Goal: Task Accomplishment & Management: Use online tool/utility

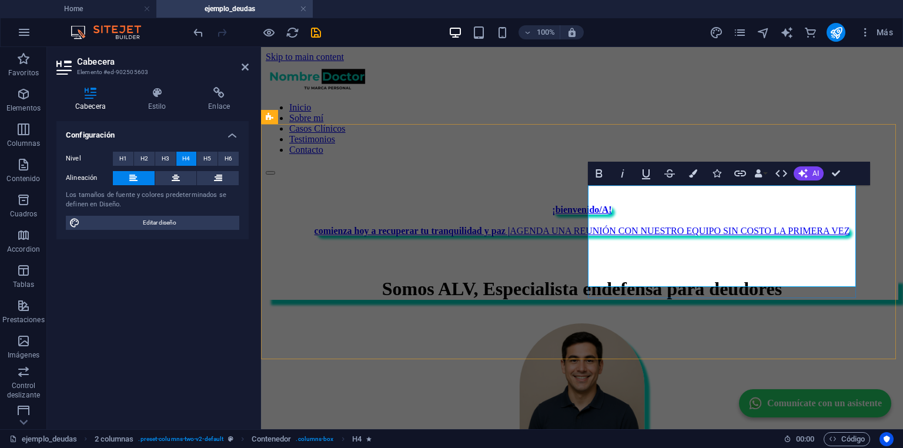
scroll to position [329, 0]
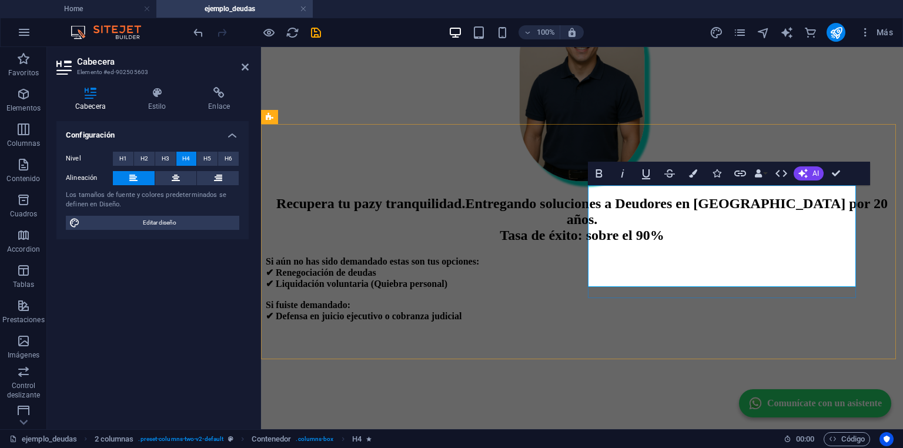
click at [479, 266] on span "​Si aún no has sido demandado estas son tus opciones: ‌✔ Renegociación de deuda…" at bounding box center [373, 288] width 214 height 65
click at [602, 256] on h4 "Si aún no has sido demandado estas son tus opciones: ‌✔ Renegociación de deudas…" at bounding box center [582, 288] width 633 height 65
click at [479, 261] on span "Si aún no has sido demandado estas son tus opciones: ‌✔ Renegociación de deudas…" at bounding box center [373, 288] width 214 height 65
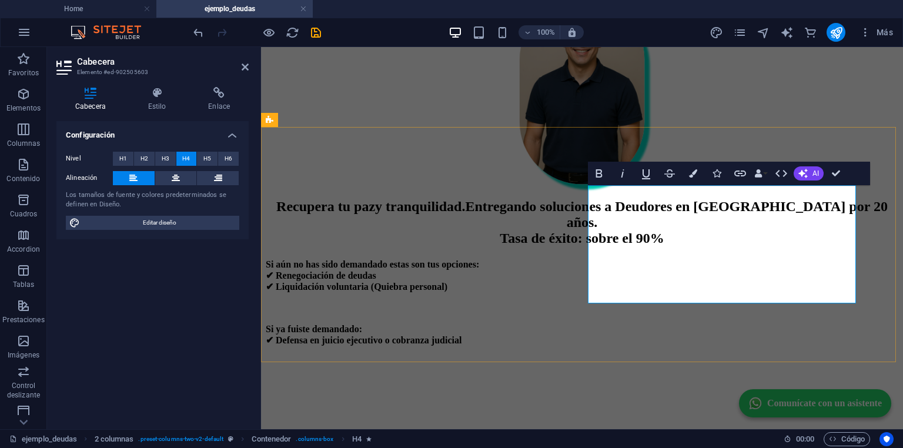
scroll to position [318, 0]
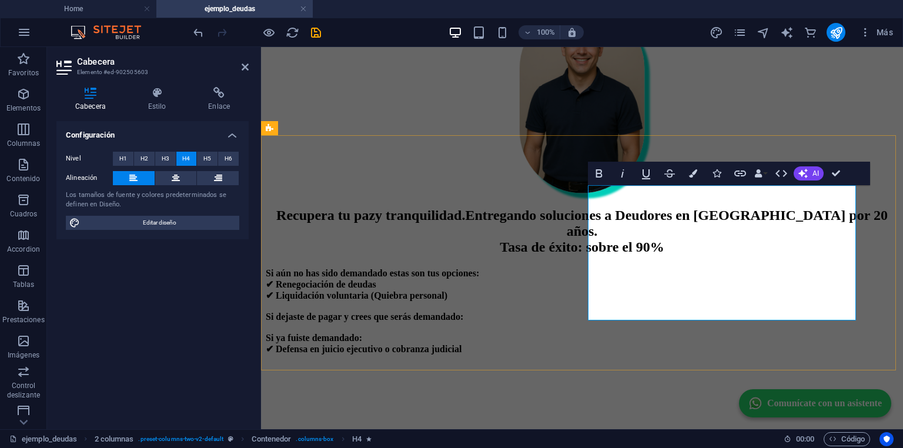
click at [479, 311] on span "Si aún no has sido demandado estas son tus opciones: ‌✔ Renegociación de deudas…" at bounding box center [373, 311] width 214 height 86
copy span "✔ Defensa en juicio ejecutivo o cobranza judicial"
click at [625, 276] on h4 "Si aún no has sido demandado estas son tus opciones: ‌✔ Renegociación de deudas…" at bounding box center [582, 311] width 633 height 86
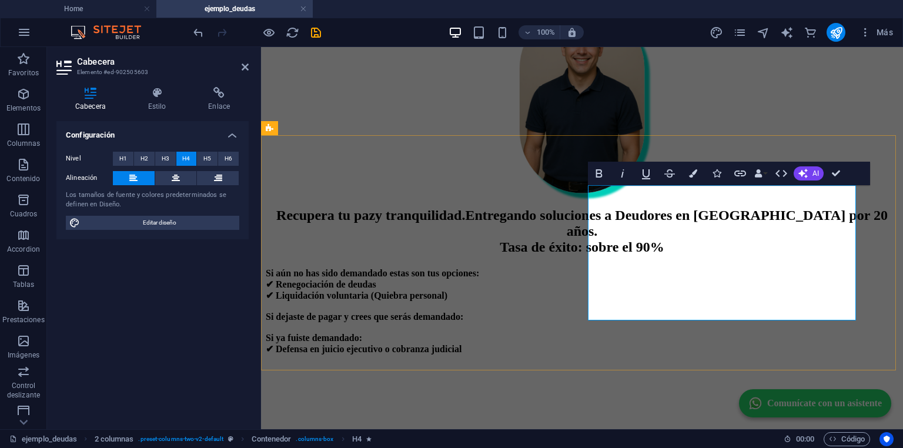
click at [622, 273] on h4 "Si aún no has sido demandado estas son tus opciones: ‌✔ Renegociación de deudas…" at bounding box center [582, 311] width 633 height 86
click at [812, 278] on h4 "Si aún no has sido demandado estas son tus opciones: ‌✔ Renegociación de deudas…" at bounding box center [582, 311] width 633 height 87
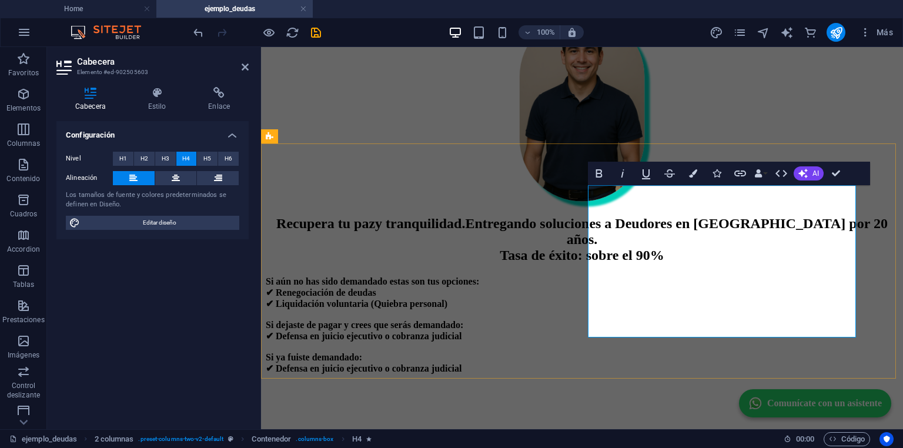
click at [479, 278] on span "Si aún no has sido demandado estas son tus opciones: ‌✔ Renegociación de deudas…" at bounding box center [373, 324] width 214 height 97
click at [479, 277] on span "Si aún no has sido demandado estas son tus opciones: ‌✔ Renegociación de deudas…" at bounding box center [373, 324] width 214 height 97
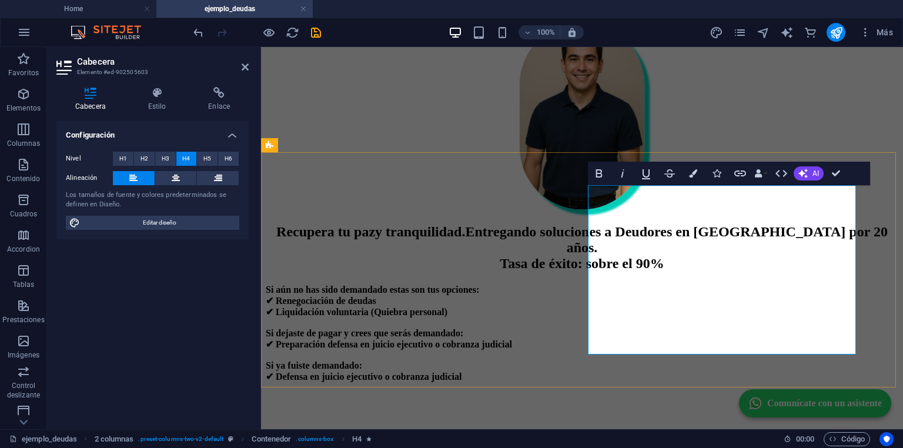
click at [512, 285] on span "Si aún no has sido demandado estas son tus opciones: ‌✔ Renegociación de deudas…" at bounding box center [389, 333] width 246 height 97
click at [599, 168] on icon "button" at bounding box center [599, 173] width 14 height 14
click at [512, 285] on span "Si aún no has sido demandado estas son tus opciones: ‌✔ Renegociación de deudas…" at bounding box center [389, 333] width 246 height 97
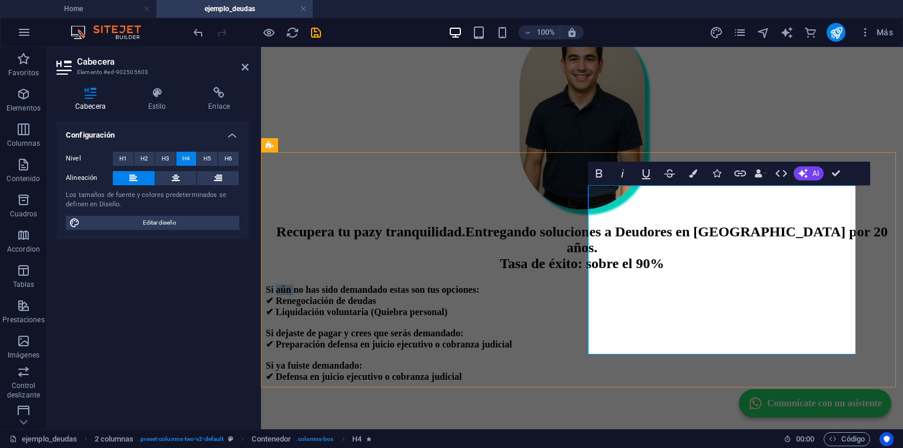
click at [512, 285] on span "Si aún no has sido demandado estas son tus opciones: ‌✔ Renegociación de deudas…" at bounding box center [389, 333] width 246 height 97
drag, startPoint x: 600, startPoint y: 176, endPoint x: 362, endPoint y: 211, distance: 240.1
click at [600, 176] on icon "button" at bounding box center [599, 173] width 6 height 8
click at [512, 329] on span "Si aún no has sido demandado estas son tus opciones: ‌✔ Renegociación de deudas…" at bounding box center [389, 333] width 246 height 97
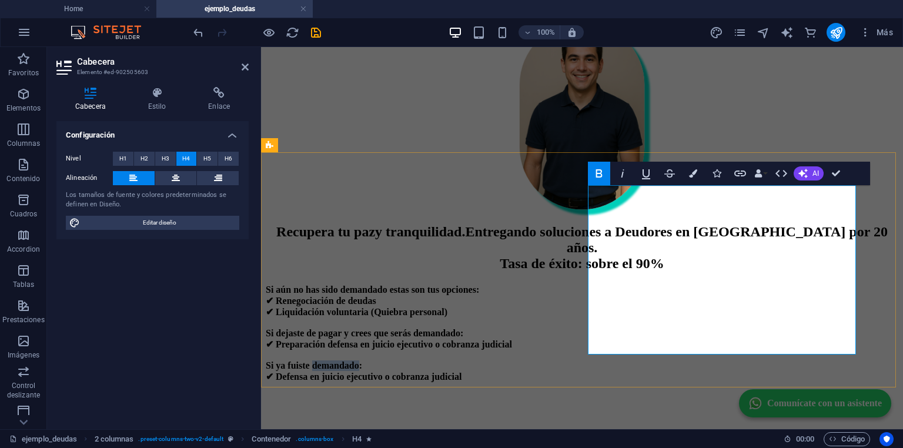
click at [512, 329] on span "Si aún no has sido demandado estas son tus opciones: ‌✔ Renegociación de deudas…" at bounding box center [389, 333] width 246 height 97
click at [591, 169] on button "Bold" at bounding box center [599, 174] width 22 height 24
click at [745, 306] on h4 "Si aún no has sido demandado estas son tus opciones: ‌✔ Renegociación de deudas…" at bounding box center [582, 334] width 633 height 98
click at [512, 285] on span "Si aún no has sido demandado estas son tus opciones: ‌✔ Renegociación de deudas…" at bounding box center [389, 333] width 246 height 97
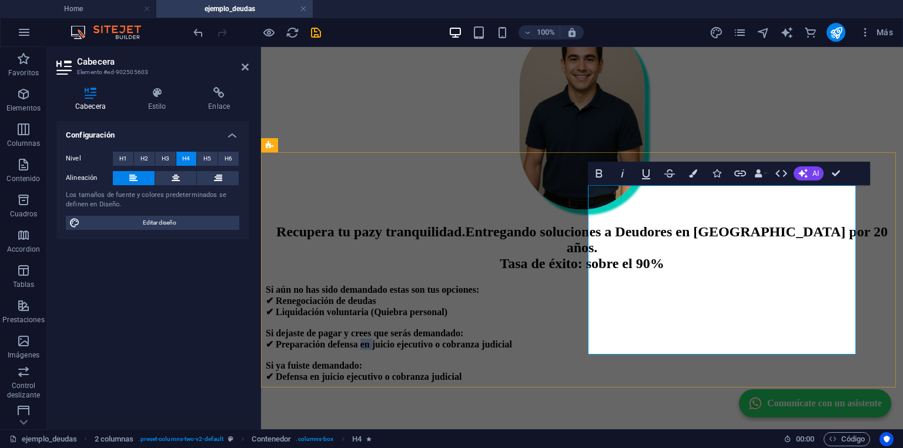
click at [512, 285] on span "Si aún no has sido demandado estas son tus opciones: ‌✔ Renegociación de deudas…" at bounding box center [389, 333] width 246 height 97
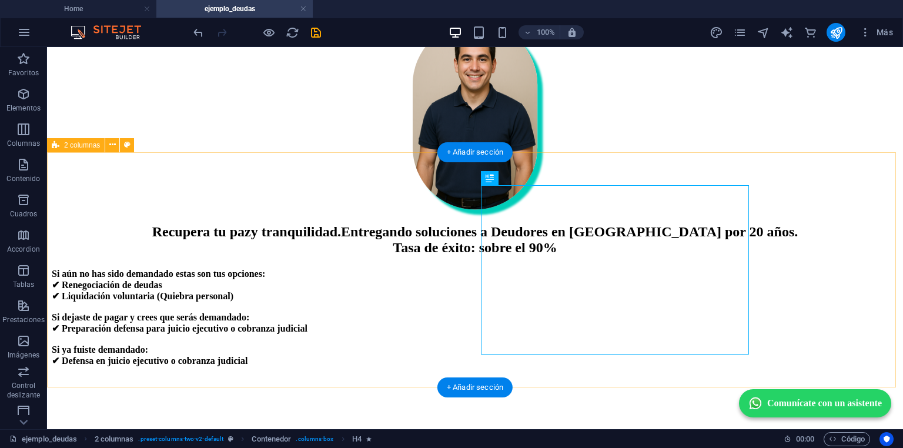
click at [831, 268] on div "Recupera tu paz y tranquilidad. Entregando soluciones a Deudores en Chile por 2…" at bounding box center [475, 341] width 847 height 235
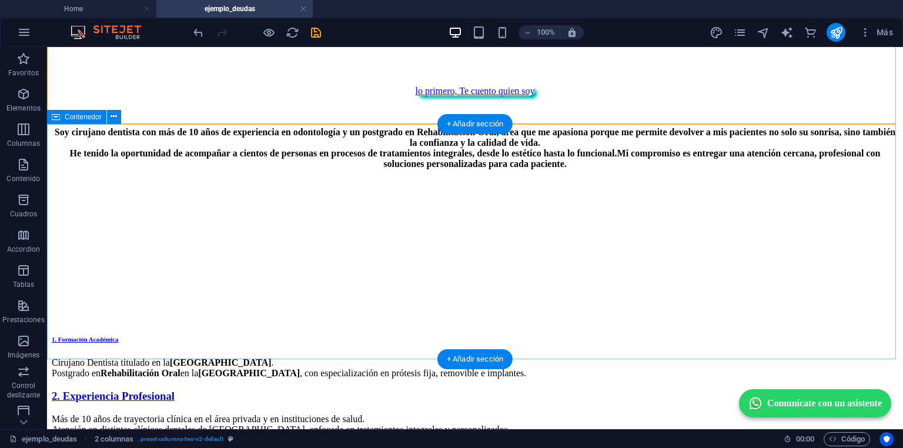
scroll to position [565, 0]
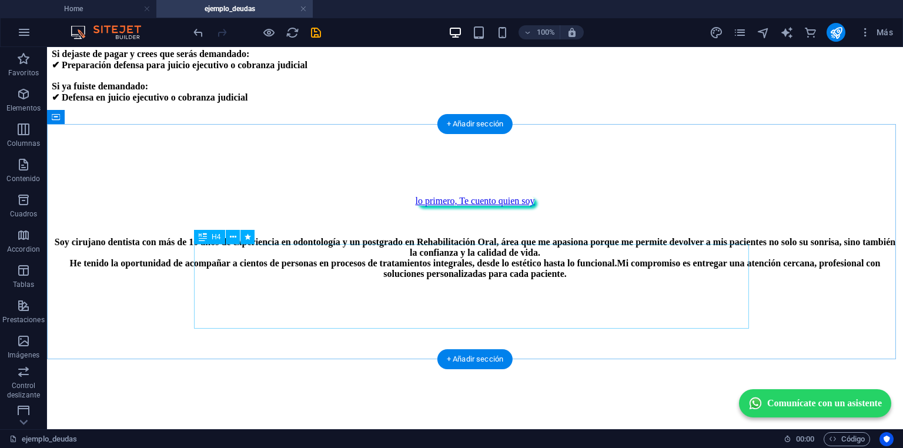
click at [398, 275] on div "Soy cirujano dentista con más de 10 años de experiencia en odontología y un pos…" at bounding box center [475, 258] width 847 height 42
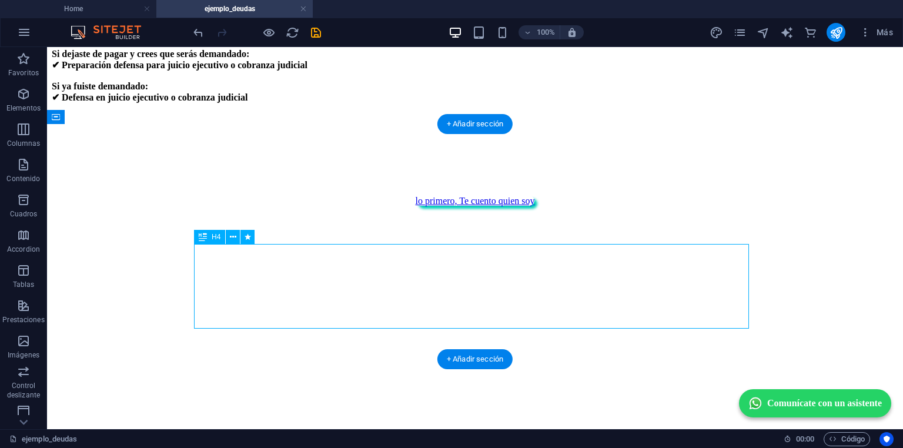
click at [184, 275] on div "lo primero, Te cuento quien soy" at bounding box center [475, 313] width 847 height 235
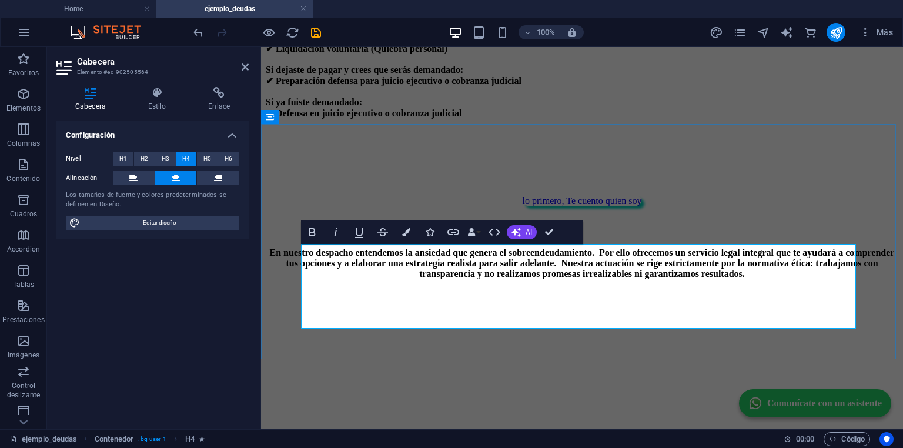
click at [423, 252] on h4 "En nuestro despacho entendemos la ansiedad que genera el sobreendeudamiento. Po…" at bounding box center [582, 258] width 633 height 42
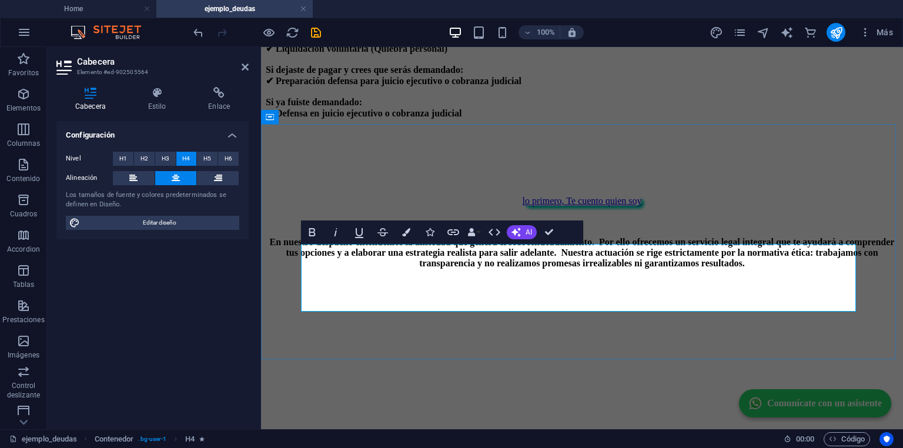
click at [336, 268] on span "En nuestro despacho entendemos la ansiedad que genera el sobreendeudamiento. Po…" at bounding box center [582, 252] width 625 height 31
click at [593, 268] on span "En nuestro despacho entendemos la ansiedad que genera el sobreendeudamiento. Po…" at bounding box center [582, 252] width 606 height 31
drag, startPoint x: 593, startPoint y: 306, endPoint x: 782, endPoint y: 281, distance: 190.6
click at [782, 268] on span "En nuestro despacho entendemos la ansiedad que genera el sobreendeudamiento. Po…" at bounding box center [582, 252] width 606 height 31
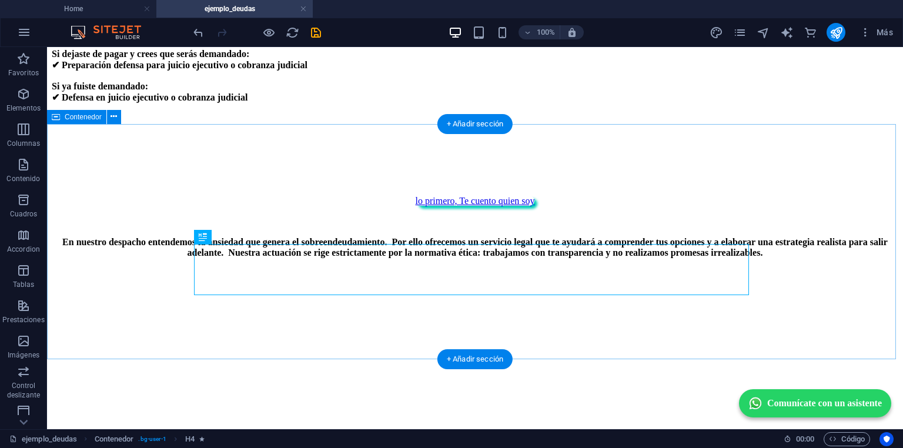
click at [847, 261] on div "lo primero, Te cuento quien soy En nuestro despacho entendemos la ansiedad que …" at bounding box center [475, 313] width 847 height 235
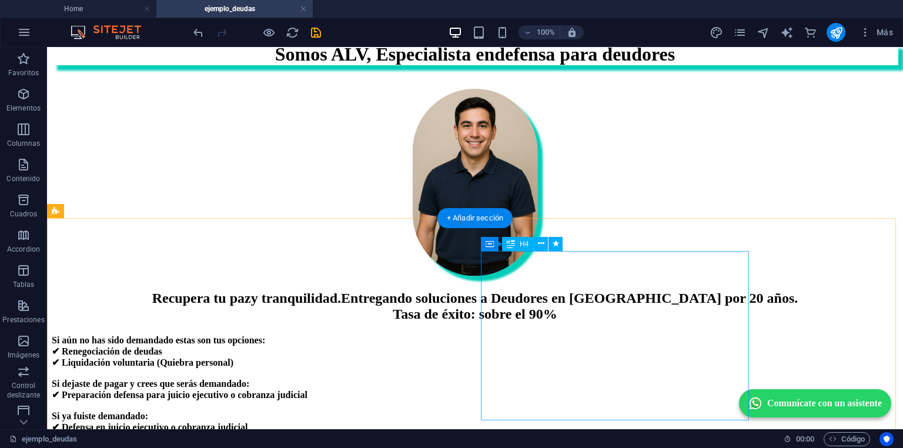
scroll to position [235, 0]
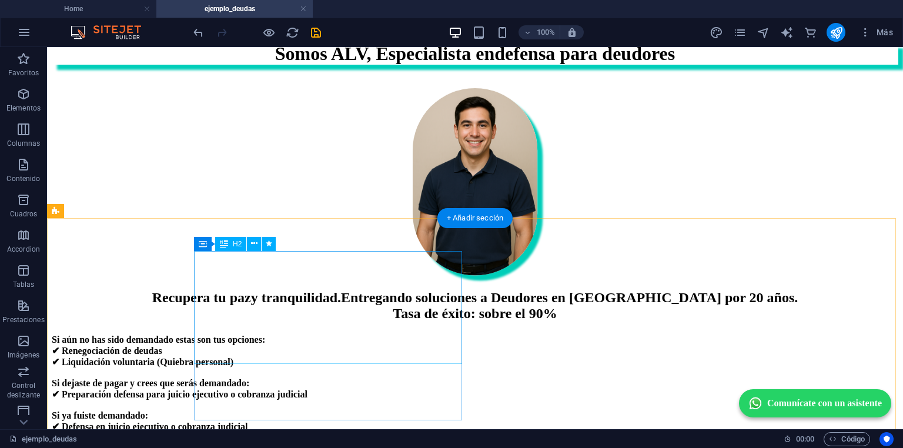
click at [241, 290] on div "Recupera tu paz y tranquilidad. Entregando soluciones a Deudores en Chile por 2…" at bounding box center [475, 306] width 847 height 32
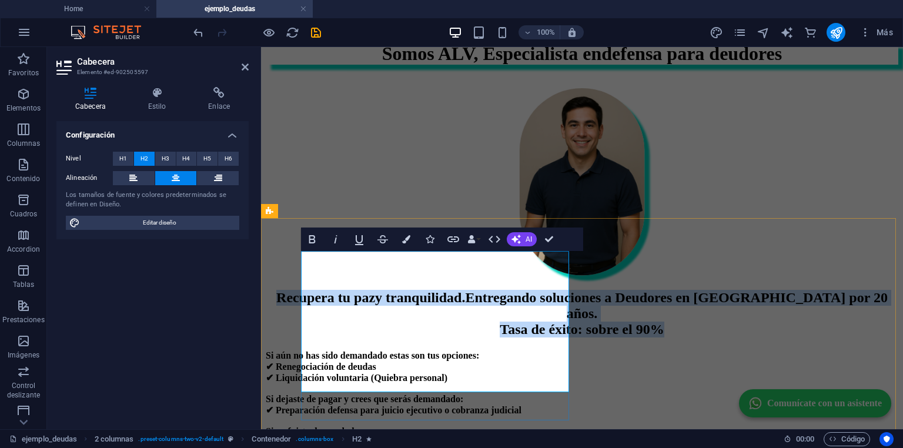
click at [375, 290] on span "Recupera tu paz" at bounding box center [325, 297] width 99 height 15
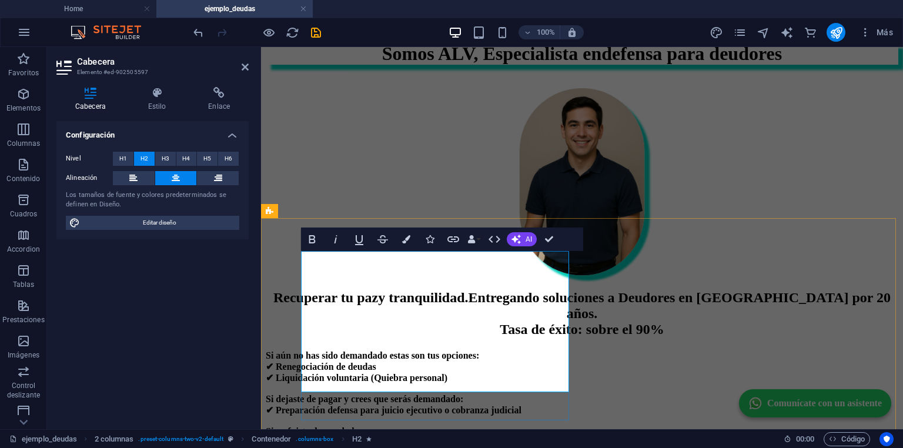
click at [432, 296] on span "y tranquilidad." at bounding box center [423, 297] width 90 height 15
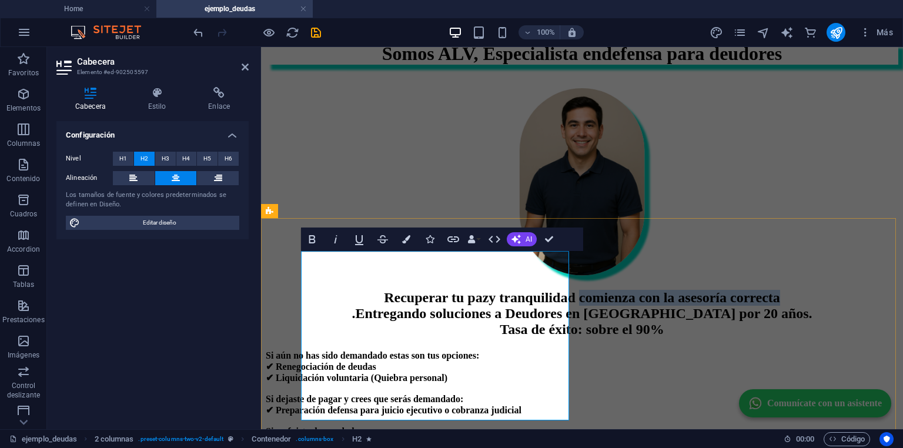
drag, startPoint x: 493, startPoint y: 324, endPoint x: 336, endPoint y: 292, distance: 160.3
click at [336, 292] on h2 "Recuperar tu paz y tranquilidad comienza con la asesoría correcta ‌. Entregando…" at bounding box center [582, 314] width 633 height 48
click at [409, 237] on icon "button" at bounding box center [406, 239] width 8 height 8
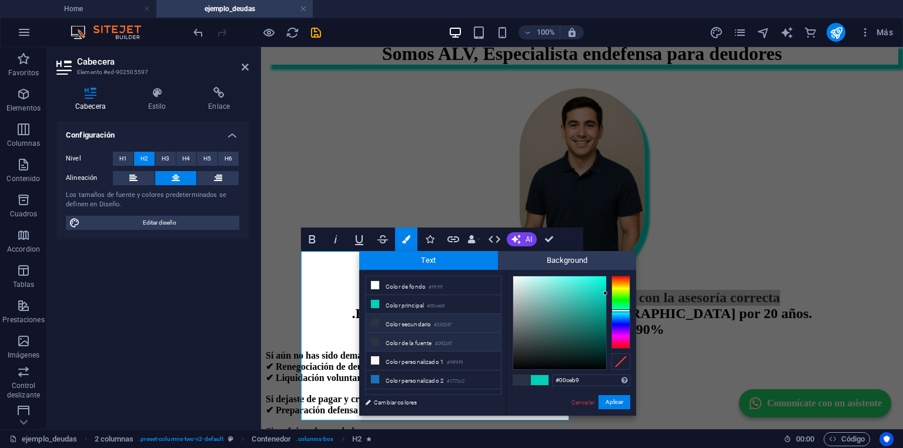
click at [395, 338] on li "Color de la fuente #293247" at bounding box center [433, 342] width 135 height 19
type input "#293247"
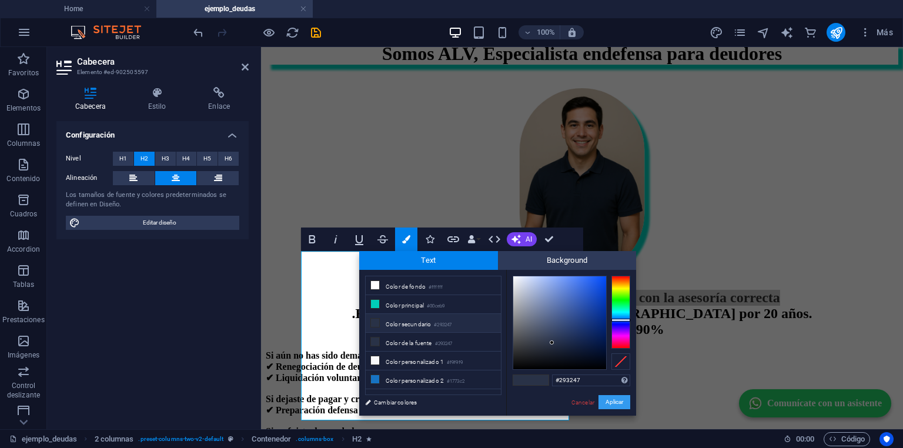
click at [611, 405] on button "Aplicar" at bounding box center [615, 402] width 32 height 14
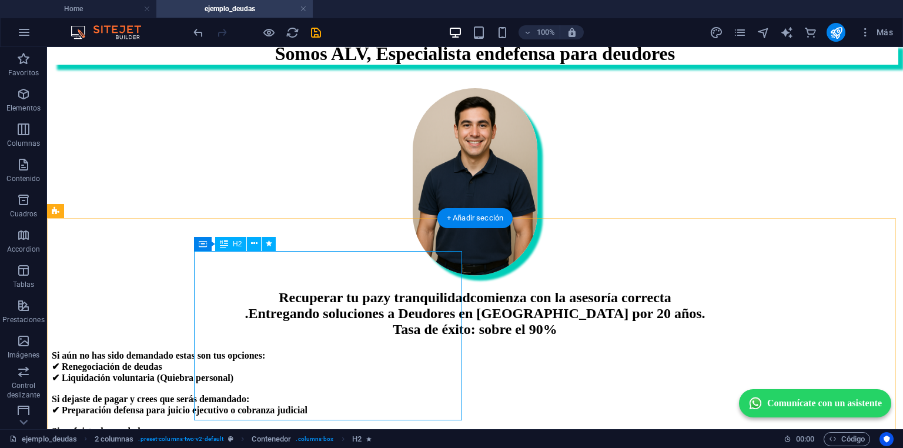
click at [227, 338] on div "Recuperar tu paz y tranquilidad comienza con la asesoría correcta . Entregando …" at bounding box center [475, 314] width 847 height 48
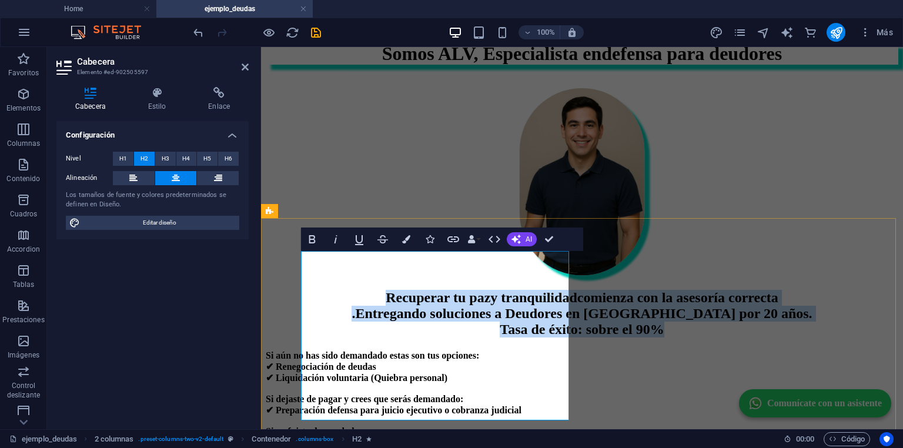
click at [355, 337] on span "Entregando soluciones a Deudores en Chile por 20 años. Tasa de éxito: sobre el …" at bounding box center [583, 321] width 457 height 31
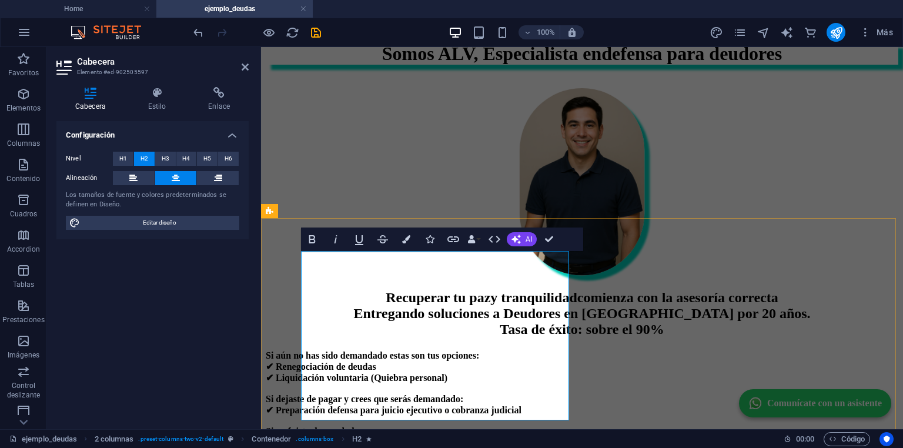
click at [498, 319] on h2 "Recuperar tu paz y tranquilidad comienza con la asesoría correcta ‌ Entregando …" at bounding box center [582, 314] width 633 height 48
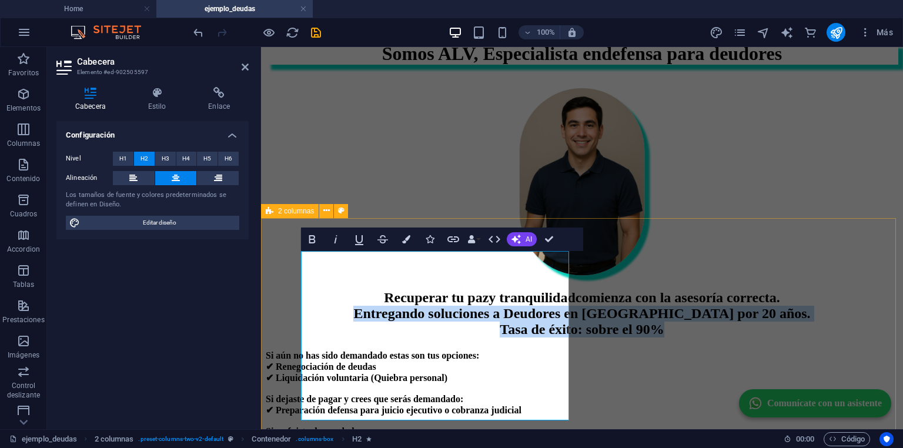
drag, startPoint x: 336, startPoint y: 348, endPoint x: 574, endPoint y: 409, distance: 246.1
click at [574, 409] on div "Recuperar tu paz y tranquilidad comienza con la asesoría correcta. ‌ Entregando…" at bounding box center [582, 407] width 633 height 235
click at [299, 290] on div "Recuperar tu paz y tranquilidad comienza con la asesoría correcta. ‌ Entregando…" at bounding box center [582, 407] width 633 height 235
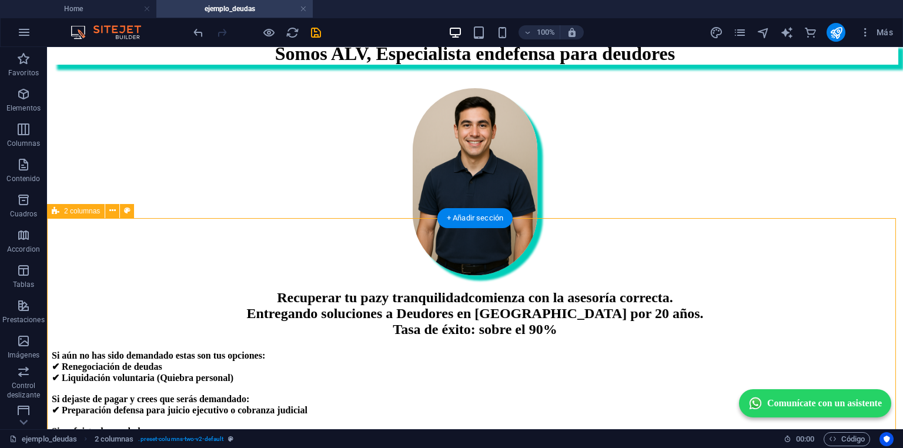
click at [309, 290] on div "Recuperar tu paz y tranquilidad comienza con la asesoría correcta. Entregando s…" at bounding box center [475, 407] width 847 height 235
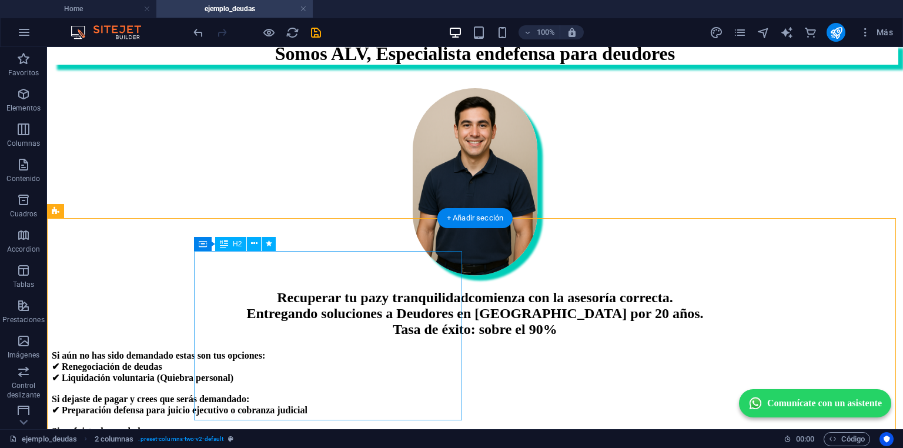
click at [329, 338] on div "Recuperar tu paz y tranquilidad comienza con la asesoría correcta. Entregando s…" at bounding box center [475, 314] width 847 height 48
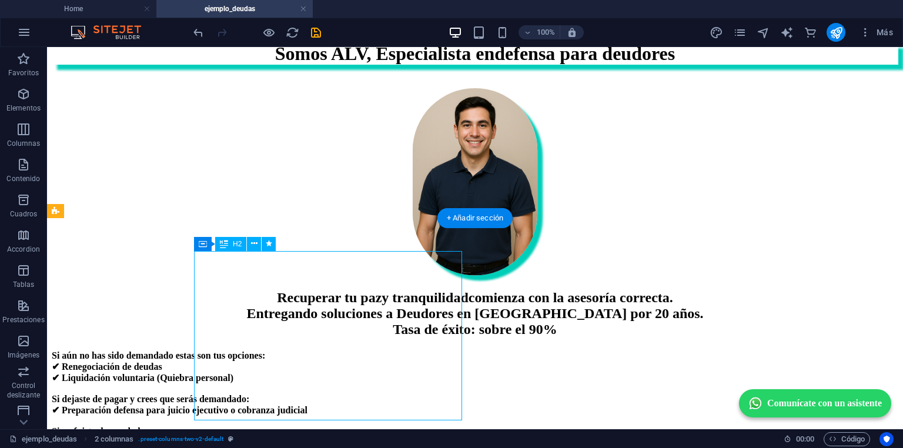
drag, startPoint x: 329, startPoint y: 379, endPoint x: 115, endPoint y: 379, distance: 214.1
click at [329, 338] on div "Recuperar tu paz y tranquilidad comienza con la asesoría correcta. Entregando s…" at bounding box center [475, 314] width 847 height 48
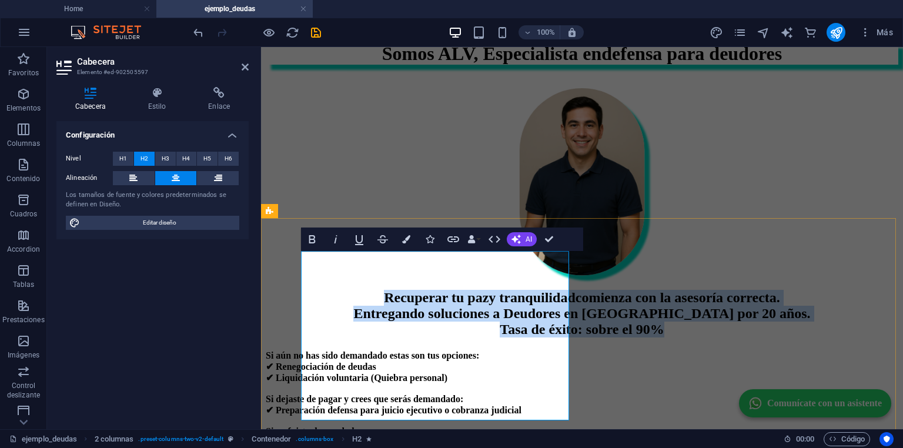
click at [332, 338] on h2 "Recuperar tu paz y tranquilidad comienza con la asesoría correcta. Entregando s…" at bounding box center [582, 314] width 633 height 48
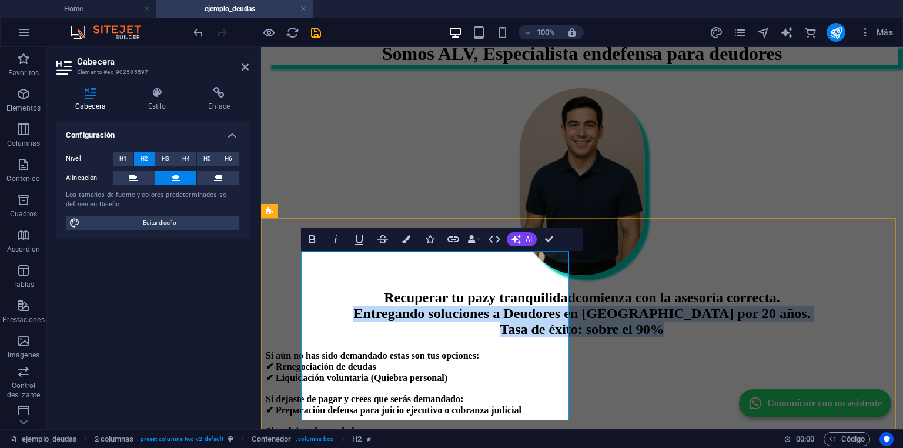
drag, startPoint x: 332, startPoint y: 348, endPoint x: 551, endPoint y: 405, distance: 226.0
click at [551, 338] on h2 "Recuperar tu paz y tranquilidad comienza con la asesoría correcta. Entregando s…" at bounding box center [582, 314] width 633 height 48
click at [308, 242] on icon "button" at bounding box center [312, 239] width 14 height 14
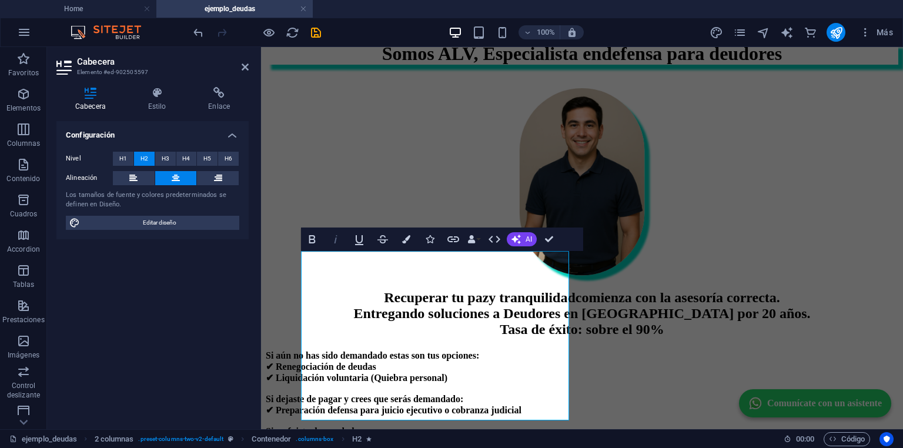
click at [331, 238] on icon "button" at bounding box center [336, 239] width 14 height 14
click at [316, 240] on icon "button" at bounding box center [312, 239] width 14 height 14
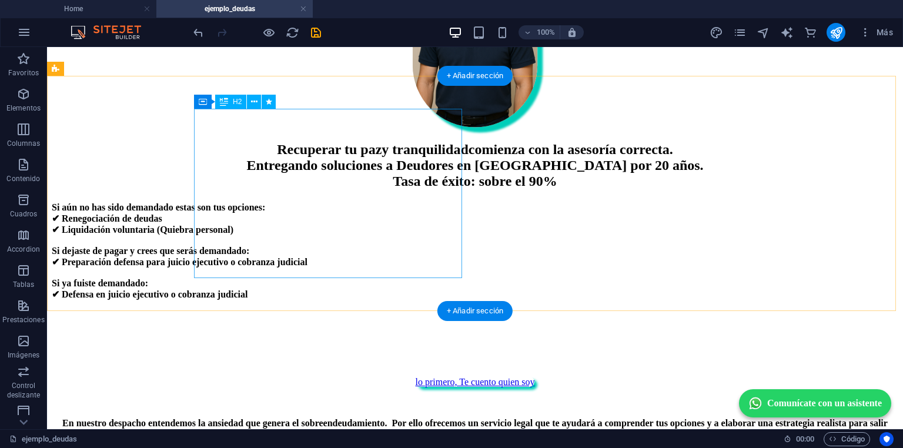
scroll to position [376, 0]
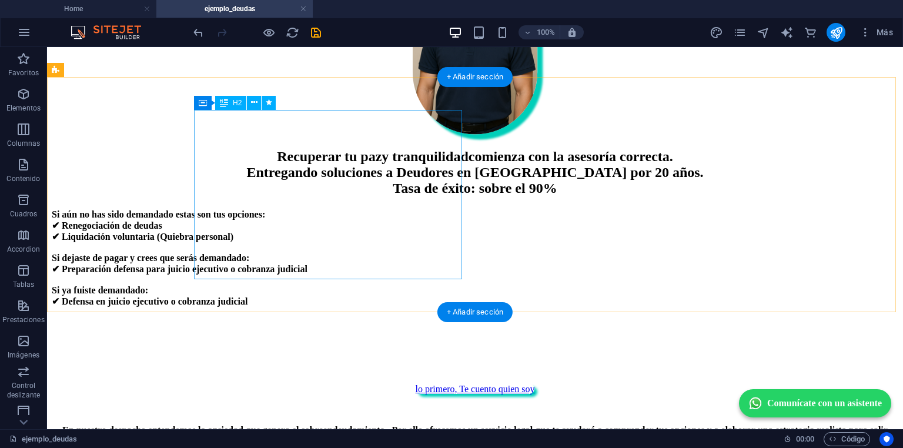
click at [349, 196] on div "Recuperar tu paz y tranquilidad comienza con la asesoría correcta. Entregando s…" at bounding box center [475, 173] width 847 height 48
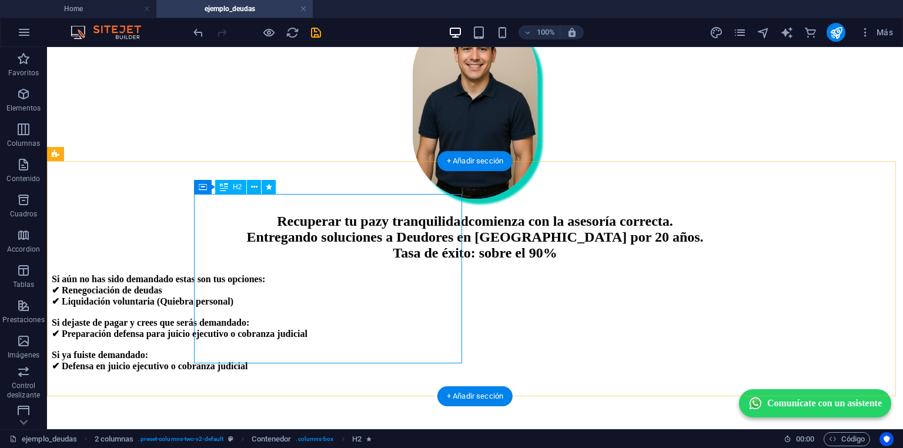
scroll to position [329, 0]
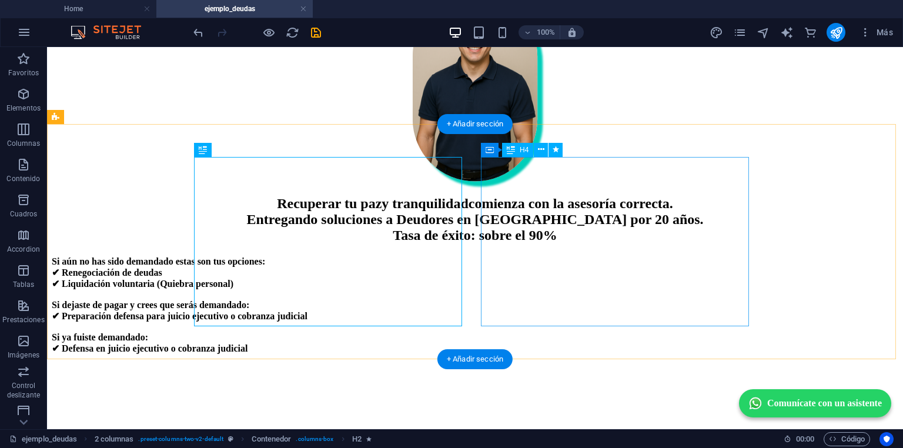
click at [655, 256] on div "Si aún no has sido demandado estas son tus opciones: ✔ Renegociación de deudas …" at bounding box center [475, 305] width 847 height 98
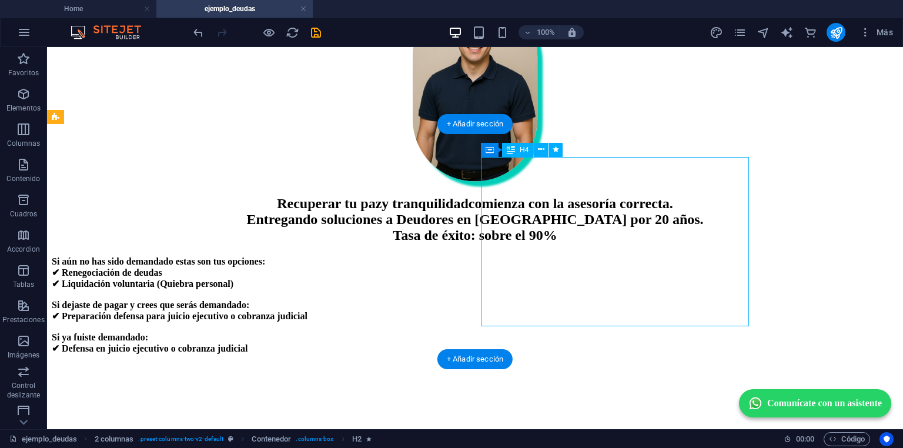
click at [655, 256] on div "Si aún no has sido demandado estas son tus opciones: ✔ Renegociación de deudas …" at bounding box center [475, 305] width 847 height 98
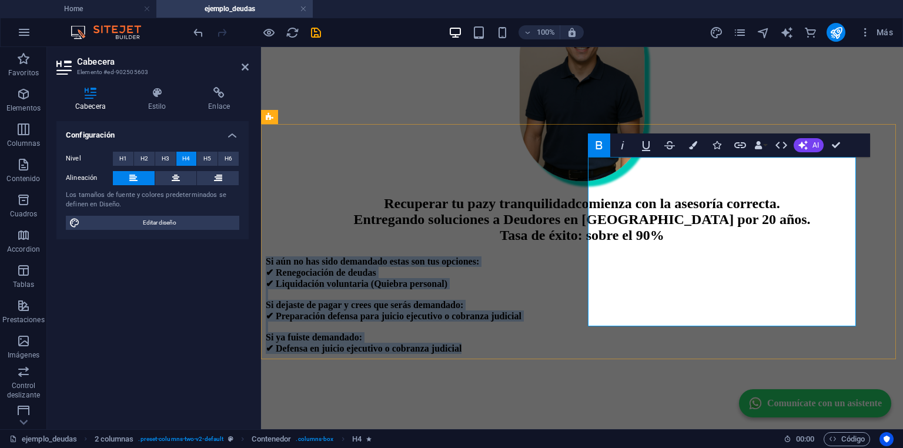
click at [479, 256] on strong "Si aún no has sido demandado estas son tus opciones:" at bounding box center [373, 261] width 214 height 10
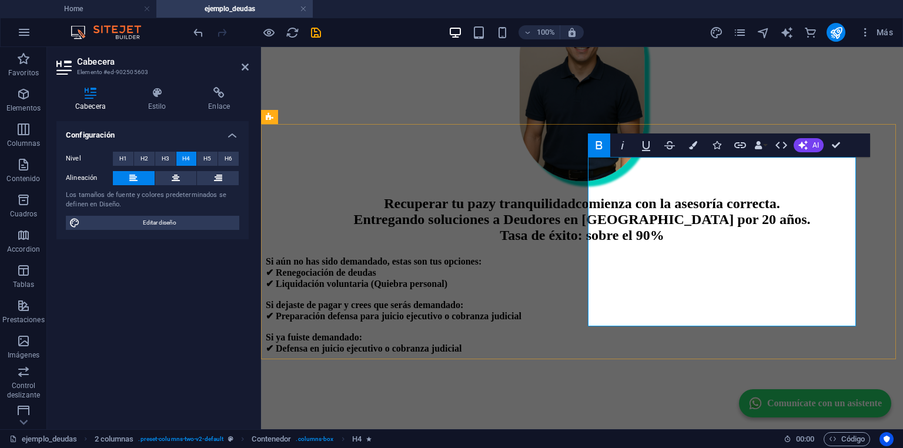
scroll to position [321, 0]
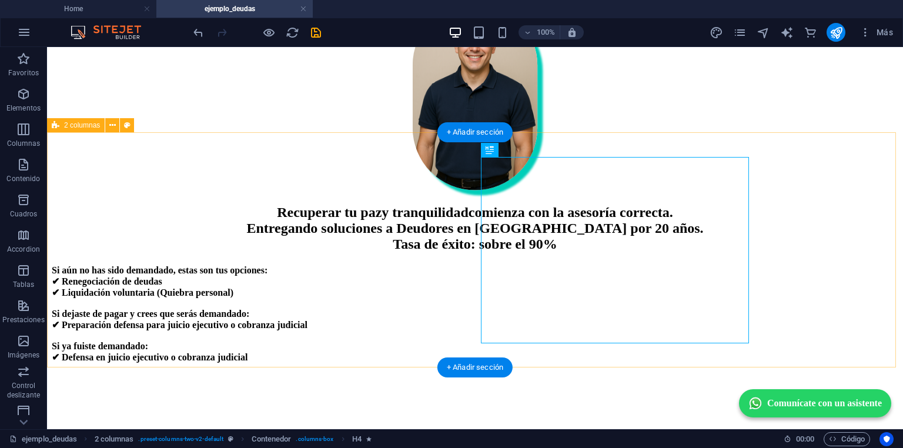
click at [823, 287] on div "Recuperar tu paz y tranquilidad comienza con la asesoría correcta. Entregando s…" at bounding box center [475, 322] width 847 height 235
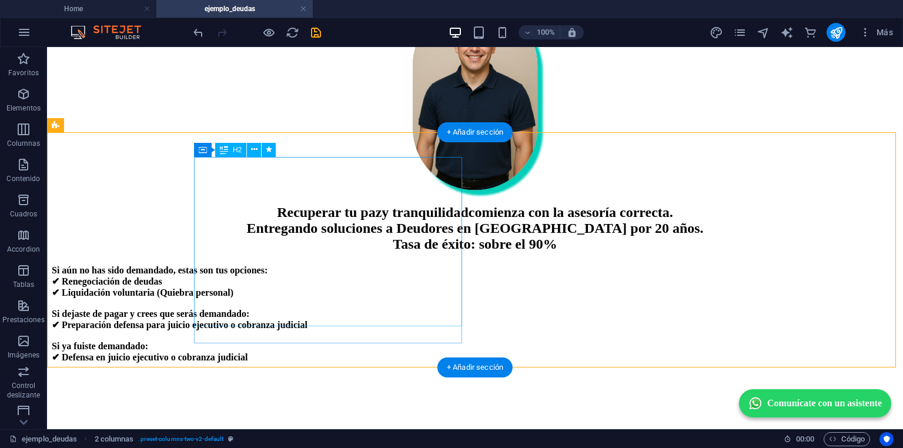
click at [345, 252] on div "Recuperar tu paz y tranquilidad comienza con la asesoría correcta. Entregando s…" at bounding box center [475, 229] width 847 height 48
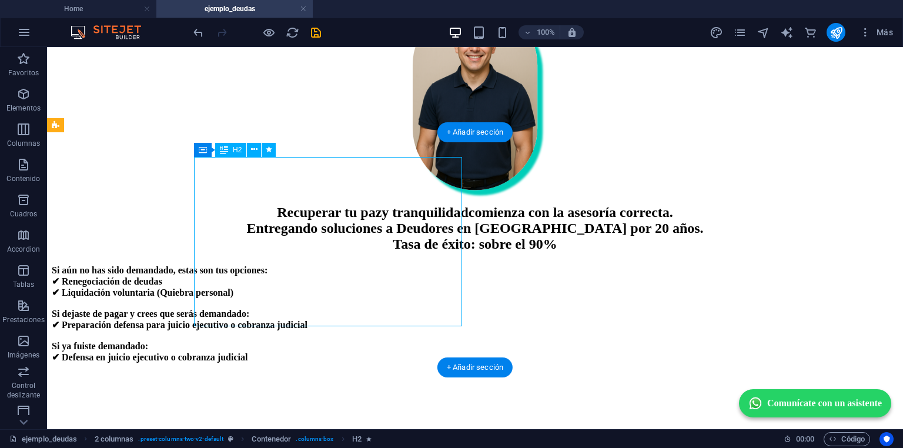
click at [345, 252] on div "Recuperar tu paz y tranquilidad comienza con la asesoría correcta. Entregando s…" at bounding box center [475, 229] width 847 height 48
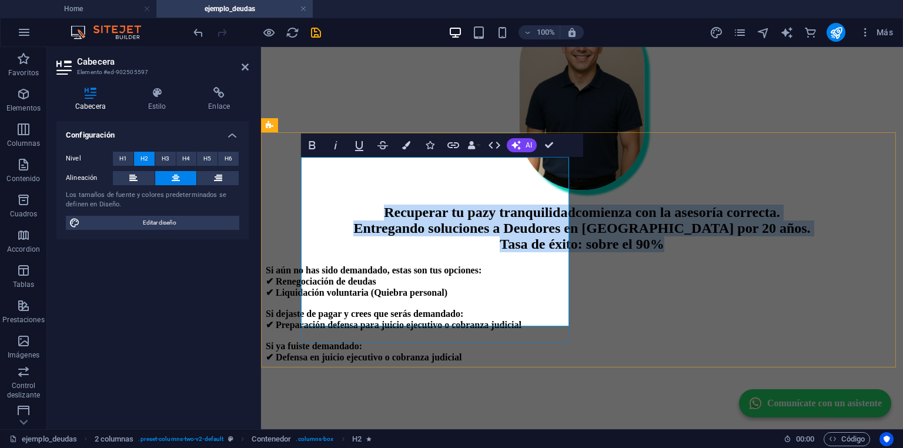
click at [353, 252] on span "Entregando soluciones a Deudores en Chile por 20 años. Tasa de éxito: sobre el …" at bounding box center [581, 236] width 457 height 31
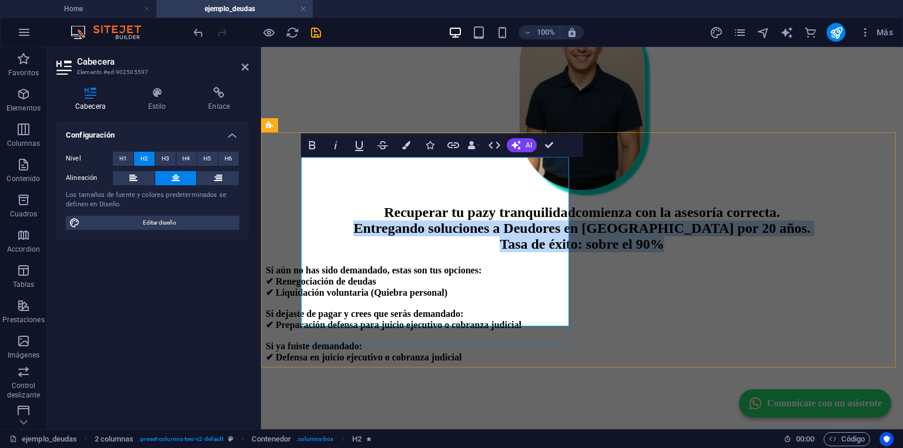
drag, startPoint x: 347, startPoint y: 256, endPoint x: 560, endPoint y: 314, distance: 220.6
click at [560, 252] on h2 "Recuperar tu paz y tranquilidad comienza con la asesoría correcta. Entregando s…" at bounding box center [582, 229] width 633 height 48
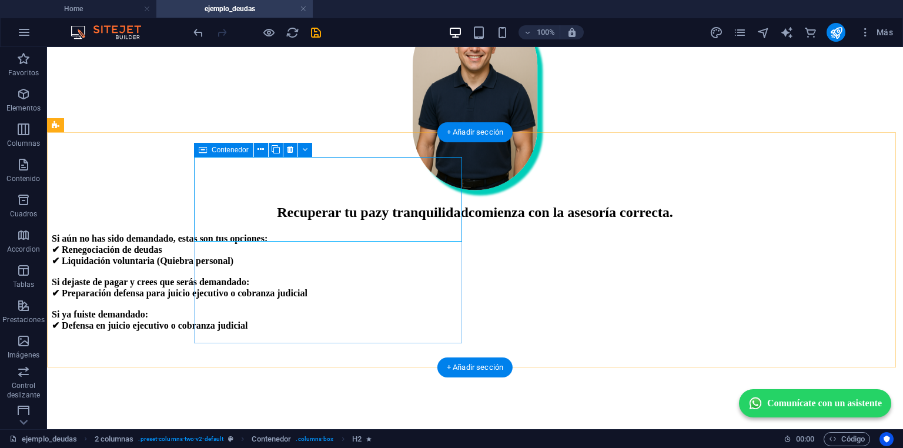
click at [331, 221] on div "Recuperar tu paz y tranquilidad comienza con la asesoría correcta." at bounding box center [475, 213] width 847 height 16
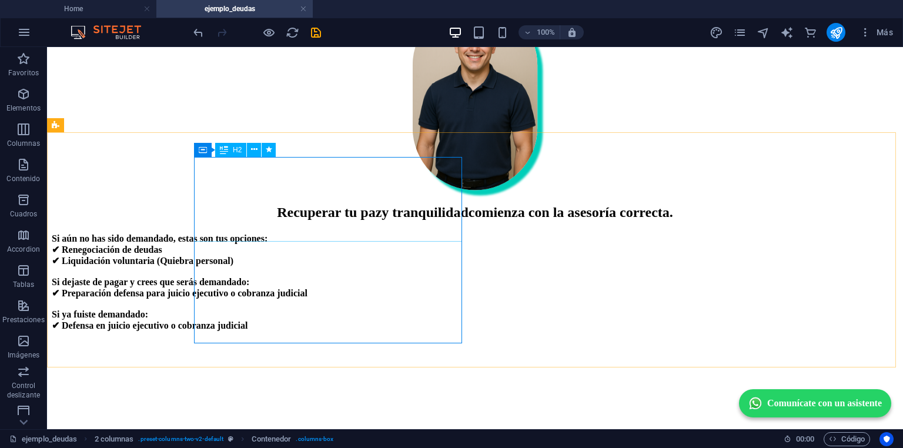
click at [225, 152] on icon at bounding box center [224, 150] width 8 height 14
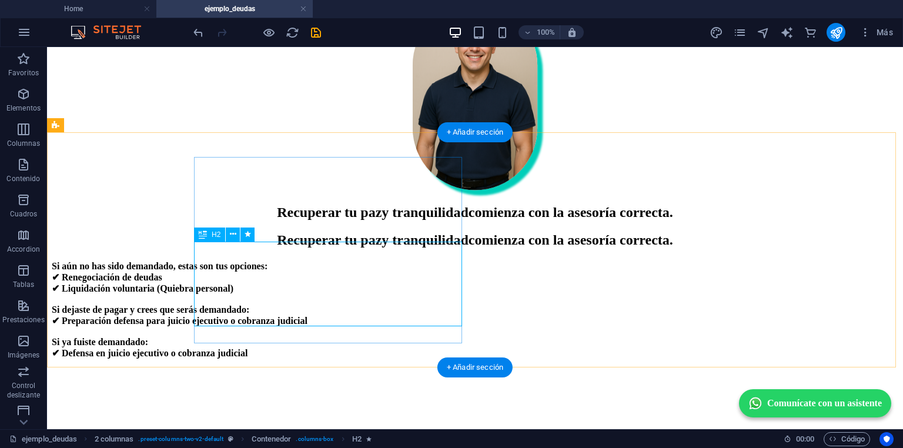
click at [309, 248] on div "Recuperar tu paz y tranquilidad comienza con la asesoría correcta." at bounding box center [475, 240] width 847 height 16
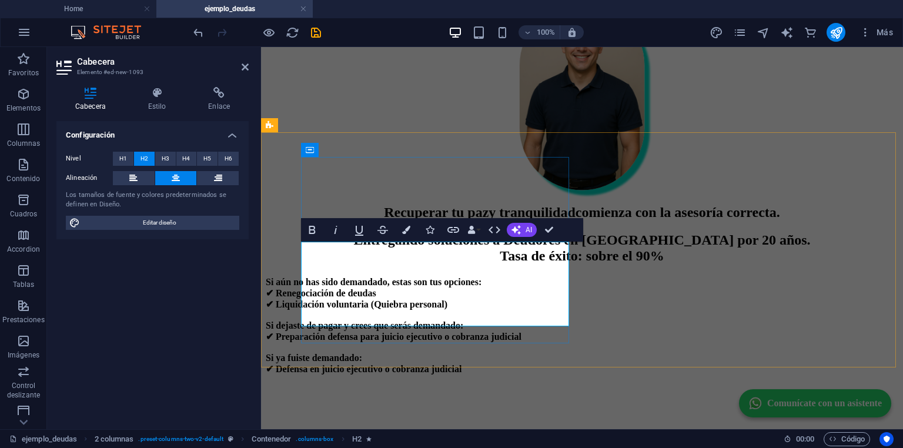
click at [374, 256] on span "Entregando soluciones a Deudores en Chile por 20 años. Tasa de éxito: sobre el …" at bounding box center [581, 247] width 457 height 31
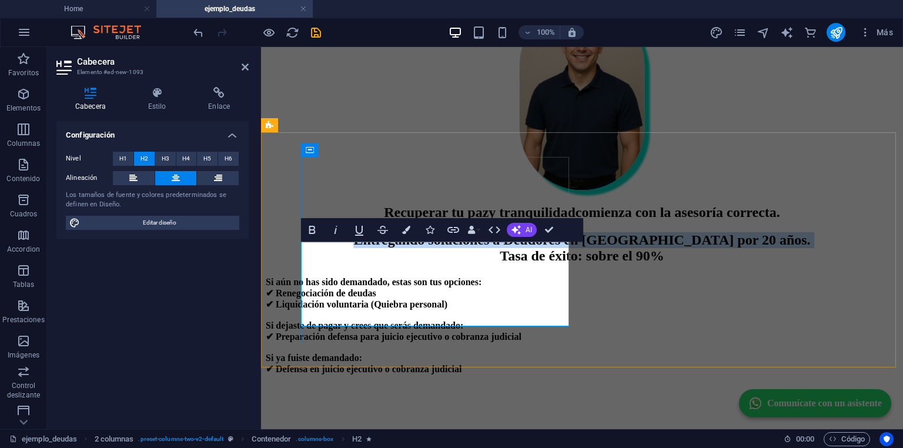
click at [374, 256] on span "Entregando soluciones a Deudores en Chile por 20 años. Tasa de éxito: sobre el …" at bounding box center [581, 247] width 457 height 31
drag, startPoint x: 374, startPoint y: 256, endPoint x: 493, endPoint y: 336, distance: 143.4
click at [493, 264] on div "Recuperar tu paz y tranquilidad comienza con la asesoría correcta. Entregando s…" at bounding box center [582, 234] width 633 height 59
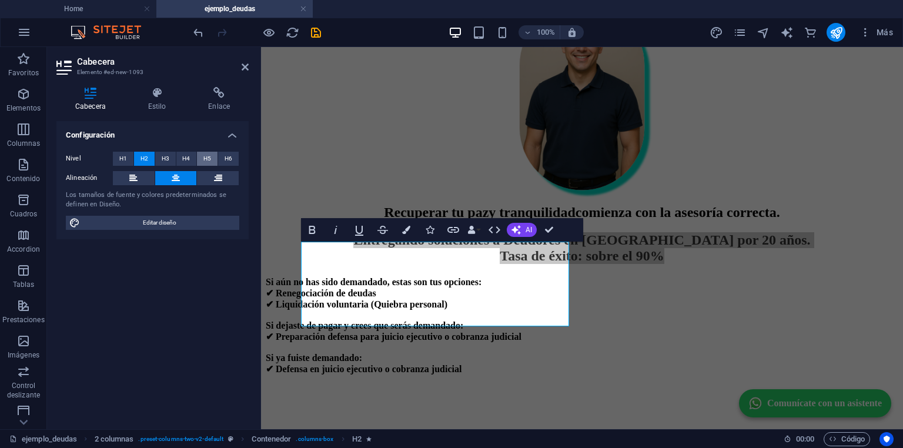
click at [209, 155] on span "H5" at bounding box center [208, 159] width 8 height 14
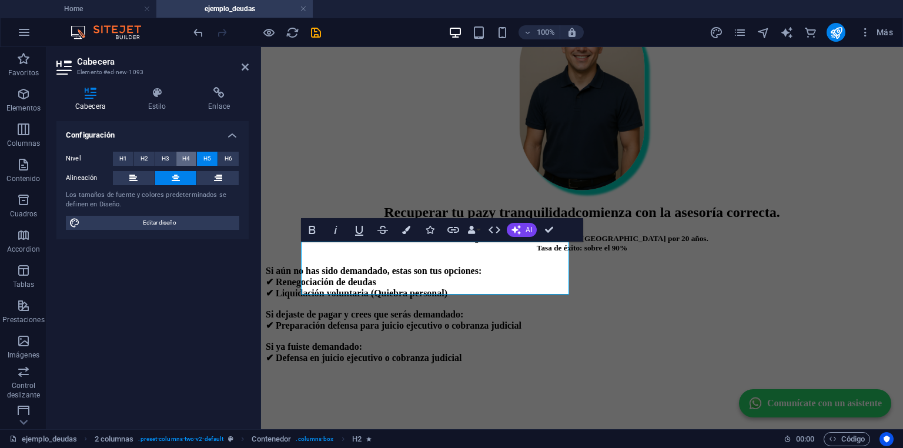
click at [184, 158] on span "H4" at bounding box center [186, 159] width 8 height 14
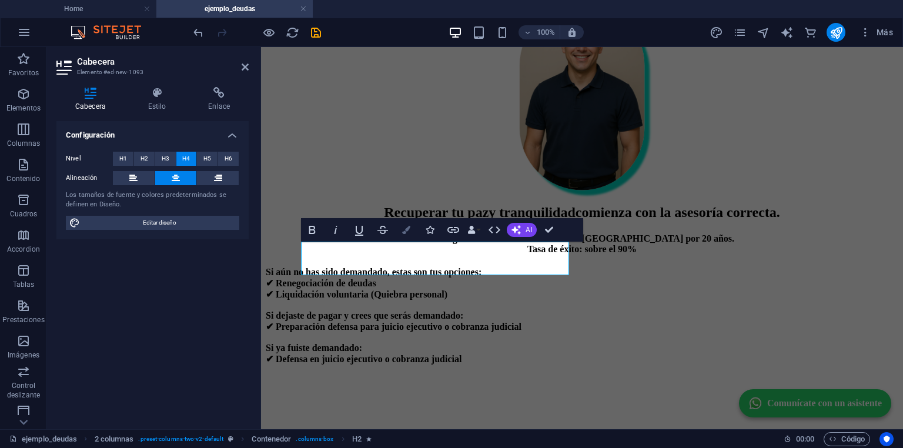
click at [408, 233] on icon "button" at bounding box center [406, 230] width 8 height 8
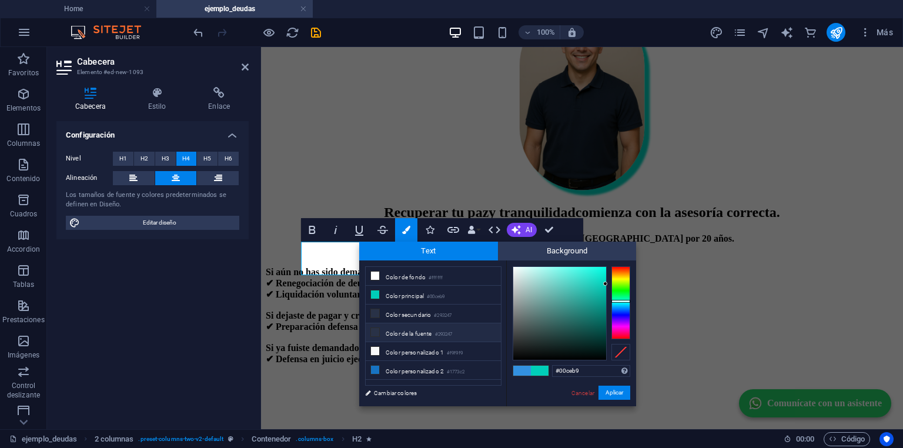
click at [379, 335] on li "Color de la fuente #293247" at bounding box center [433, 332] width 135 height 19
type input "#293247"
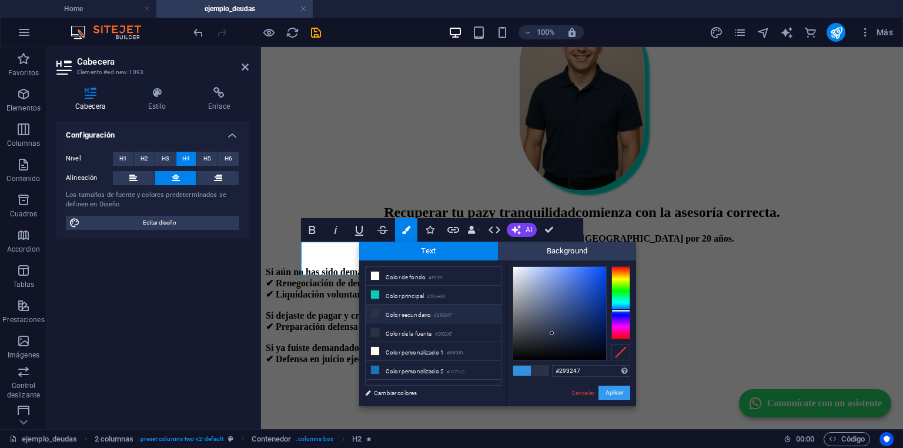
click at [620, 393] on button "Aplicar" at bounding box center [615, 393] width 32 height 14
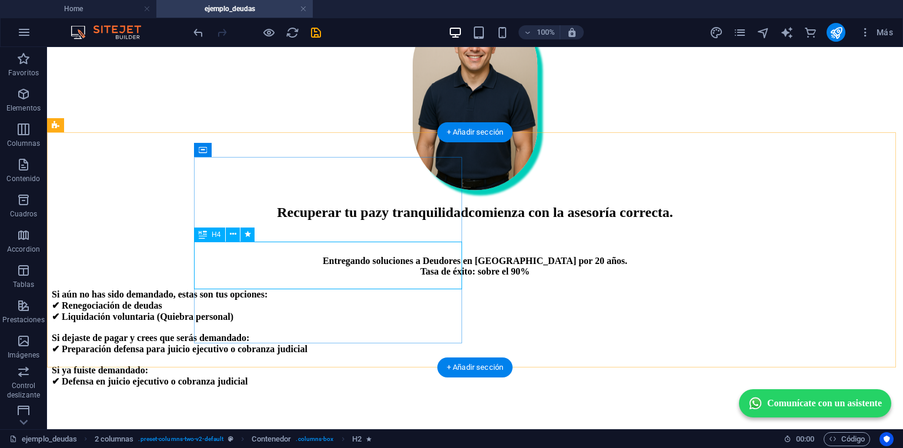
click at [359, 276] on div "​ Entregando soluciones a Deudores en Chile por 20 años. Tasa de éxito: sobre e…" at bounding box center [475, 254] width 847 height 44
drag, startPoint x: 359, startPoint y: 281, endPoint x: 145, endPoint y: 281, distance: 213.5
click at [359, 276] on div "​ Entregando soluciones a Deudores en Chile por 20 años. Tasa de éxito: sobre e…" at bounding box center [475, 254] width 847 height 44
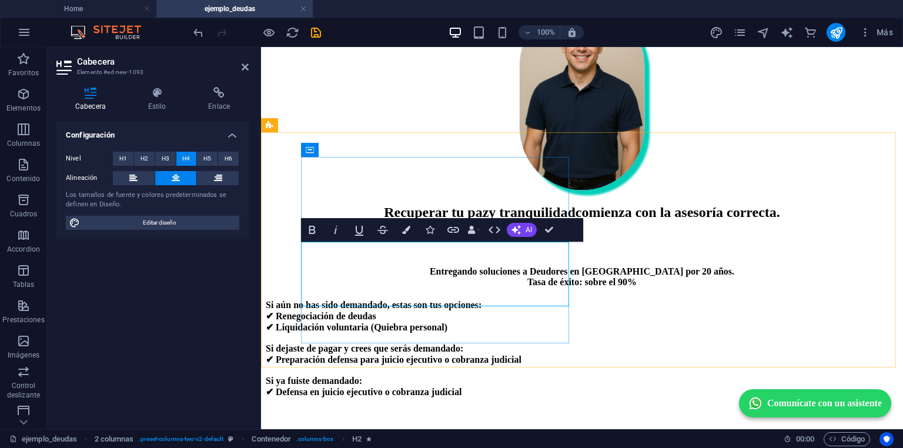
click at [367, 256] on h4 "Entregando soluciones a Deudores en Chile por 20 años. Tasa de éxito: sobre el …" at bounding box center [582, 272] width 633 height 32
click at [430, 281] on span "Entregando soluciones a Deudores en Chile por 20 años. Tasa de éxito: sobre el …" at bounding box center [582, 276] width 305 height 21
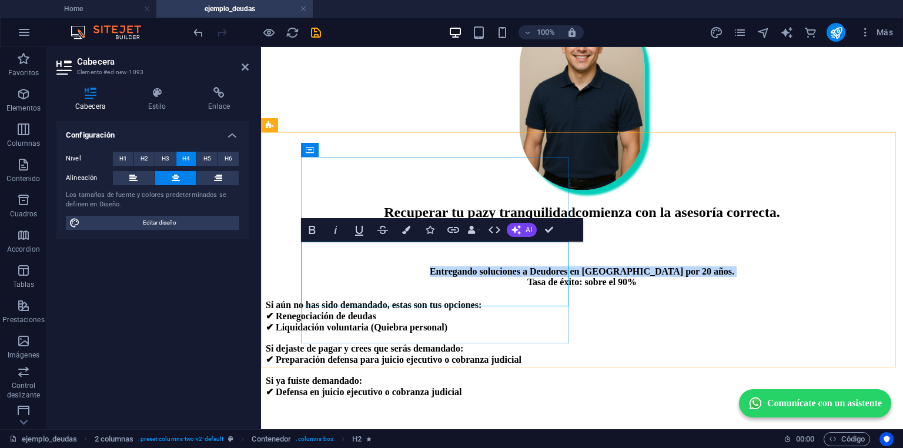
click at [430, 281] on span "Entregando soluciones a Deudores en Chile por 20 años. Tasa de éxito: sobre el …" at bounding box center [582, 276] width 305 height 21
drag, startPoint x: 358, startPoint y: 281, endPoint x: 369, endPoint y: 301, distance: 23.2
click at [369, 288] on h4 "Entregando soluciones a Deudores en Chile por 20 años. Tasa de éxito: sobre el …" at bounding box center [582, 272] width 633 height 32
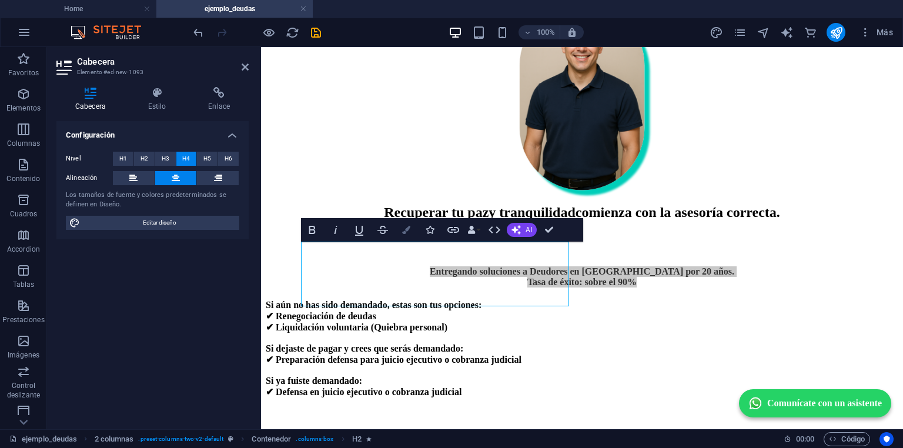
click at [406, 228] on icon "button" at bounding box center [406, 230] width 8 height 8
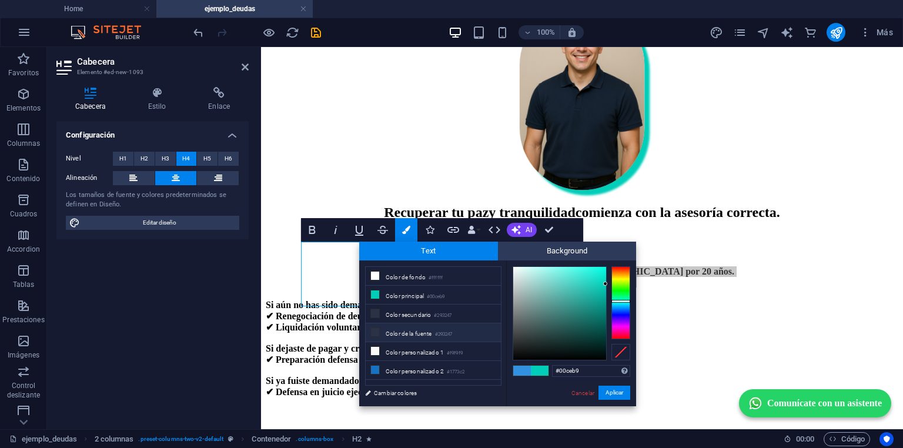
click at [393, 327] on li "Color de la fuente #293247" at bounding box center [433, 332] width 135 height 19
type input "#293247"
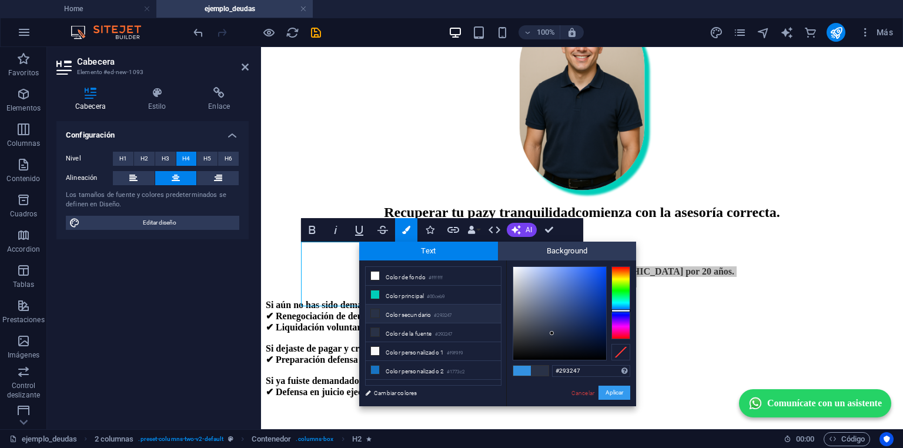
click at [602, 392] on button "Aplicar" at bounding box center [615, 393] width 32 height 14
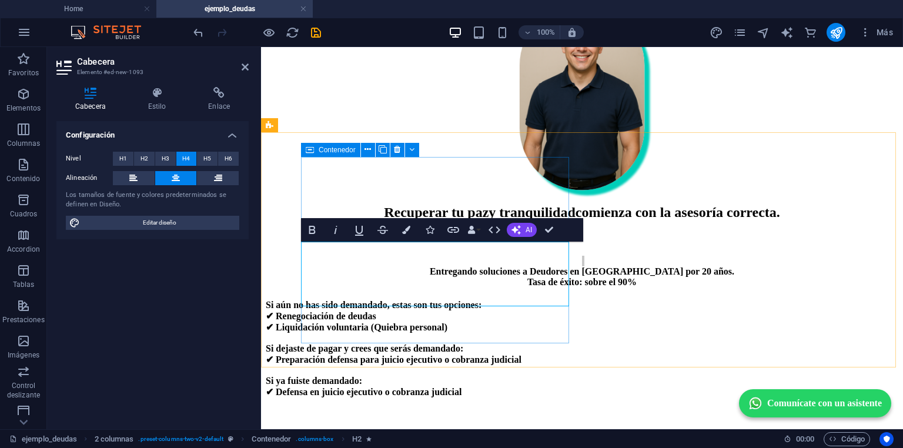
click at [509, 287] on div "Recuperar tu paz y tranquilidad comienza con la asesoría correcta. ​ Entregando…" at bounding box center [582, 246] width 633 height 82
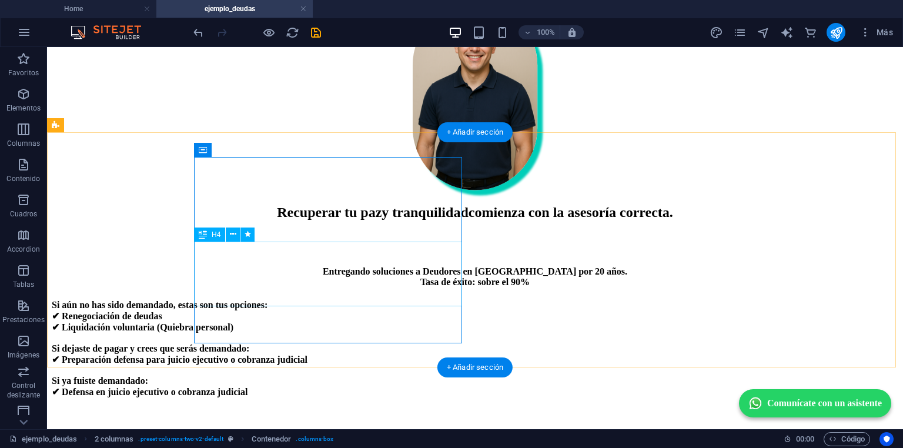
click at [421, 287] on div "​ Entregando soluciones a Deudores en Chile por 20 años. Tasa de éxito: sobre e…" at bounding box center [475, 259] width 847 height 55
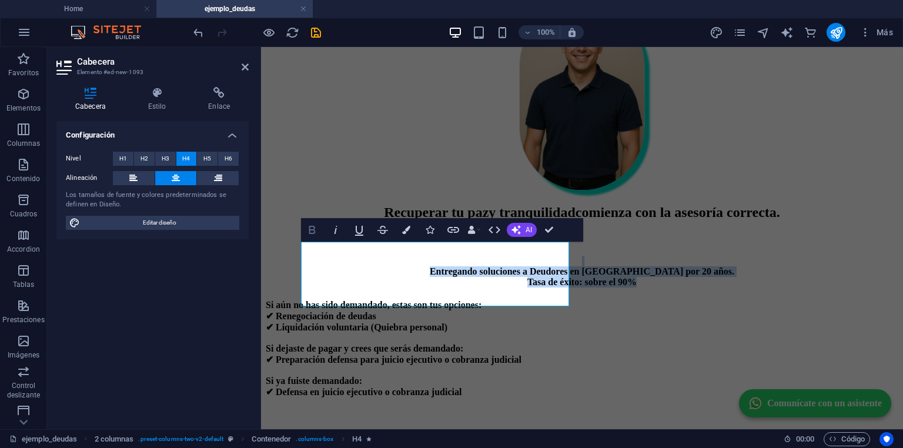
click at [313, 229] on icon "button" at bounding box center [312, 230] width 6 height 8
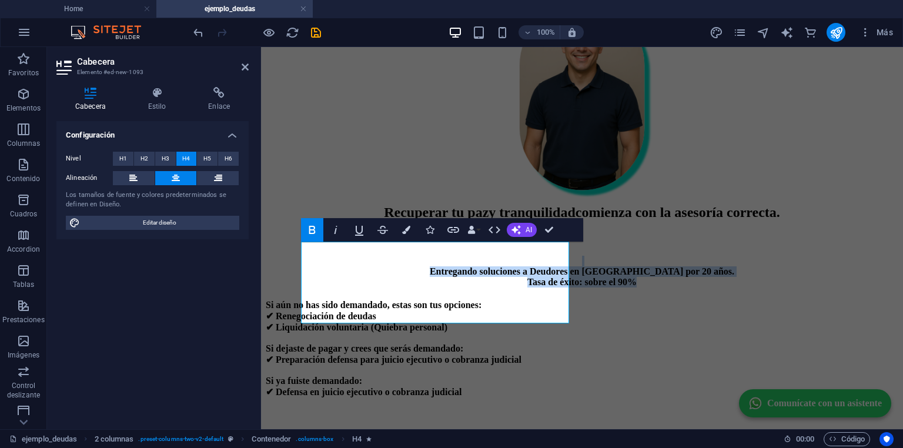
click at [312, 232] on icon "button" at bounding box center [312, 230] width 14 height 14
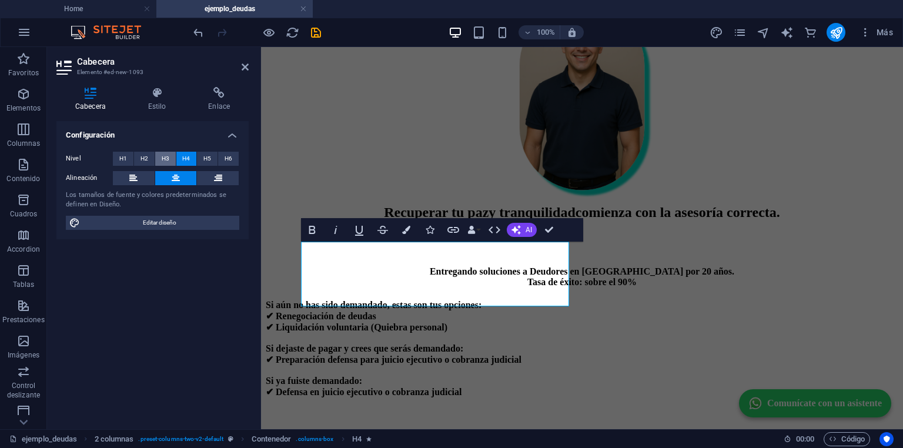
click at [168, 157] on span "H3" at bounding box center [166, 159] width 8 height 14
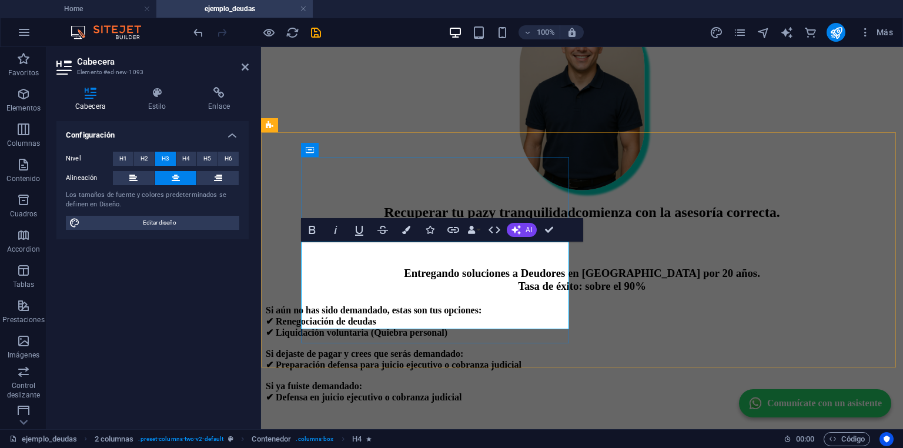
click at [404, 282] on span "Entregando soluciones a Deudores en Chile por 20 años. Tasa de éxito: sobre el …" at bounding box center [582, 279] width 356 height 25
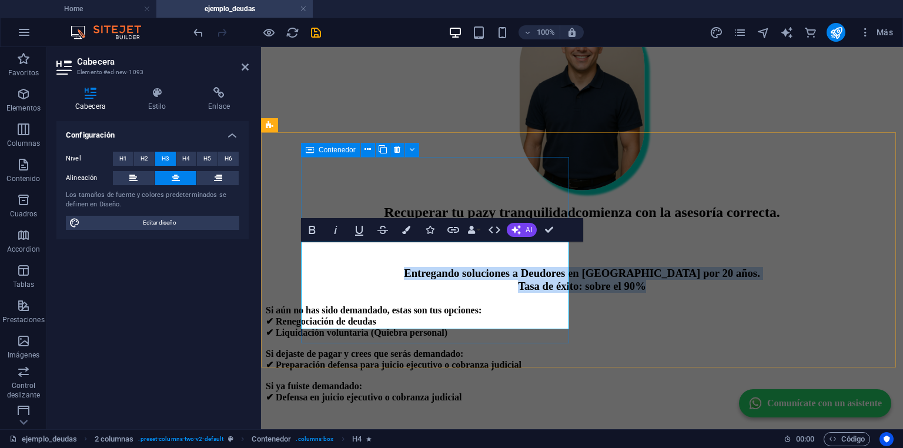
drag, startPoint x: 331, startPoint y: 282, endPoint x: 381, endPoint y: 336, distance: 74.1
click at [384, 293] on div "Recuperar tu paz y tranquilidad comienza con la asesoría correcta. ​ Entregando…" at bounding box center [582, 249] width 633 height 88
click at [310, 231] on icon "button" at bounding box center [312, 230] width 6 height 8
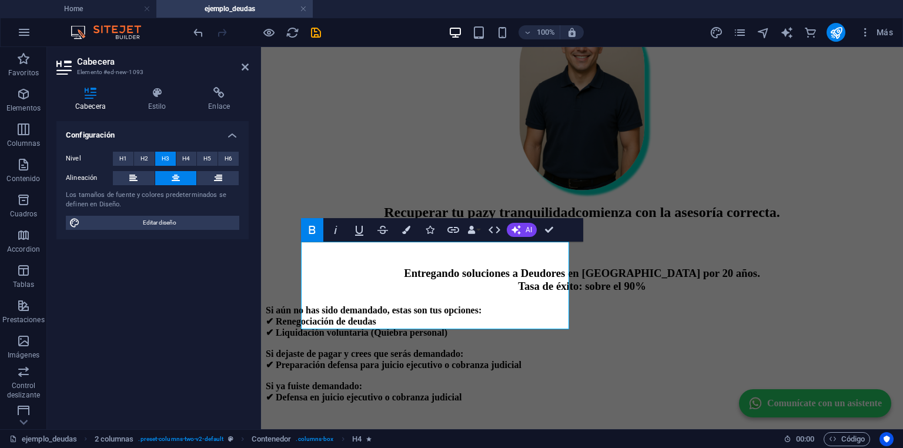
click at [310, 231] on icon "button" at bounding box center [312, 230] width 6 height 8
click at [472, 293] on h3 "Entregando soluciones a Deudores en Chile por 20 años. Tasa de éxito: sobre el …" at bounding box center [582, 273] width 633 height 39
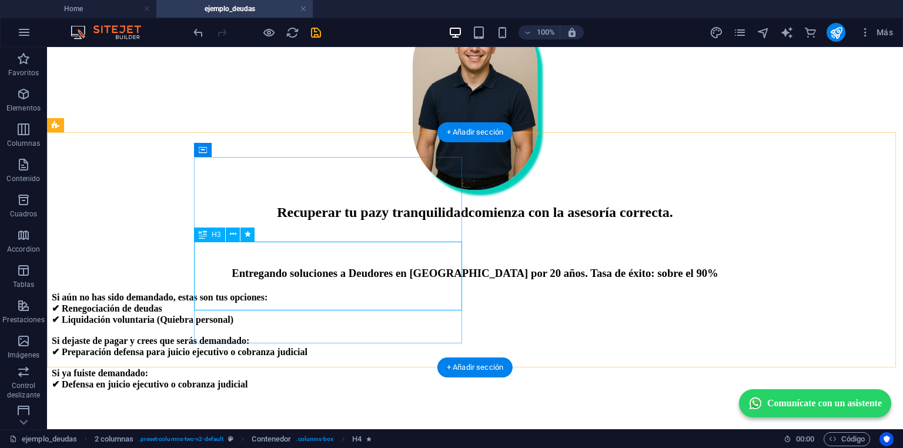
click at [438, 280] on div "​ Entregando soluciones a Deudores en Chile por 20 años. Tasa de éxito: sobre e…" at bounding box center [475, 256] width 847 height 48
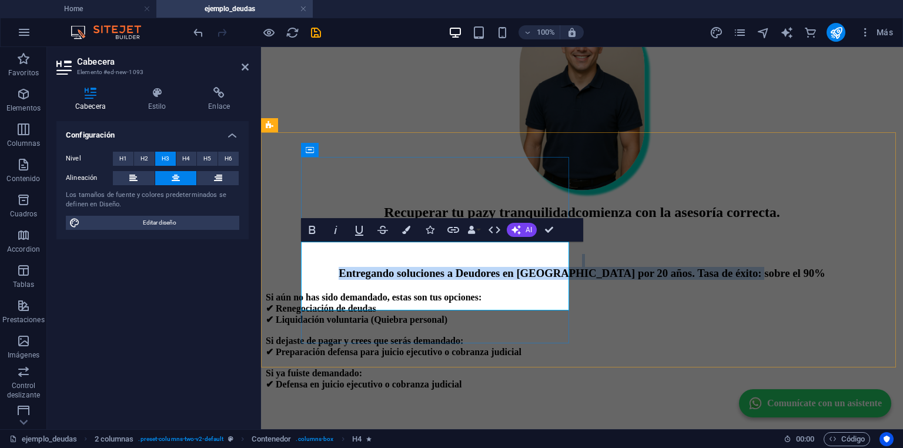
click at [538, 280] on h3 "Entregando soluciones a Deudores en Chile por 20 años. Tasa de éxito: sobre el …" at bounding box center [582, 267] width 633 height 26
click at [536, 280] on h3 "Entregando soluciones a Deudores en Chile por 20 años. Tasa de éxito: sobre el …" at bounding box center [582, 267] width 633 height 26
drag, startPoint x: 536, startPoint y: 301, endPoint x: 396, endPoint y: 299, distance: 140.0
click at [396, 280] on h3 "Entregando soluciones a Deudores en Chile por 20 años. Tasa de éxito: sobre el …" at bounding box center [582, 267] width 633 height 26
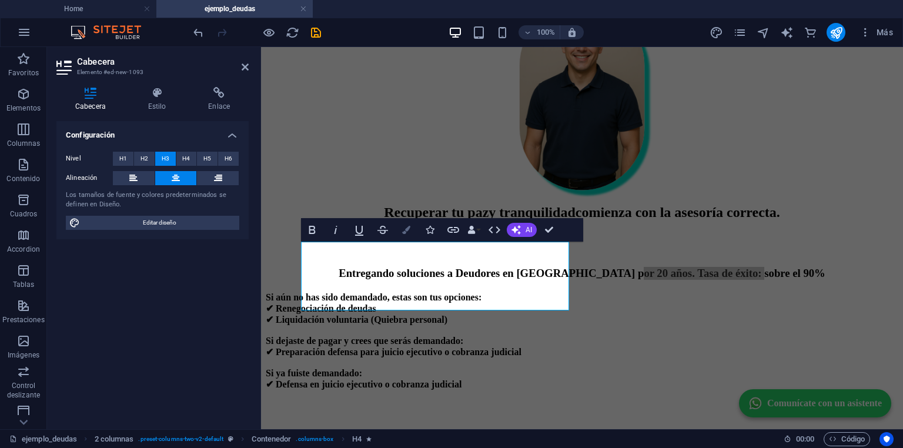
click at [408, 228] on icon "button" at bounding box center [406, 230] width 8 height 8
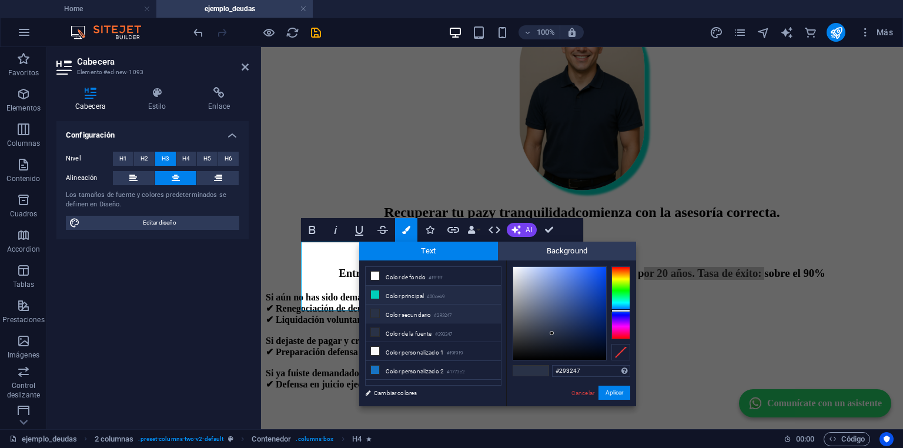
click at [393, 291] on li "Color principal #00ceb9" at bounding box center [433, 295] width 135 height 19
type input "#00ceb9"
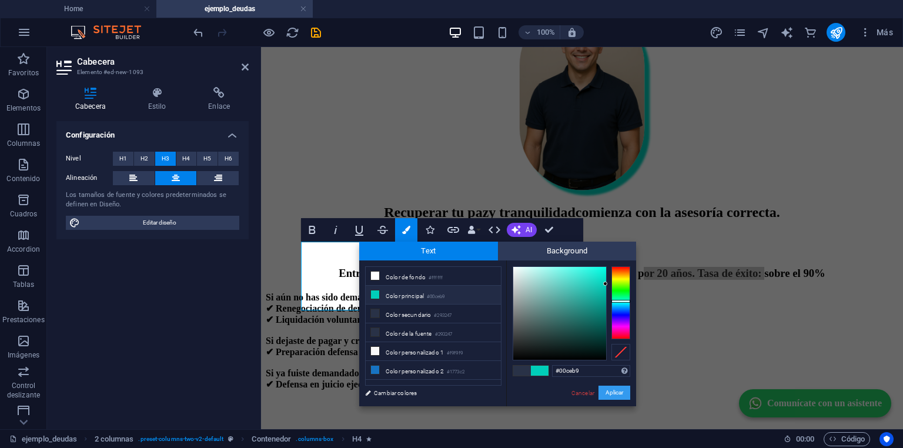
click at [613, 392] on button "Aplicar" at bounding box center [615, 393] width 32 height 14
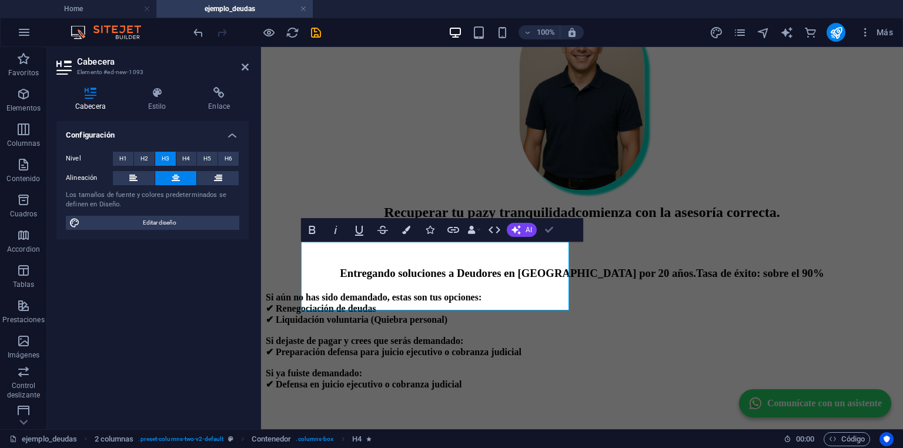
drag, startPoint x: 550, startPoint y: 228, endPoint x: 502, endPoint y: 181, distance: 67.0
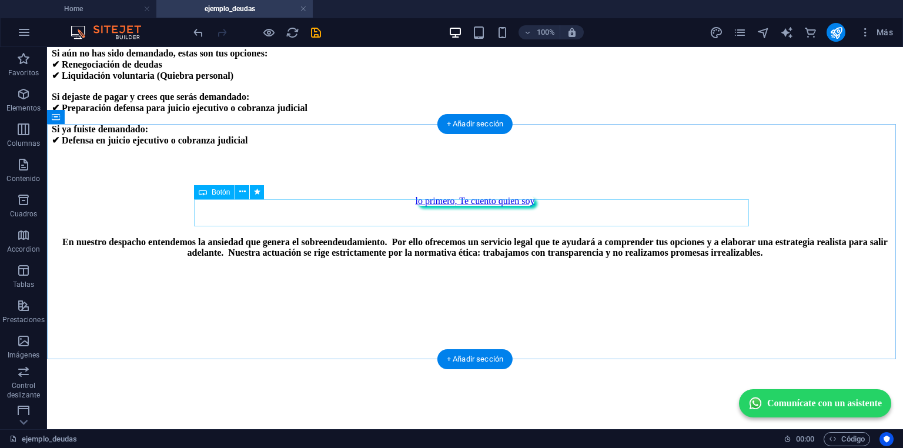
scroll to position [659, 0]
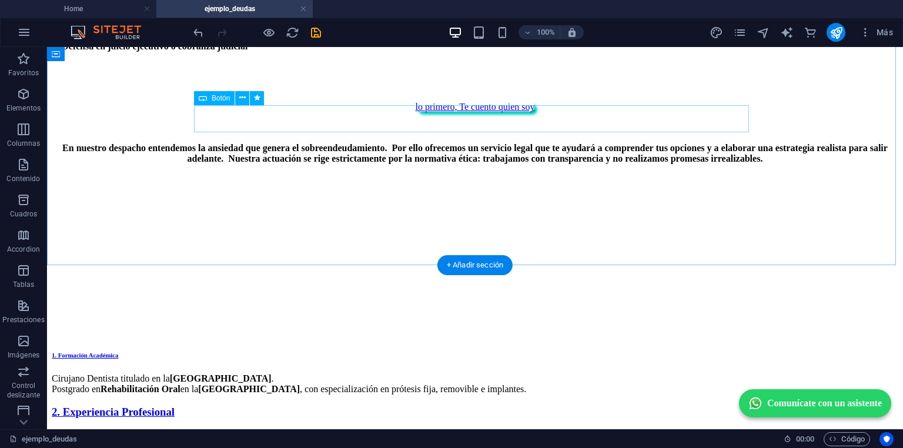
click at [481, 112] on div "lo primero, Te cuento quien soy" at bounding box center [475, 107] width 847 height 11
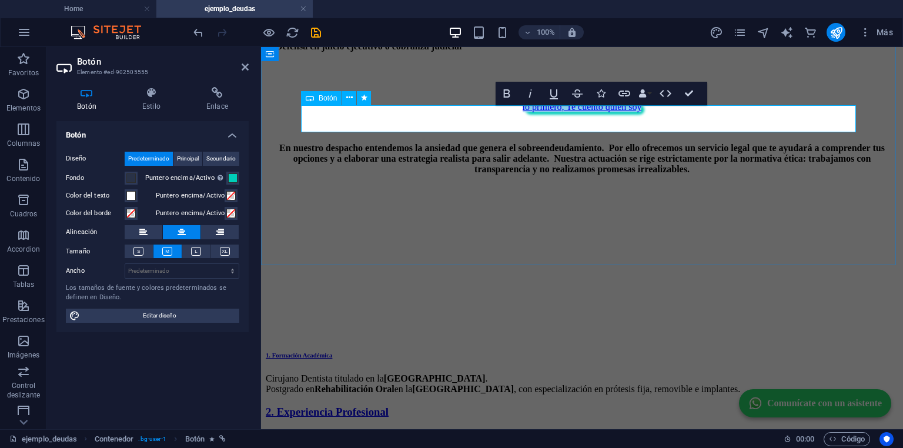
click at [641, 112] on link "lo primero, Te cuento quien soy" at bounding box center [582, 107] width 119 height 10
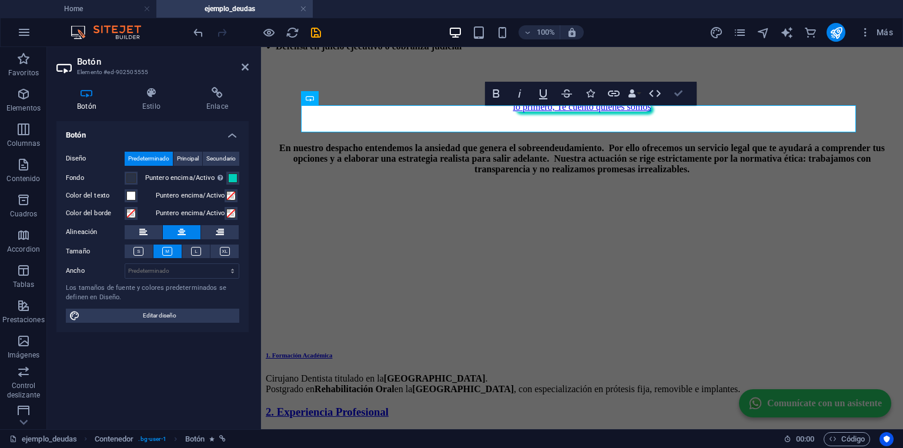
drag, startPoint x: 677, startPoint y: 96, endPoint x: 629, endPoint y: 49, distance: 67.4
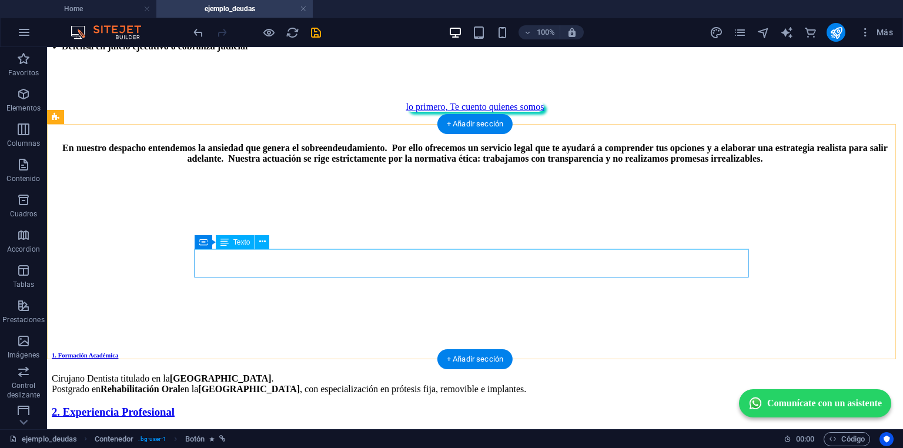
scroll to position [800, 0]
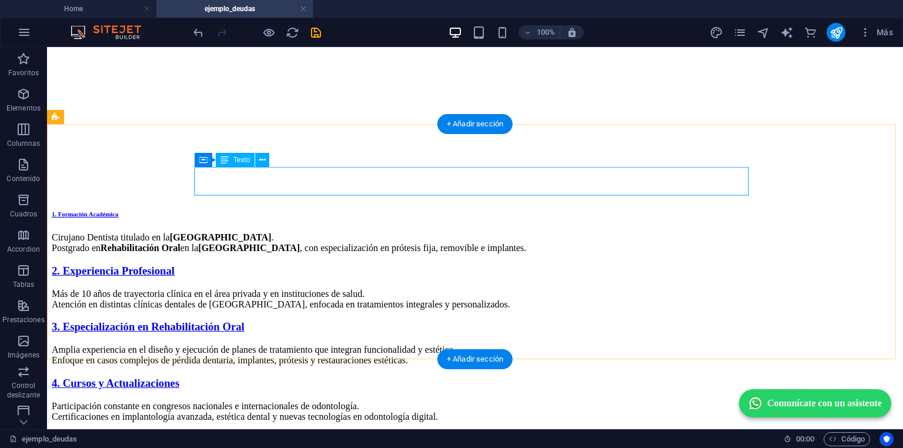
click at [362, 289] on div "Más de 10 años de trayectoria clínica en el área privada y en instituciones de …" at bounding box center [475, 299] width 847 height 21
click at [148, 211] on div "1. Formación Académica Cirujano Dentista titulado en la Universidad de Chile . …" at bounding box center [475, 328] width 847 height 235
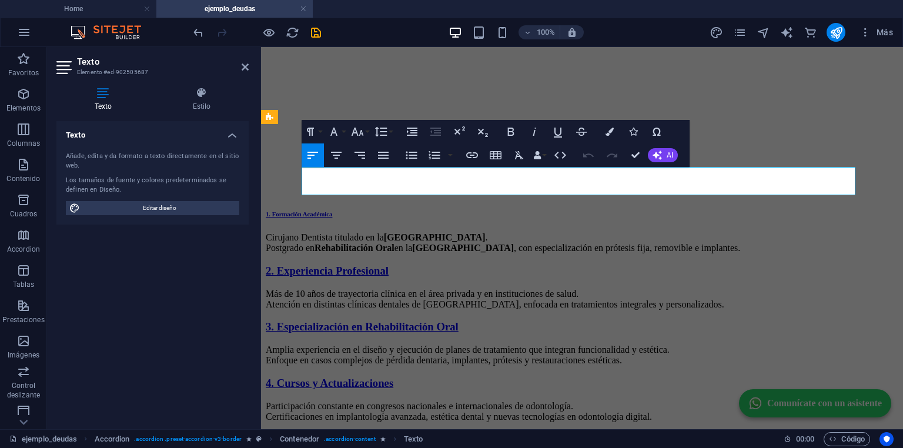
click at [381, 289] on p "Más de 10 años de trayectoria clínica en el área privada y en instituciones de …" at bounding box center [582, 299] width 633 height 21
click at [382, 289] on p "Más de 10 años de trayectoria clínica en el área privada y en instituciones de …" at bounding box center [582, 299] width 633 height 21
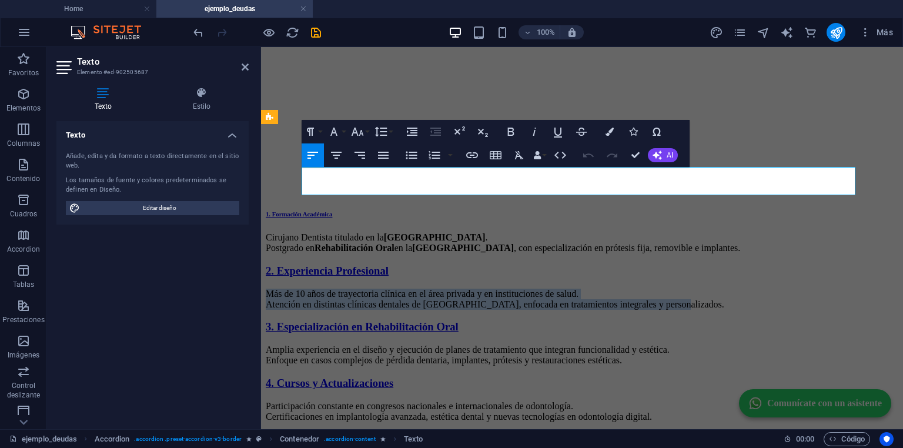
drag, startPoint x: 382, startPoint y: 181, endPoint x: 383, endPoint y: 173, distance: 8.4
click at [383, 289] on p "Más de 10 años de trayectoria clínica en el área privada y en instituciones de …" at bounding box center [582, 299] width 633 height 21
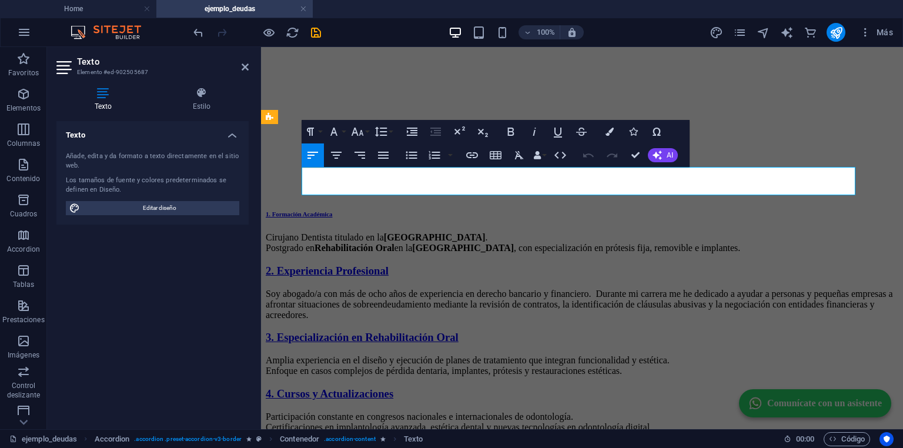
scroll to position [793, 0]
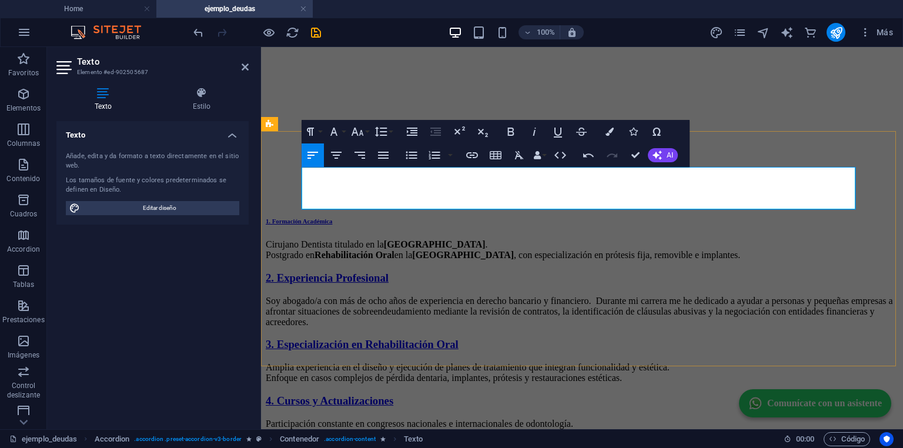
click at [409, 296] on p "Soy abogado/a con más de ocho años de experiencia en derecho bancario y financi…" at bounding box center [582, 312] width 633 height 32
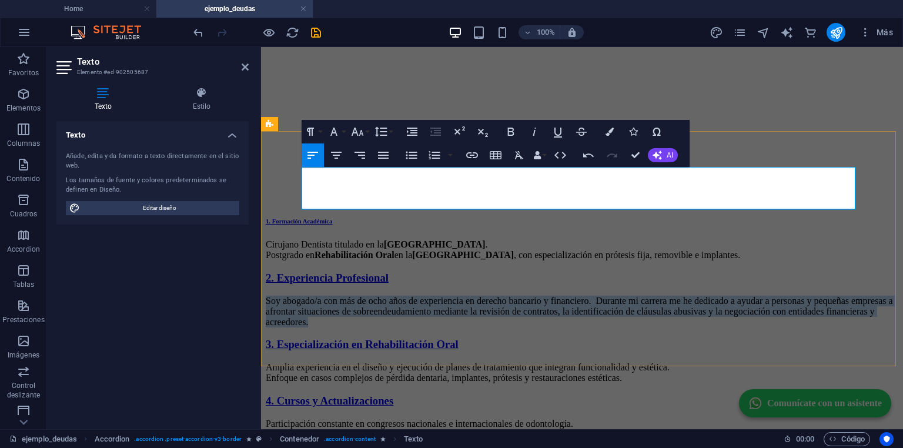
drag, startPoint x: 409, startPoint y: 206, endPoint x: 398, endPoint y: 182, distance: 26.3
click at [398, 296] on p "Soy abogado/a con más de ocho años de experiencia en derecho bancario y financi…" at bounding box center [582, 312] width 633 height 32
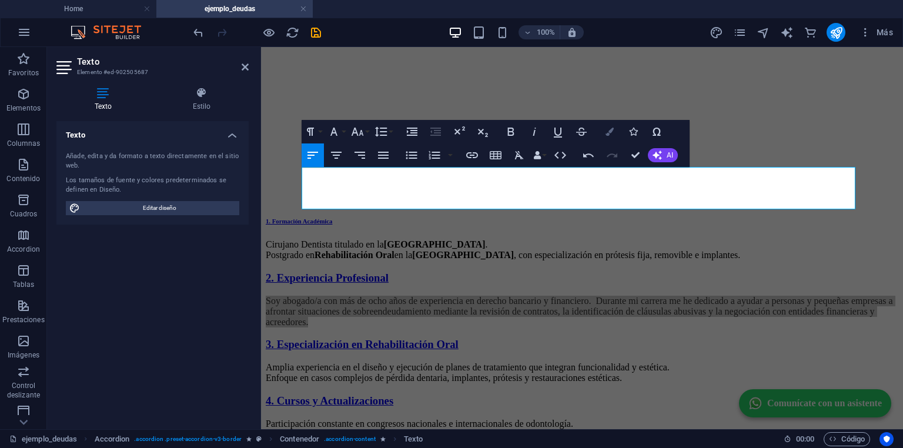
click at [618, 132] on button "Colors" at bounding box center [610, 132] width 22 height 24
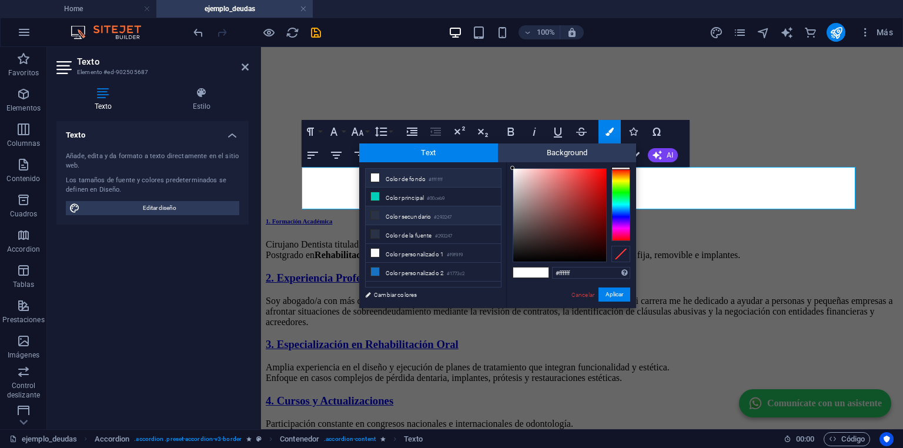
click at [391, 214] on li "Color secundario #293247" at bounding box center [433, 215] width 135 height 19
type input "#293247"
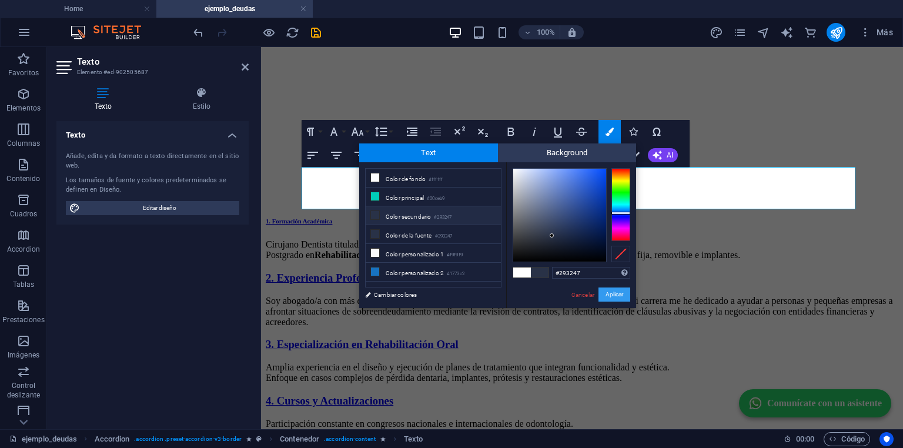
click at [605, 293] on button "Aplicar" at bounding box center [615, 295] width 32 height 14
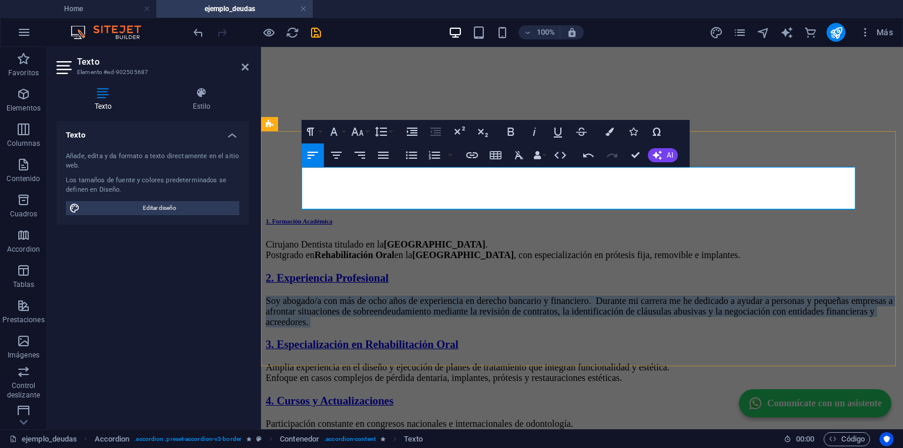
click at [670, 296] on span "Soy abogado/a con más de ocho años de experiencia en derecho bancario y financi…" at bounding box center [580, 311] width 628 height 31
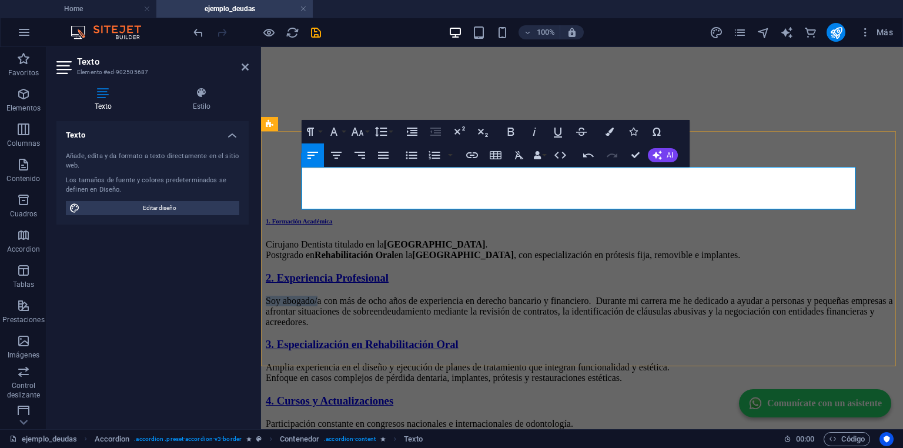
drag, startPoint x: 355, startPoint y: 175, endPoint x: 301, endPoint y: 172, distance: 54.2
click at [301, 296] on div "Soy abogado/a con más de ocho años de experiencia en derecho bancario y financi…" at bounding box center [582, 312] width 633 height 32
click at [425, 296] on span "Somos abogados con más de ocho años de experiencia en derecho bancario y financ…" at bounding box center [582, 311] width 633 height 31
click at [426, 296] on span "Somos abogados con más de ocho años de experiencia en derecho bancario y financ…" at bounding box center [582, 311] width 633 height 31
click at [553, 296] on span "Somos abogados con más de 20 años de experiencia en derecho bancario y financie…" at bounding box center [579, 311] width 626 height 31
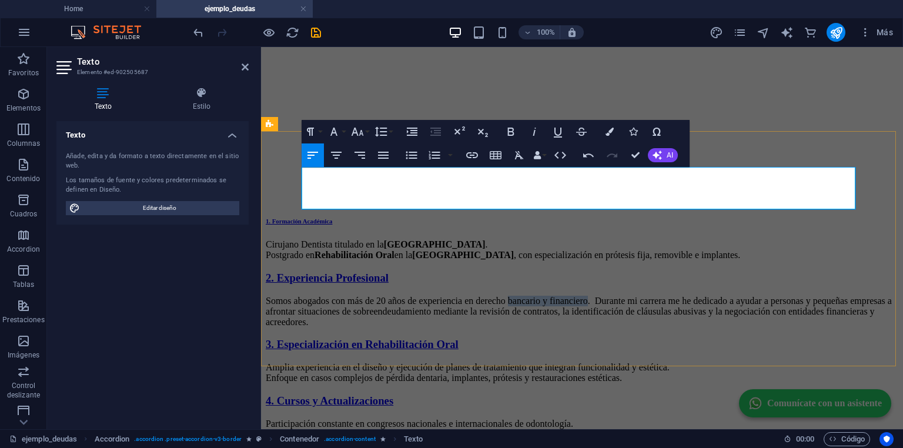
drag, startPoint x: 553, startPoint y: 175, endPoint x: 600, endPoint y: 181, distance: 47.4
click at [600, 296] on p "Somos abogados con más de 20 años de experiencia en derecho bancario y financie…" at bounding box center [582, 312] width 633 height 32
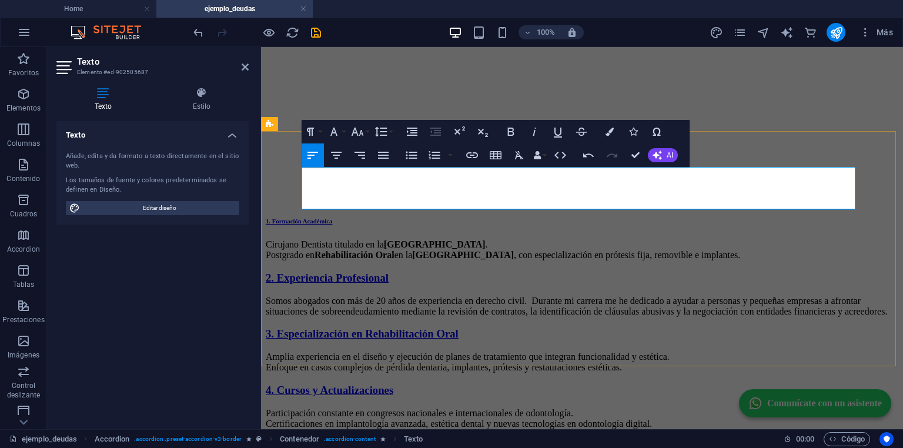
click at [608, 296] on span "Somos abogados con más de 20 años de experiencia en derecho civil. Durante mi c…" at bounding box center [577, 306] width 622 height 21
click at [669, 296] on span "Somos abogados con más de 20 años de experiencia en derecho civil. Durante nues…" at bounding box center [577, 306] width 622 height 21
drag, startPoint x: 669, startPoint y: 176, endPoint x: 682, endPoint y: 178, distance: 13.0
click at [682, 296] on span "Somos abogados con más de 20 años de experiencia en derecho civil. Durante nues…" at bounding box center [577, 306] width 622 height 21
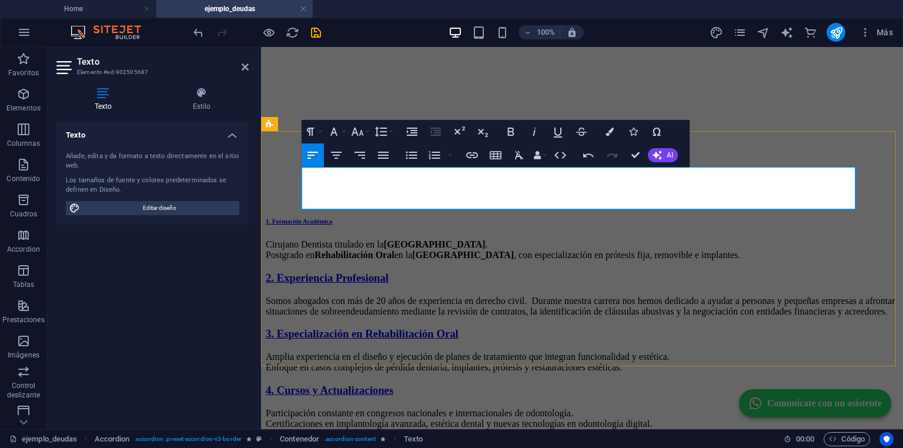
click at [502, 296] on p "Somos abogados con más de 20 años de experiencia en derecho civil. Durante nues…" at bounding box center [582, 306] width 633 height 21
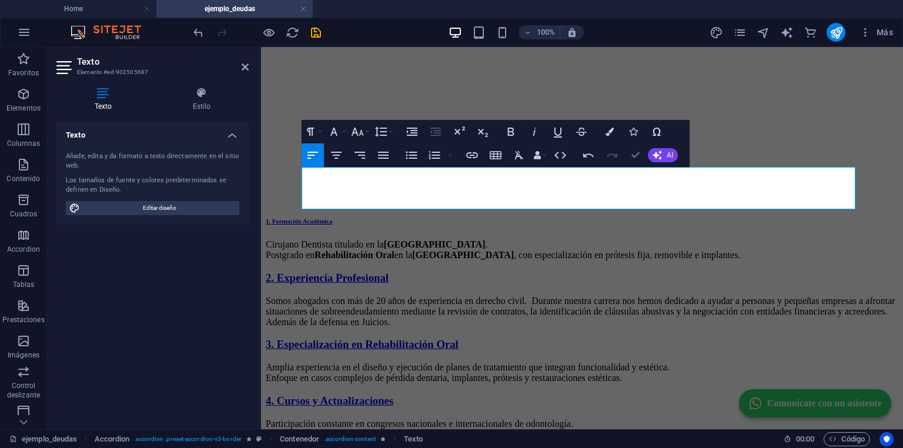
drag, startPoint x: 632, startPoint y: 158, endPoint x: 585, endPoint y: 111, distance: 67.0
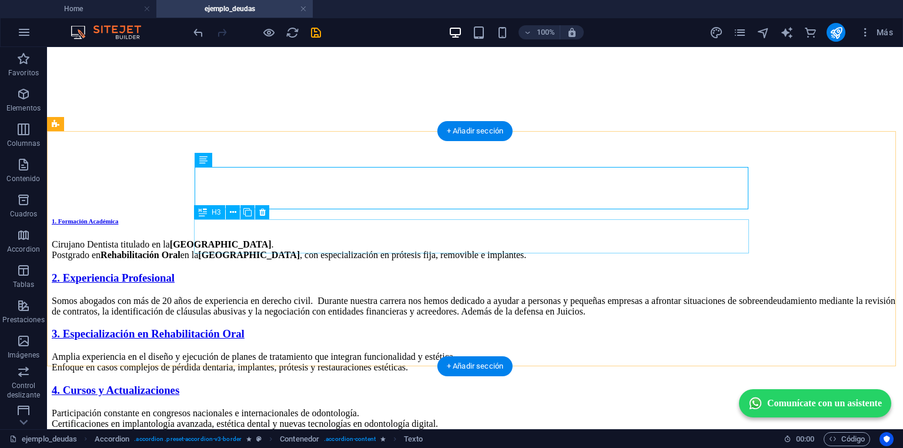
click at [332, 328] on div "3. Especialización en Rehabilitación Oral" at bounding box center [475, 334] width 847 height 13
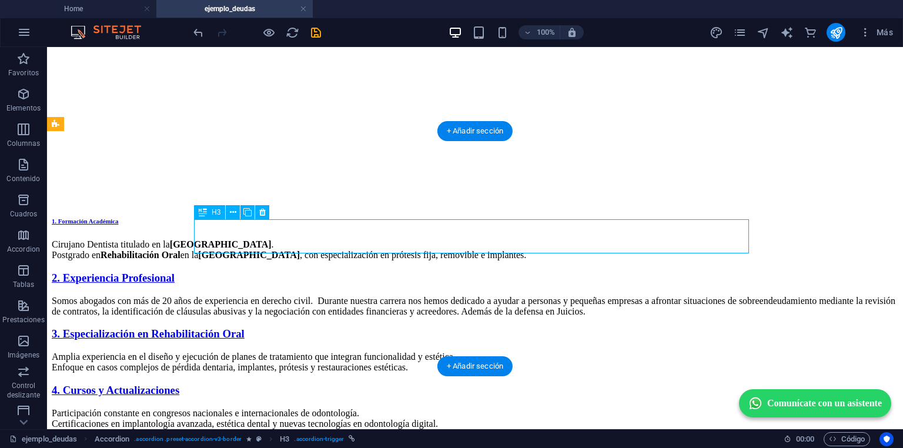
drag, startPoint x: 332, startPoint y: 236, endPoint x: 118, endPoint y: 236, distance: 214.1
click at [332, 328] on div "3. Especialización en Rehabilitación Oral" at bounding box center [475, 334] width 847 height 13
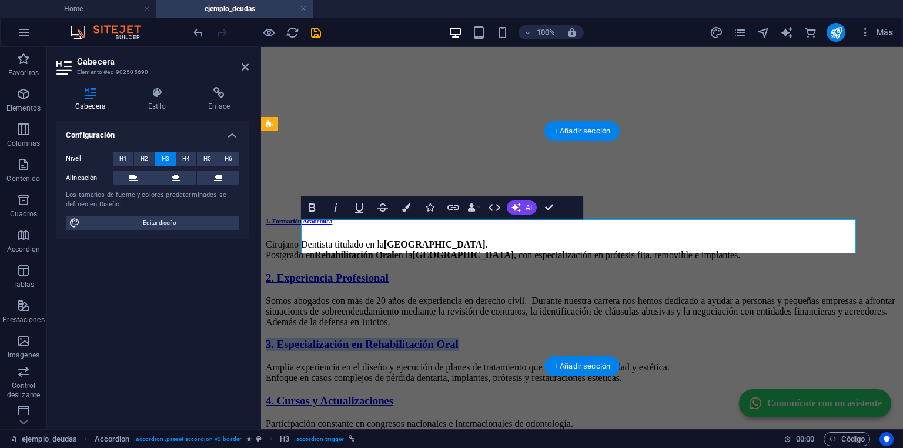
click at [403, 338] on link "3. Especialización en Rehabilitación Oral" at bounding box center [362, 344] width 193 height 12
drag, startPoint x: 403, startPoint y: 236, endPoint x: 477, endPoint y: 237, distance: 74.1
click at [459, 338] on link "3. Especialización en Rehabilitación Oral" at bounding box center [362, 344] width 193 height 12
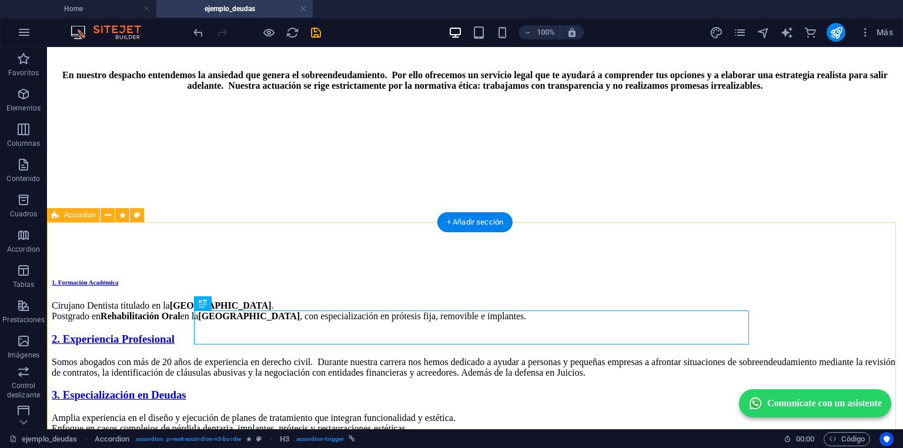
scroll to position [746, 0]
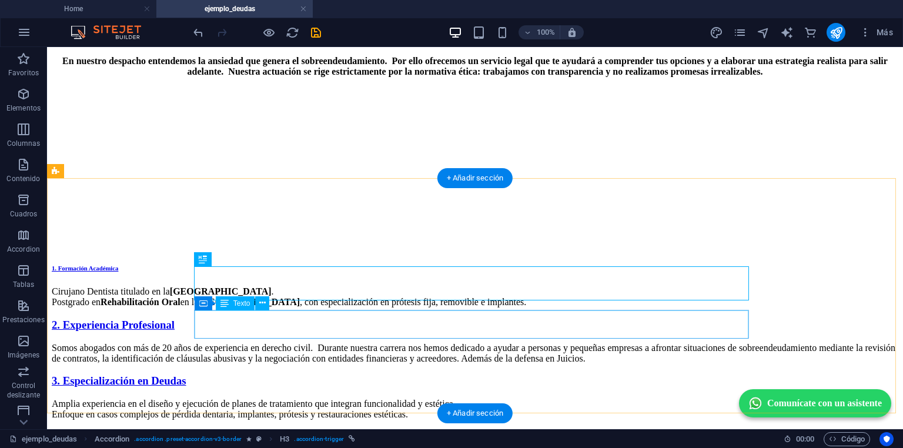
click at [276, 399] on div "Amplia experiencia en el diseño y ejecución de planes de tratamiento que integr…" at bounding box center [475, 409] width 847 height 21
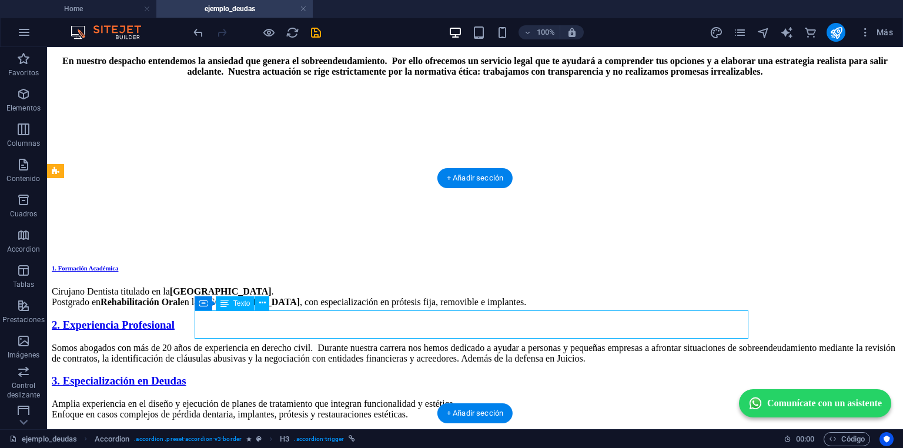
click at [276, 399] on div "Amplia experiencia en el diseño y ejecución de planes de tratamiento que integr…" at bounding box center [475, 409] width 847 height 21
click at [62, 319] on div "1. Formación Académica Cirujano Dentista titulado en la Universidad de Chile . …" at bounding box center [475, 382] width 847 height 235
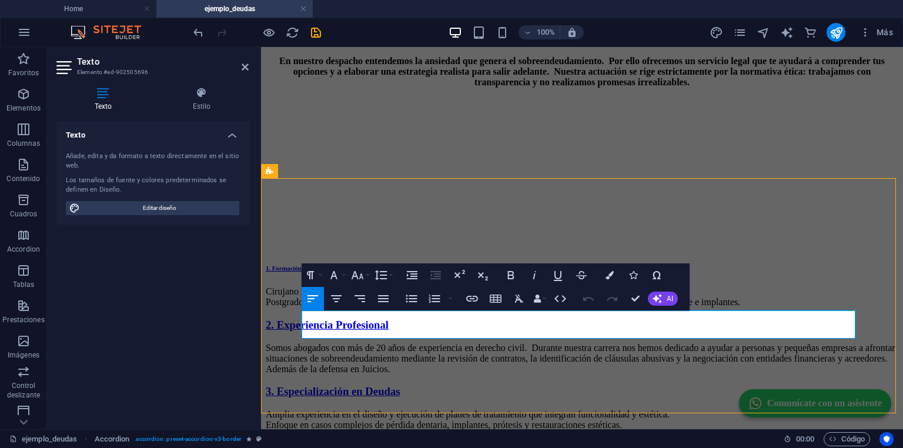
click at [376, 409] on span "Amplia experiencia en el diseño y ejecución de planes de tratamiento que integr…" at bounding box center [468, 419] width 404 height 21
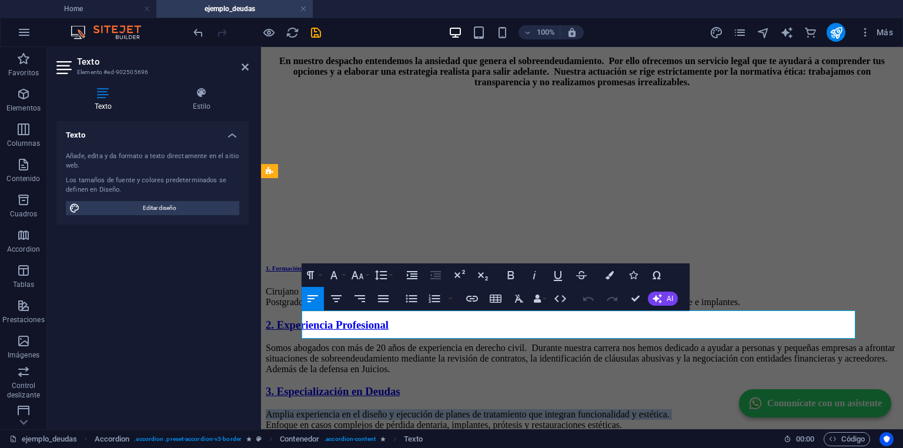
click at [376, 409] on span "Amplia experiencia en el diseño y ejecución de planes de tratamiento que integr…" at bounding box center [468, 419] width 404 height 21
drag, startPoint x: 376, startPoint y: 318, endPoint x: 385, endPoint y: 341, distance: 24.4
click at [385, 341] on div "1. Formación Académica Cirujano Dentista titulado en la Universidad de Chile . …" at bounding box center [582, 382] width 633 height 235
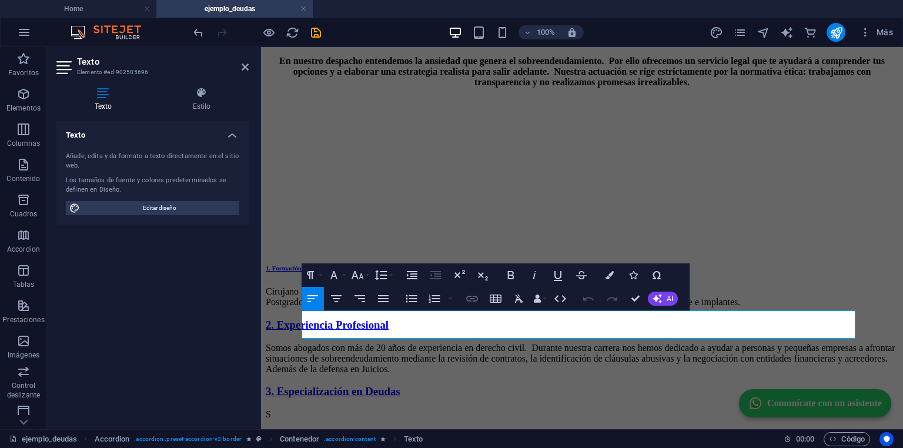
scroll to position [753, 0]
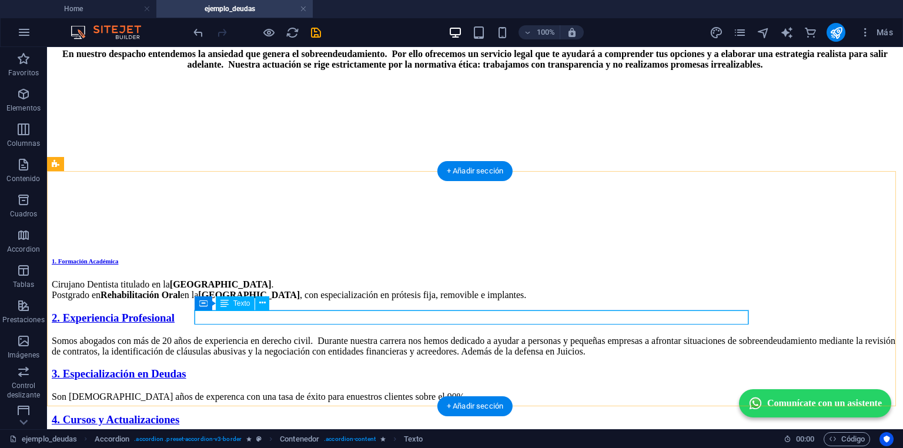
click at [292, 392] on div "Son 20 años de experenca con una tasa de éxito para enuestros clientes sobre el…" at bounding box center [475, 397] width 847 height 11
click at [78, 318] on div "1. Formación Académica Cirujano Dentista titulado en la Universidad de Chile . …" at bounding box center [475, 375] width 847 height 235
click at [398, 392] on div "Son 20 años de experenca con una tasa de éxito para enuestros clientes sobre el…" at bounding box center [475, 397] width 847 height 11
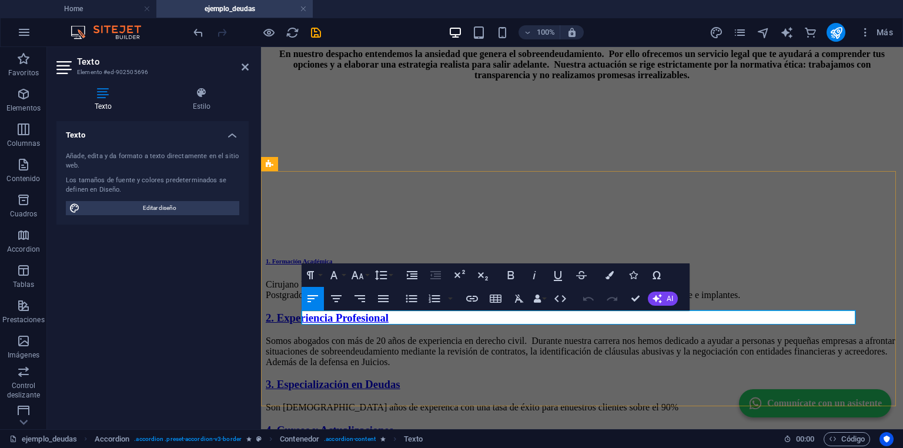
click at [398, 402] on p "Son 20 años de experenca con una tasa de éxito para enuestros clientes sobre el…" at bounding box center [582, 407] width 633 height 11
click at [610, 274] on icon "button" at bounding box center [610, 275] width 8 height 8
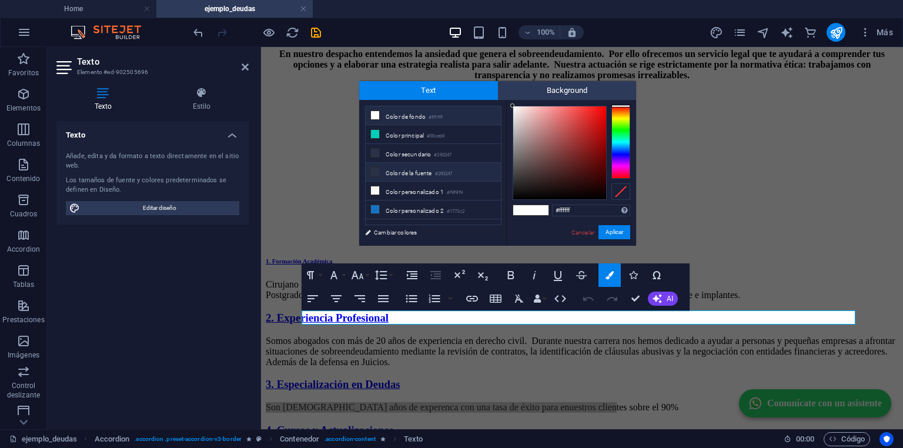
click at [396, 175] on li "Color de la fuente #293247" at bounding box center [433, 172] width 135 height 19
type input "#293247"
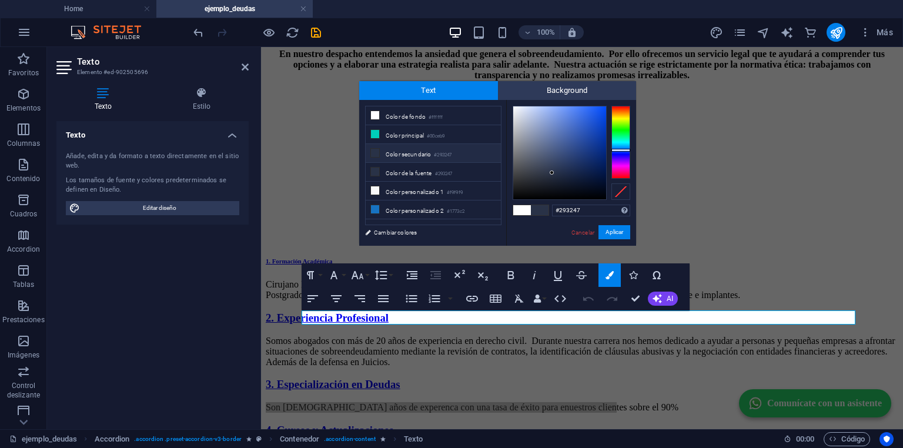
click at [608, 221] on div "#293247 Formatos soportados #0852ed rgb(8, 82, 237) rgba(8, 82, 237, 90%) hsv(2…" at bounding box center [571, 258] width 130 height 316
click at [612, 235] on button "Aplicar" at bounding box center [615, 232] width 32 height 14
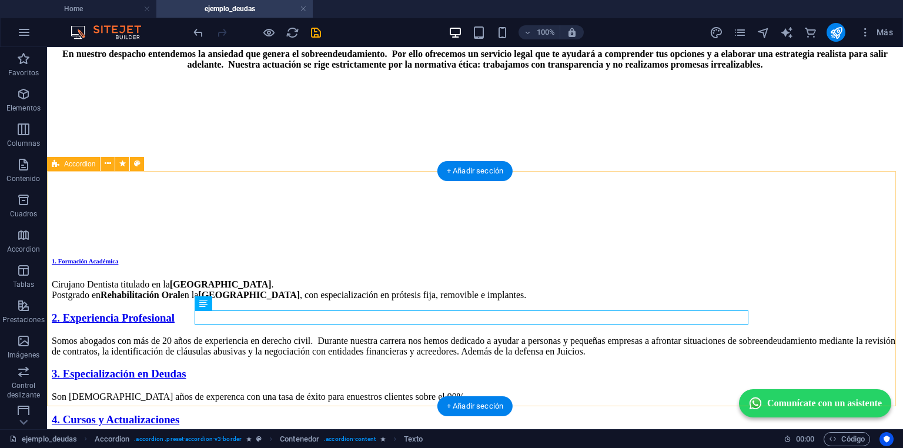
click at [806, 306] on div "1. Formación Académica Cirujano Dentista titulado en la Universidad de Chile . …" at bounding box center [475, 375] width 847 height 235
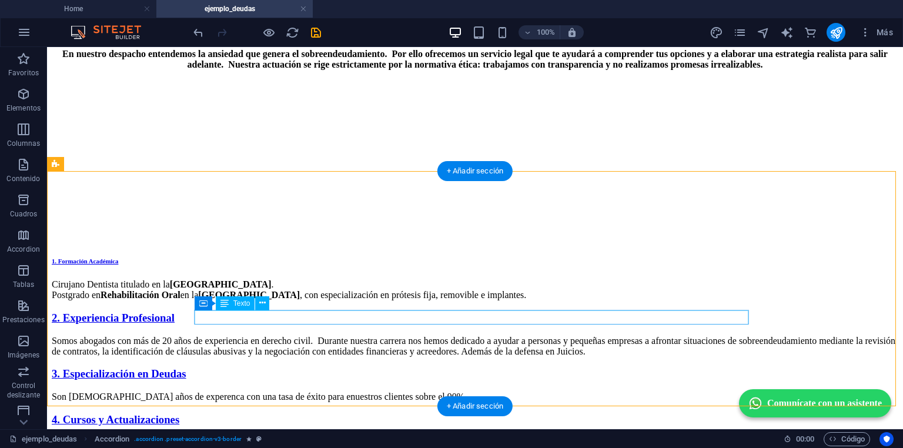
click at [279, 392] on div "Son 20 años de experenca con una tasa de éxito para enuestros clientes sobre el…" at bounding box center [475, 397] width 847 height 11
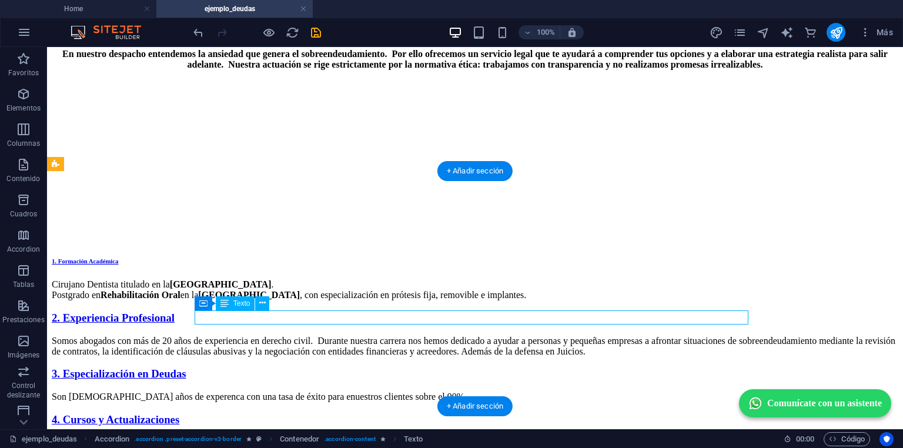
click at [279, 392] on div "Son 20 años de experenca con una tasa de éxito para enuestros clientes sobre el…" at bounding box center [475, 397] width 847 height 11
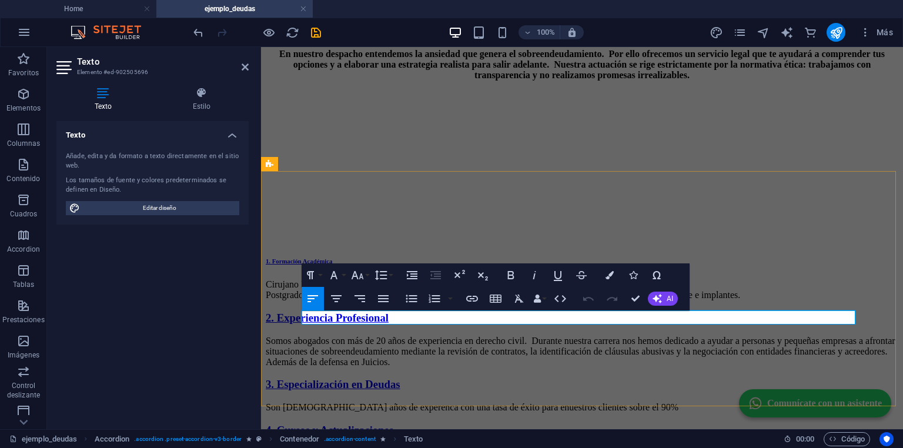
click at [386, 402] on span "Son 20 años de experenca con una tasa de éxito para enuestros clientes sobre el…" at bounding box center [472, 407] width 413 height 10
click at [384, 402] on span "Son 20 años de experenca con una tasa de éxito para enuestros clientes sobre el…" at bounding box center [472, 407] width 413 height 10
click at [399, 402] on span "Son 20 años de experienca con una tasa de éxito para enuestros clientes sobre e…" at bounding box center [474, 407] width 416 height 10
click at [494, 402] on span "Son 20 años de experiencia con una tasa de éxito para enuestros clientes sobre …" at bounding box center [475, 407] width 418 height 10
drag, startPoint x: 494, startPoint y: 318, endPoint x: 569, endPoint y: 316, distance: 74.7
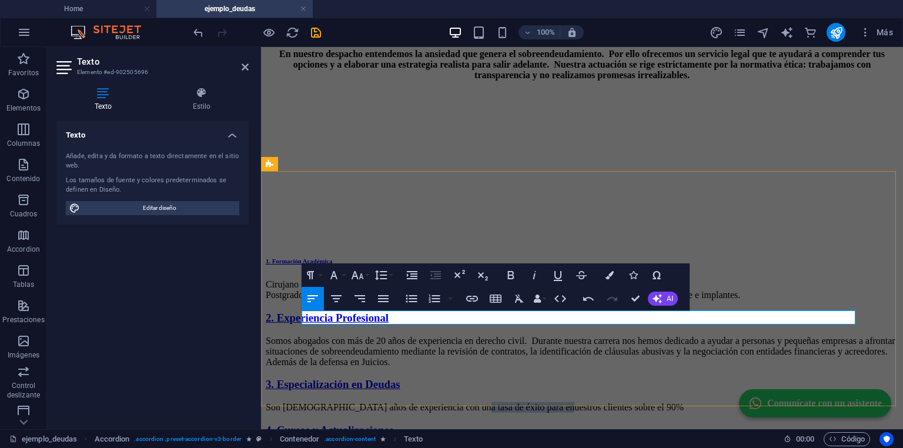
click at [569, 402] on span "Son 20 años de experiencia con una tasa de éxito para enuestros clientes sobre …" at bounding box center [475, 407] width 418 height 10
click at [555, 402] on p "Son 20 años de experiencia con una tasa de éxito sobre el 90%" at bounding box center [582, 407] width 633 height 11
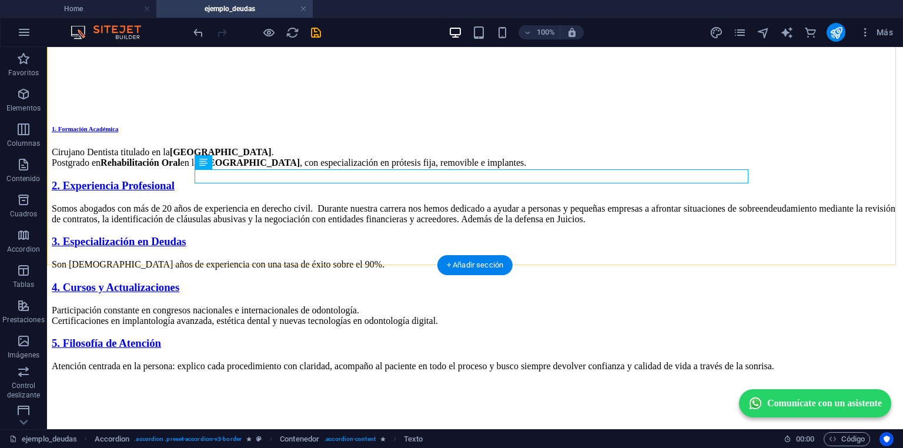
scroll to position [894, 0]
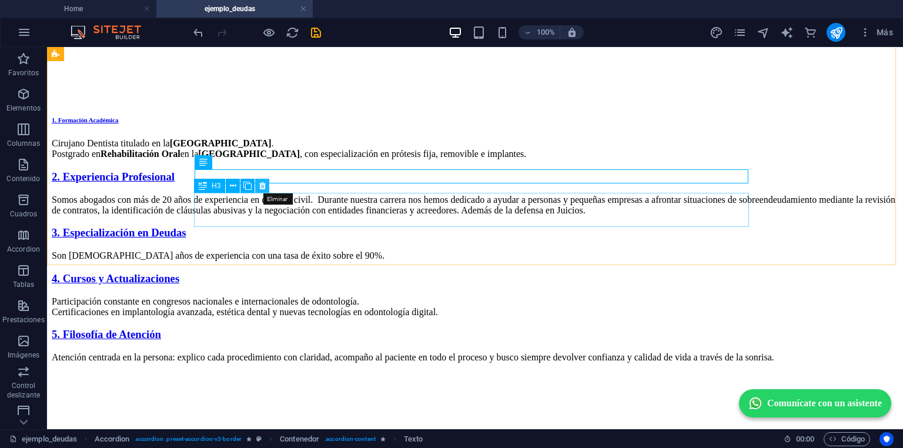
click at [261, 186] on icon at bounding box center [262, 186] width 6 height 12
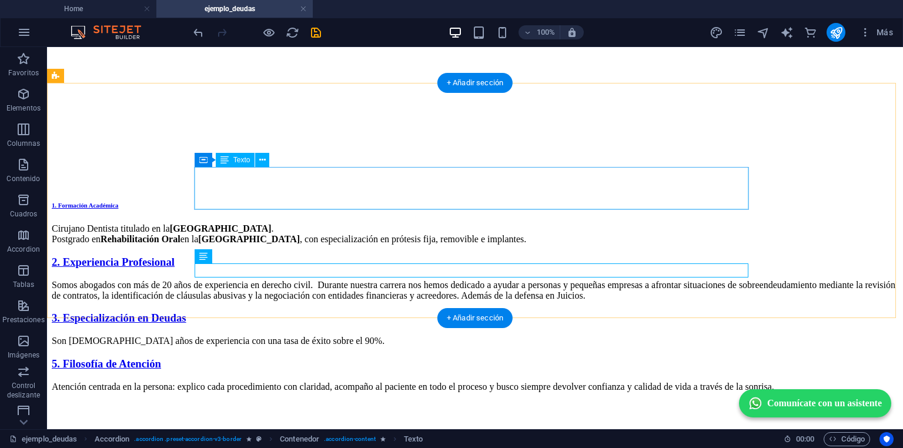
scroll to position [793, 0]
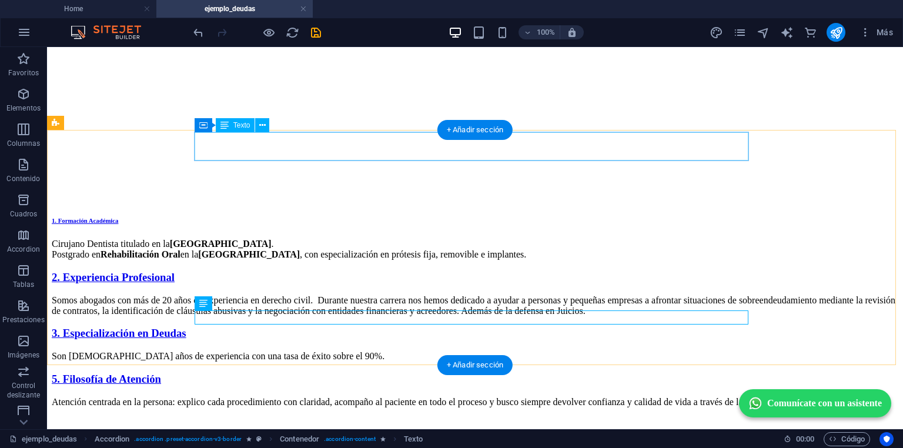
click at [345, 239] on div "Cirujano Dentista titulado en la Universidad de Chile . Postgrado en Rehabilita…" at bounding box center [475, 249] width 847 height 21
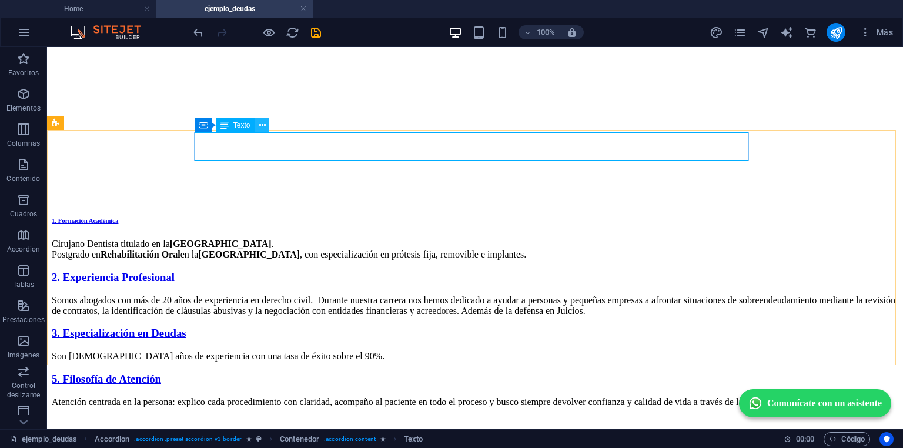
click at [265, 129] on icon at bounding box center [262, 125] width 6 height 12
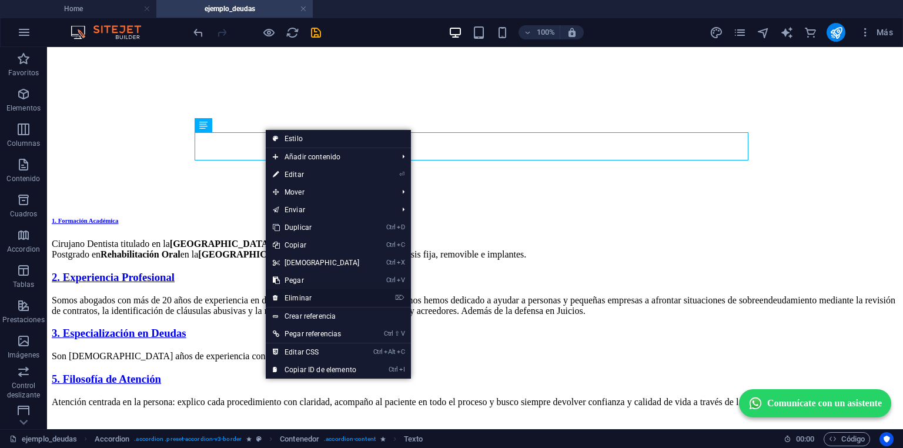
click at [306, 296] on link "⌦ Eliminar" at bounding box center [316, 298] width 101 height 18
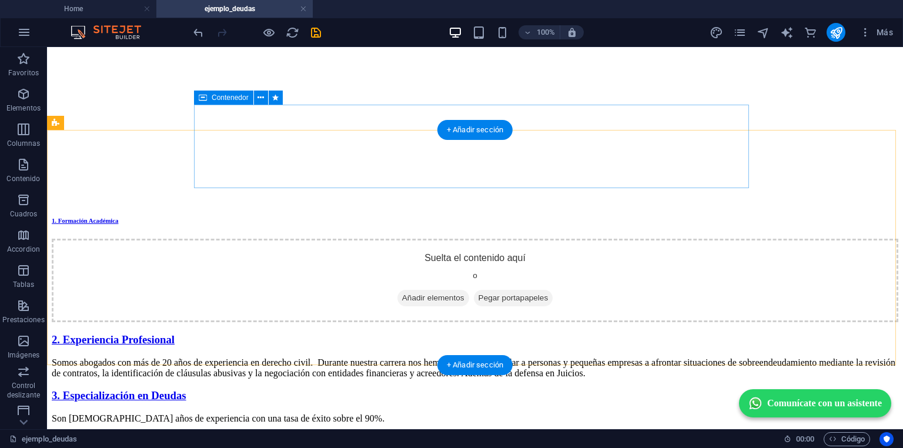
click at [292, 239] on div "Suelta el contenido aquí o Añadir elementos Pegar portapapeles" at bounding box center [475, 281] width 847 height 84
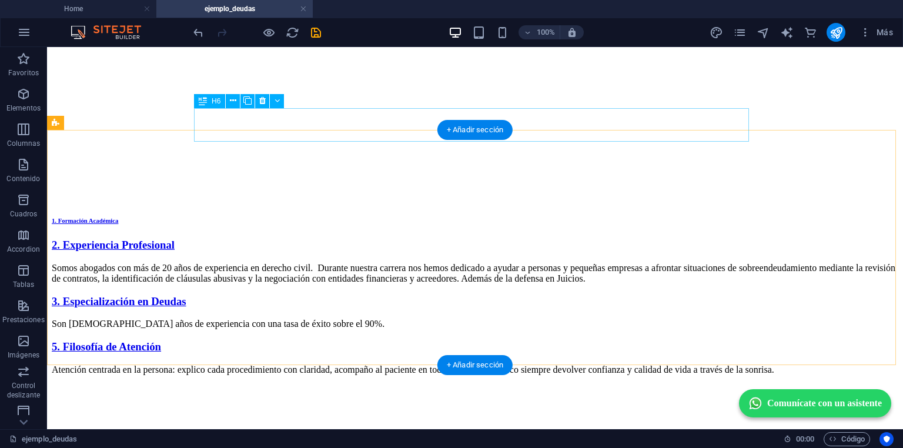
click at [383, 217] on div "1. Formación Académica" at bounding box center [475, 220] width 847 height 7
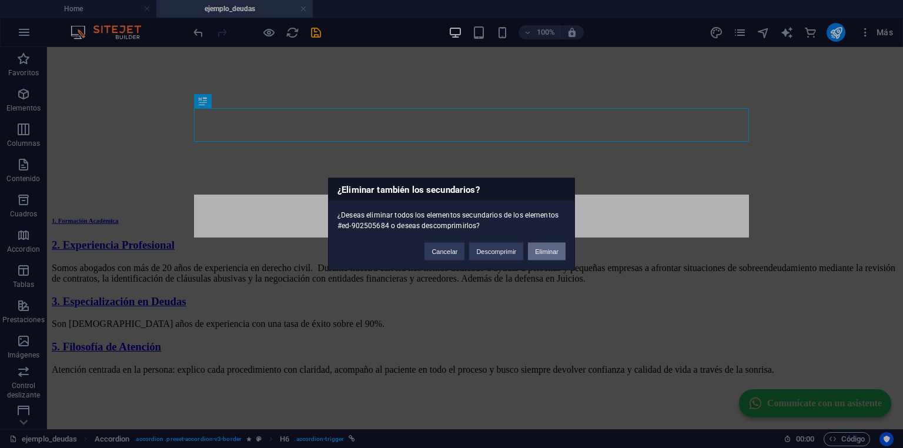
click at [544, 254] on button "Eliminar" at bounding box center [547, 252] width 38 height 18
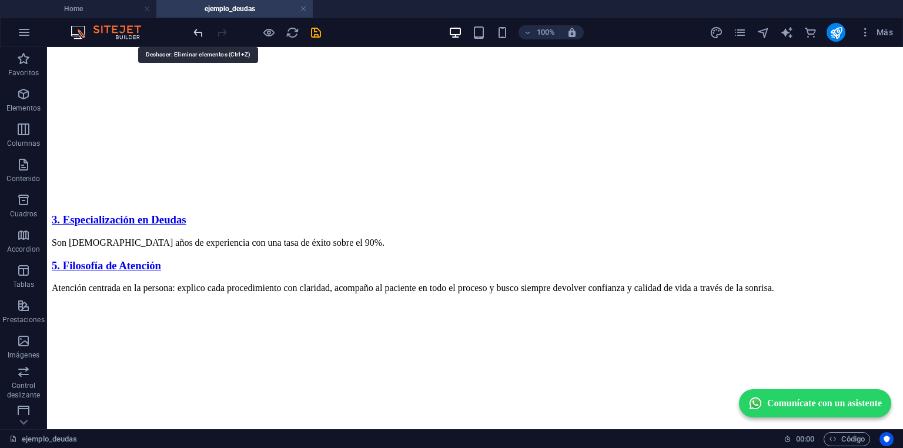
click at [197, 31] on icon "undo" at bounding box center [199, 33] width 14 height 14
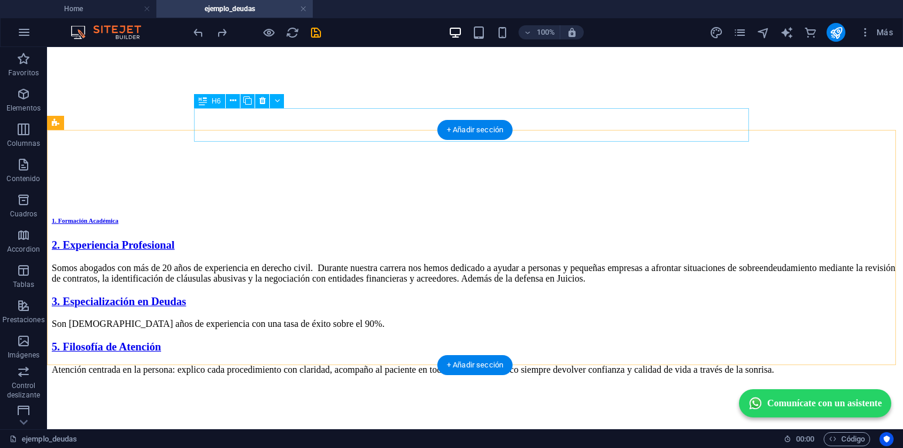
click at [321, 217] on div "1. Formación Académica" at bounding box center [475, 220] width 847 height 7
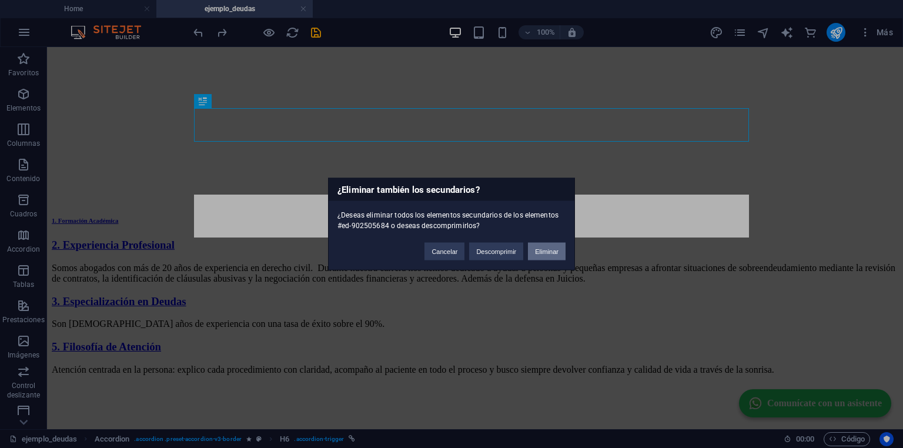
click at [545, 252] on button "Eliminar" at bounding box center [547, 252] width 38 height 18
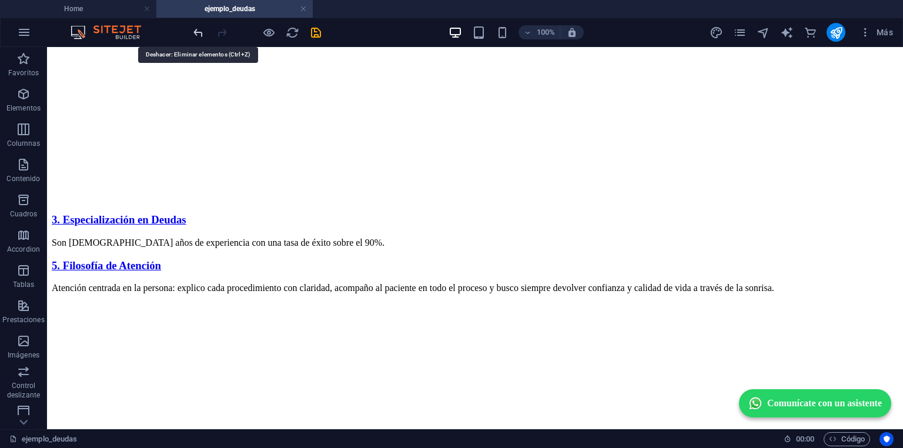
click at [202, 31] on icon "undo" at bounding box center [199, 33] width 14 height 14
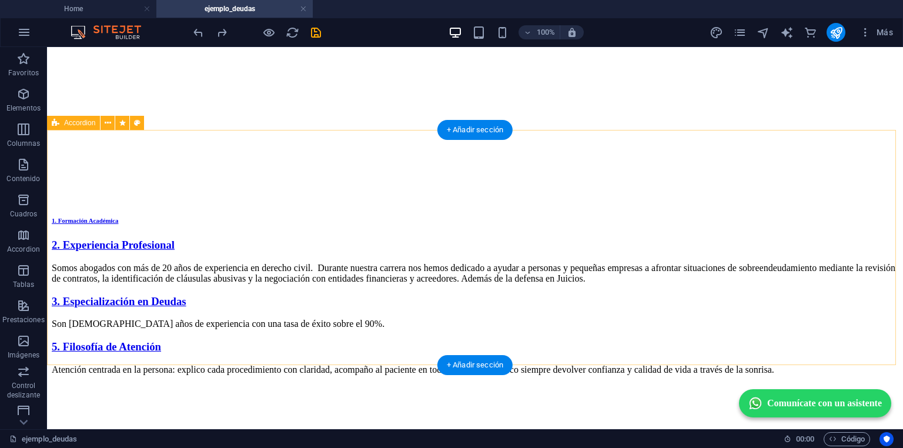
click at [323, 217] on div "1. Formación Académica 2. Experiencia Profesional Somos abogados con más de 20 …" at bounding box center [475, 334] width 847 height 235
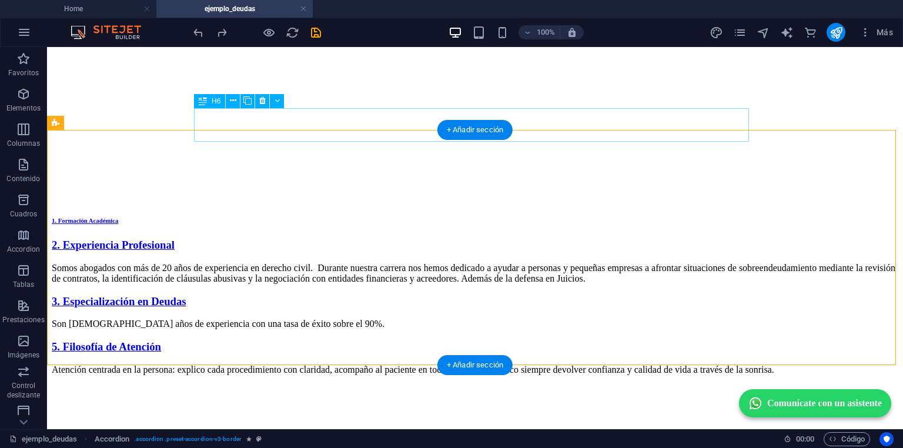
click at [315, 217] on div "1. Formación Académica" at bounding box center [475, 220] width 847 height 7
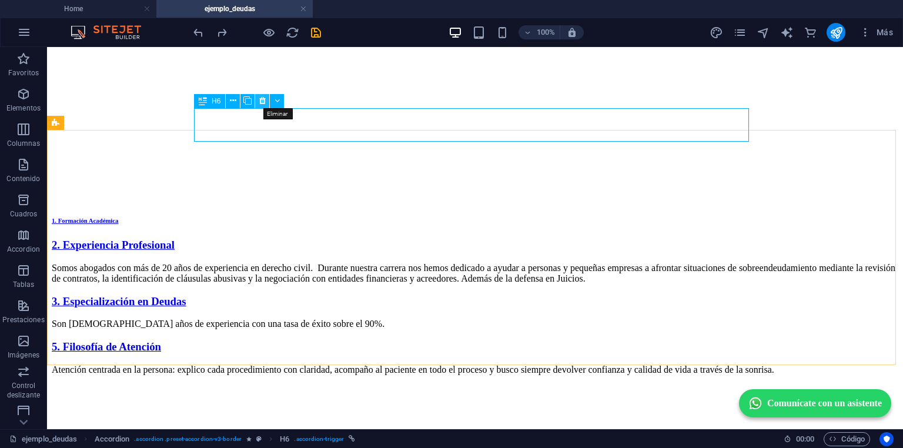
click at [259, 102] on icon at bounding box center [262, 101] width 6 height 12
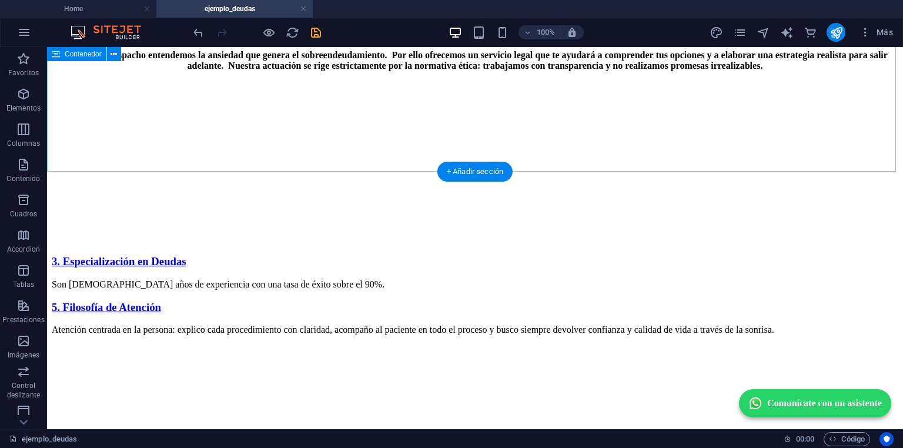
scroll to position [746, 0]
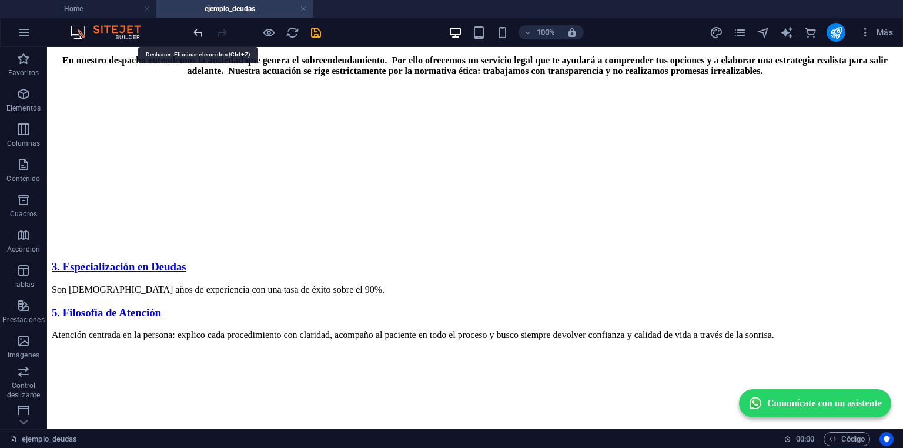
click at [205, 29] on icon "undo" at bounding box center [199, 33] width 14 height 14
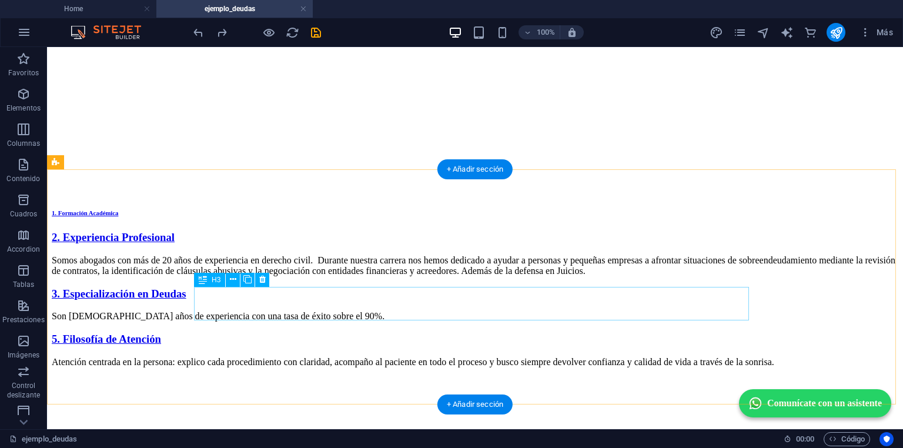
scroll to position [841, 0]
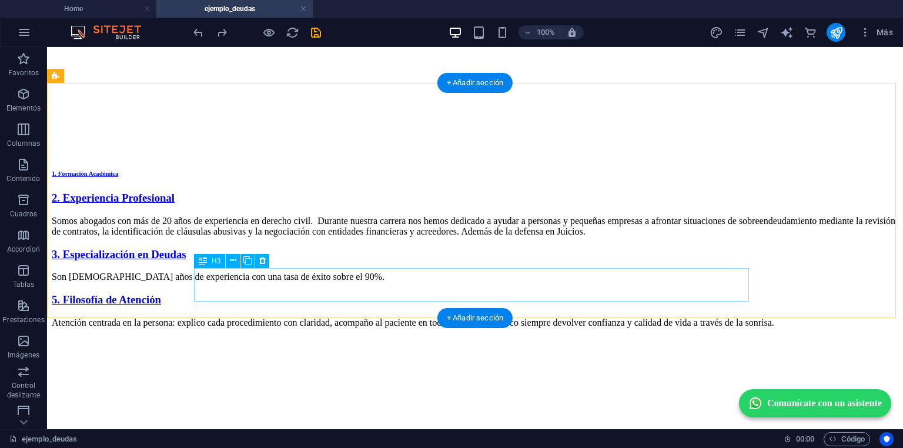
click at [289, 293] on div "5. Filosofía de Atención" at bounding box center [475, 299] width 847 height 13
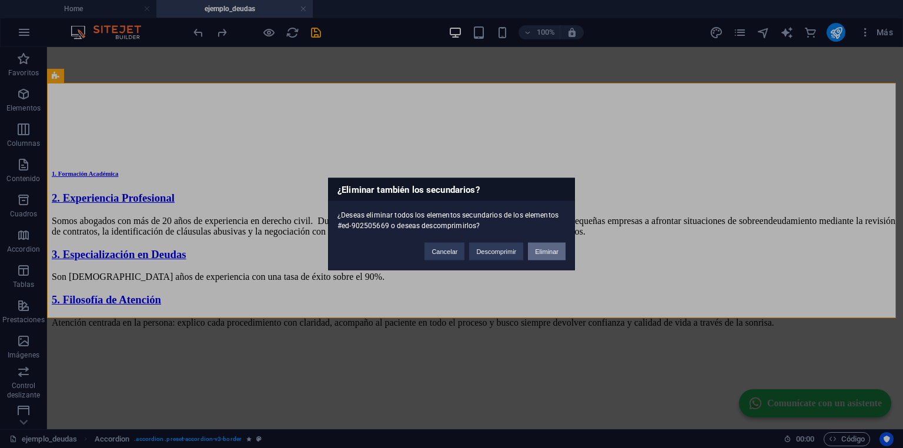
click at [539, 252] on button "Eliminar" at bounding box center [547, 252] width 38 height 18
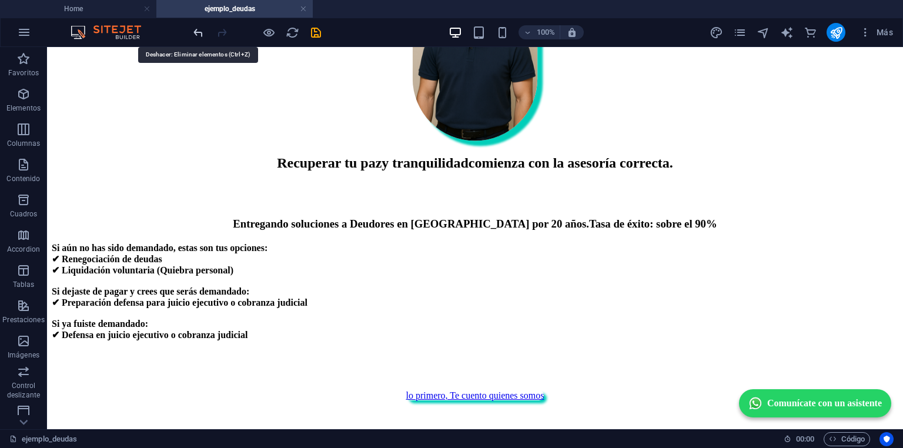
click at [196, 32] on icon "undo" at bounding box center [199, 33] width 14 height 14
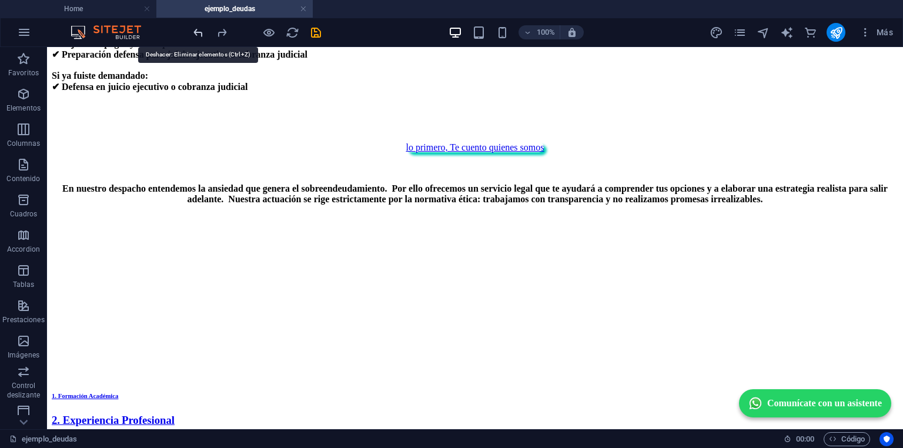
scroll to position [803, 0]
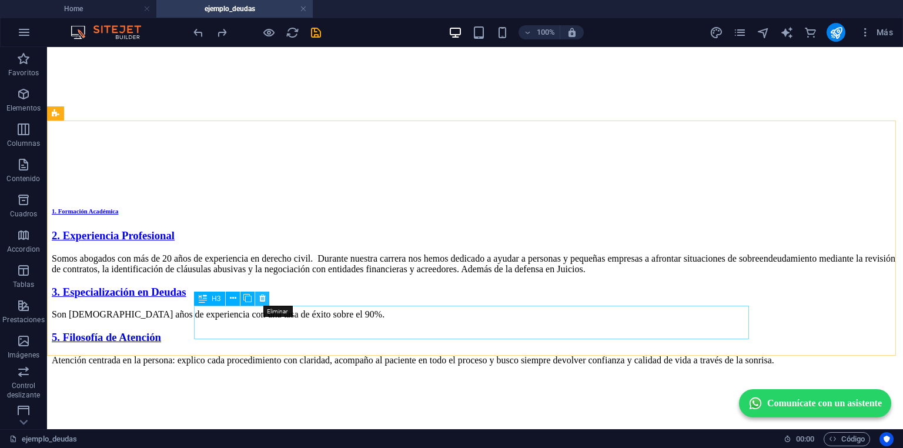
click at [264, 300] on icon at bounding box center [262, 298] width 6 height 12
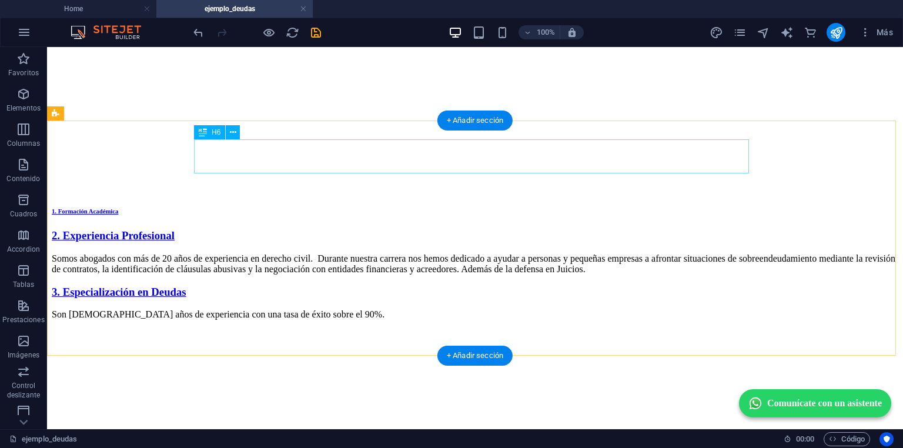
click at [273, 208] on div "1. Formación Académica" at bounding box center [475, 211] width 847 height 7
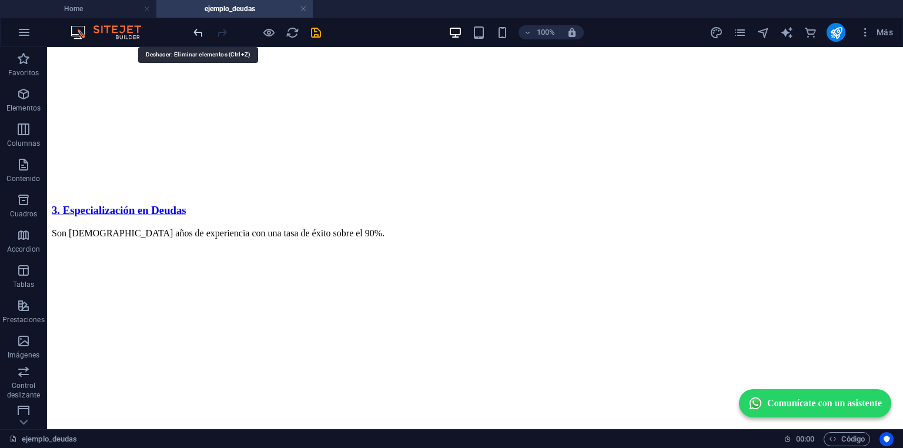
click at [198, 31] on icon "undo" at bounding box center [199, 33] width 14 height 14
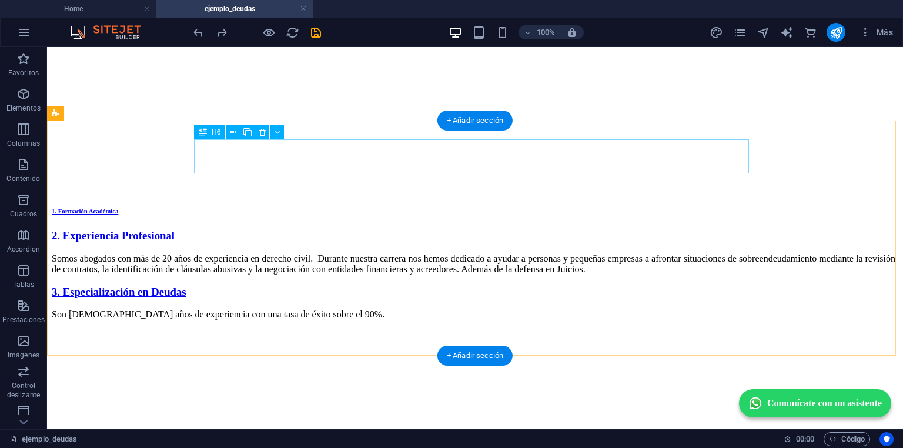
click at [325, 208] on div "1. Formación Académica" at bounding box center [475, 211] width 847 height 7
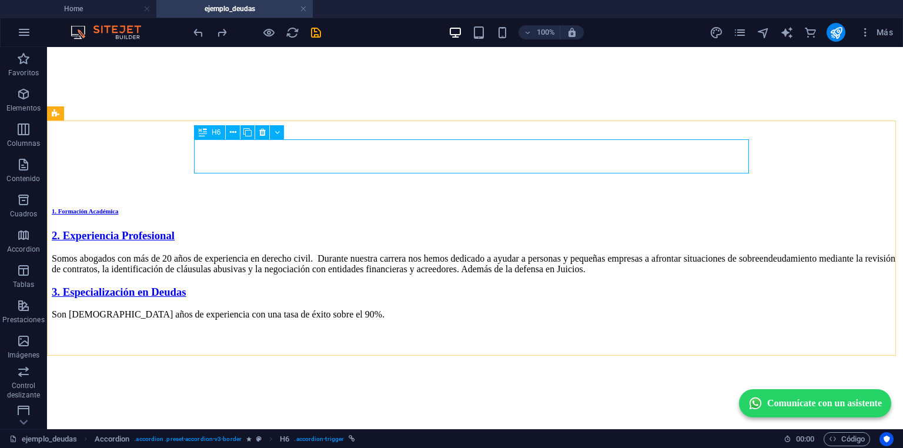
click at [212, 135] on span "H6" at bounding box center [216, 132] width 9 height 7
click at [335, 208] on div "1. Formación Académica" at bounding box center [475, 211] width 847 height 7
click at [738, 208] on div "1. Formación Académica" at bounding box center [475, 211] width 847 height 7
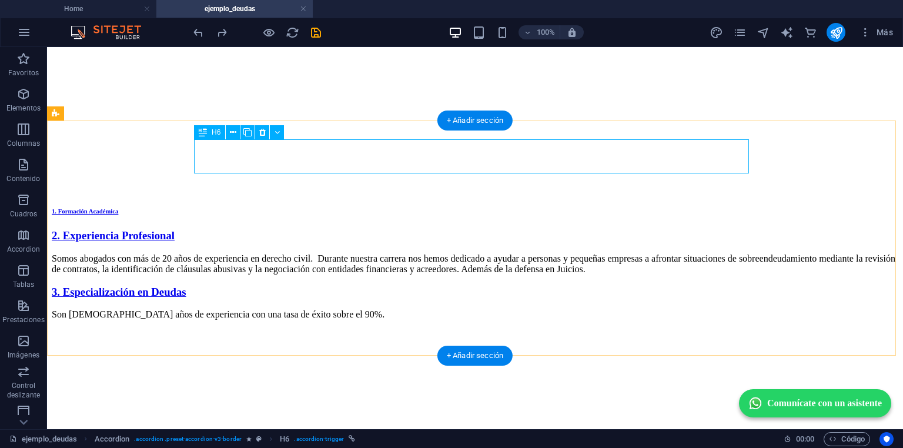
click at [736, 208] on div "1. Formación Académica" at bounding box center [475, 211] width 847 height 7
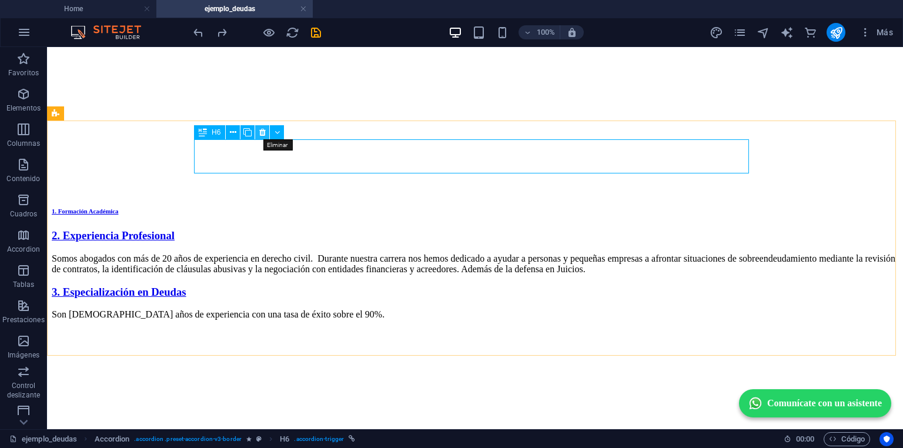
click at [262, 132] on icon at bounding box center [262, 132] width 6 height 12
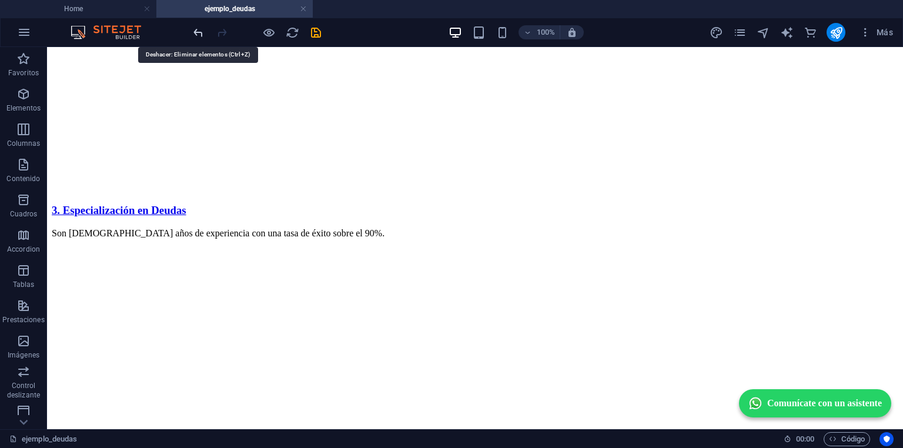
click at [198, 27] on icon "undo" at bounding box center [199, 33] width 14 height 14
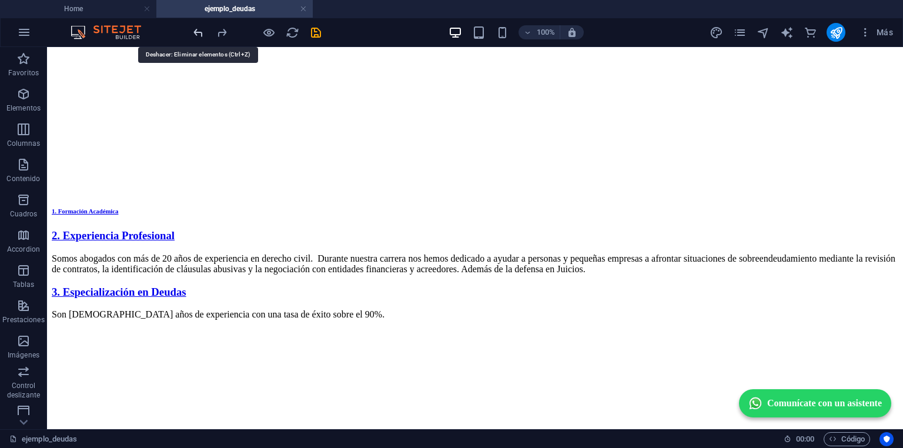
click at [198, 27] on icon "undo" at bounding box center [199, 33] width 14 height 14
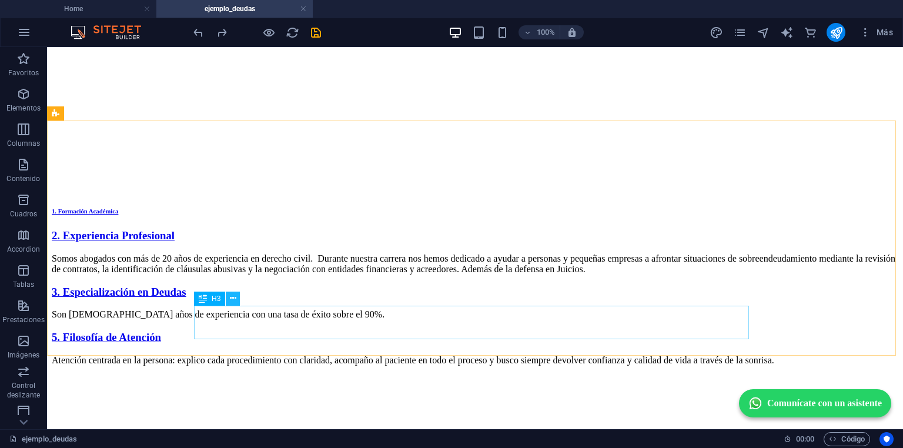
click at [231, 301] on icon at bounding box center [233, 298] width 6 height 12
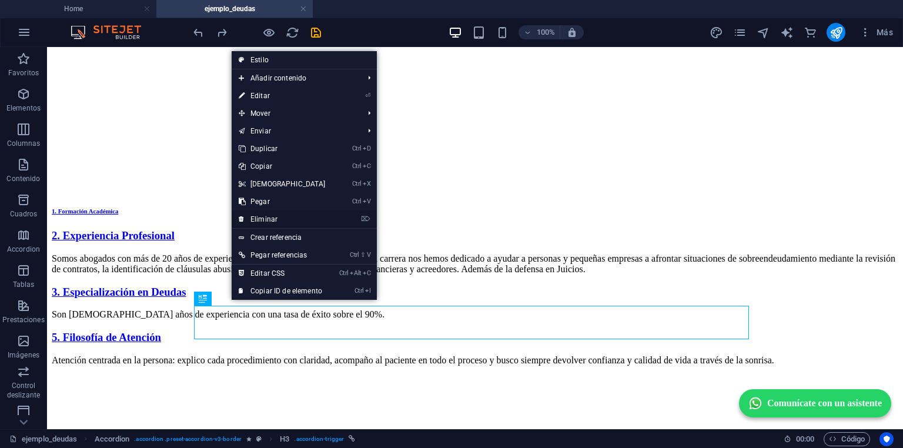
click at [275, 220] on link "⌦ Eliminar" at bounding box center [282, 220] width 101 height 18
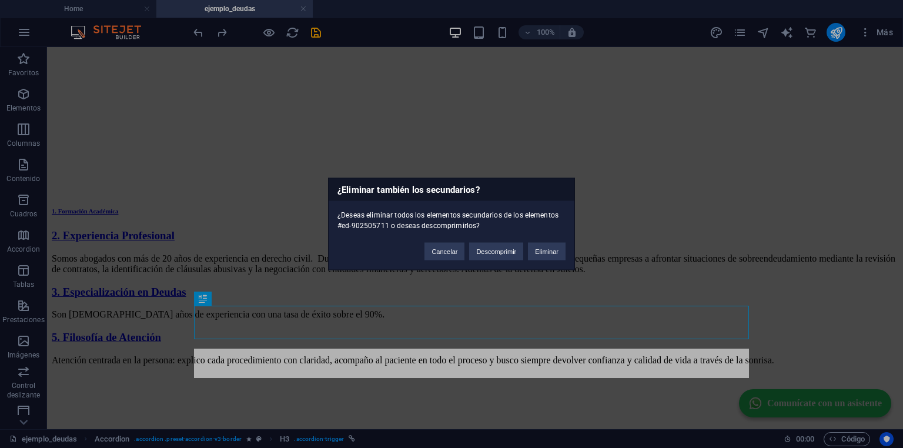
click at [572, 258] on div "Cancelar Descomprimir Eliminar" at bounding box center [495, 246] width 159 height 30
click at [559, 246] on button "Eliminar" at bounding box center [547, 252] width 38 height 18
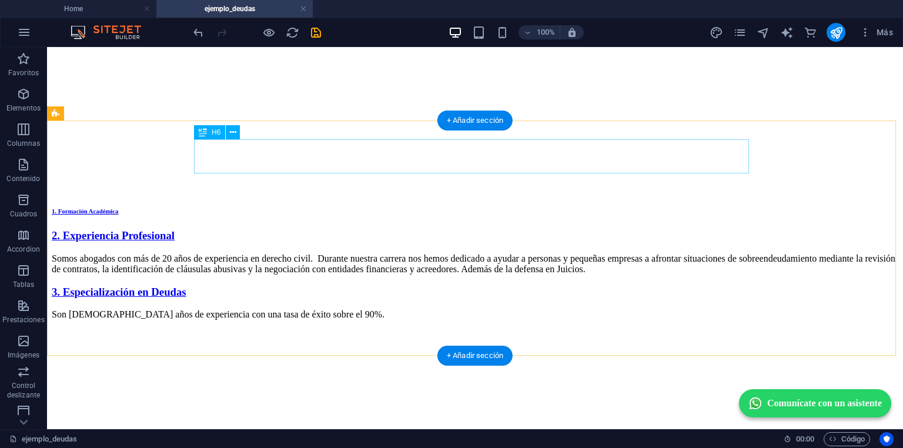
click at [257, 208] on div "1. Formación Académica" at bounding box center [475, 211] width 847 height 7
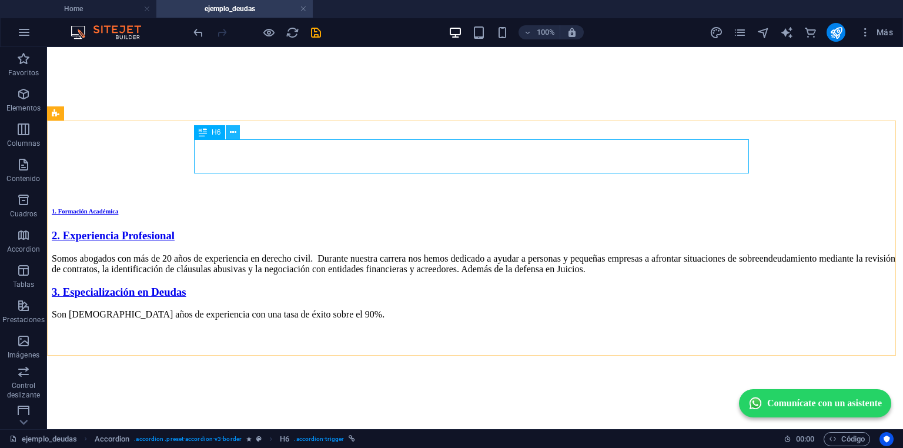
click at [235, 134] on icon at bounding box center [233, 132] width 6 height 12
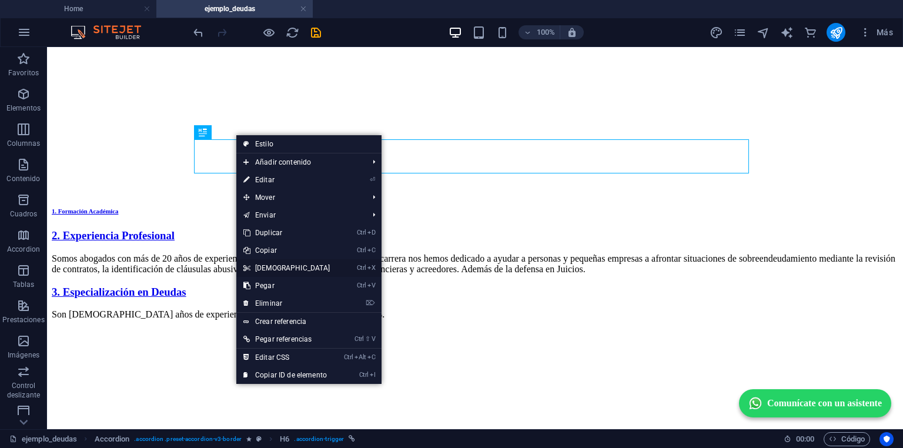
click at [288, 269] on link "Ctrl X Cortar" at bounding box center [286, 268] width 101 height 18
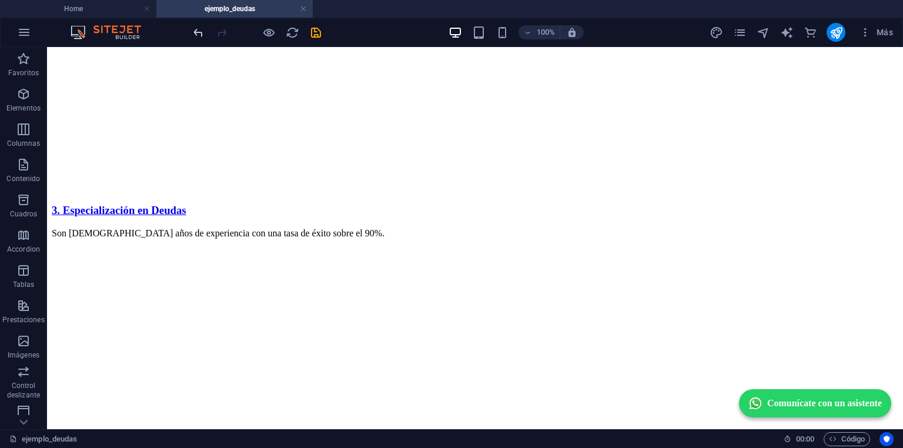
click at [204, 31] on icon "undo" at bounding box center [199, 33] width 14 height 14
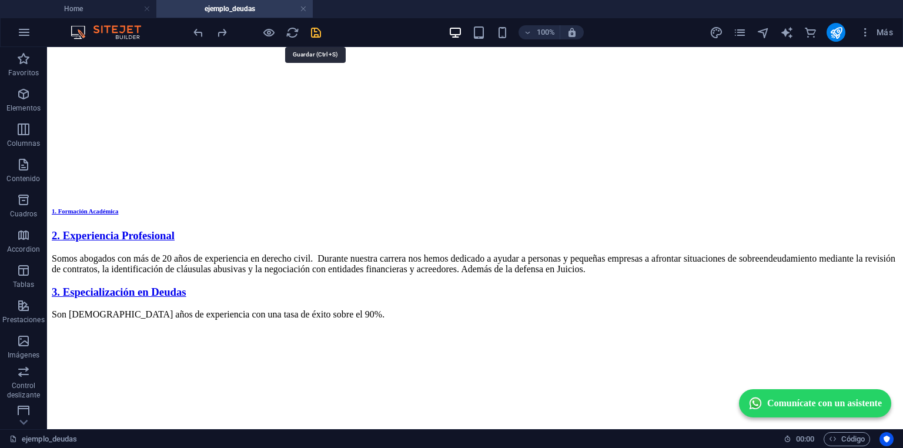
click at [319, 34] on icon "save" at bounding box center [316, 33] width 14 height 14
click at [288, 32] on icon "reload" at bounding box center [293, 33] width 14 height 14
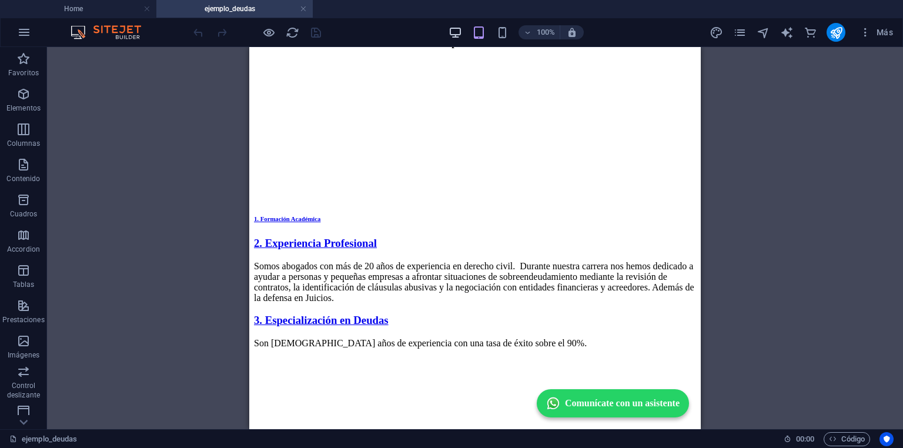
click at [458, 37] on icon "button" at bounding box center [456, 33] width 14 height 14
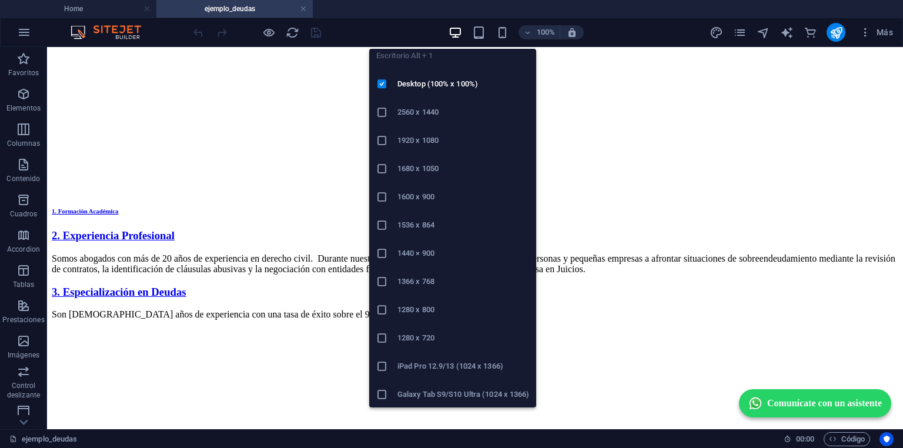
scroll to position [8, 0]
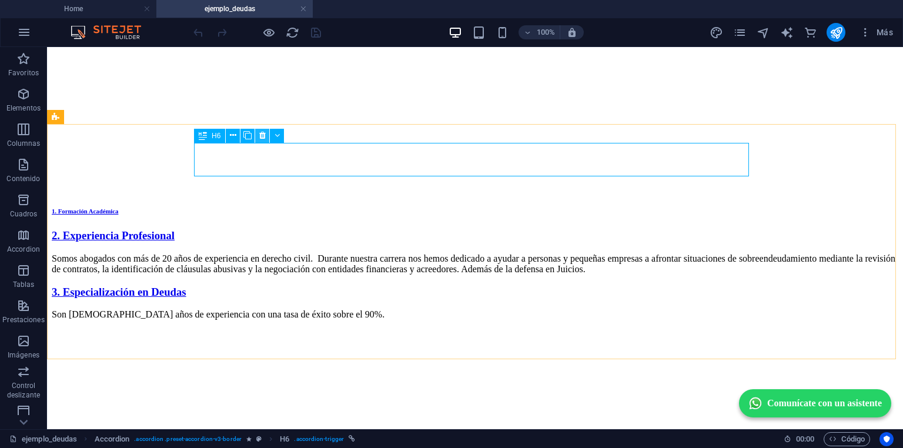
click at [265, 134] on icon at bounding box center [262, 135] width 6 height 12
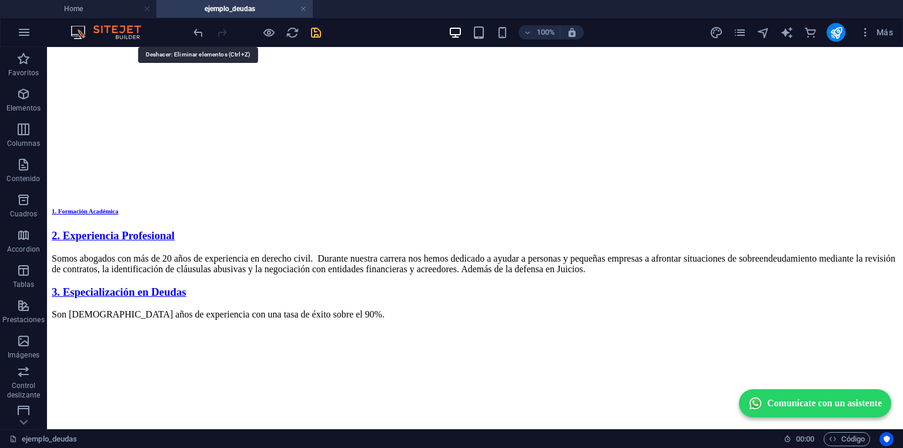
click at [198, 33] on icon "undo" at bounding box center [199, 33] width 14 height 14
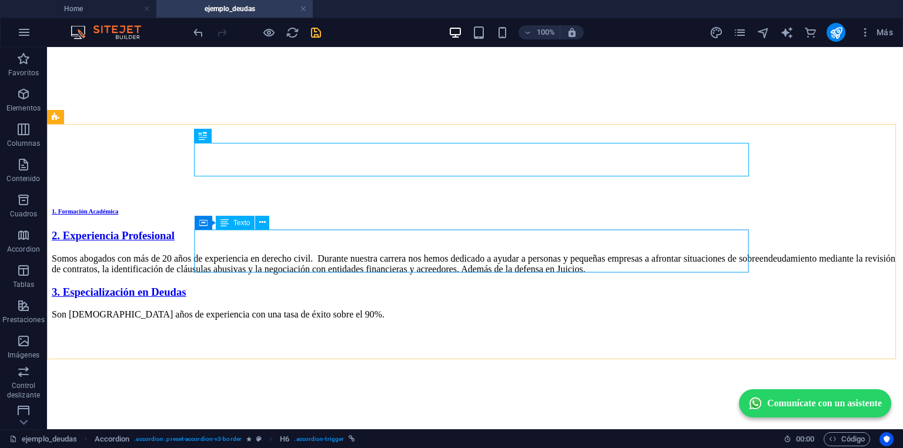
click at [224, 226] on icon at bounding box center [225, 223] width 8 height 14
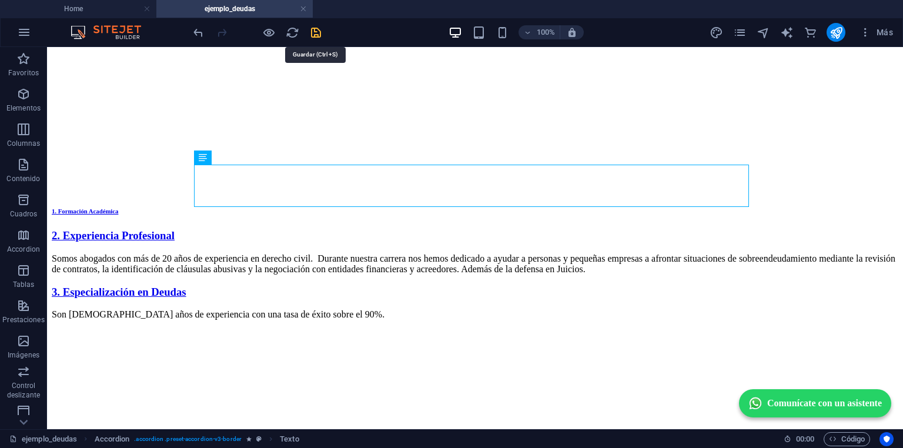
click at [318, 31] on icon "save" at bounding box center [316, 33] width 14 height 14
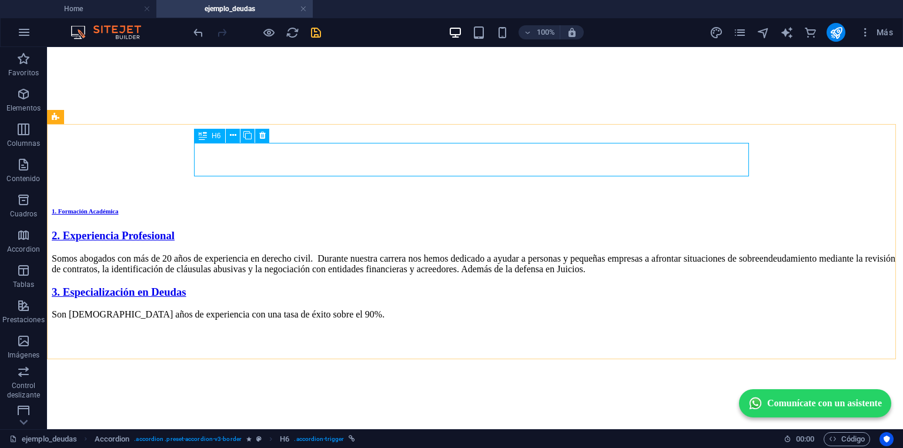
click at [212, 142] on div "H6" at bounding box center [209, 136] width 31 height 14
click at [266, 138] on button at bounding box center [262, 136] width 14 height 14
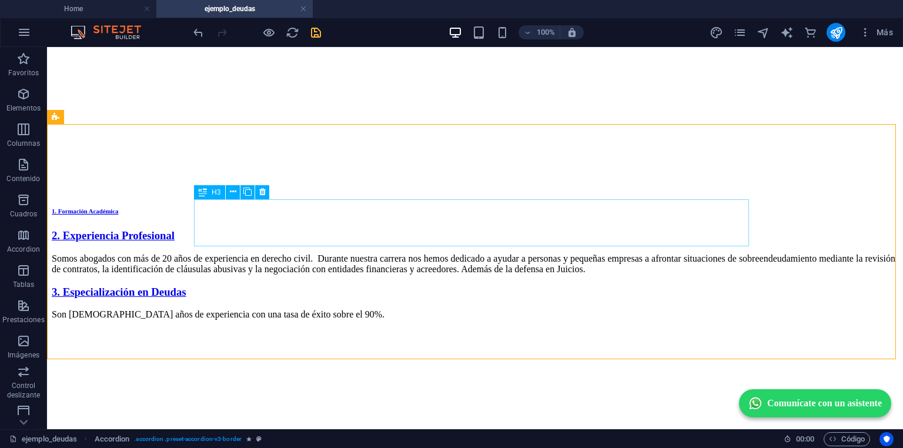
click at [202, 193] on icon at bounding box center [203, 192] width 8 height 14
click at [248, 188] on icon at bounding box center [248, 192] width 8 height 12
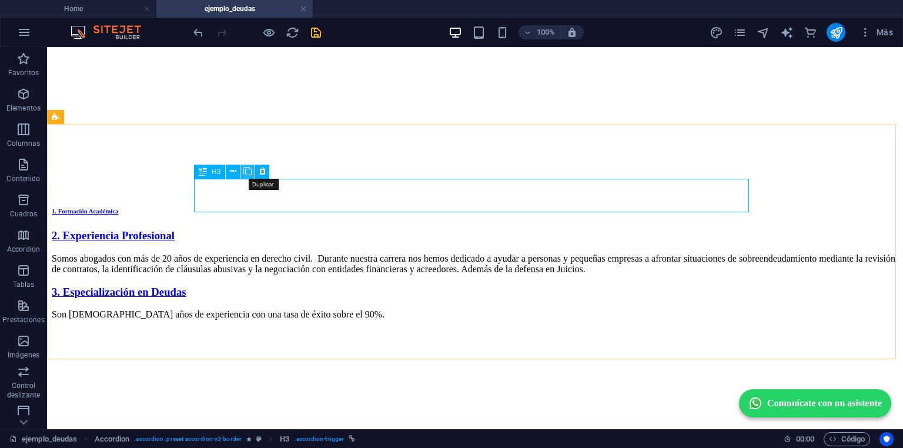
click at [248, 172] on icon at bounding box center [248, 171] width 8 height 12
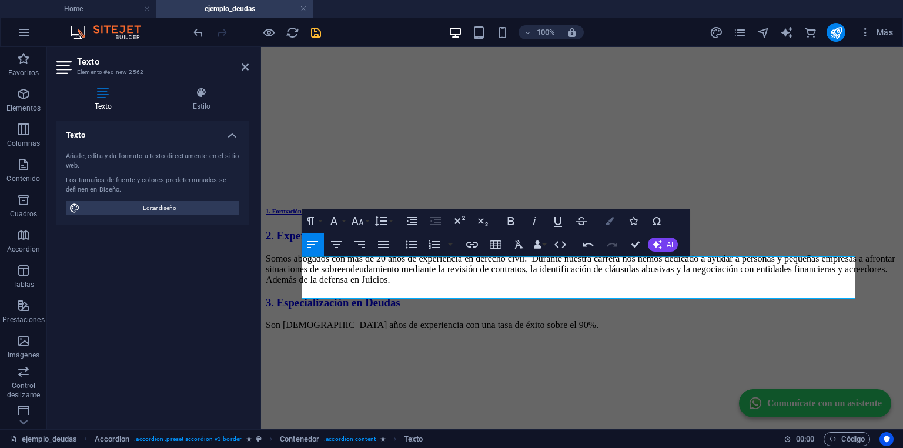
click at [608, 222] on icon "button" at bounding box center [610, 221] width 8 height 8
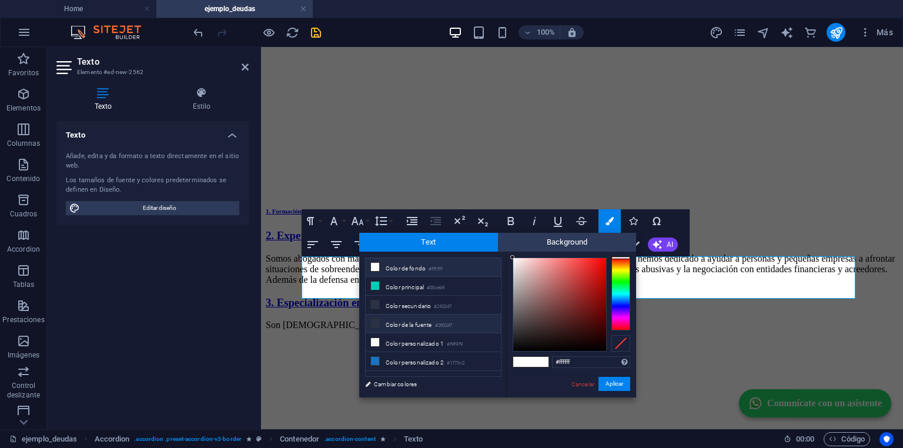
click at [411, 326] on li "Color de la fuente #293247" at bounding box center [433, 324] width 135 height 19
type input "#293247"
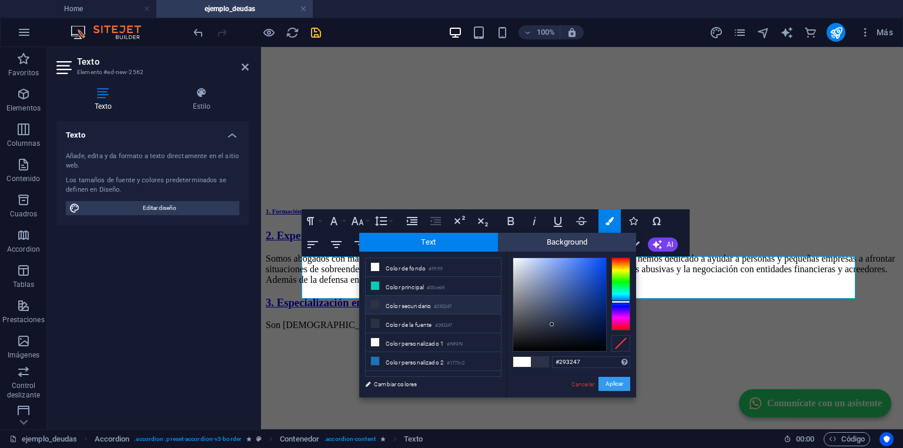
click at [627, 386] on button "Aplicar" at bounding box center [615, 384] width 32 height 14
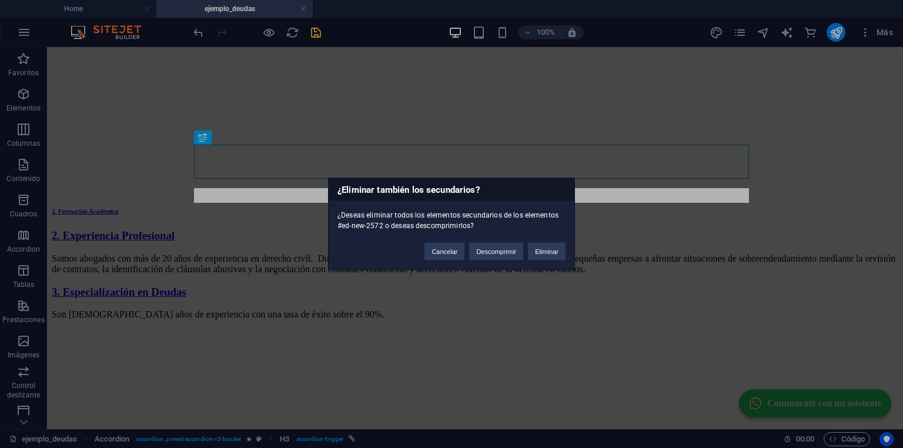
click at [553, 261] on div "Cancelar Descomprimir Eliminar" at bounding box center [495, 246] width 159 height 30
click at [551, 252] on button "Eliminar" at bounding box center [547, 252] width 38 height 18
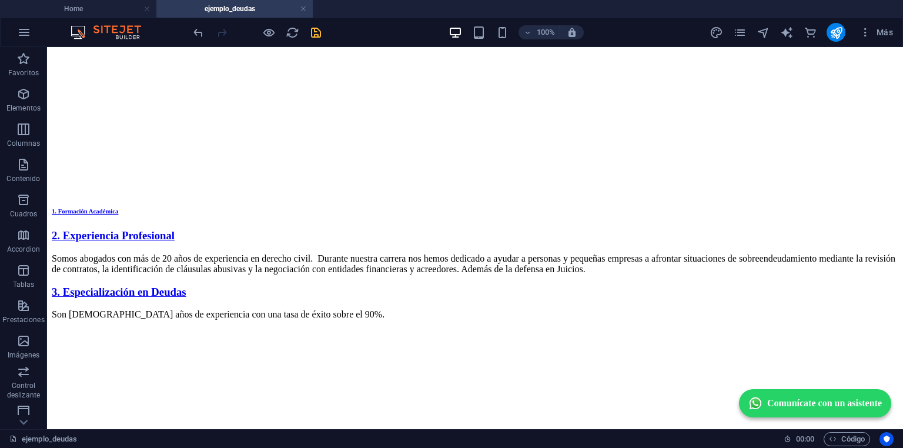
click at [308, 31] on div at bounding box center [257, 32] width 132 height 19
click at [316, 31] on icon "save" at bounding box center [316, 33] width 14 height 14
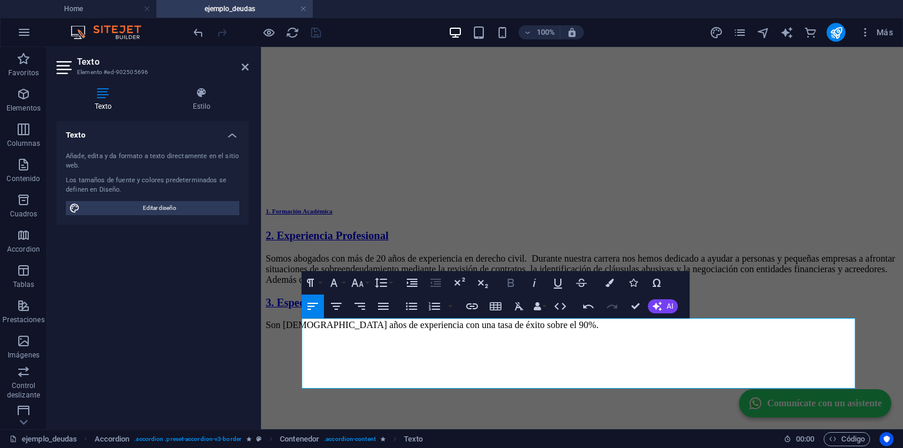
click at [512, 283] on icon "button" at bounding box center [511, 283] width 6 height 8
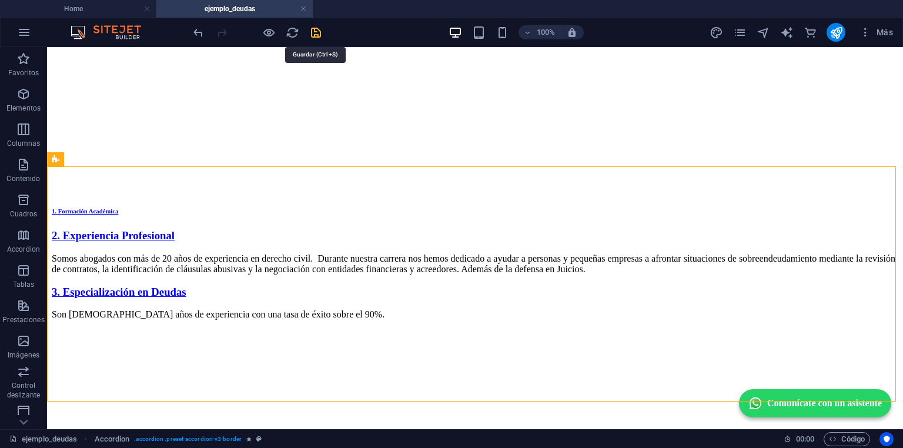
click at [313, 35] on icon "save" at bounding box center [316, 33] width 14 height 14
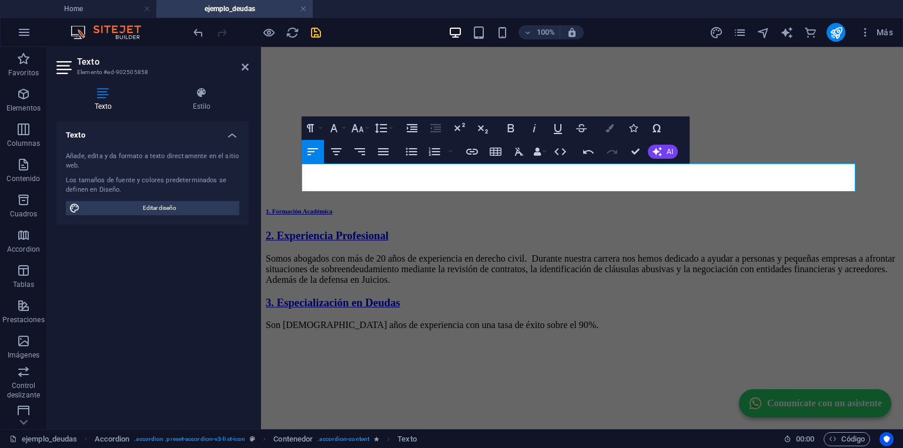
click at [611, 126] on icon "button" at bounding box center [610, 128] width 8 height 8
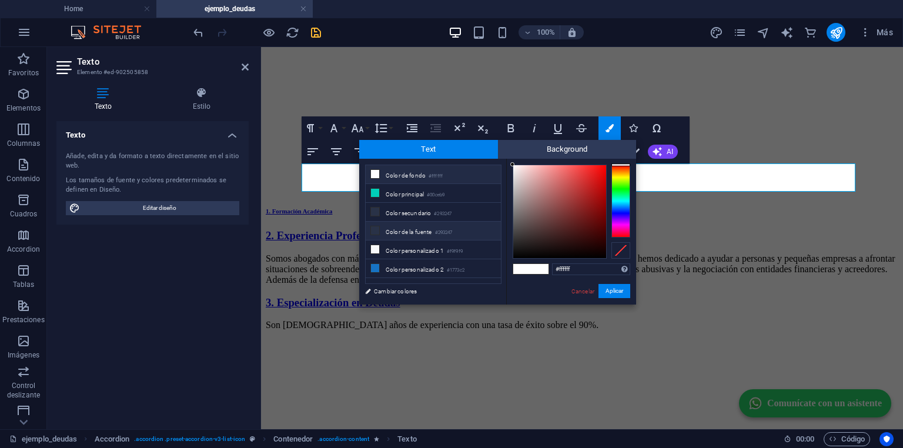
click at [407, 226] on li "Color de la fuente #293247" at bounding box center [433, 231] width 135 height 19
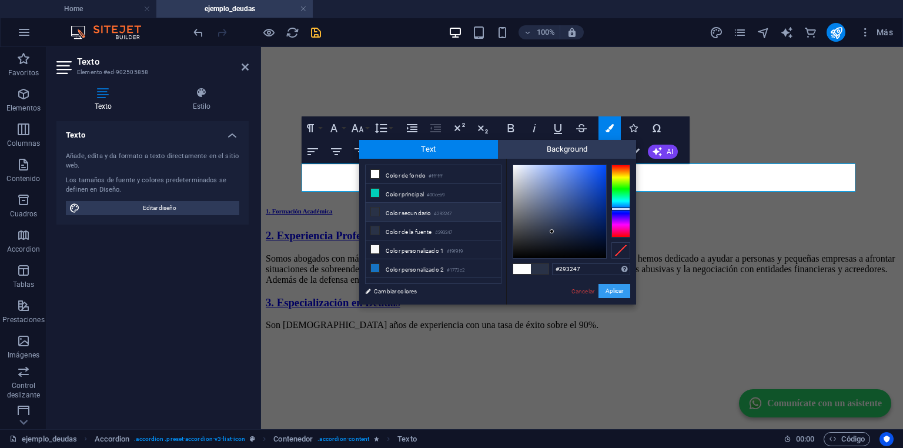
click at [619, 289] on button "Aplicar" at bounding box center [615, 291] width 32 height 14
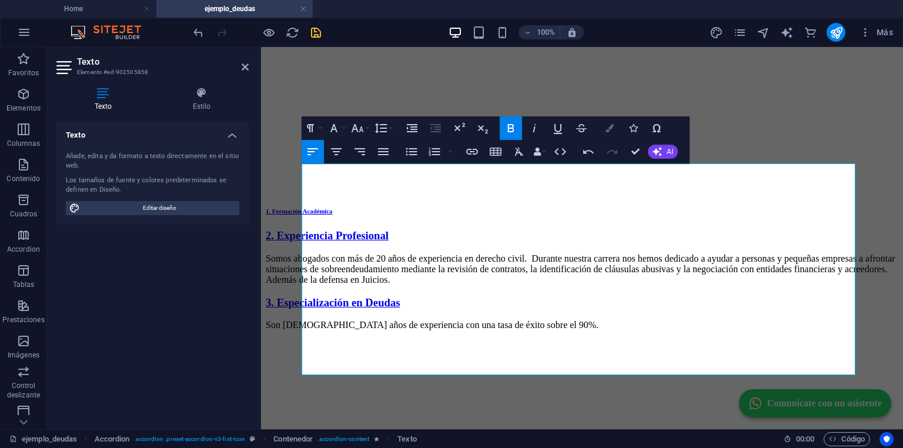
click at [612, 131] on icon "button" at bounding box center [610, 128] width 8 height 8
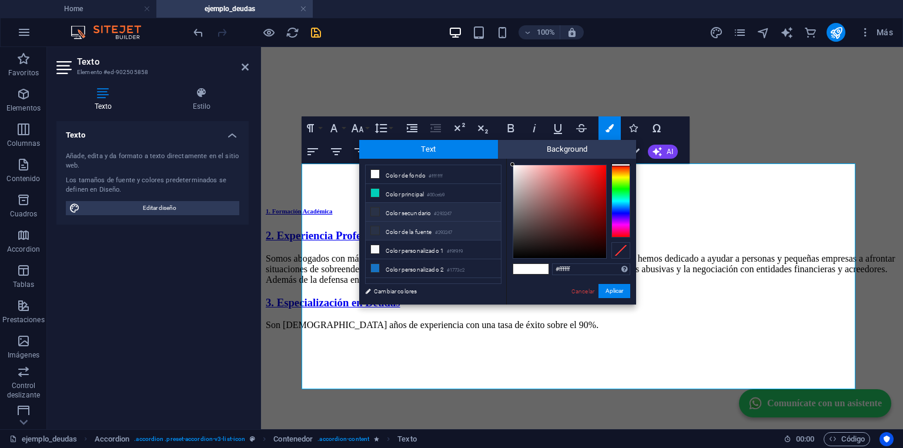
click at [403, 229] on li "Color de la fuente #293247" at bounding box center [433, 231] width 135 height 19
type input "#293247"
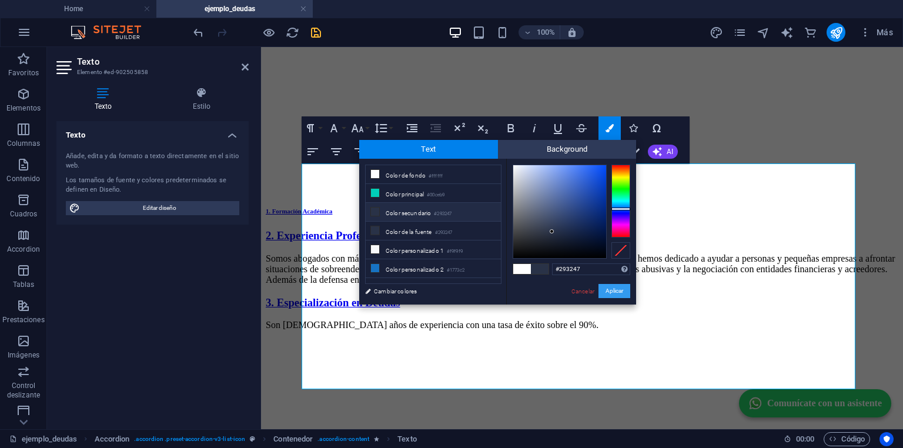
click at [607, 289] on button "Aplicar" at bounding box center [615, 291] width 32 height 14
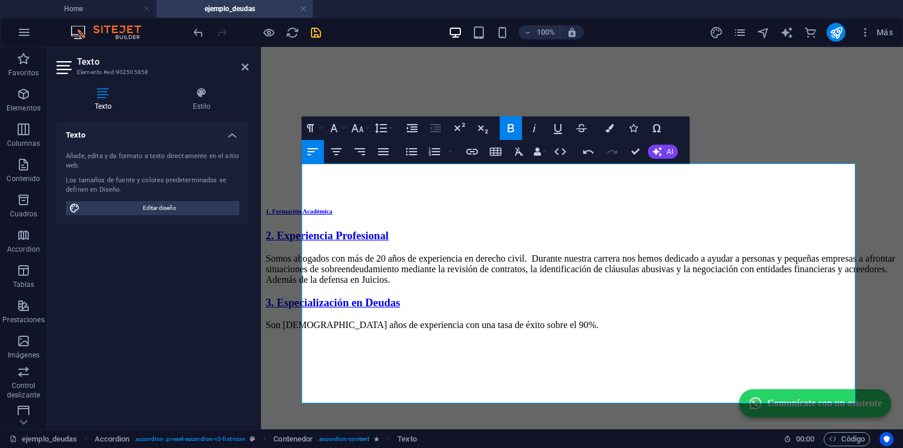
click at [509, 125] on icon "button" at bounding box center [511, 128] width 14 height 14
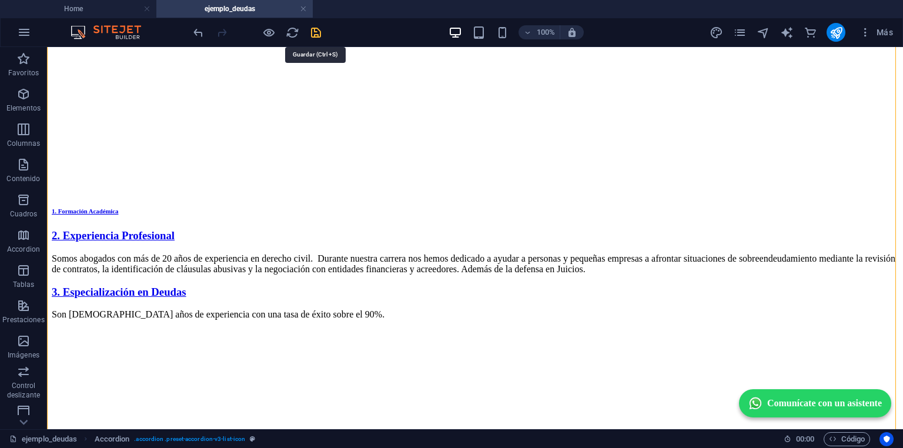
click at [320, 32] on icon "save" at bounding box center [316, 33] width 14 height 14
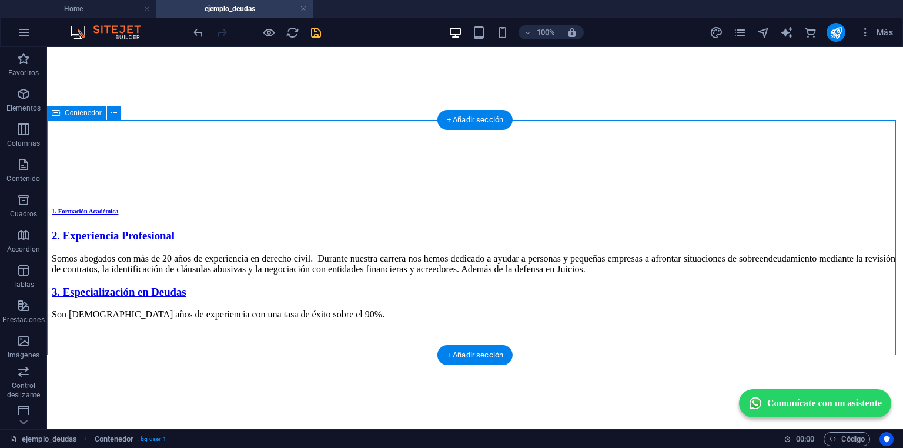
select select "px"
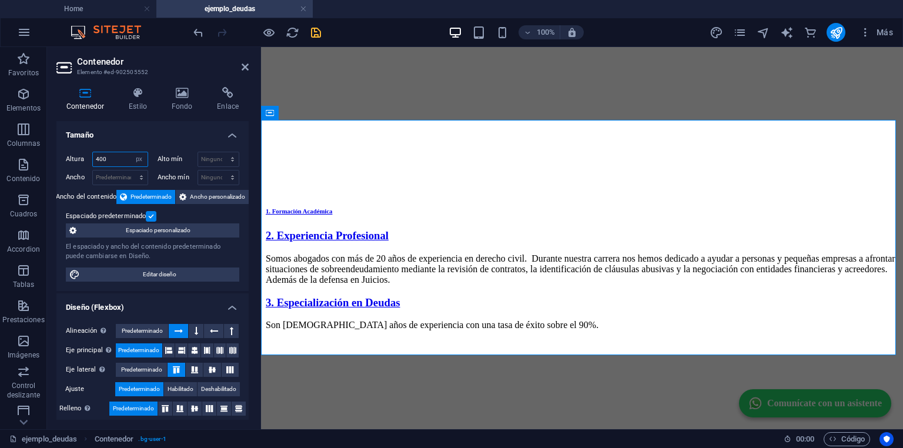
drag, startPoint x: 108, startPoint y: 158, endPoint x: 92, endPoint y: 156, distance: 16.0
click at [93, 156] on input "400" at bounding box center [120, 159] width 55 height 14
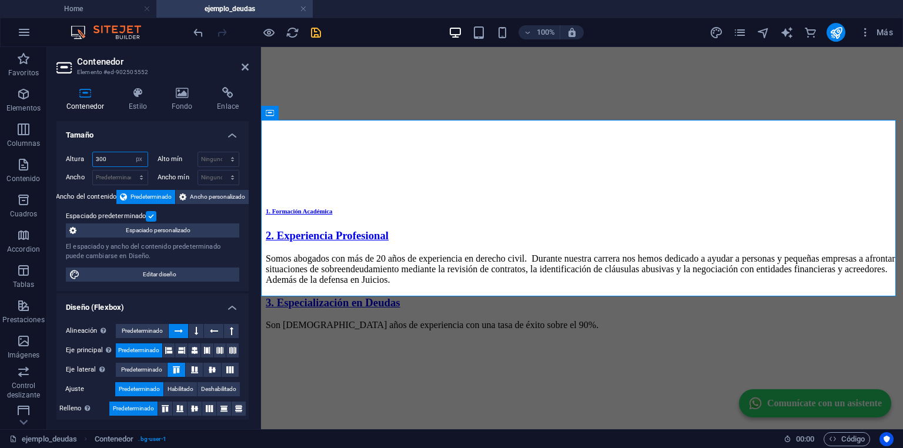
click at [109, 159] on input "300" at bounding box center [120, 159] width 55 height 14
type input "300"
click at [225, 330] on button at bounding box center [231, 331] width 15 height 14
click at [213, 329] on icon at bounding box center [214, 331] width 8 height 14
click at [192, 324] on button at bounding box center [196, 331] width 15 height 14
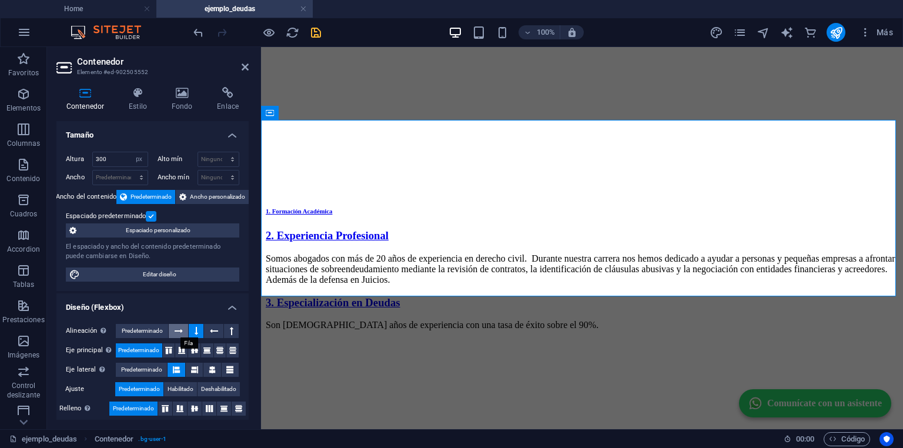
click at [181, 329] on icon at bounding box center [179, 331] width 8 height 14
click at [141, 322] on div "Alineación Determina flex-direction. Predeterminado Eje principal Determina la …" at bounding box center [152, 370] width 192 height 111
click at [141, 326] on span "Predeterminado" at bounding box center [142, 331] width 41 height 14
click at [148, 369] on span "Predeterminado" at bounding box center [141, 370] width 41 height 14
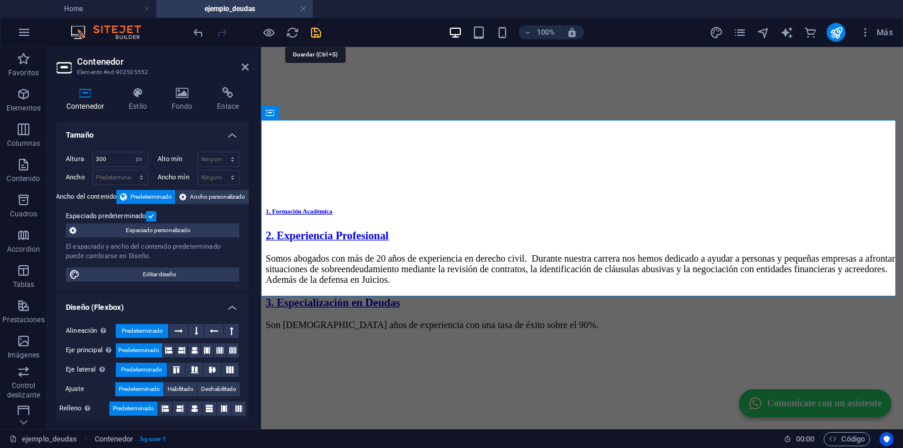
click at [309, 34] on icon "save" at bounding box center [316, 33] width 14 height 14
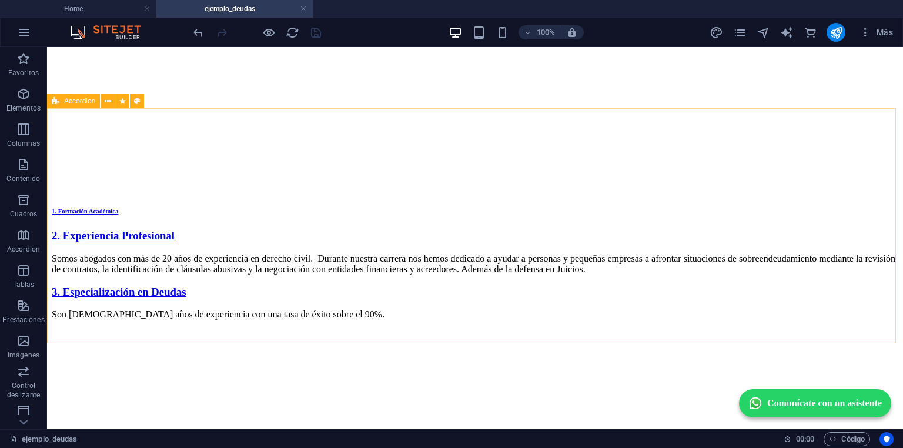
click at [76, 101] on span "Accordion" at bounding box center [79, 101] width 31 height 7
select select "px"
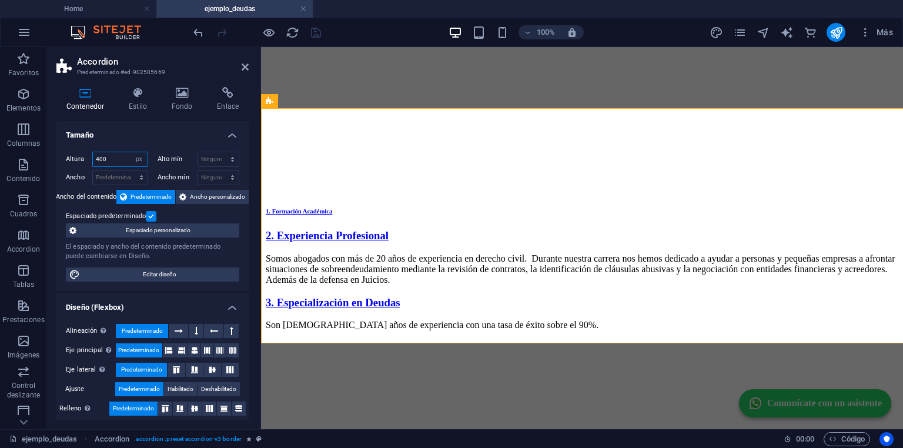
click at [111, 152] on div "400 Predeterminado px rem % vh vw" at bounding box center [120, 159] width 56 height 15
click at [112, 160] on input "400" at bounding box center [120, 159] width 55 height 14
click at [112, 159] on input "400" at bounding box center [120, 159] width 55 height 14
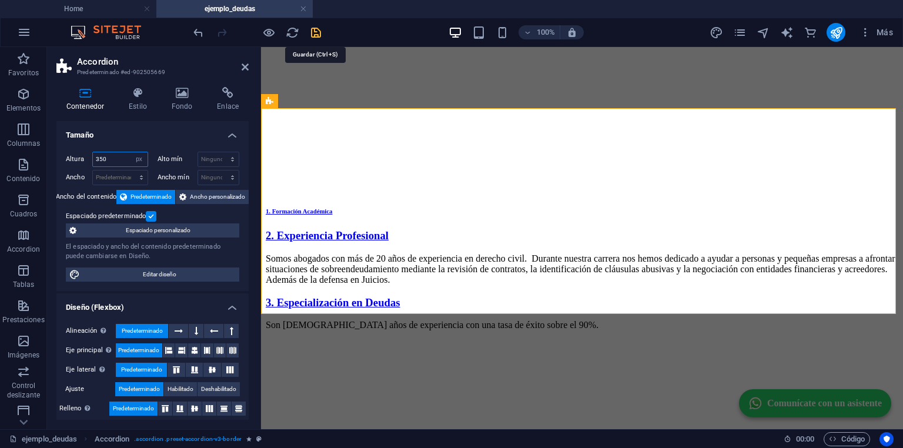
type input "350"
click at [315, 35] on icon "save" at bounding box center [316, 33] width 14 height 14
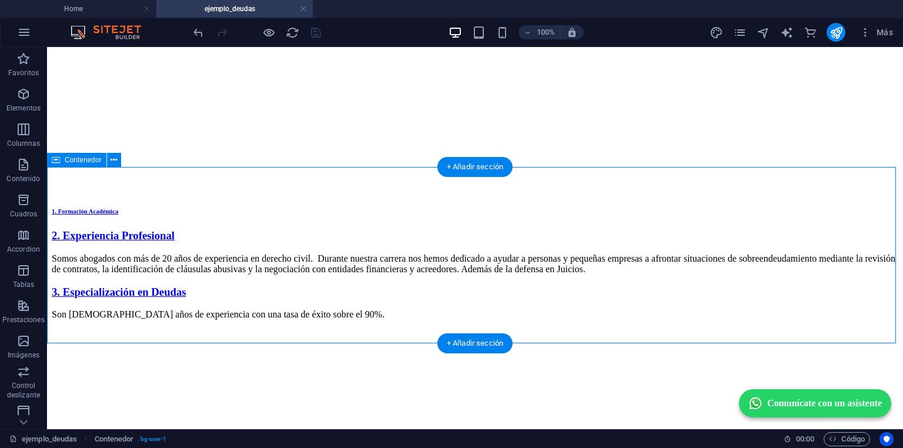
select select "px"
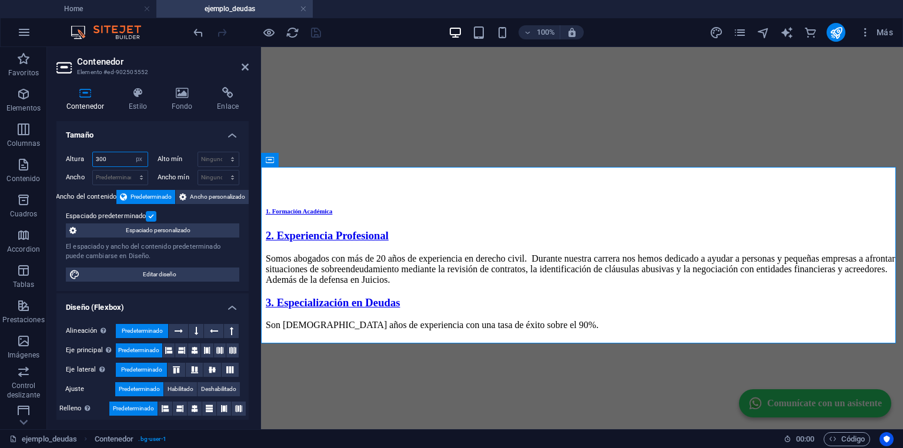
drag, startPoint x: 114, startPoint y: 156, endPoint x: 89, endPoint y: 148, distance: 26.4
click at [89, 149] on div "Altura 300 Predeterminado px rem % vh vw Alto mín Ninguno px rem % vh vw Ancho …" at bounding box center [152, 216] width 192 height 149
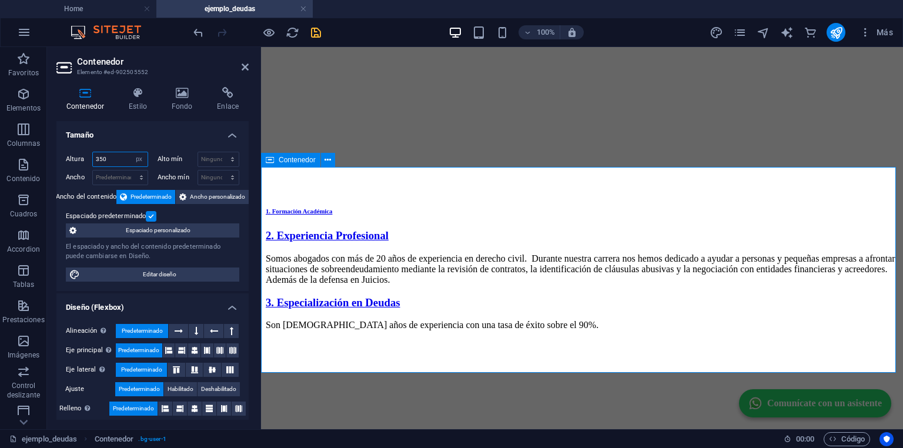
type input "350"
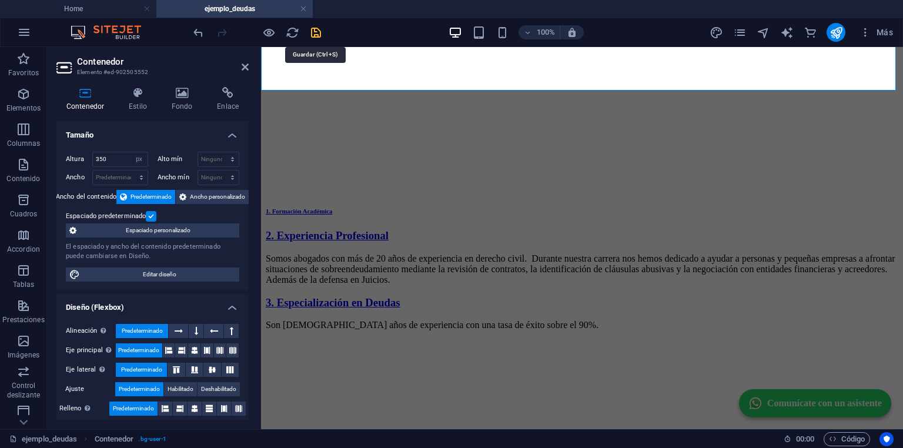
click at [314, 37] on icon "save" at bounding box center [316, 33] width 14 height 14
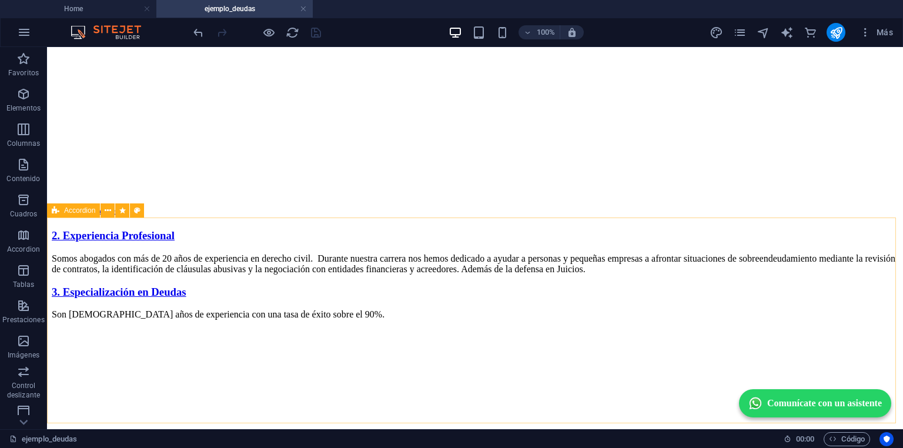
click at [84, 210] on span "Accordion" at bounding box center [79, 210] width 31 height 7
select select "px"
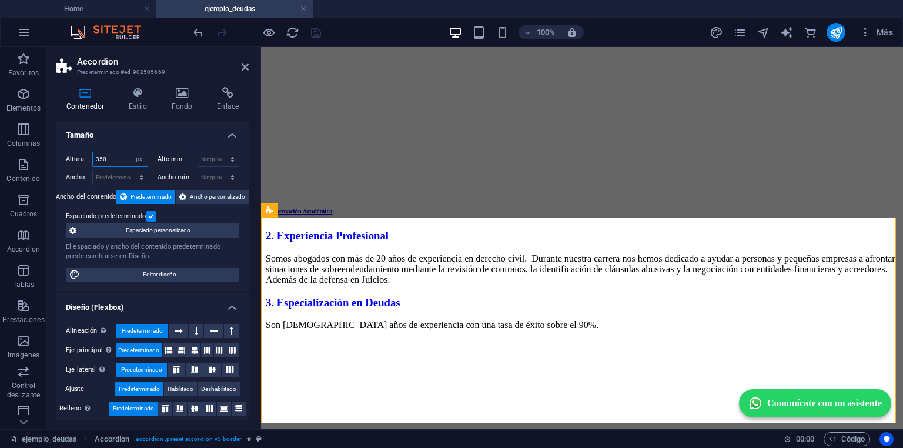
drag, startPoint x: 116, startPoint y: 158, endPoint x: 89, endPoint y: 149, distance: 27.7
click at [89, 149] on div "Altura 350 Predeterminado px rem % vh vw Alto mín Ninguno px rem % vh vw Ancho …" at bounding box center [152, 216] width 192 height 149
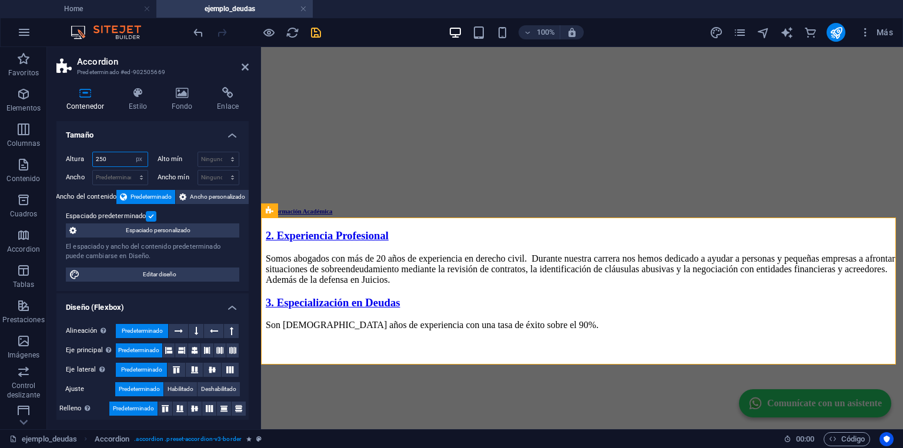
type input "250"
click at [134, 143] on div "Altura 250 Predeterminado px rem % vh vw Alto mín Ninguno px rem % vh vw Ancho …" at bounding box center [152, 216] width 192 height 149
click at [311, 26] on icon "save" at bounding box center [316, 33] width 14 height 14
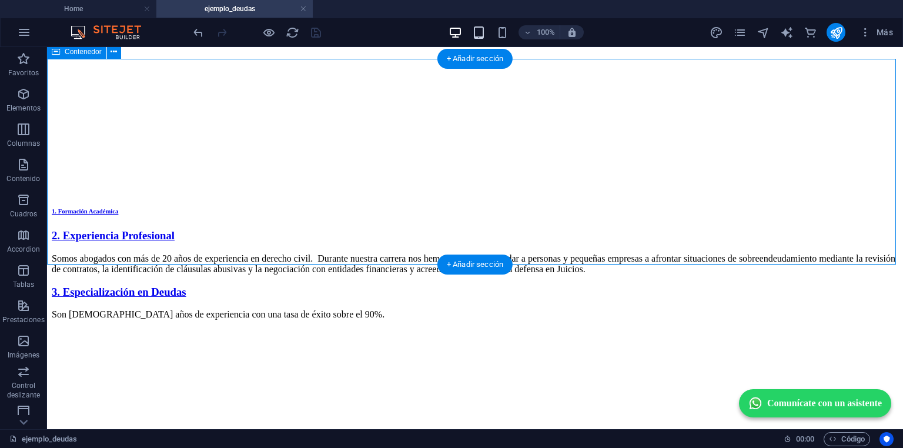
select select "px"
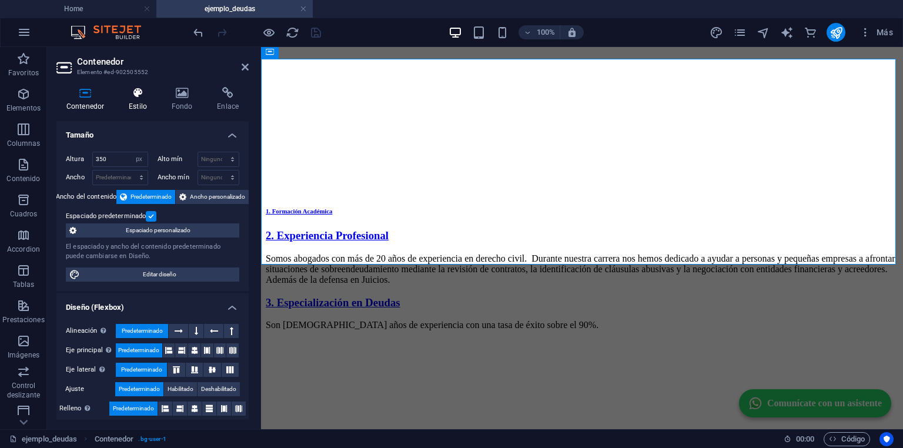
click at [146, 89] on icon at bounding box center [138, 93] width 38 height 12
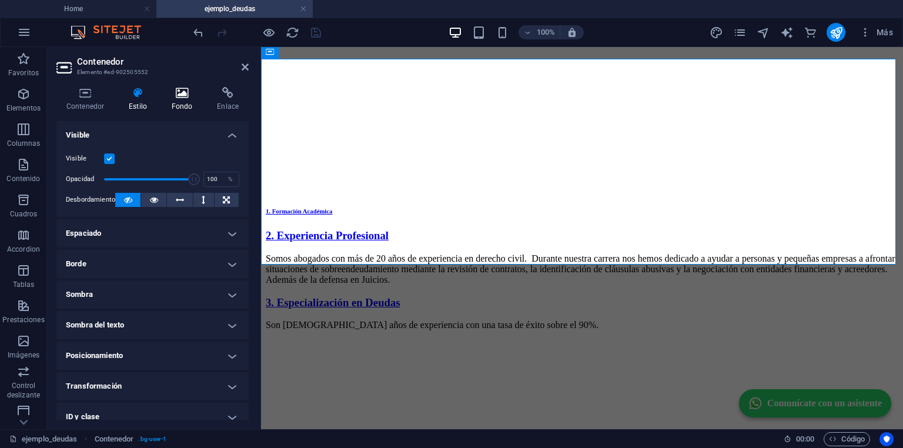
click at [176, 94] on icon at bounding box center [182, 93] width 41 height 12
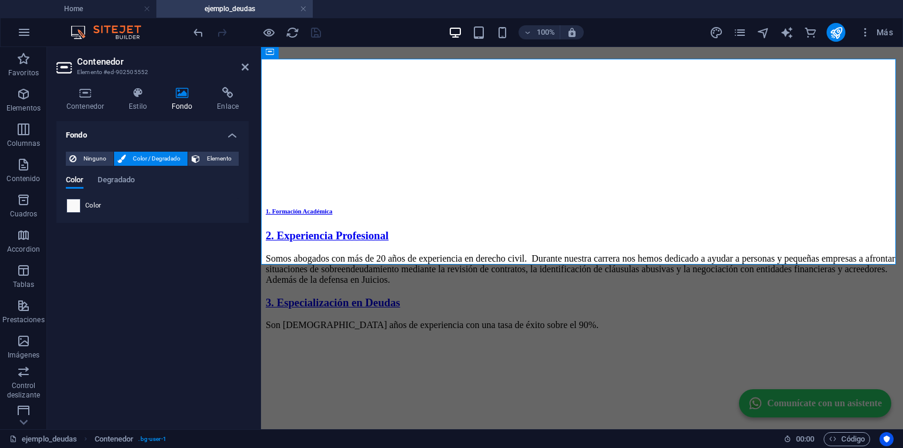
click at [75, 209] on span at bounding box center [73, 205] width 13 height 13
type input "#f9f9f9"
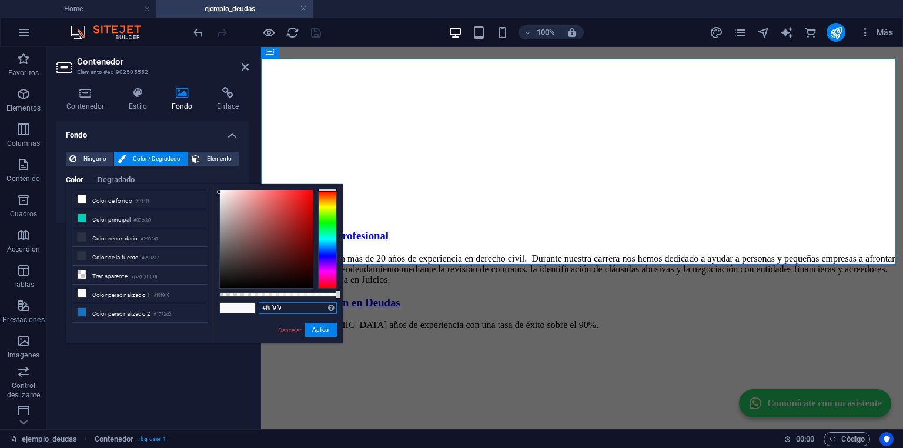
click at [271, 305] on input "#f9f9f9" at bounding box center [298, 308] width 78 height 12
click at [272, 305] on input "#f9f9f9" at bounding box center [298, 308] width 78 height 12
click at [283, 328] on link "Cancelar" at bounding box center [289, 330] width 25 height 9
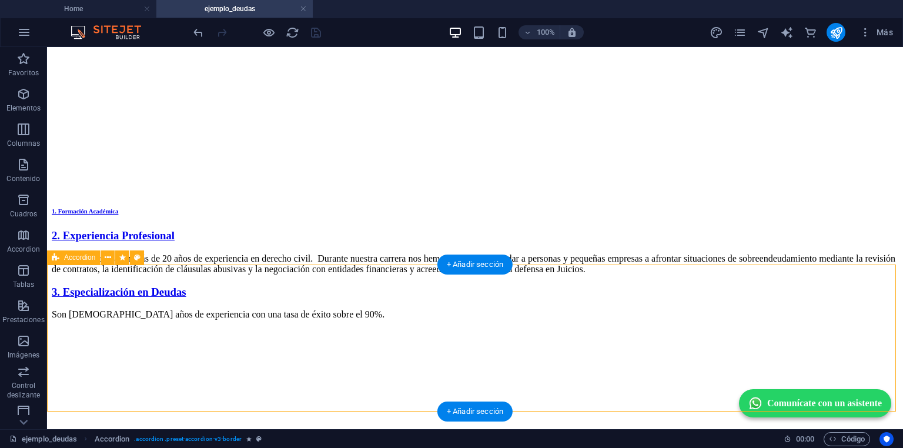
select select "px"
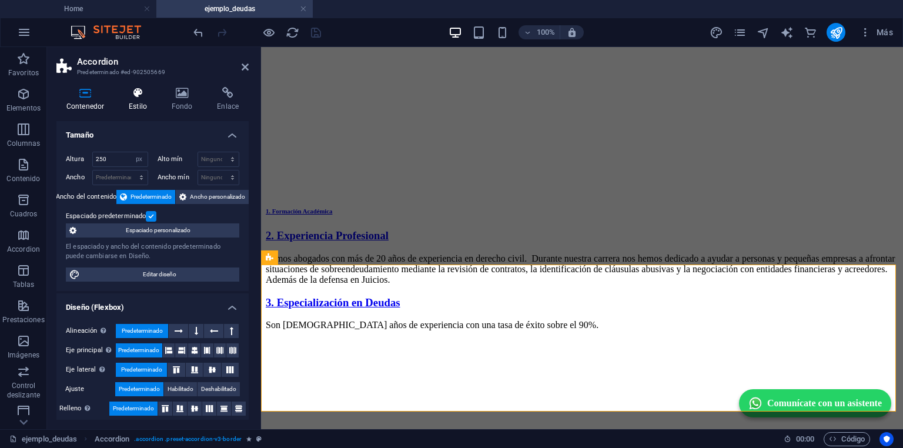
click at [142, 102] on h4 "Estilo" at bounding box center [140, 99] width 43 height 25
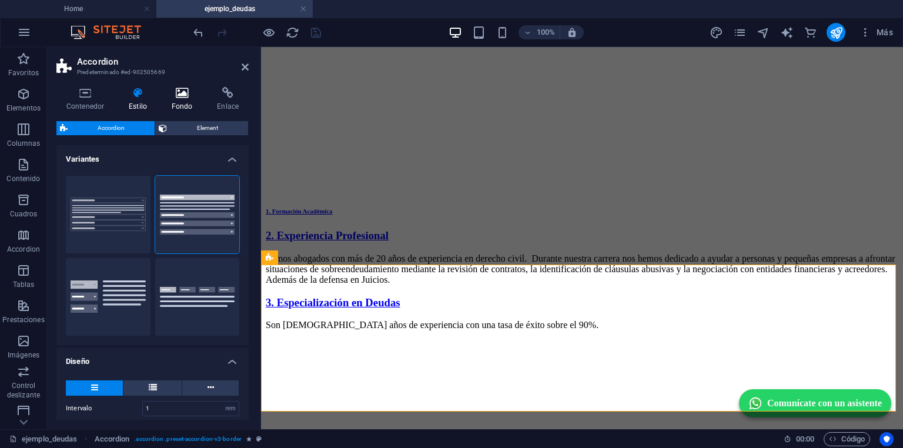
click at [178, 96] on icon at bounding box center [182, 93] width 41 height 12
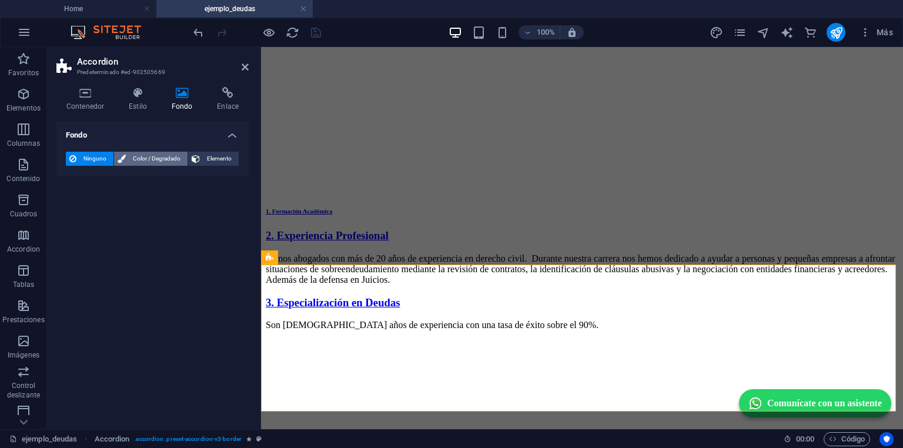
click at [124, 159] on icon at bounding box center [122, 159] width 8 height 14
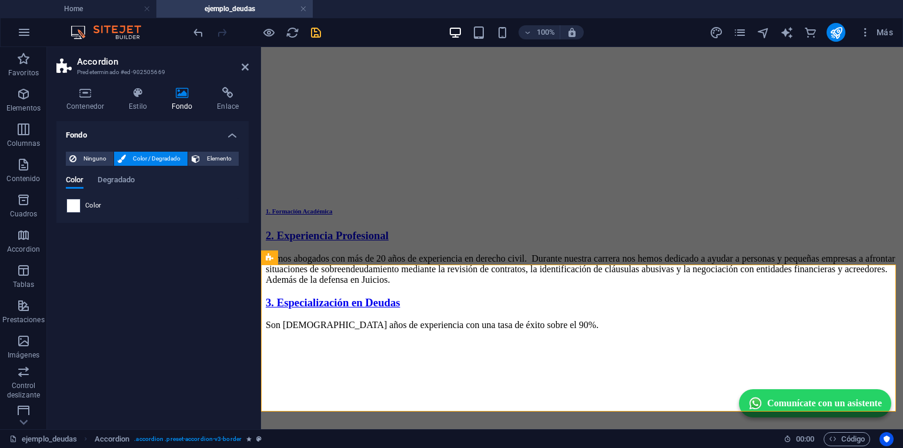
click at [76, 206] on span at bounding box center [73, 205] width 13 height 13
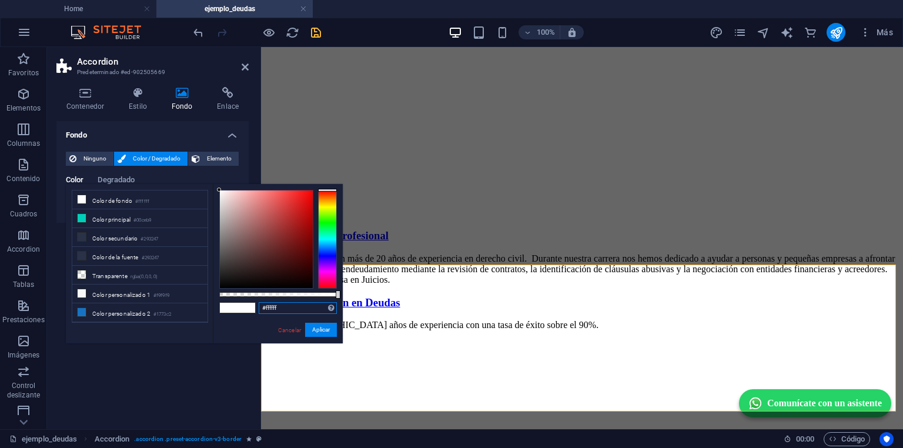
click at [269, 308] on input "#ffffff" at bounding box center [298, 308] width 78 height 12
paste input "9f9f9"
type input "#f9f9f9"
click at [326, 327] on button "Aplicar" at bounding box center [321, 330] width 32 height 14
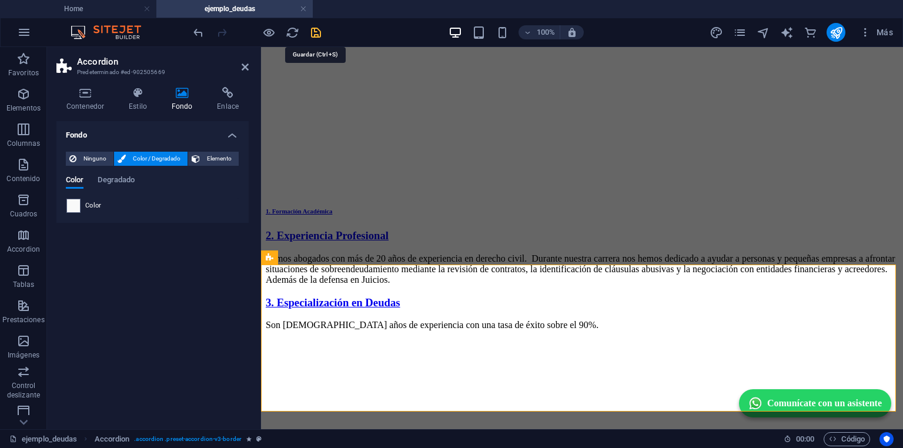
click at [315, 32] on icon "save" at bounding box center [316, 33] width 14 height 14
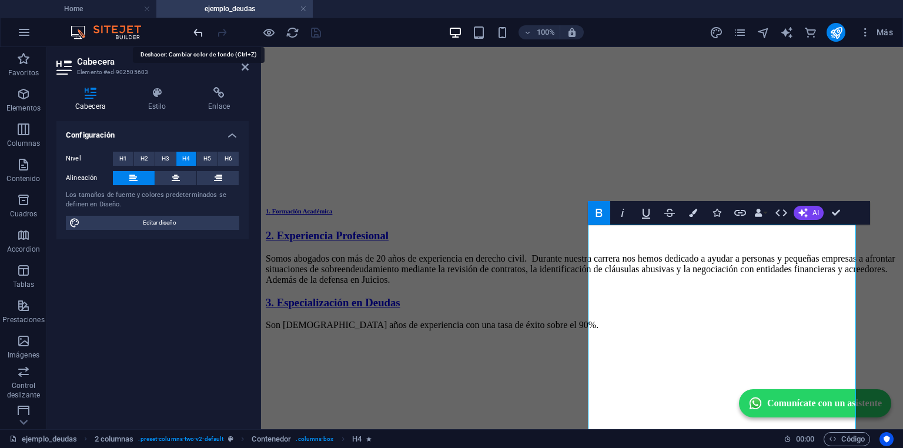
click at [200, 30] on icon "undo" at bounding box center [199, 33] width 14 height 14
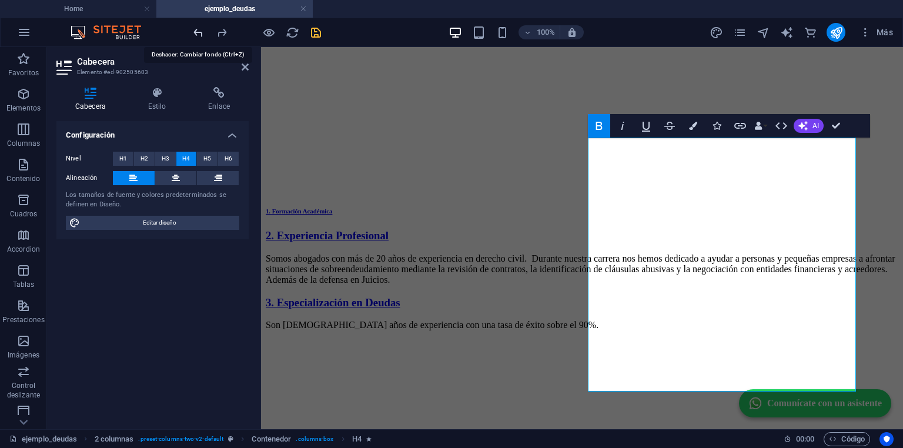
click at [192, 33] on icon "undo" at bounding box center [199, 33] width 14 height 14
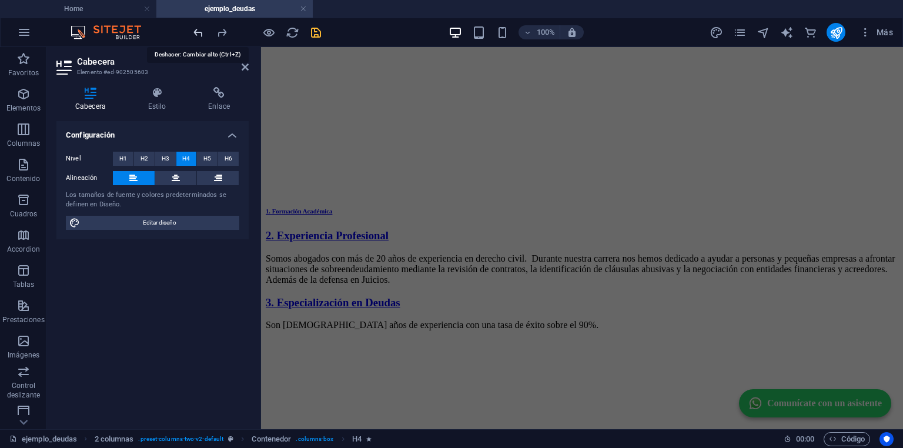
click at [192, 33] on icon "undo" at bounding box center [199, 33] width 14 height 14
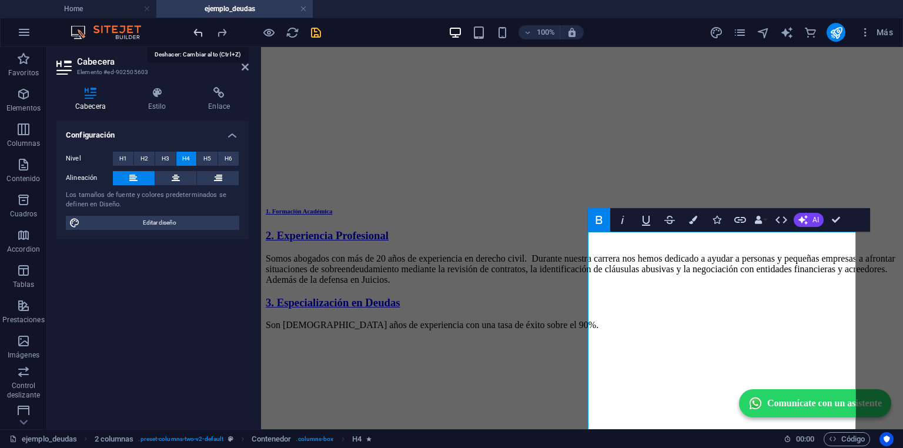
click at [202, 30] on icon "undo" at bounding box center [199, 33] width 14 height 14
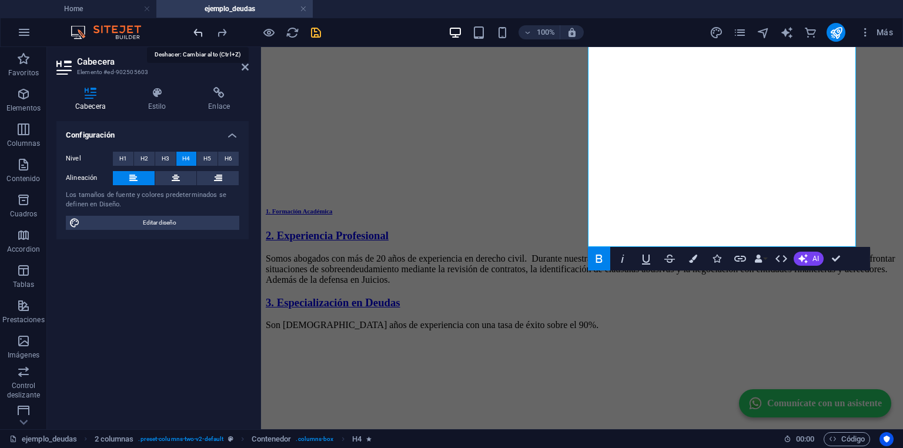
click at [202, 30] on icon "undo" at bounding box center [199, 33] width 14 height 14
click at [219, 34] on icon "redo" at bounding box center [222, 33] width 14 height 14
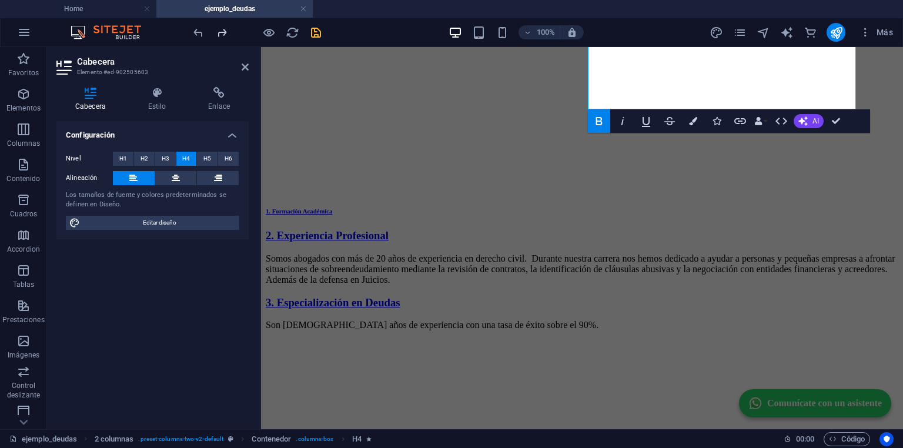
click at [224, 35] on icon "redo" at bounding box center [222, 33] width 14 height 14
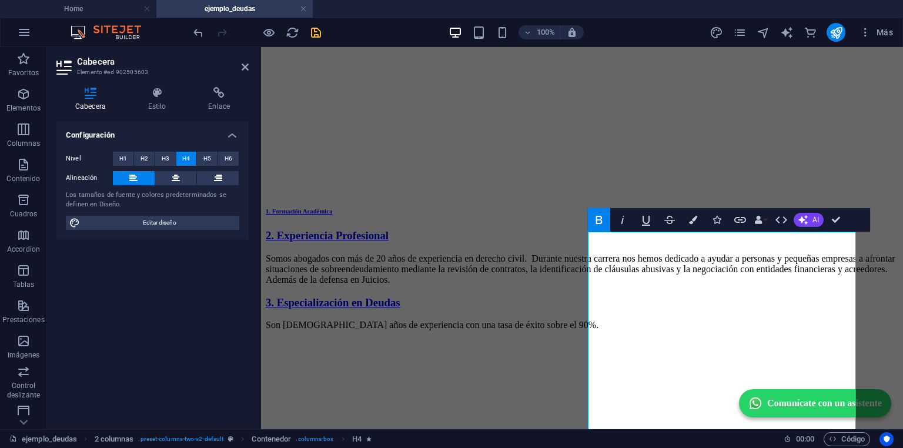
click at [602, 219] on icon "button" at bounding box center [599, 220] width 14 height 14
click at [600, 216] on icon "button" at bounding box center [599, 220] width 6 height 8
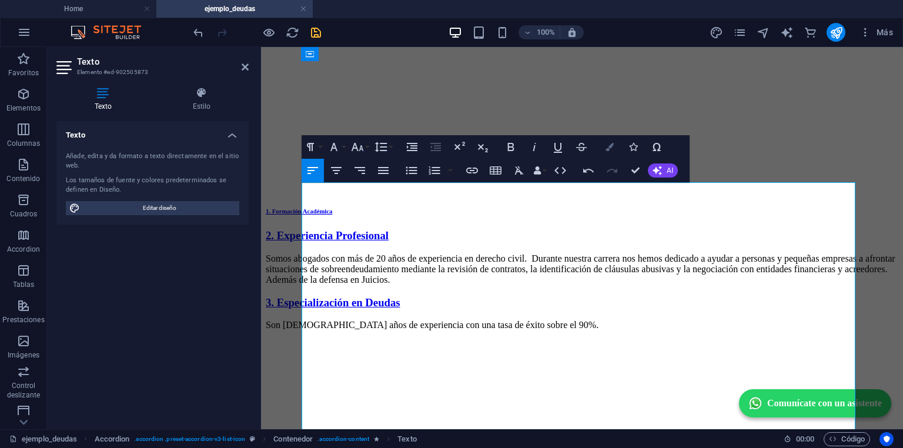
click at [612, 144] on icon "button" at bounding box center [610, 147] width 8 height 8
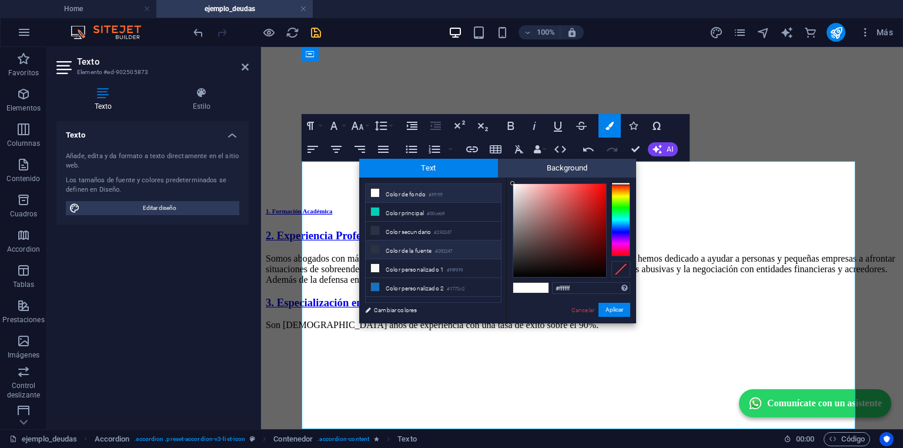
click at [406, 247] on li "Color de la fuente #293247" at bounding box center [433, 250] width 135 height 19
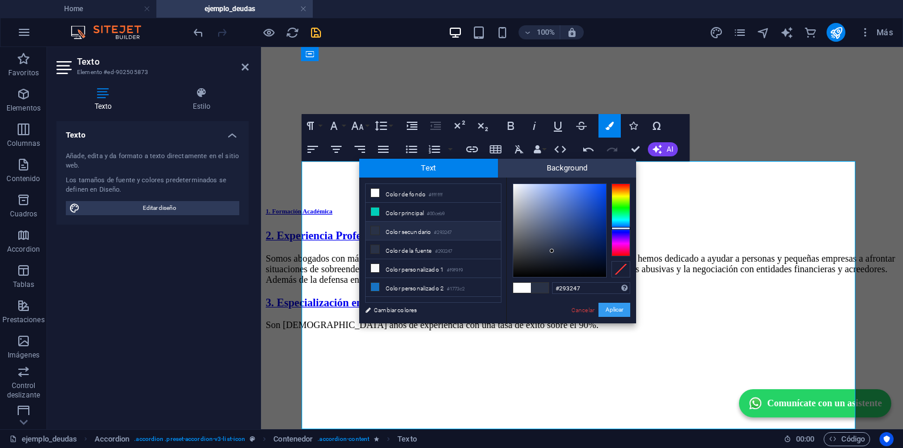
click at [613, 309] on button "Aplicar" at bounding box center [615, 310] width 32 height 14
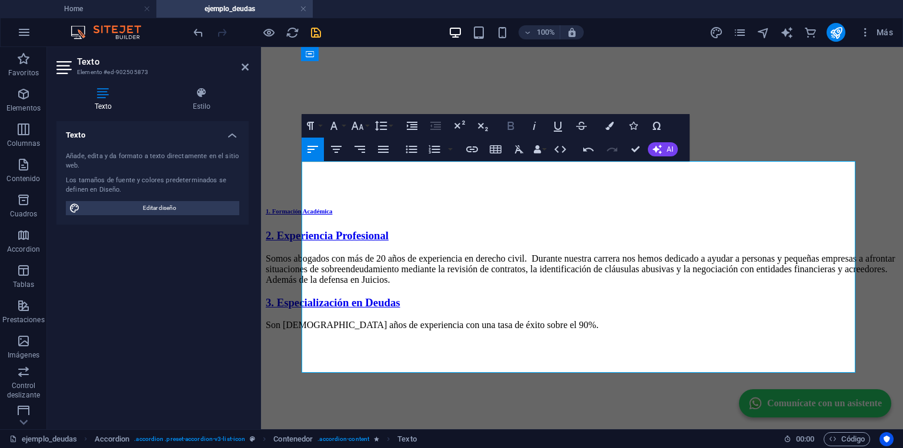
click at [509, 125] on icon "button" at bounding box center [511, 126] width 14 height 14
click at [508, 125] on icon "button" at bounding box center [511, 126] width 6 height 8
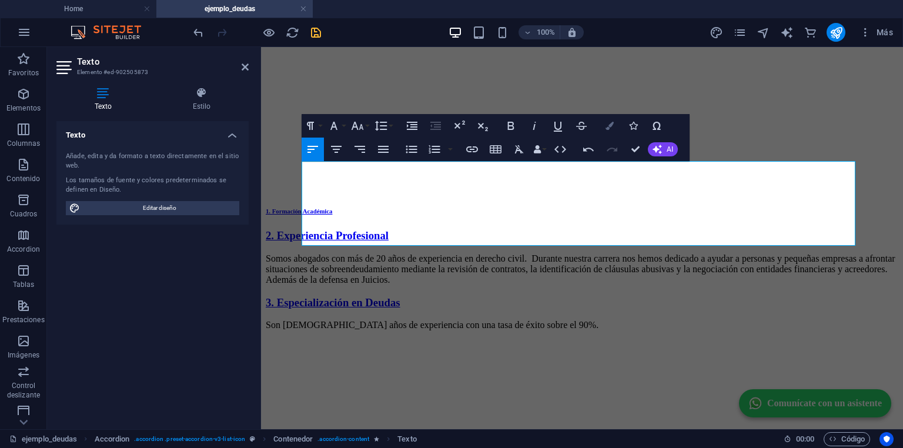
click at [609, 129] on icon "button" at bounding box center [610, 126] width 8 height 8
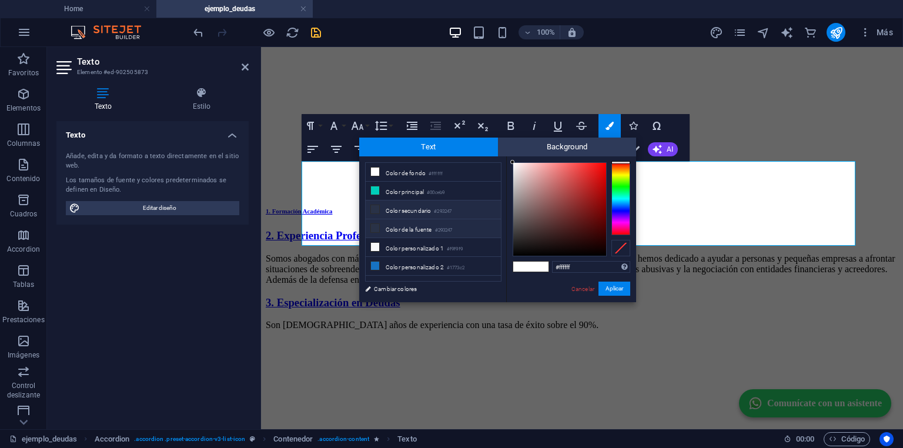
click at [427, 223] on li "Color de la fuente #293247" at bounding box center [433, 228] width 135 height 19
type input "#293247"
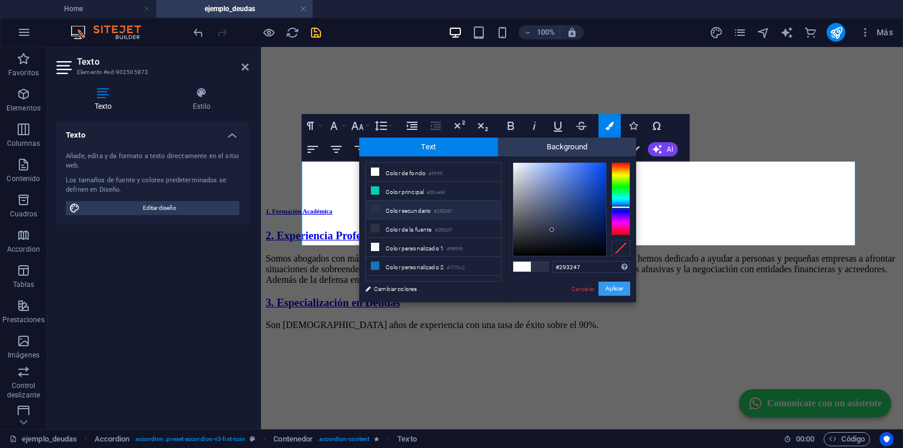
click at [612, 285] on button "Aplicar" at bounding box center [615, 289] width 32 height 14
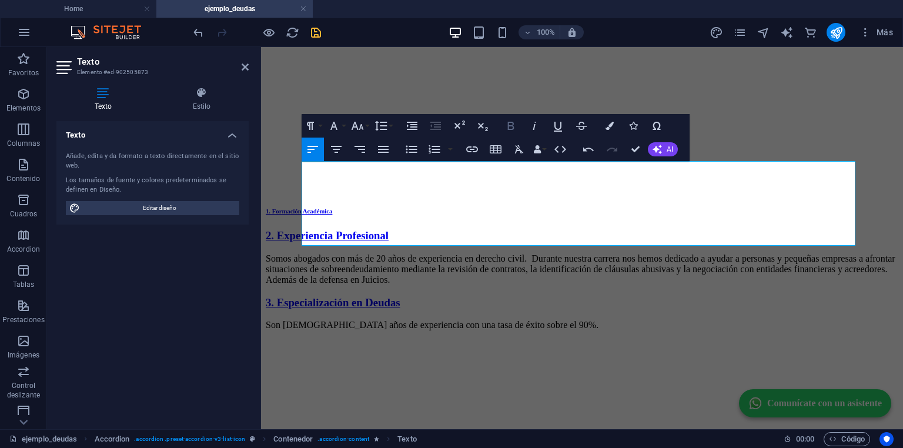
click at [513, 121] on icon "button" at bounding box center [511, 126] width 14 height 14
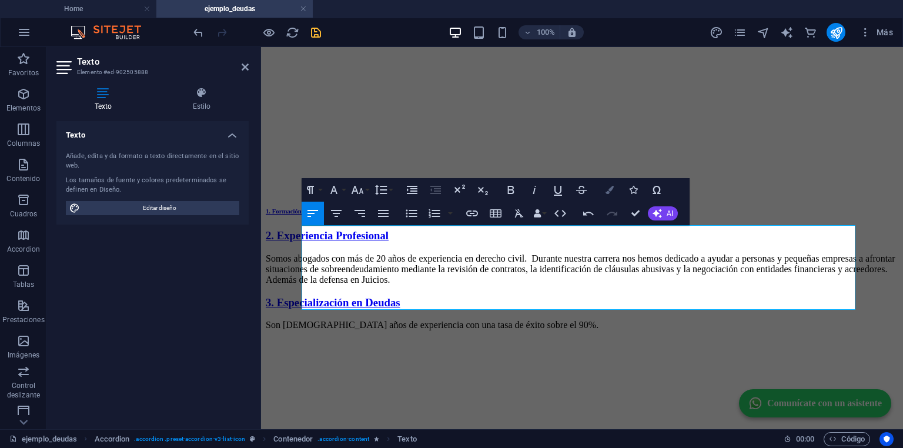
click at [607, 190] on icon "button" at bounding box center [610, 190] width 8 height 8
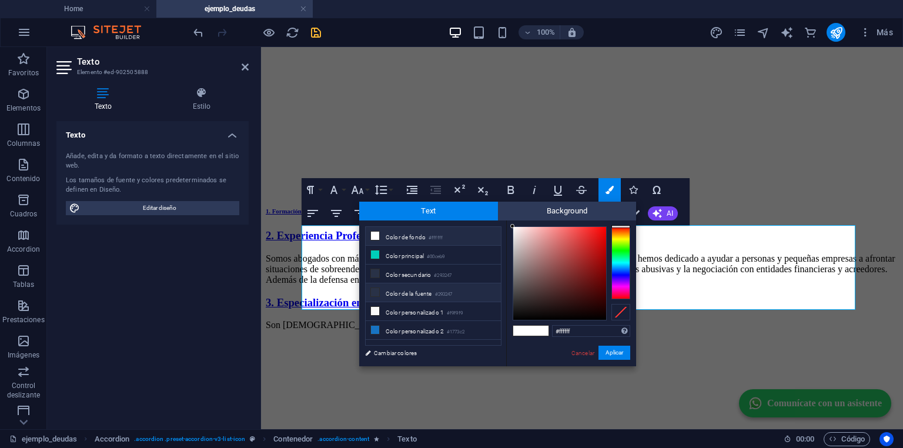
click at [398, 286] on li "Color de la fuente #293247" at bounding box center [433, 293] width 135 height 19
type input "#293247"
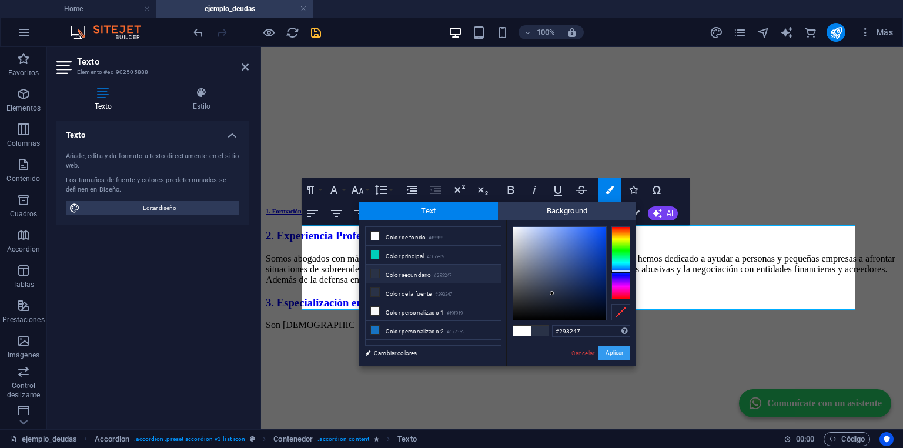
click at [619, 351] on button "Aplicar" at bounding box center [615, 353] width 32 height 14
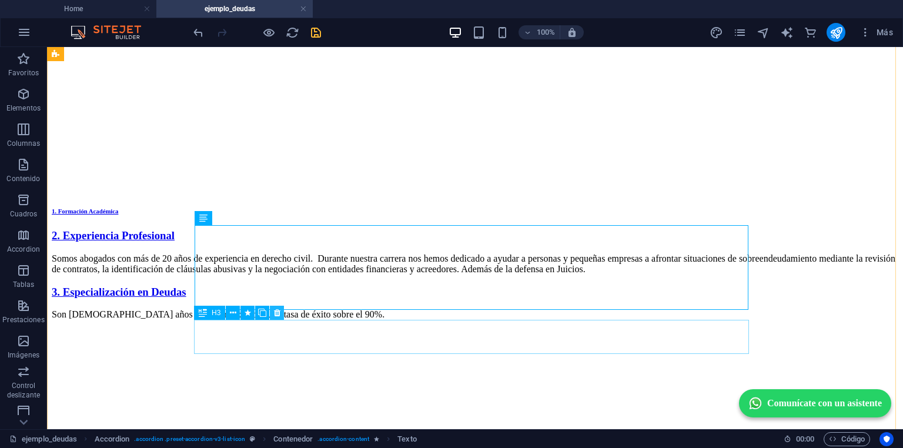
click at [277, 313] on icon at bounding box center [277, 313] width 6 height 12
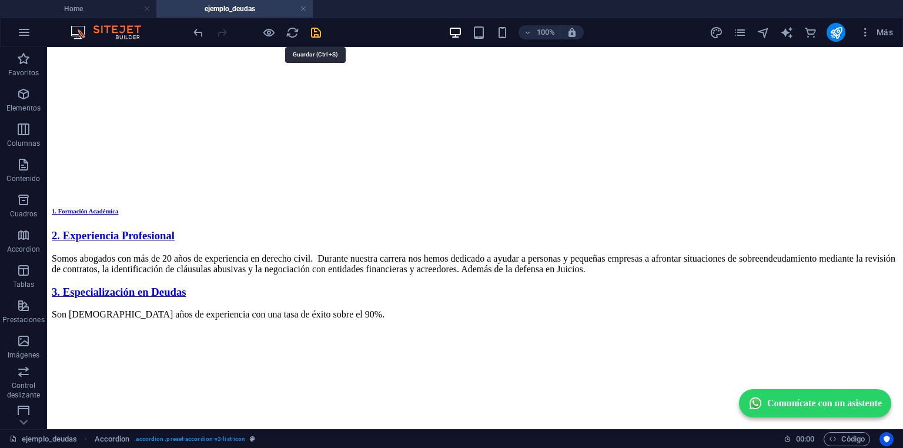
click at [316, 35] on icon "save" at bounding box center [316, 33] width 14 height 14
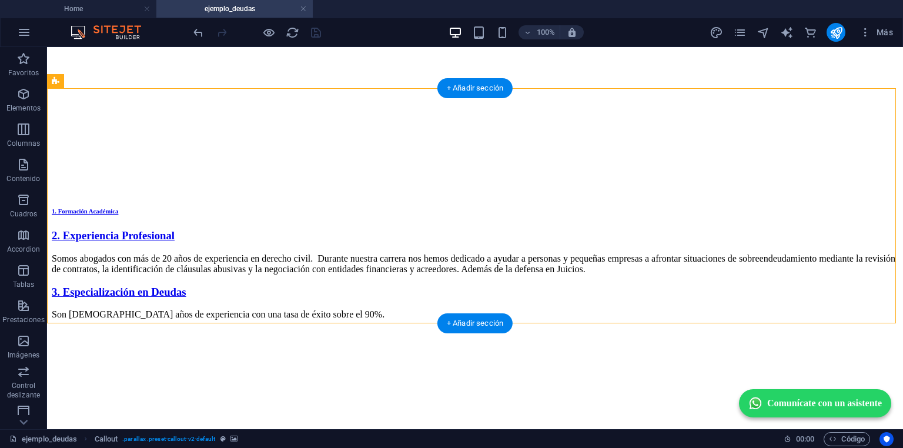
select select "px"
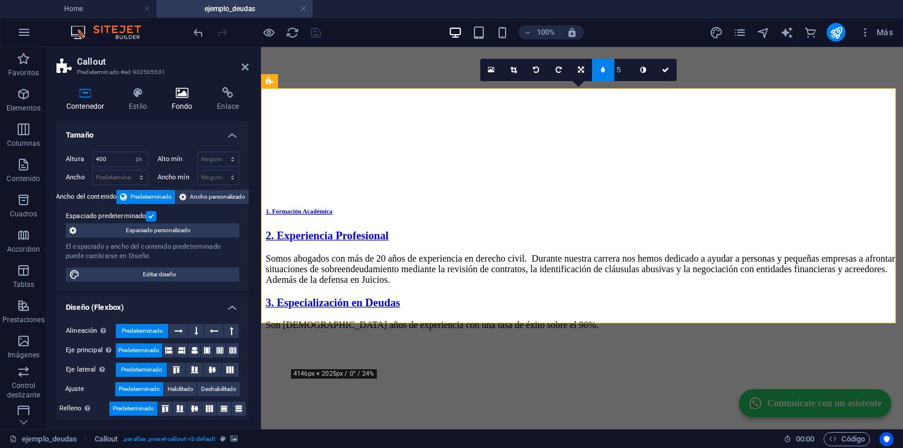
click at [176, 97] on icon at bounding box center [182, 93] width 41 height 12
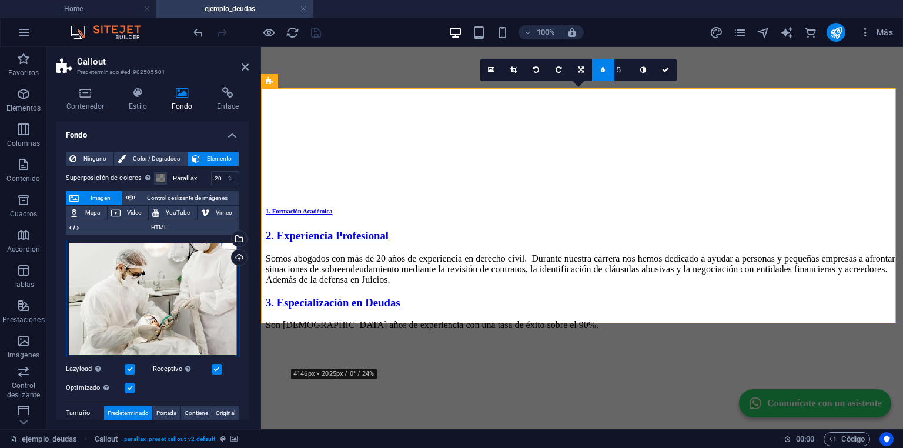
click at [115, 269] on div "Arrastra archivos aquí, haz clic para escoger archivos o selecciona archivos de…" at bounding box center [153, 299] width 174 height 118
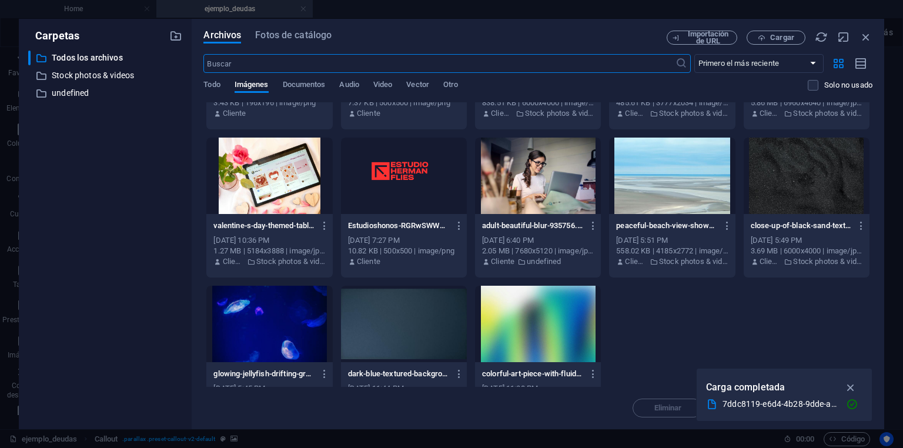
scroll to position [597, 0]
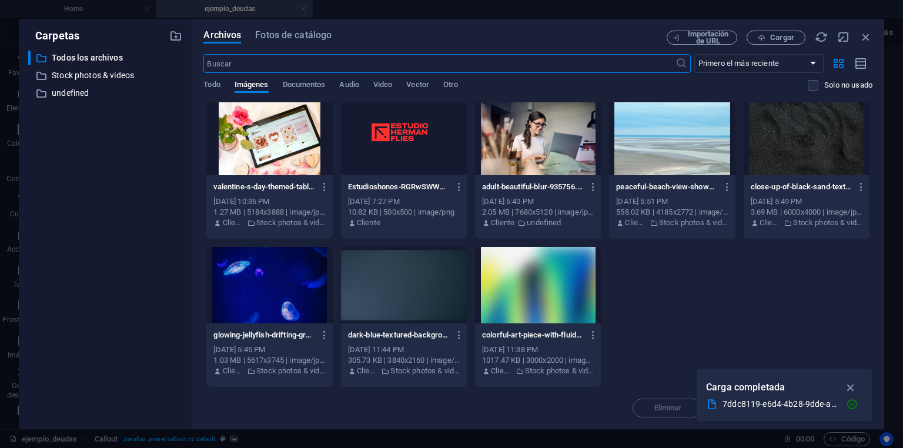
click at [561, 125] on div at bounding box center [538, 137] width 126 height 76
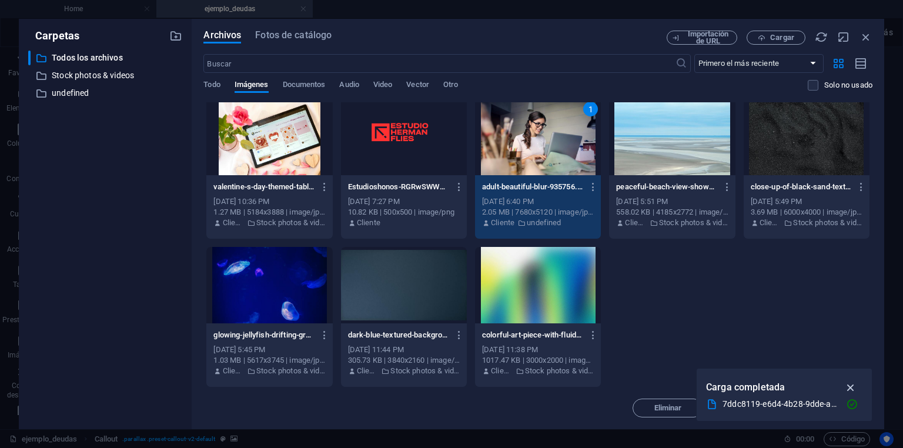
click at [854, 385] on icon "button" at bounding box center [852, 387] width 14 height 13
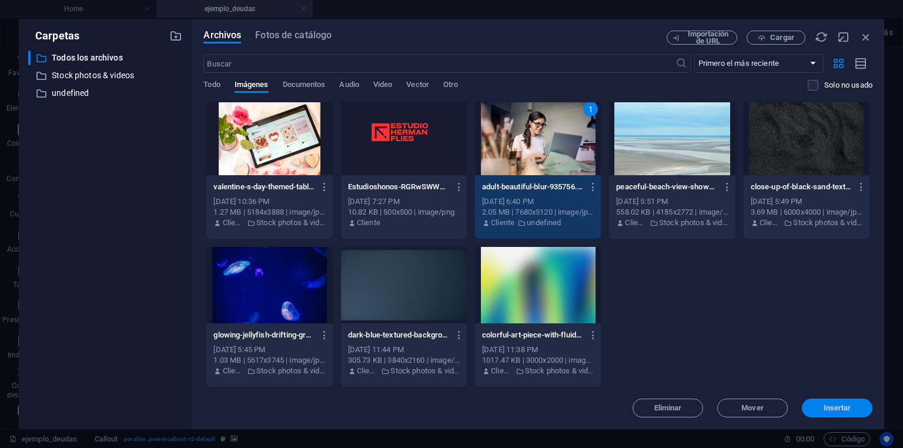
click at [837, 408] on span "Insertar" at bounding box center [838, 408] width 28 height 7
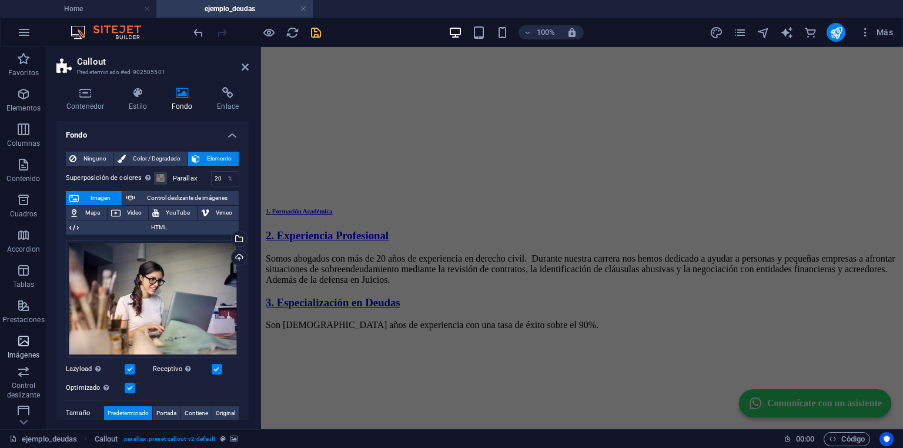
click at [27, 343] on icon "button" at bounding box center [23, 341] width 14 height 14
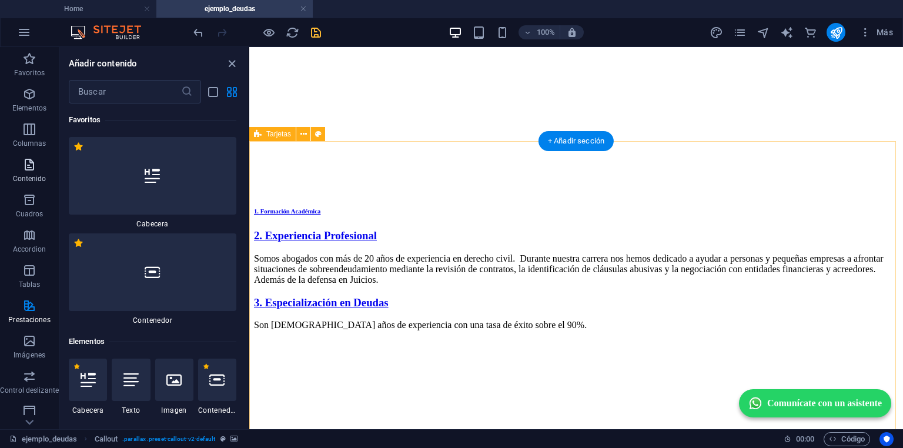
scroll to position [11542, 0]
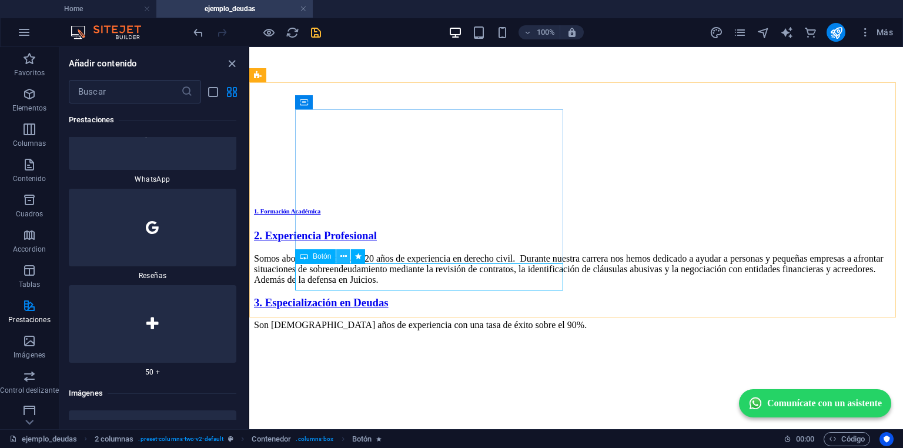
click at [342, 261] on icon at bounding box center [344, 257] width 6 height 12
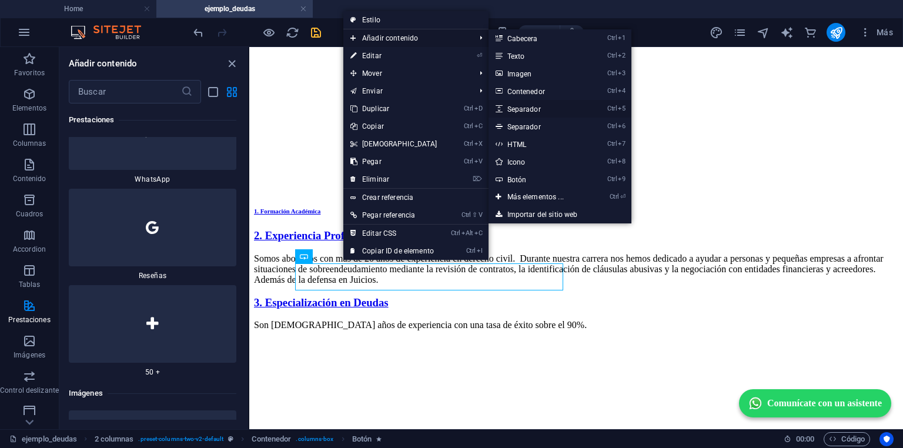
click at [524, 108] on link "Ctrl 5 Separador" at bounding box center [538, 109] width 99 height 18
select select "px"
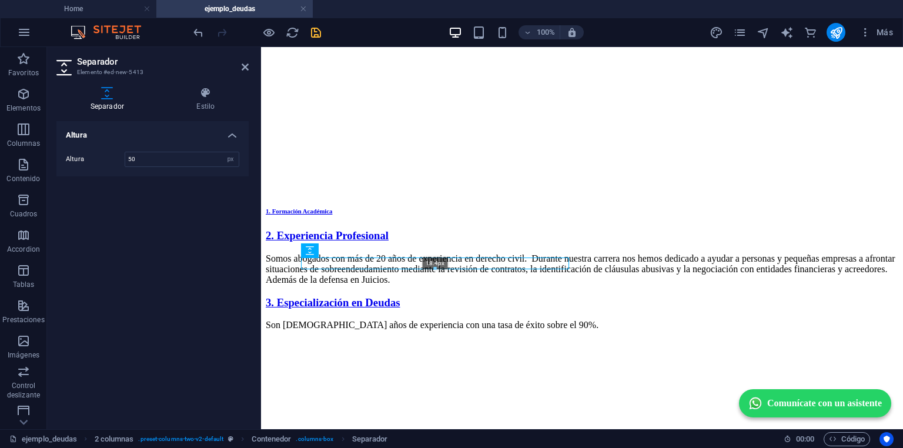
drag, startPoint x: 435, startPoint y: 278, endPoint x: 438, endPoint y: 260, distance: 17.8
click at [438, 260] on div "18.4px" at bounding box center [435, 264] width 268 height 12
type input "18"
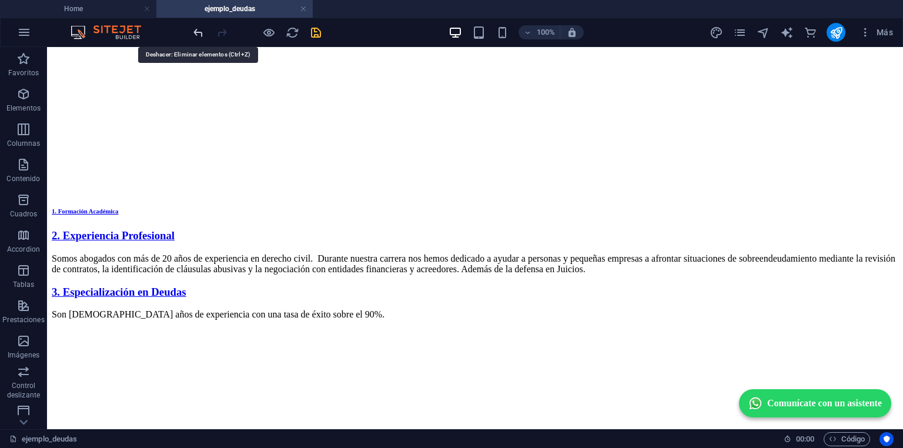
click at [197, 27] on icon "undo" at bounding box center [199, 33] width 14 height 14
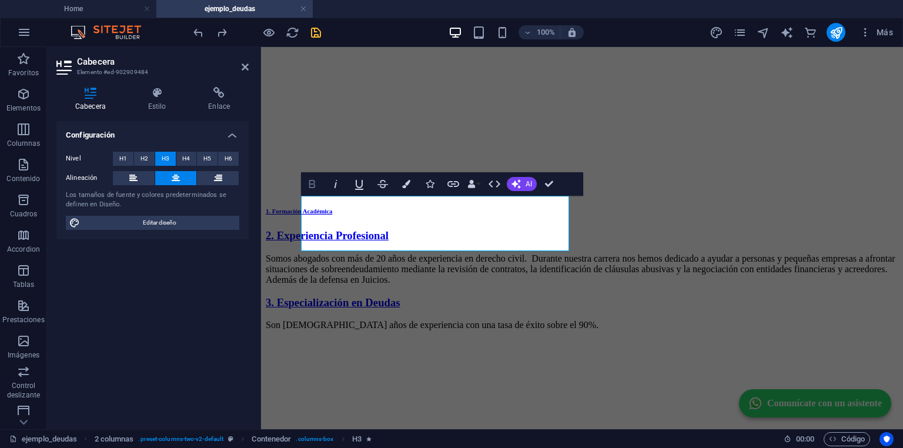
click at [308, 183] on icon "button" at bounding box center [312, 184] width 14 height 14
click at [188, 161] on span "H4" at bounding box center [186, 159] width 8 height 14
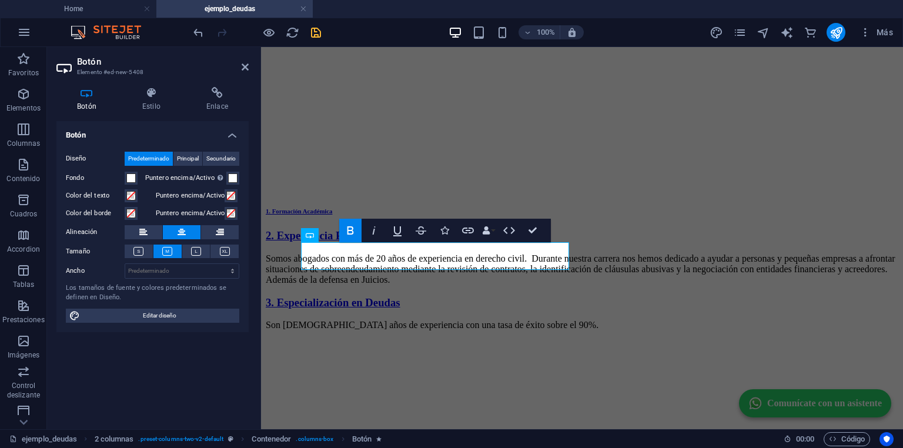
click at [351, 225] on icon "button" at bounding box center [350, 231] width 14 height 14
click at [355, 228] on icon "button" at bounding box center [355, 231] width 14 height 14
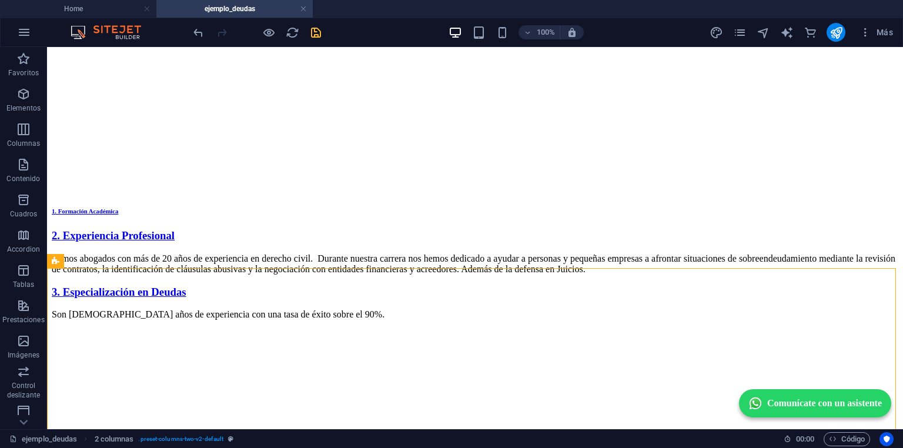
click at [321, 29] on icon "save" at bounding box center [316, 33] width 14 height 14
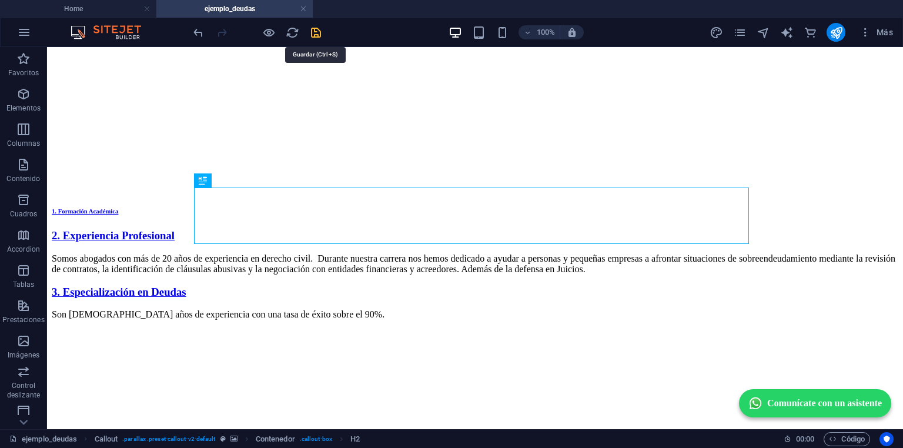
click at [322, 35] on icon "save" at bounding box center [316, 33] width 14 height 14
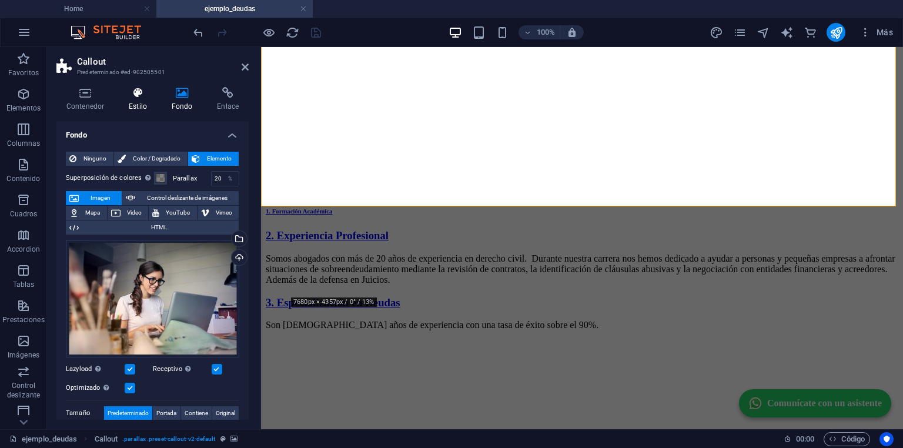
click at [129, 95] on icon at bounding box center [138, 93] width 38 height 12
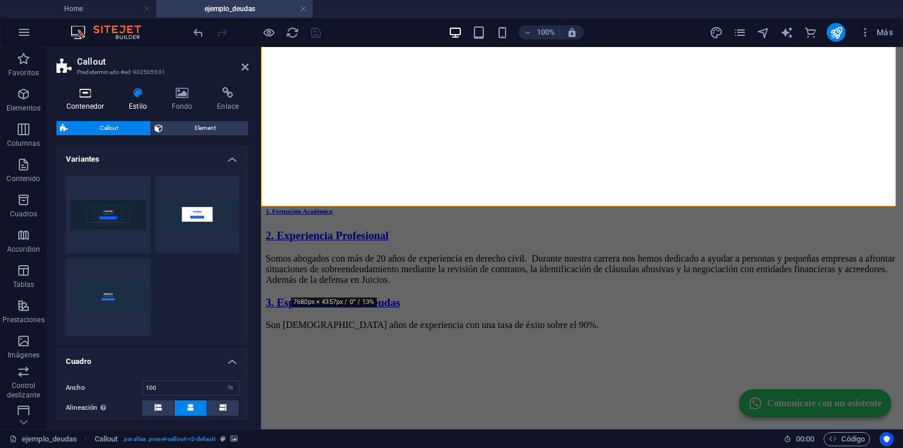
click at [82, 94] on icon at bounding box center [85, 93] width 58 height 12
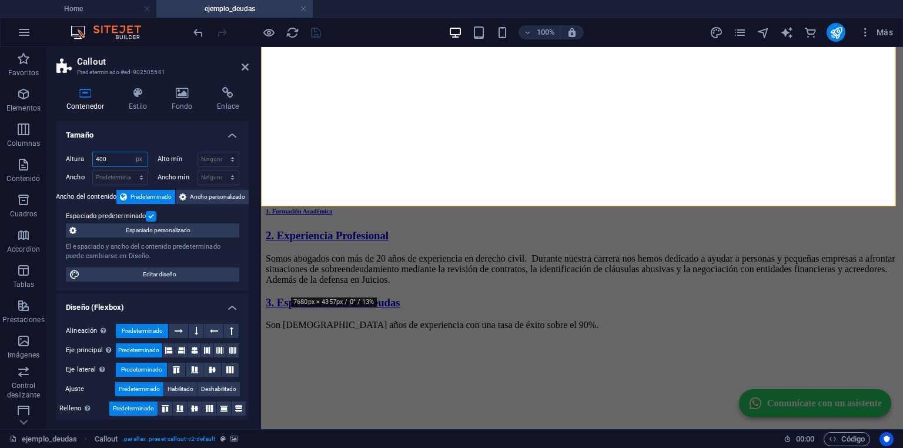
click at [111, 160] on input "400" at bounding box center [120, 159] width 55 height 14
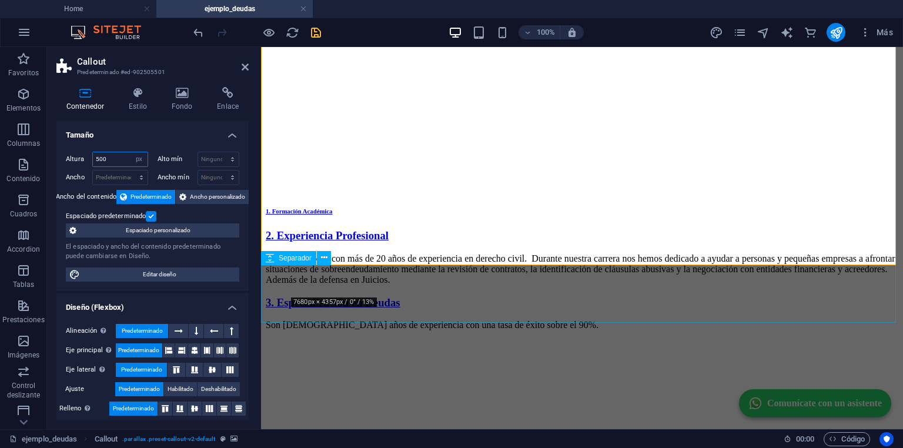
type input "500"
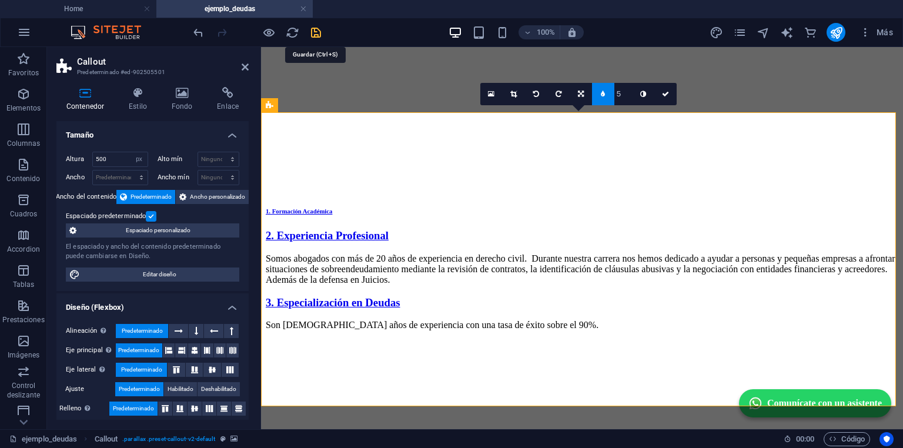
click at [313, 36] on icon "save" at bounding box center [316, 33] width 14 height 14
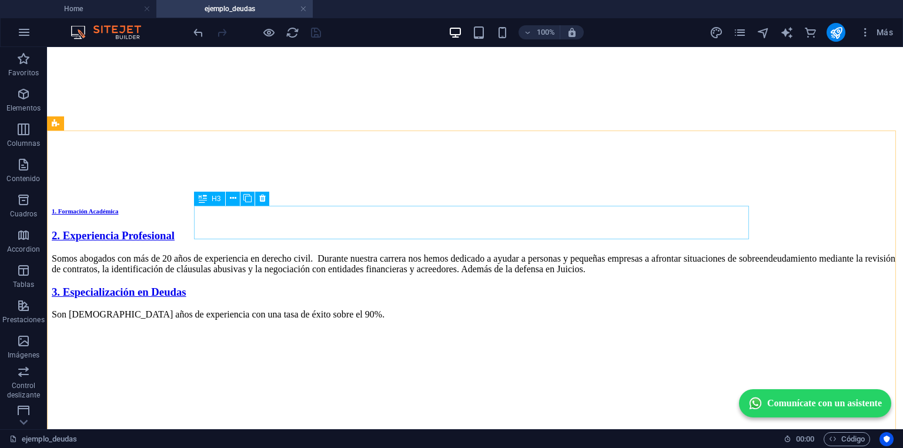
click at [211, 198] on div "H3" at bounding box center [209, 199] width 31 height 14
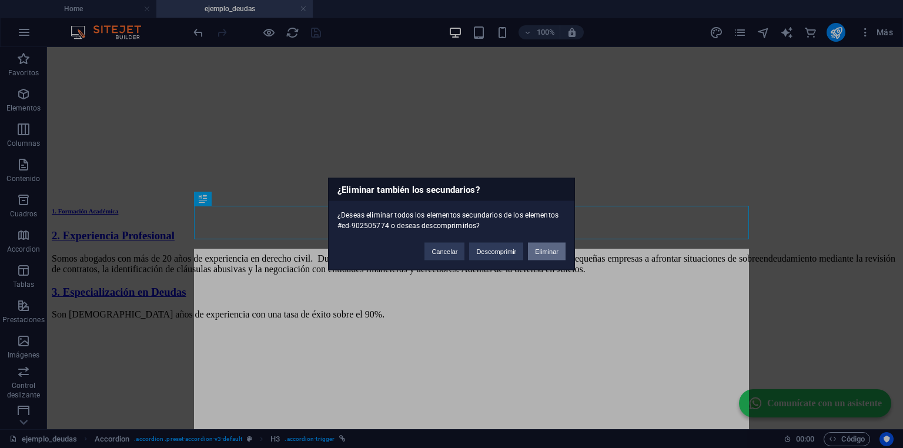
click at [546, 254] on button "Eliminar" at bounding box center [547, 252] width 38 height 18
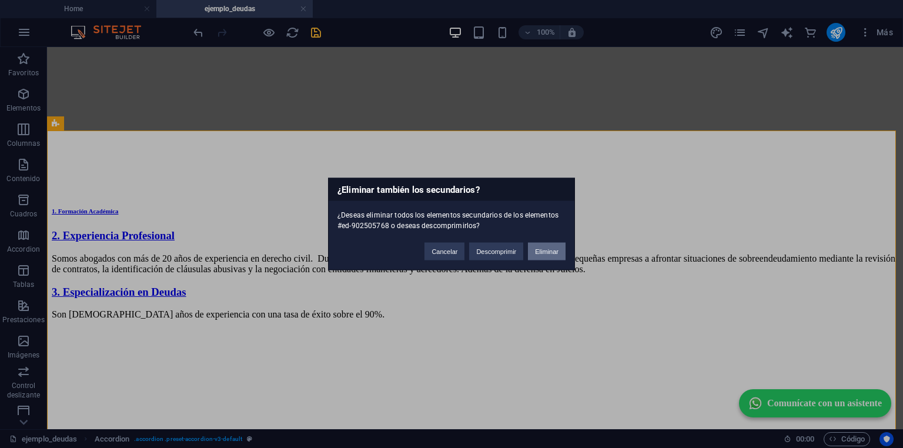
click at [542, 249] on button "Eliminar" at bounding box center [547, 252] width 38 height 18
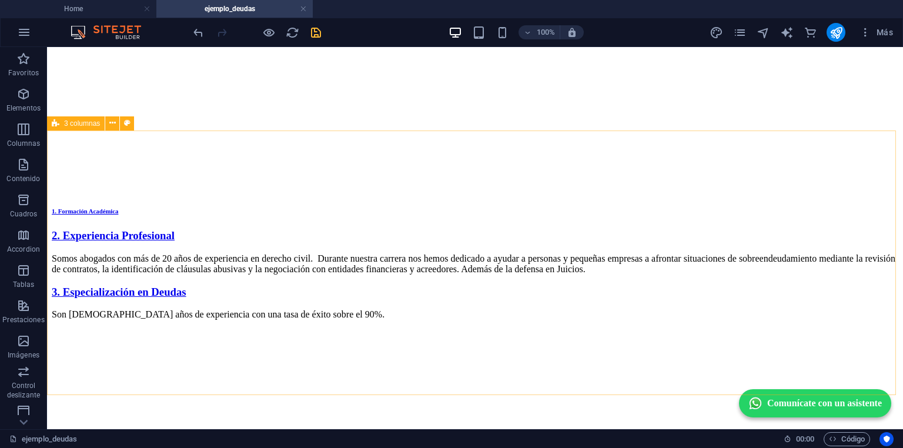
click at [87, 128] on div "3 columnas" at bounding box center [76, 123] width 58 height 14
click at [113, 127] on icon at bounding box center [112, 123] width 6 height 12
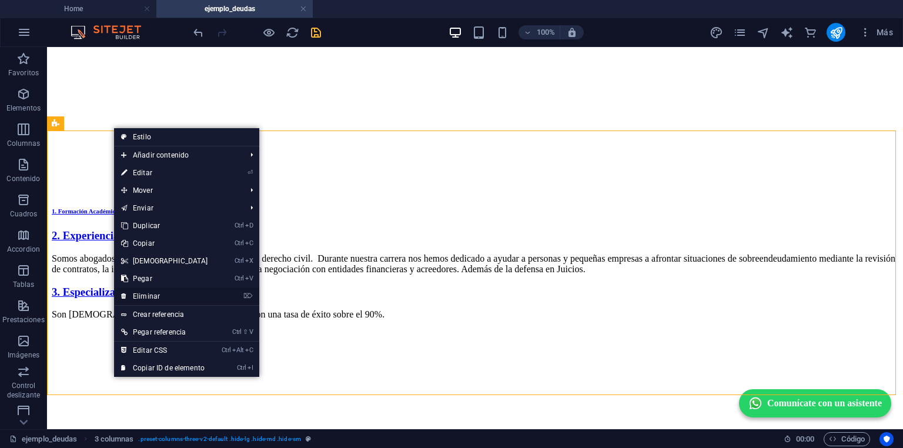
click at [160, 296] on link "⌦ Eliminar" at bounding box center [164, 297] width 101 height 18
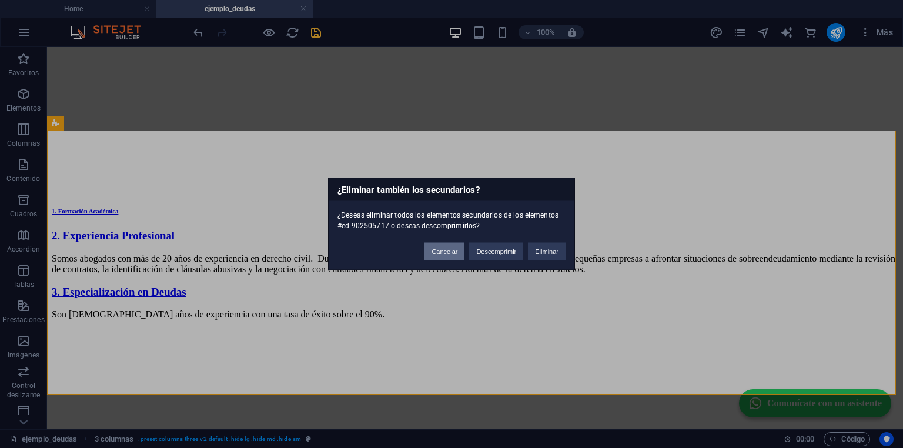
click at [442, 255] on button "Cancelar" at bounding box center [445, 252] width 40 height 18
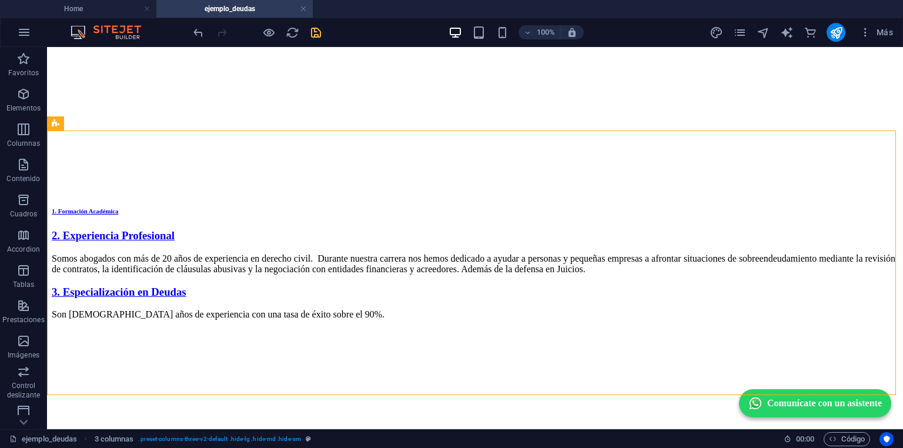
click at [205, 31] on div at bounding box center [257, 32] width 132 height 19
click at [199, 28] on icon "undo" at bounding box center [199, 33] width 14 height 14
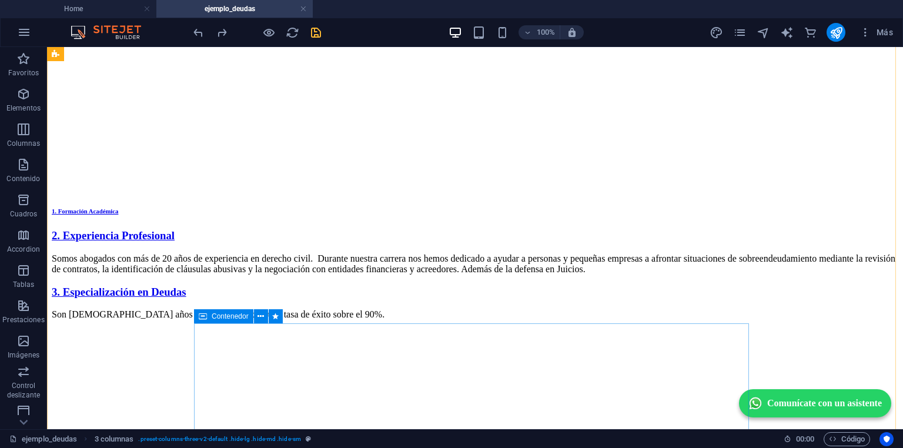
click at [207, 320] on div "Contenedor" at bounding box center [223, 316] width 59 height 14
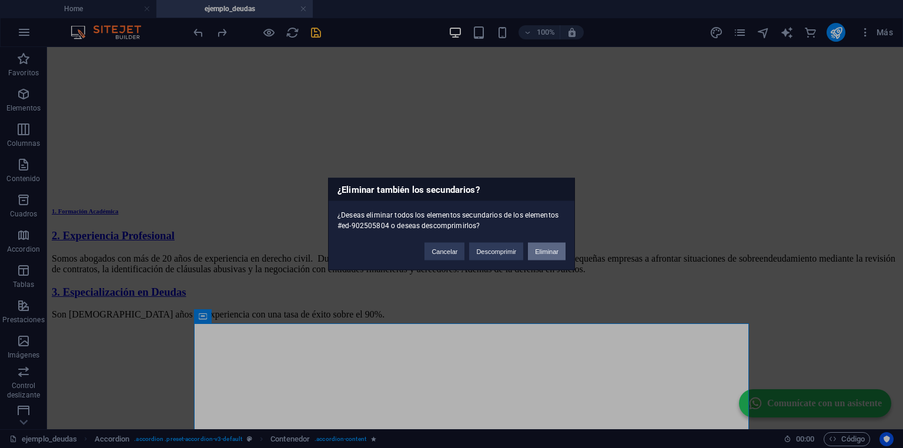
click at [550, 249] on button "Eliminar" at bounding box center [547, 252] width 38 height 18
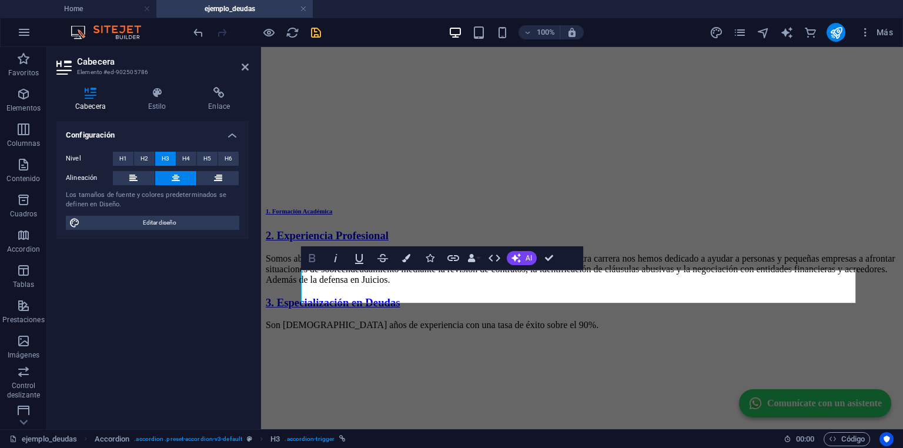
click at [315, 255] on icon "button" at bounding box center [312, 258] width 14 height 14
click at [188, 155] on span "H4" at bounding box center [186, 159] width 8 height 14
click at [313, 256] on icon "button" at bounding box center [312, 258] width 14 height 14
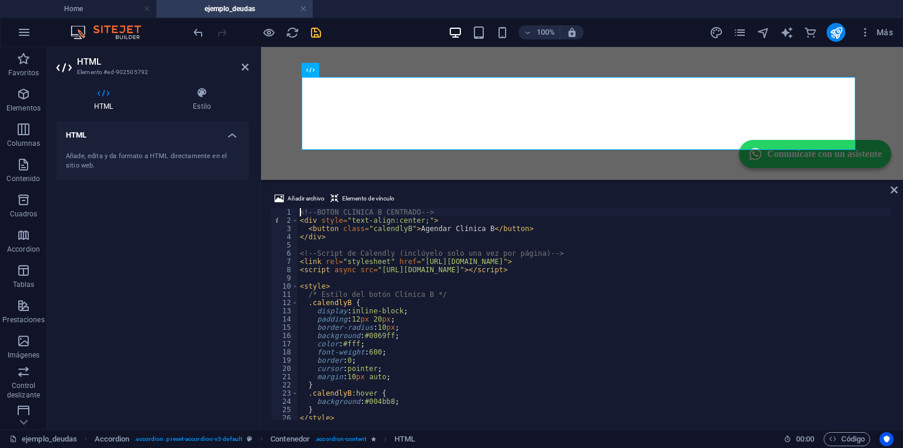
click at [461, 230] on div "<!-- BOTÓN CLÍNICA B CENTRADO --> < div style = "text-align:center;" > < button…" at bounding box center [595, 322] width 594 height 228
drag, startPoint x: 461, startPoint y: 230, endPoint x: 478, endPoint y: 233, distance: 16.7
click at [478, 233] on div "<!-- BOTÓN CLÍNICA B CENTRADO --> < div style = "text-align:center;" > < button…" at bounding box center [595, 322] width 594 height 228
type textarea "<button class="calendlyB">Agendar </button>"
click at [321, 31] on icon "save" at bounding box center [316, 33] width 14 height 14
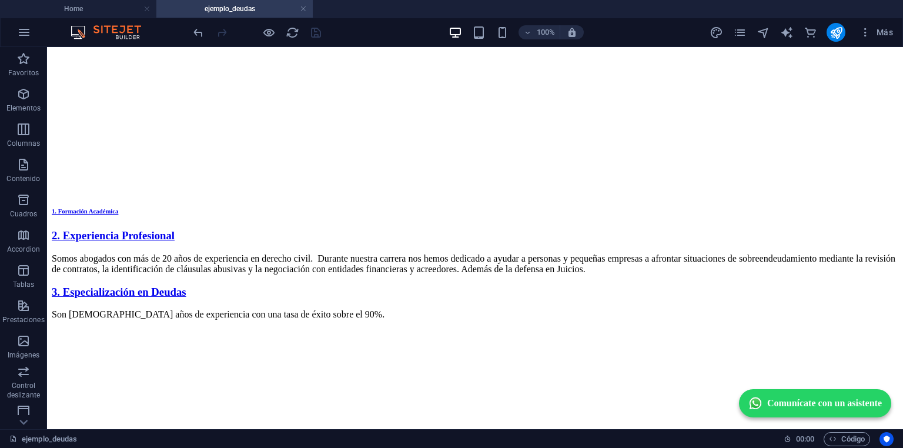
click at [320, 32] on div at bounding box center [257, 32] width 132 height 19
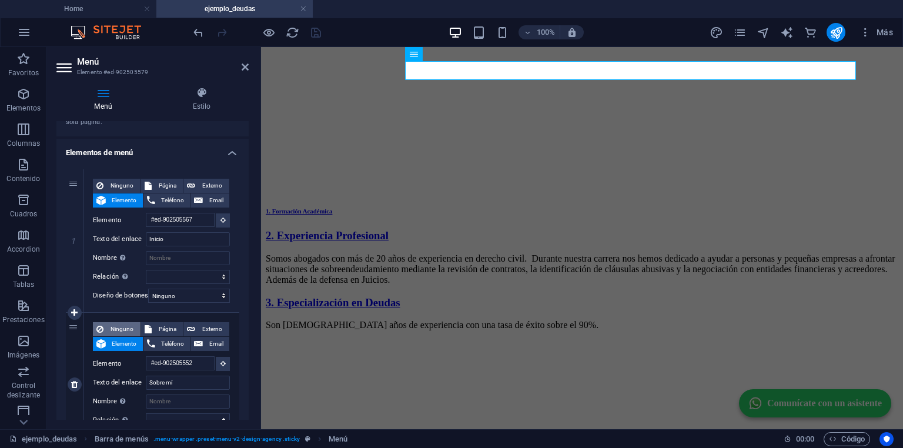
scroll to position [94, 0]
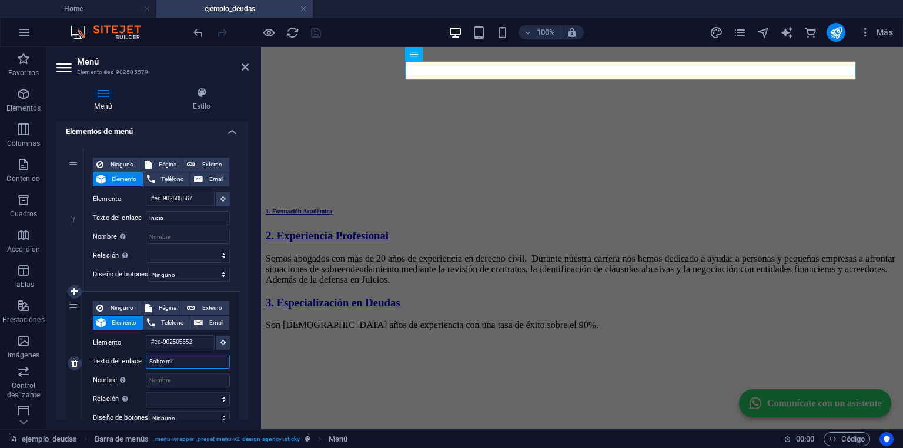
click at [178, 360] on input "Sobre mí" at bounding box center [188, 362] width 84 height 14
type input "S"
select select
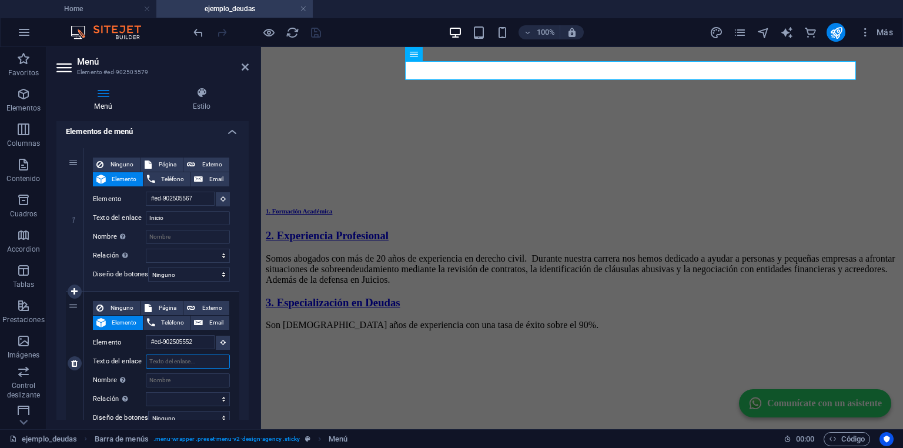
select select
type input "Sobre ALv"
select select
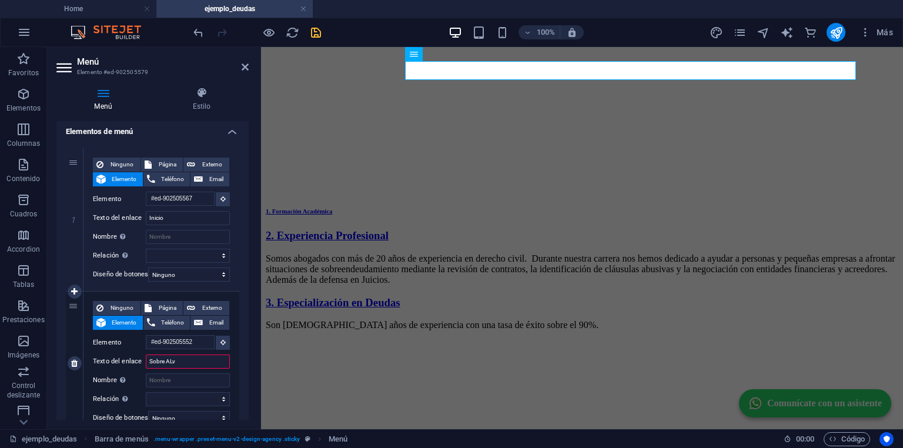
select select
type input "Sobre ALV"
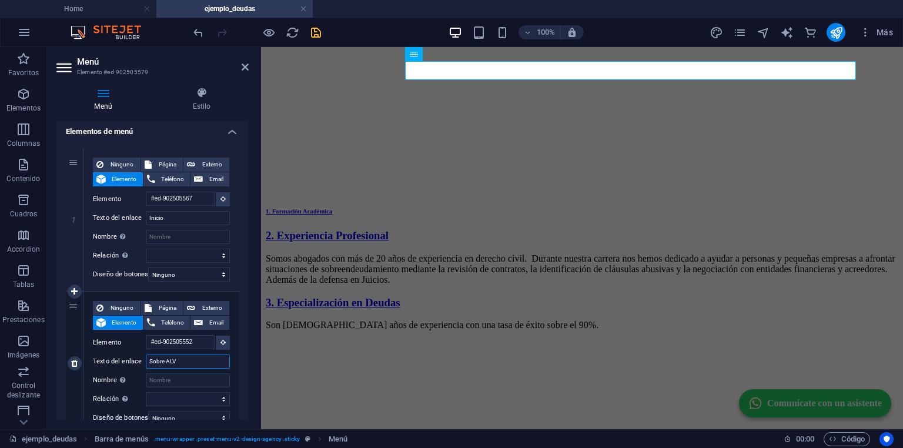
select select
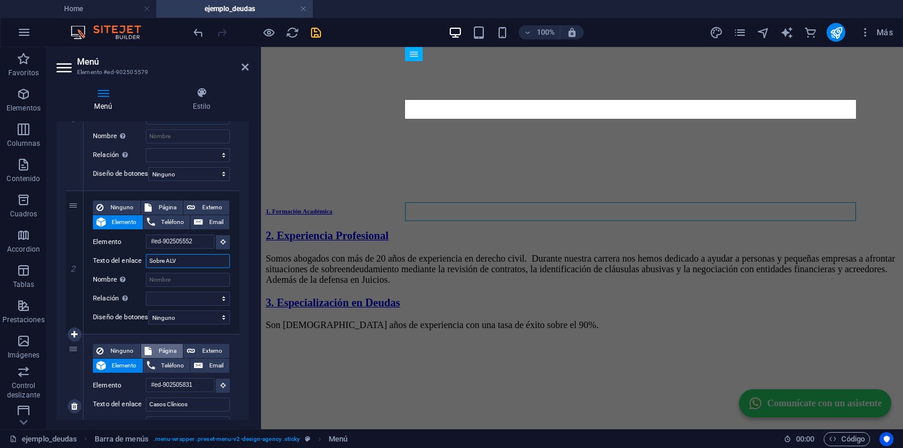
scroll to position [235, 0]
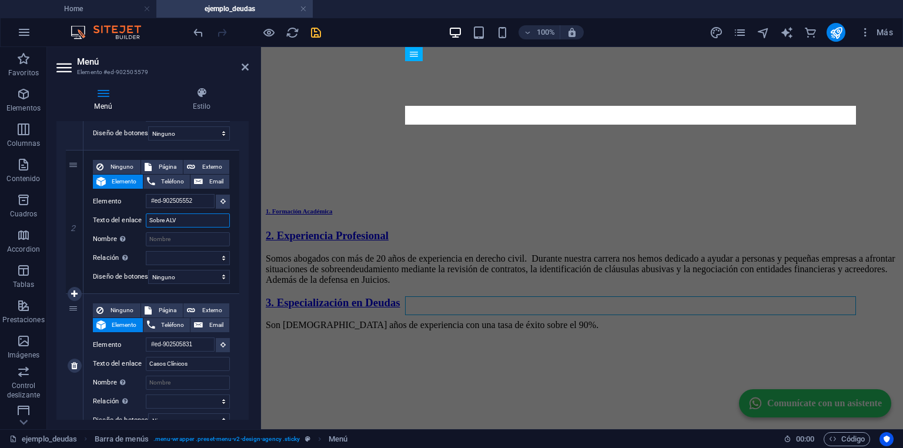
type input "Sobre ALV"
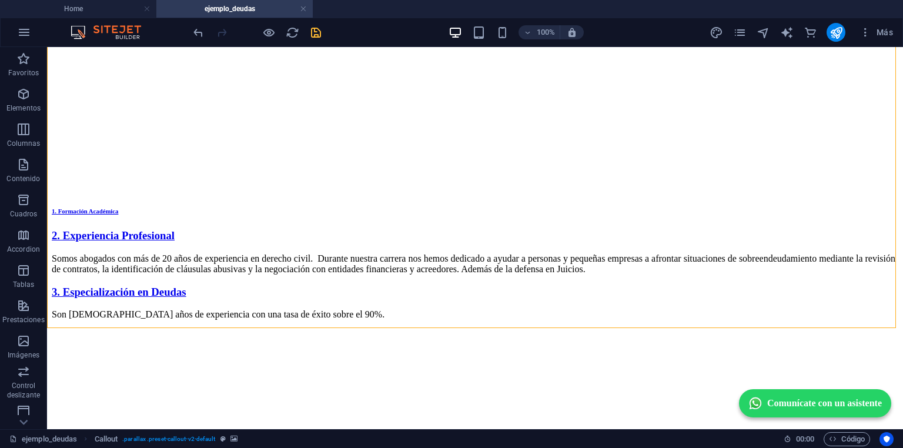
click at [319, 34] on icon "save" at bounding box center [316, 33] width 14 height 14
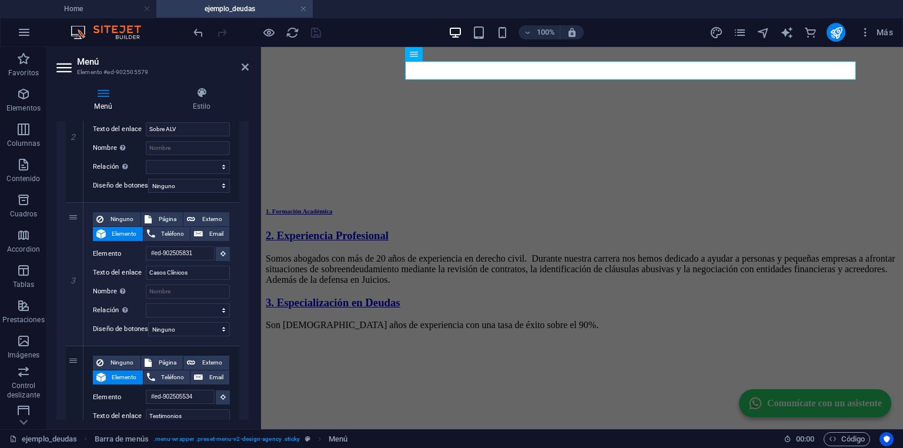
scroll to position [338, 0]
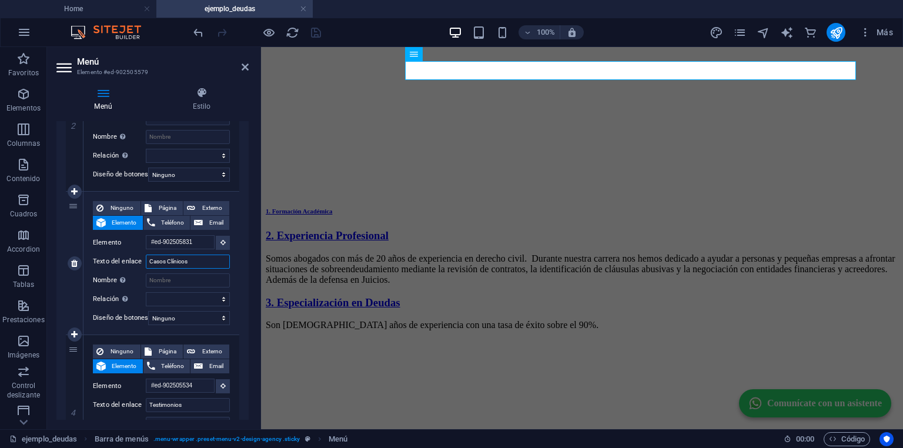
click at [194, 260] on input "Casos Clínicos" at bounding box center [188, 262] width 84 height 14
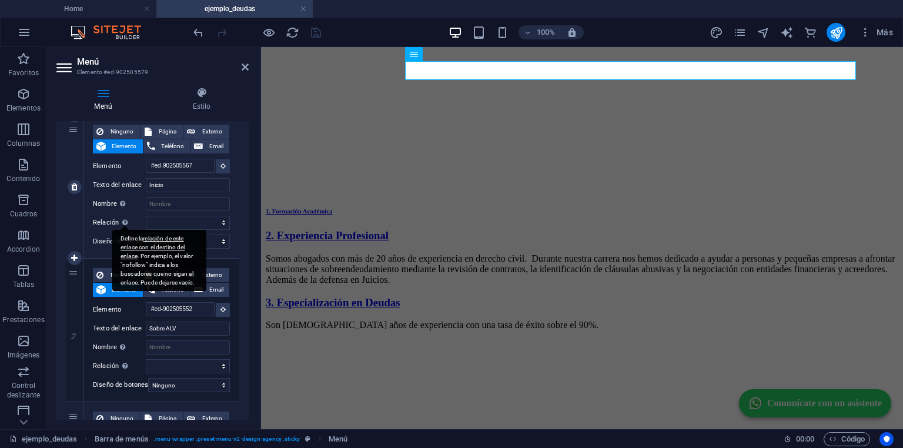
scroll to position [188, 0]
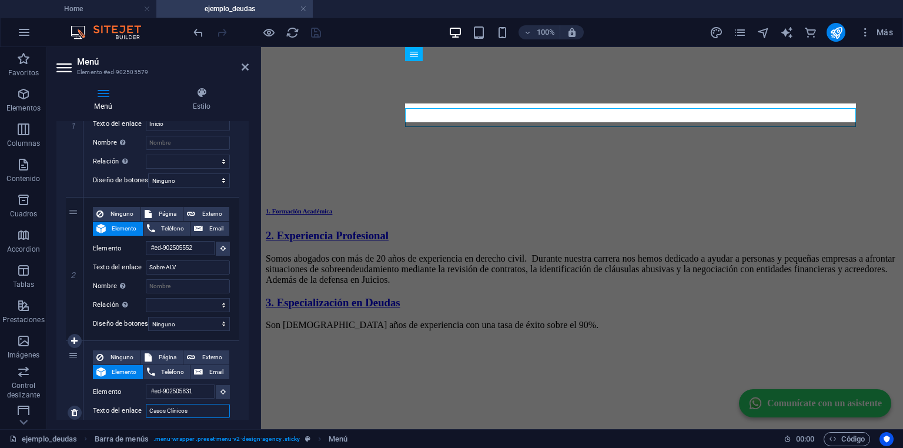
click at [187, 407] on input "Casos Clínicos" at bounding box center [188, 411] width 84 height 14
type input "Tipos de defensa"
select select
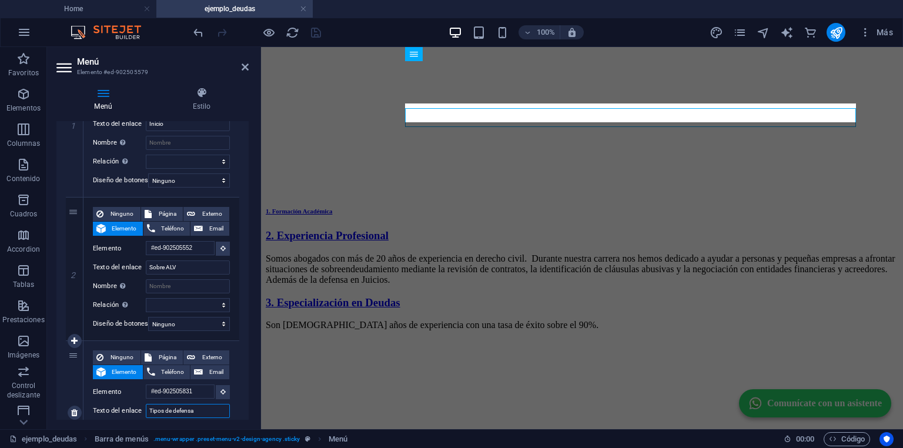
select select
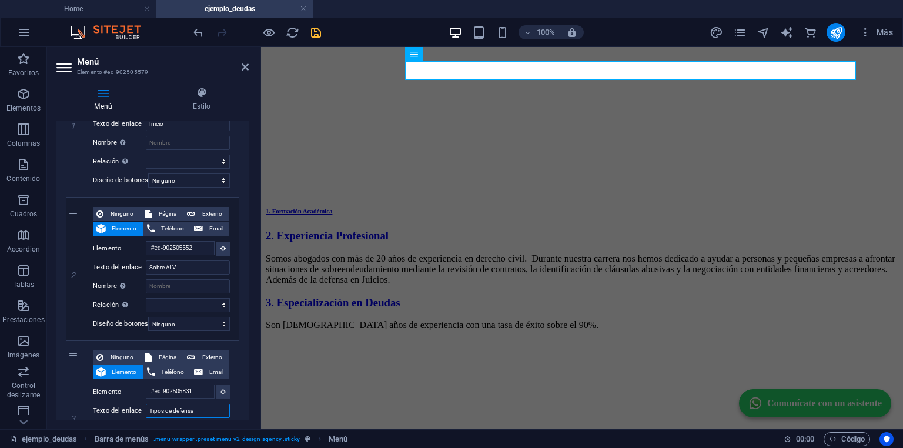
type input "Tipos de defensa"
click at [313, 34] on icon "save" at bounding box center [316, 33] width 14 height 14
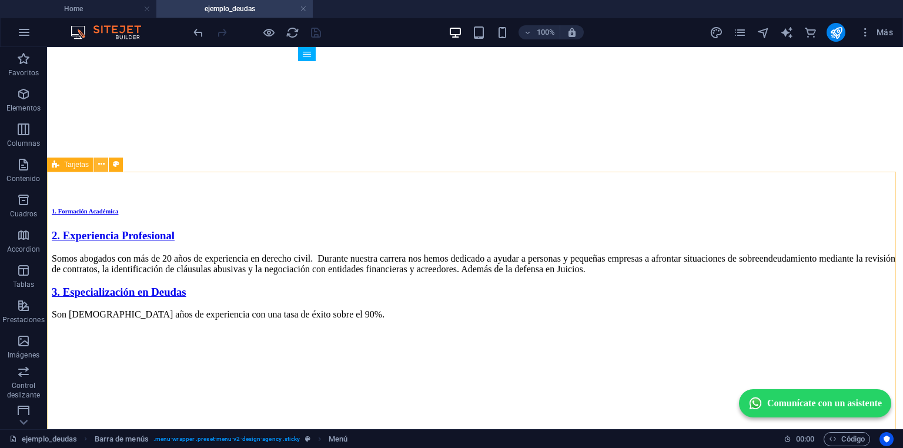
click at [105, 165] on button at bounding box center [101, 165] width 14 height 14
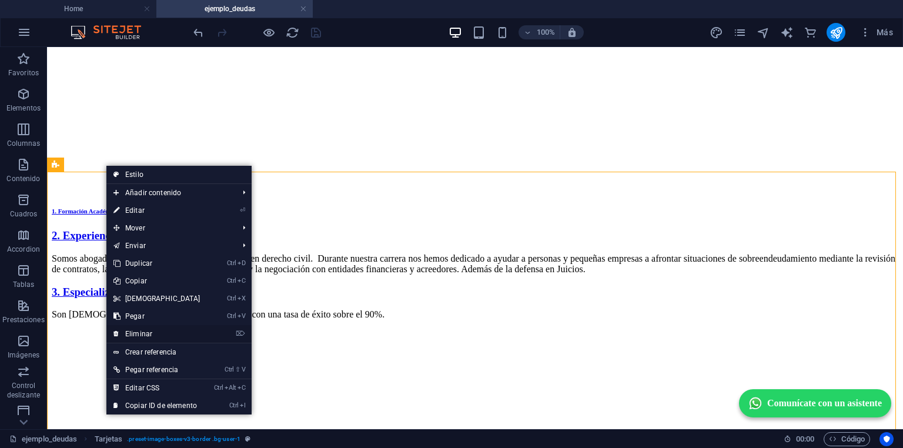
click at [143, 334] on link "⌦ Eliminar" at bounding box center [156, 334] width 101 height 18
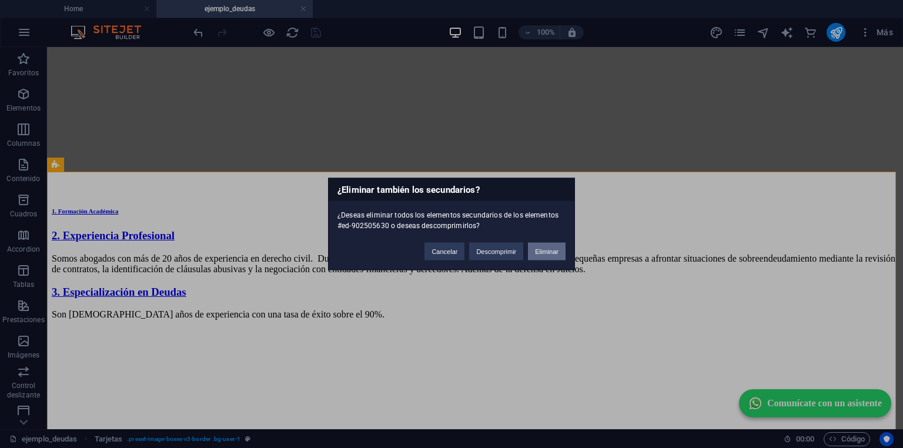
click at [543, 243] on button "Eliminar" at bounding box center [547, 252] width 38 height 18
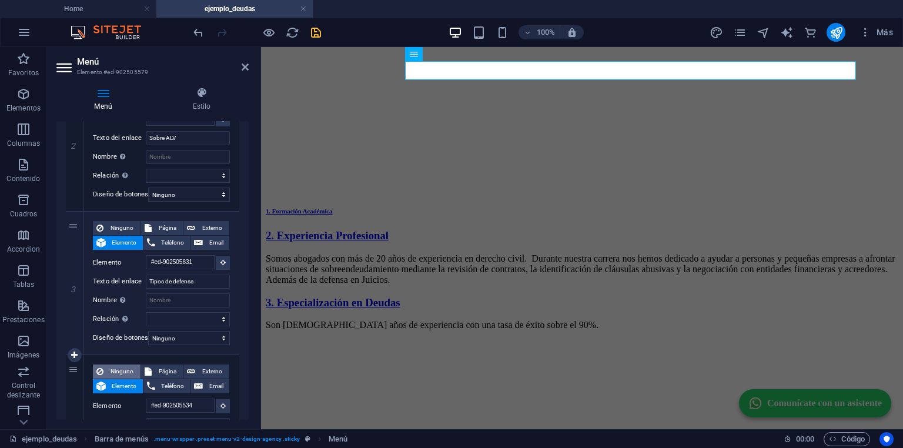
scroll to position [376, 0]
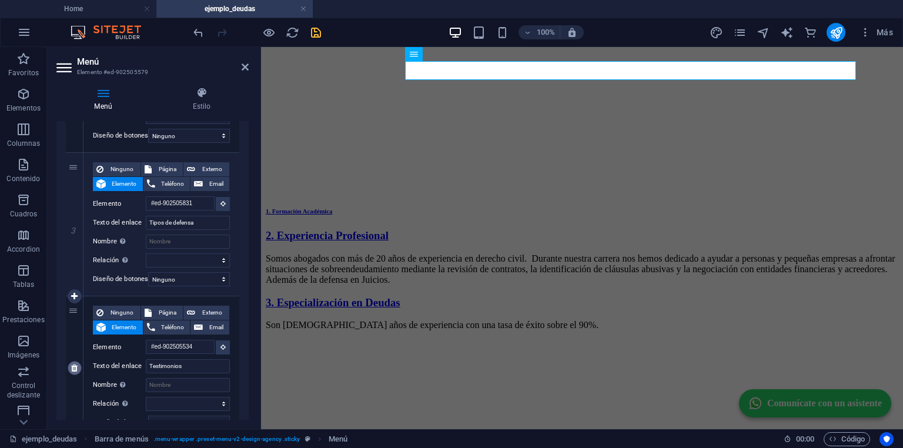
click at [76, 365] on icon at bounding box center [74, 368] width 6 height 8
select select
type input "#ed-902505495"
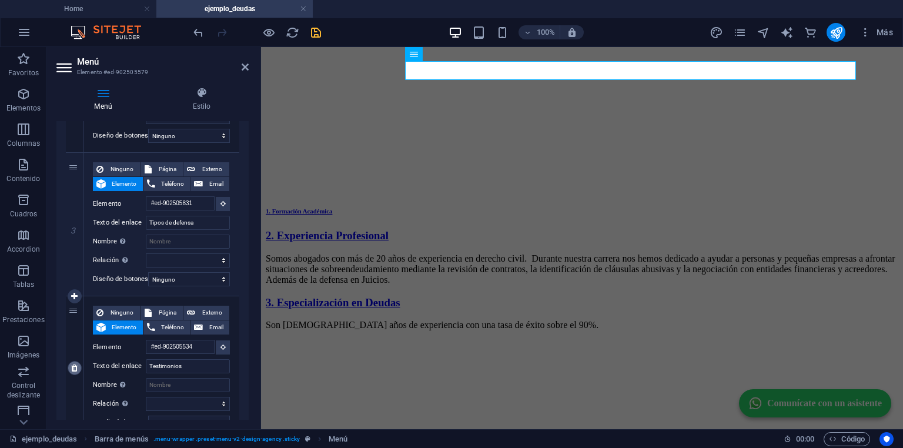
type input "Contacto"
select select
click at [319, 31] on icon "save" at bounding box center [316, 33] width 14 height 14
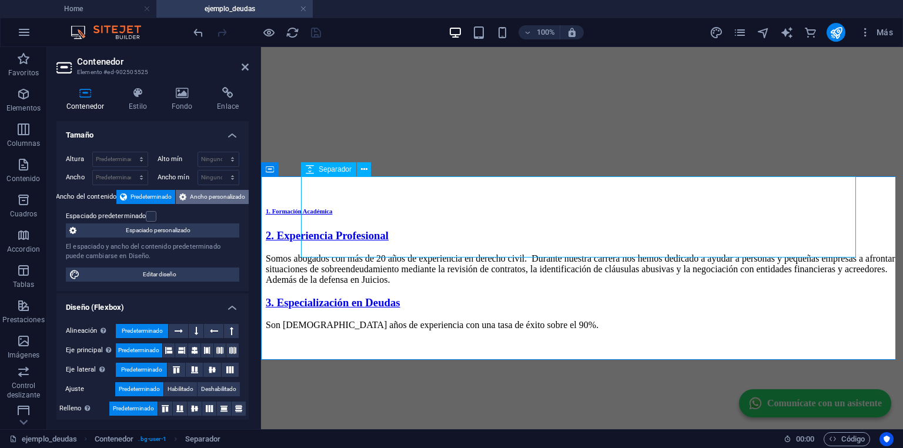
select select "px"
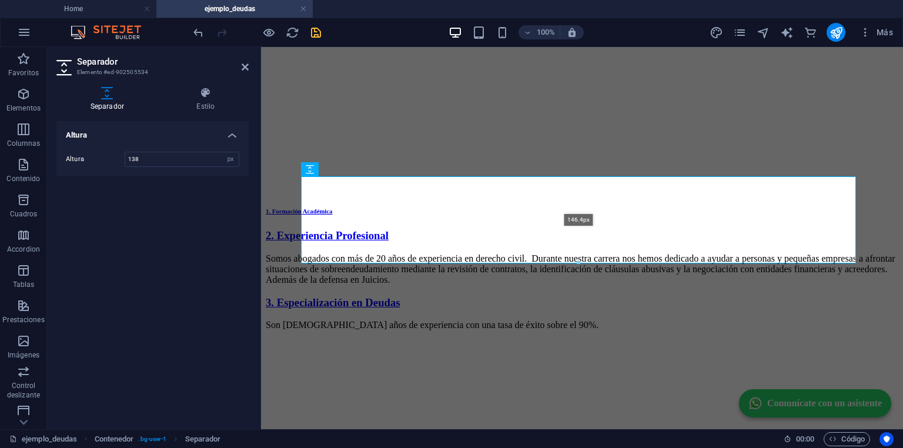
click at [566, 259] on div "146.4px" at bounding box center [578, 219] width 555 height 87
type input "146"
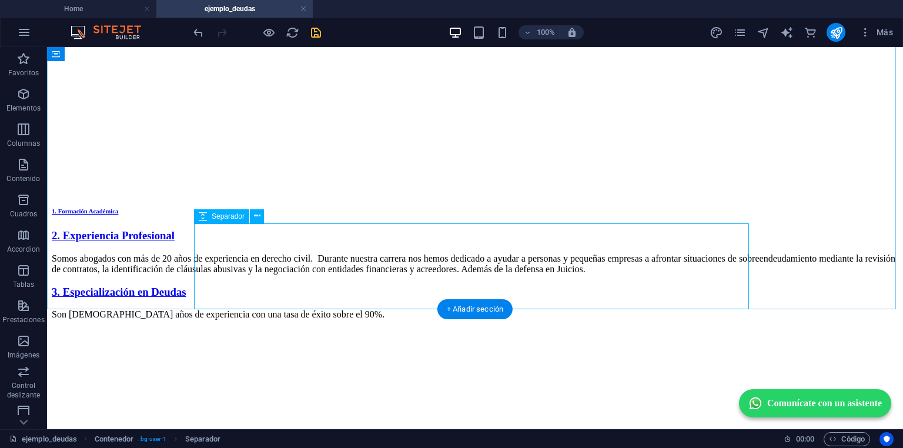
select select "px"
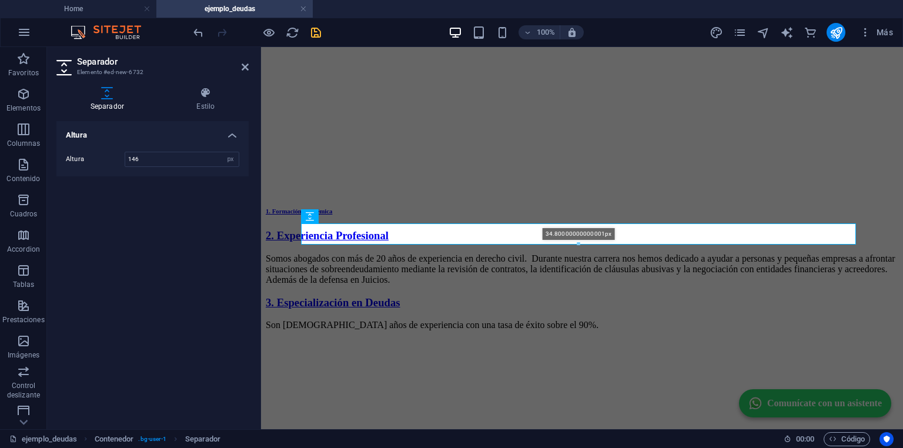
drag, startPoint x: 578, startPoint y: 308, endPoint x: 579, endPoint y: 246, distance: 62.3
click at [579, 246] on div at bounding box center [579, 244] width 554 height 4
type input "34"
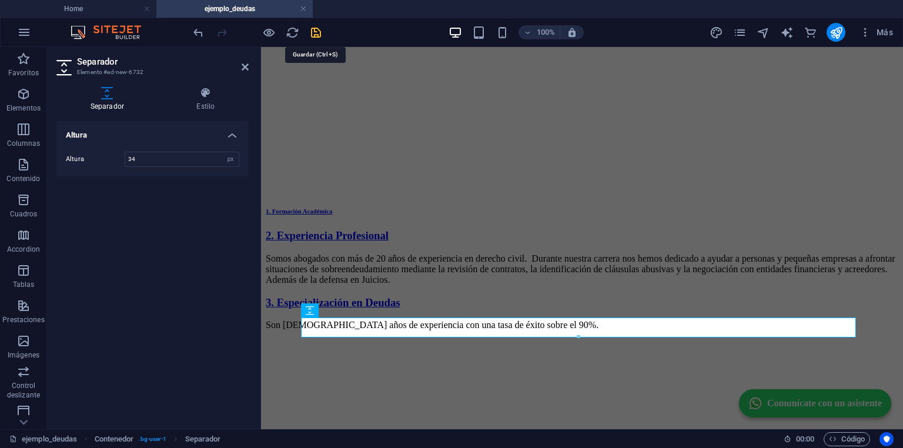
click at [315, 33] on icon "save" at bounding box center [316, 33] width 14 height 14
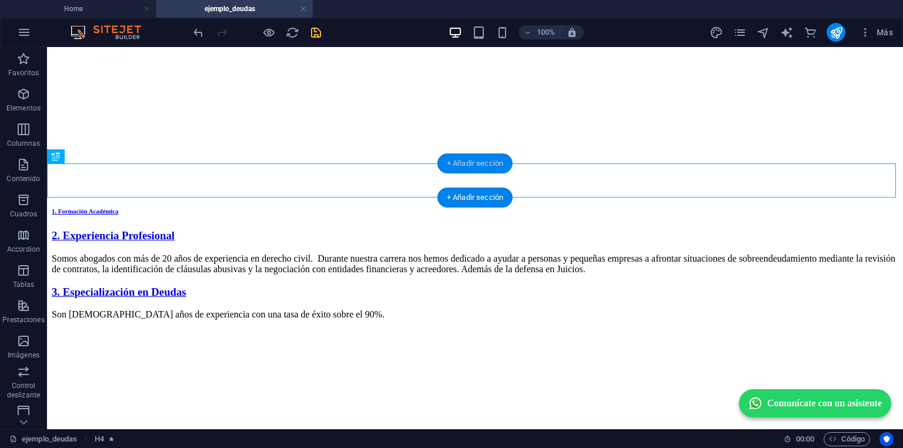
click at [496, 172] on div "+ Añadir sección" at bounding box center [475, 164] width 75 height 20
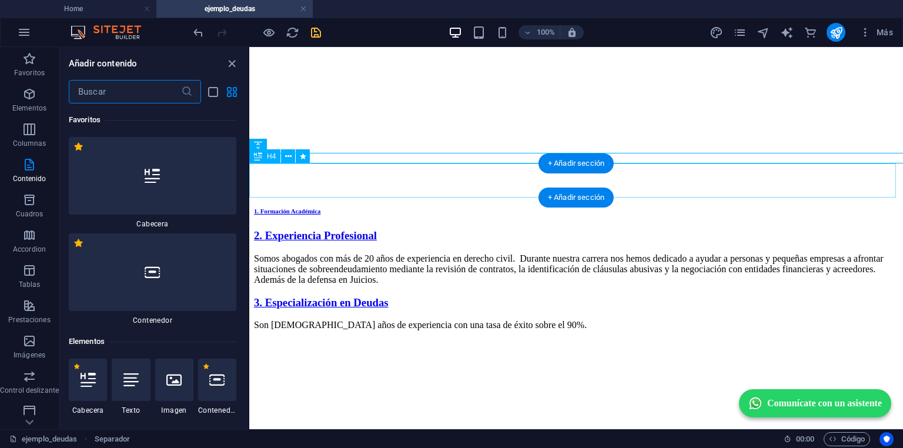
scroll to position [3985, 0]
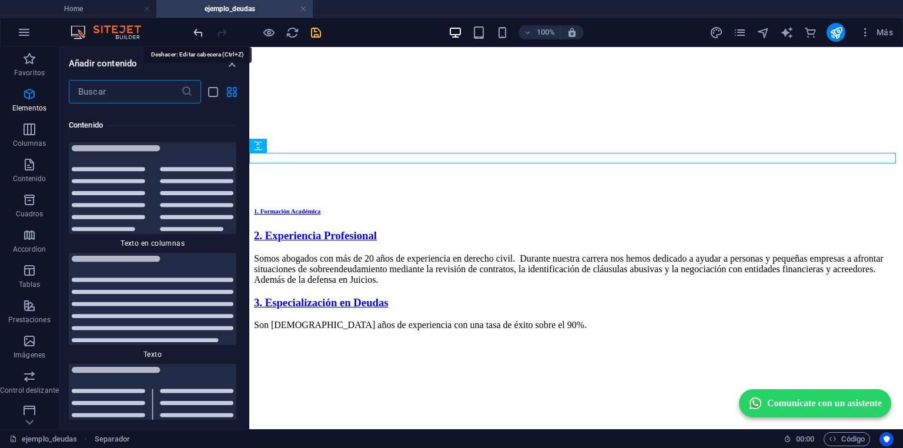
click at [199, 32] on icon "undo" at bounding box center [199, 33] width 14 height 14
click at [222, 35] on icon "redo" at bounding box center [222, 33] width 14 height 14
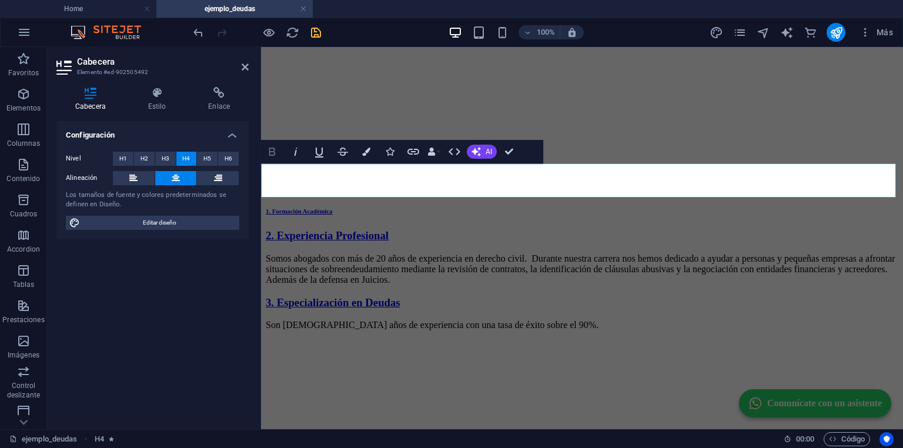
click at [271, 151] on icon "button" at bounding box center [272, 152] width 14 height 14
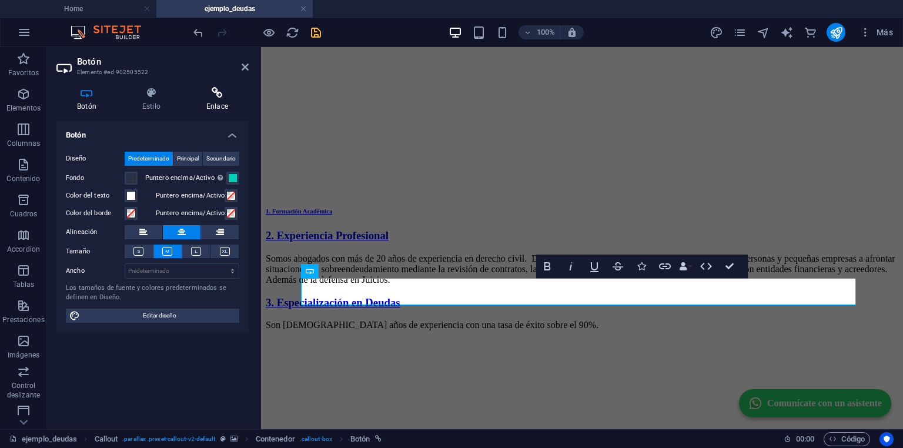
click at [220, 103] on h4 "Enlace" at bounding box center [217, 99] width 63 height 25
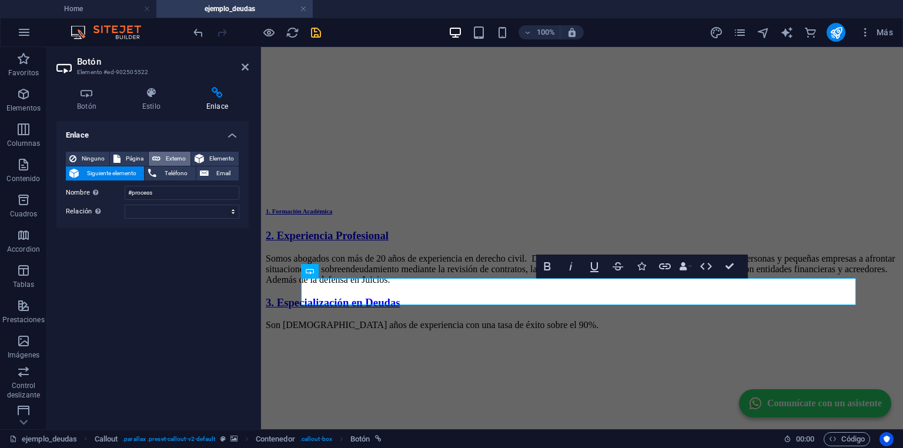
click at [162, 158] on button "Externo" at bounding box center [170, 159] width 42 height 14
select select "blank"
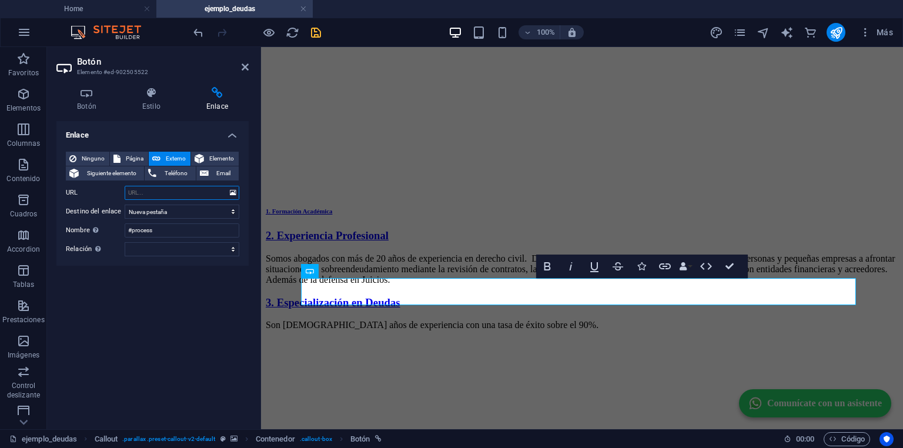
click at [153, 195] on input "URL" at bounding box center [182, 193] width 115 height 14
paste input "https://wa.me/56956971551?text=Necesito%20ayuda"
type input "https://wa.me/56956971551?text=Necesito%20ayuda"
click at [315, 32] on icon "save" at bounding box center [316, 33] width 14 height 14
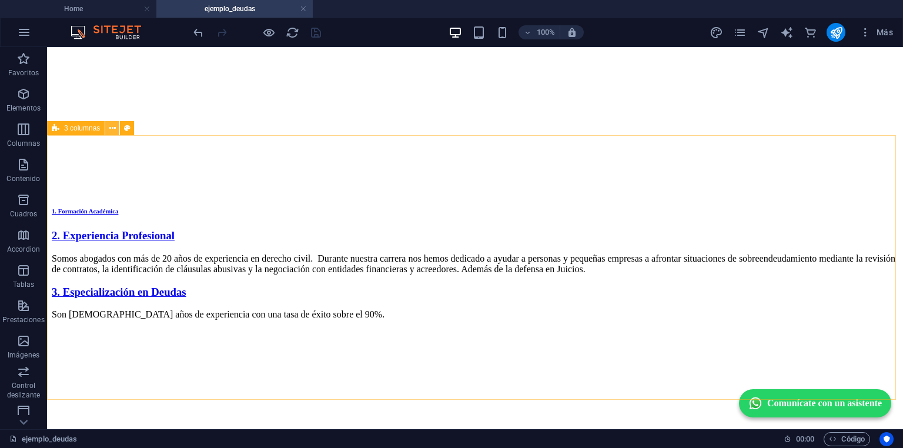
click at [114, 132] on icon at bounding box center [112, 128] width 6 height 12
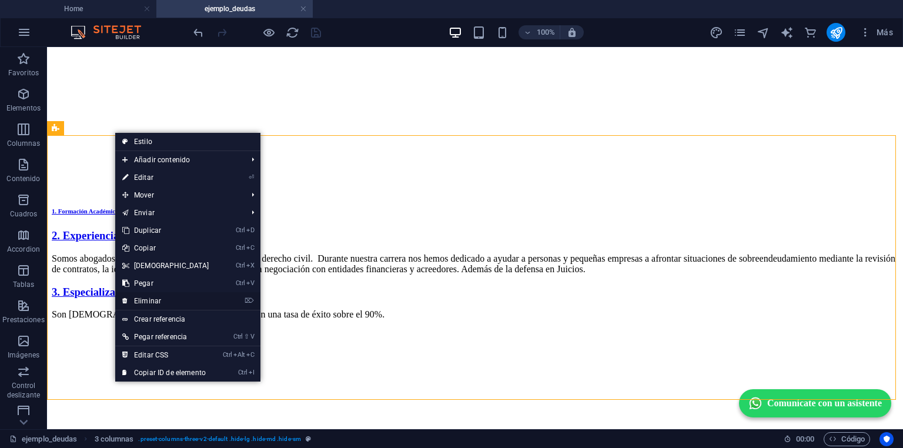
click at [143, 301] on link "⌦ Eliminar" at bounding box center [165, 301] width 101 height 18
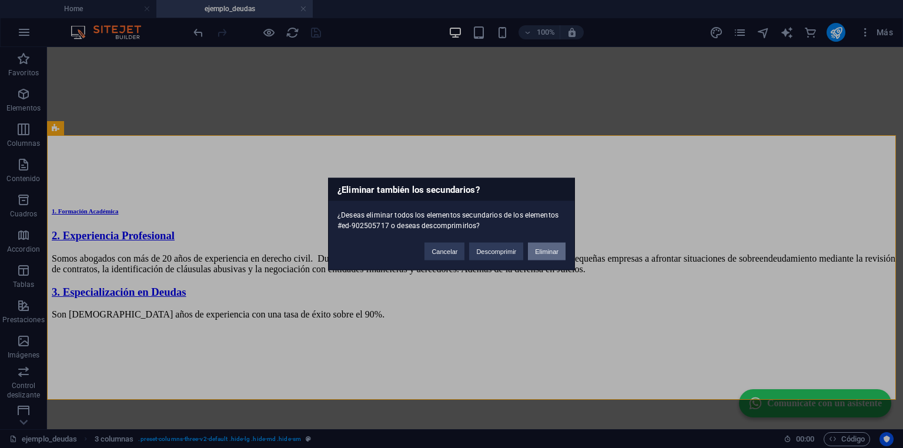
click at [548, 250] on button "Eliminar" at bounding box center [547, 252] width 38 height 18
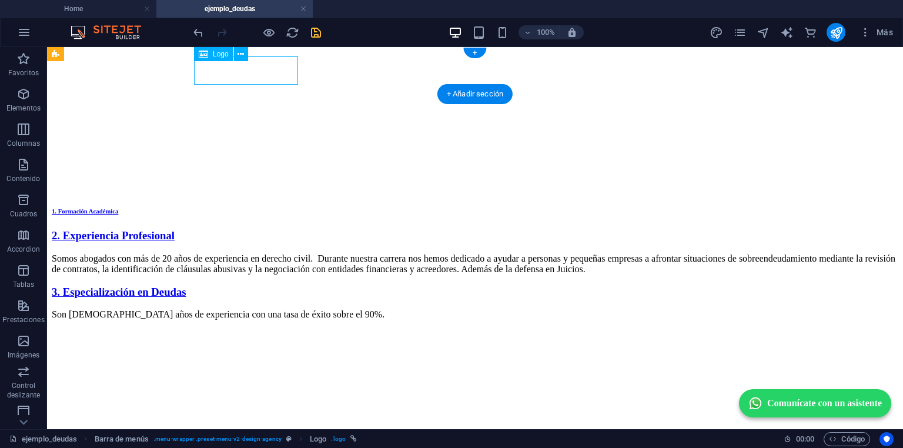
select select "px"
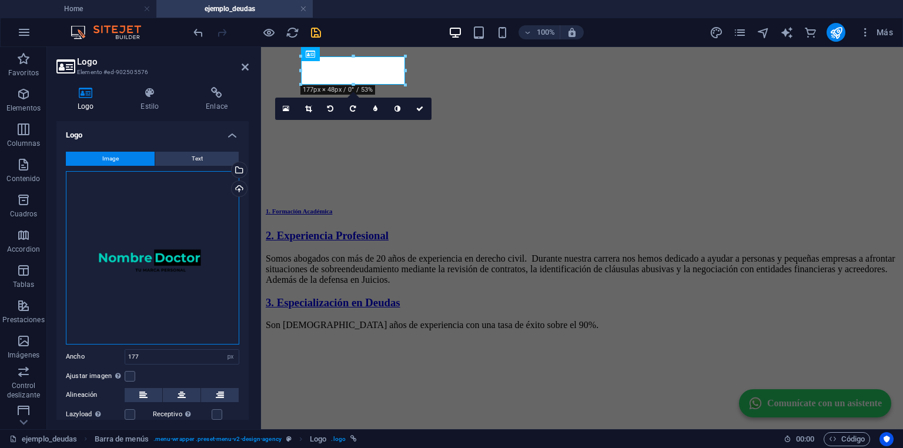
click at [132, 256] on div "Arrastra archivos aquí, haz clic para escoger archivos o selecciona archivos de…" at bounding box center [153, 258] width 174 height 174
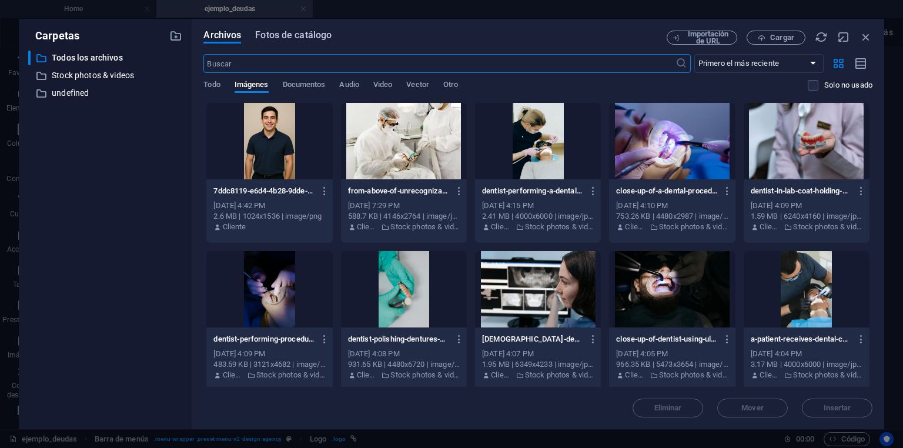
click at [289, 36] on span "Fotos de catálogo" at bounding box center [293, 35] width 76 height 14
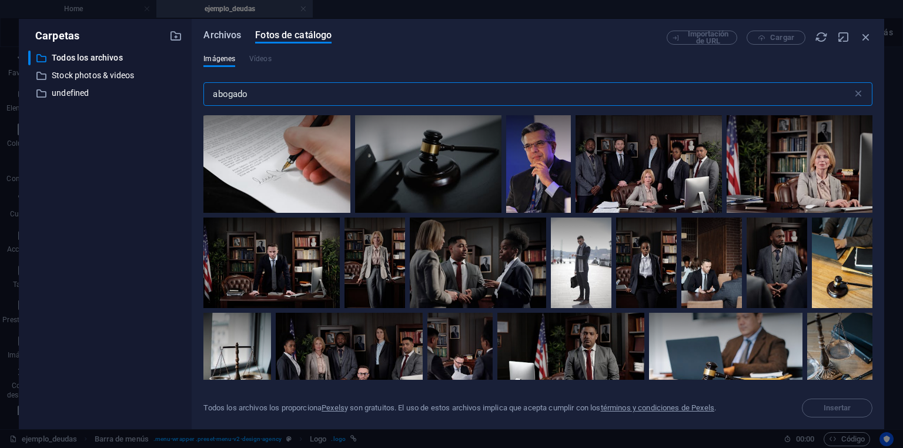
click at [218, 35] on span "Archivos" at bounding box center [223, 35] width 38 height 14
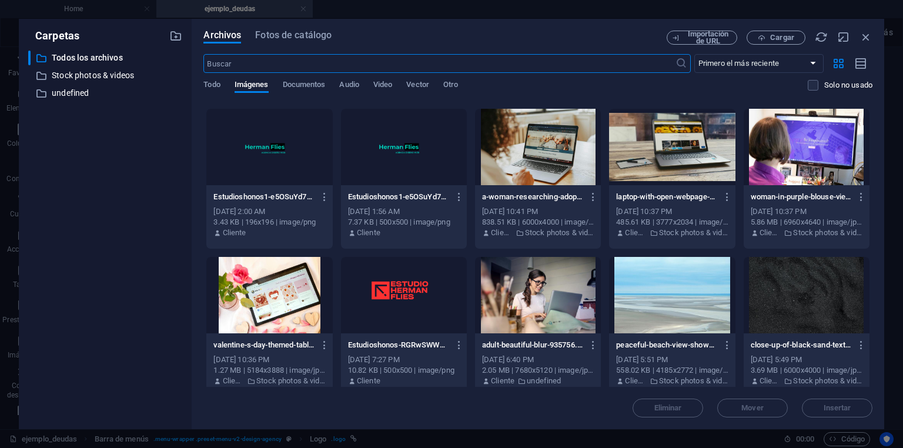
scroll to position [597, 0]
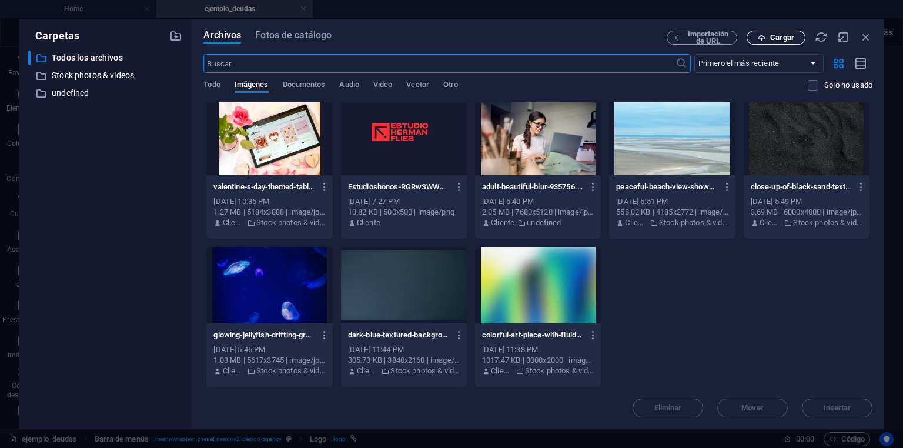
click at [786, 34] on span "Cargar" at bounding box center [783, 37] width 24 height 7
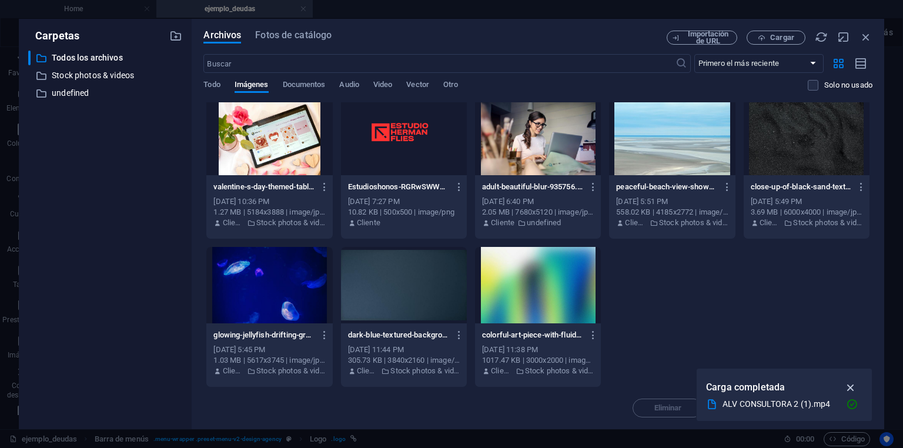
click at [855, 385] on icon "button" at bounding box center [852, 387] width 14 height 13
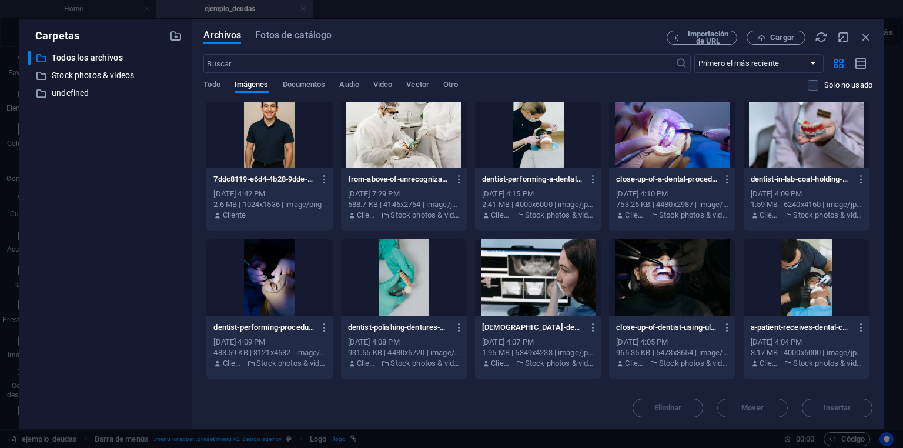
scroll to position [0, 0]
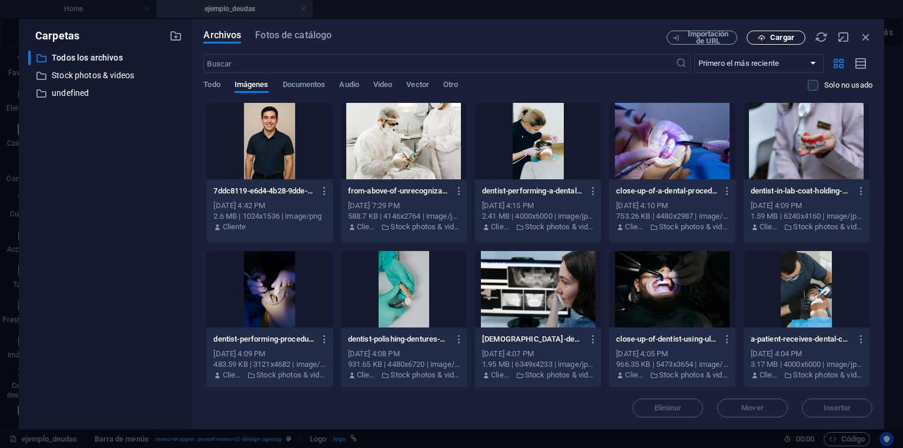
click at [766, 32] on button "Cargar" at bounding box center [776, 38] width 59 height 14
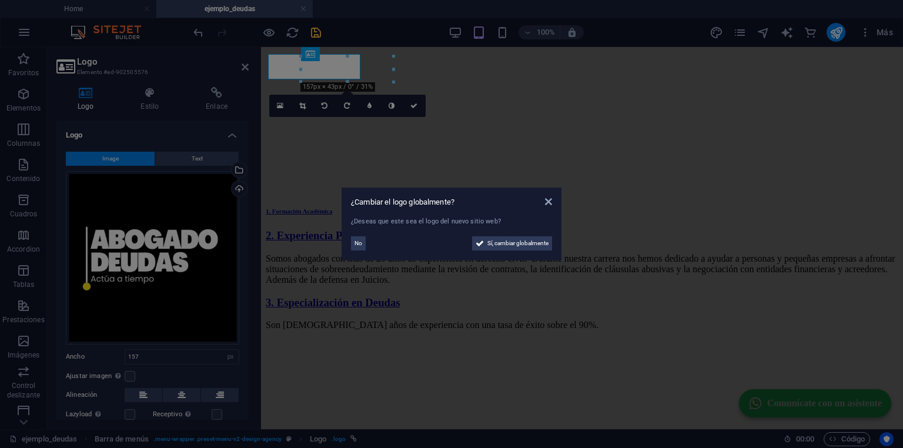
type input "177"
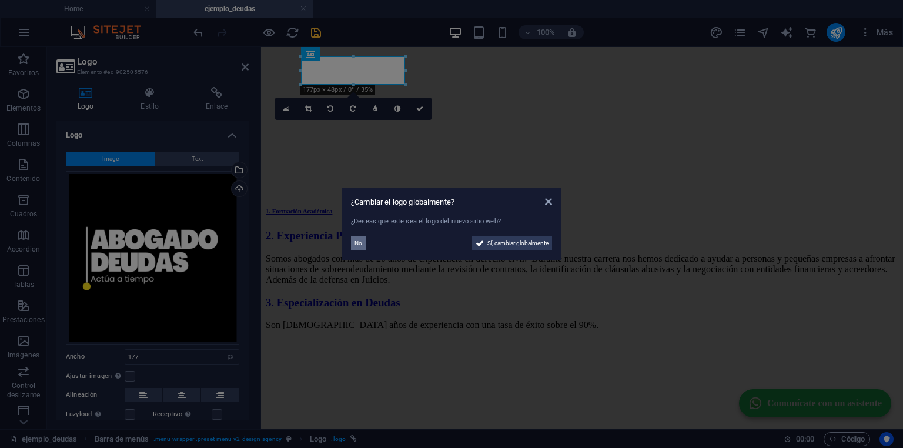
click at [360, 244] on span "No" at bounding box center [359, 243] width 8 height 14
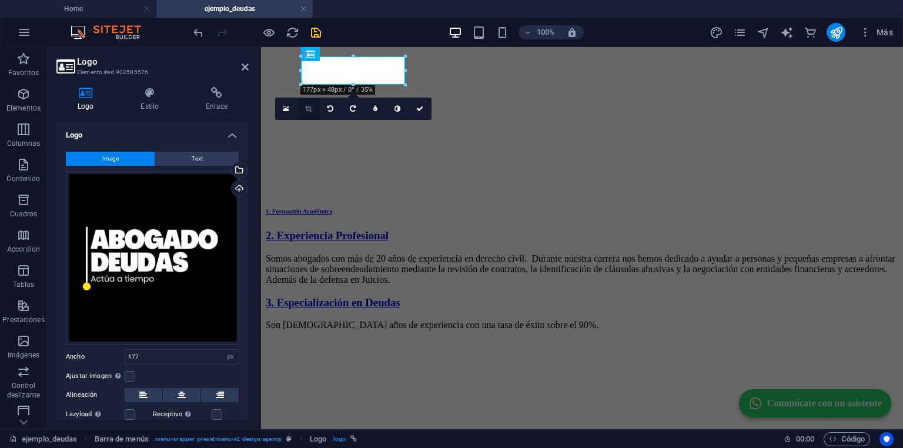
click at [305, 106] on icon at bounding box center [308, 108] width 6 height 7
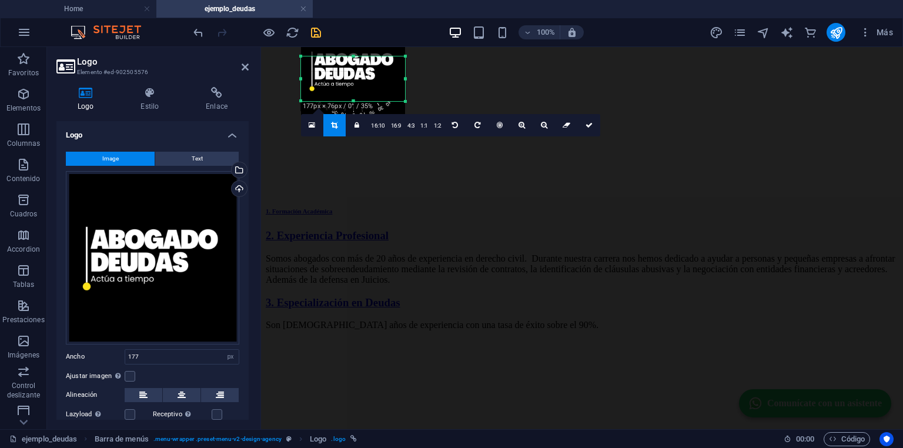
drag, startPoint x: 352, startPoint y: 82, endPoint x: 353, endPoint y: 99, distance: 16.6
click at [353, 99] on div "180 170 160 150 140 130 120 110 100 90 80 70 60 50 40 30 20 10 0 -10 -20 -30 -4…" at bounding box center [353, 78] width 104 height 45
drag, startPoint x: 353, startPoint y: 87, endPoint x: 353, endPoint y: 95, distance: 7.6
click at [353, 95] on div at bounding box center [353, 78] width 104 height 104
click at [589, 122] on icon at bounding box center [589, 125] width 7 height 7
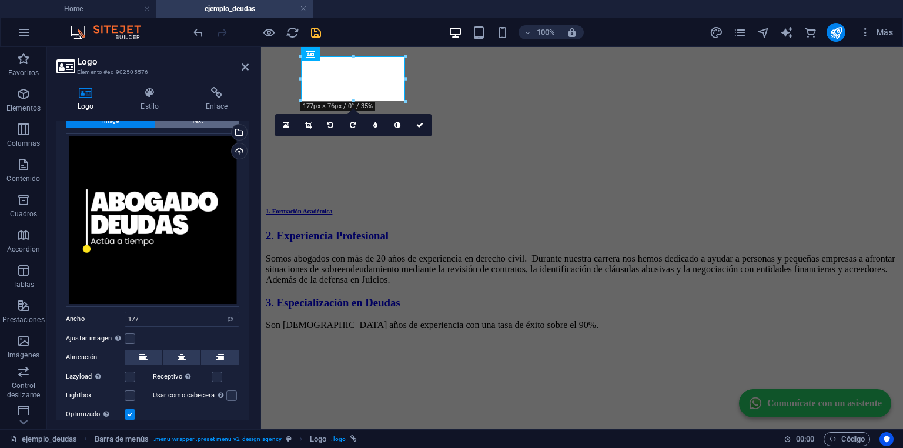
scroll to position [27, 0]
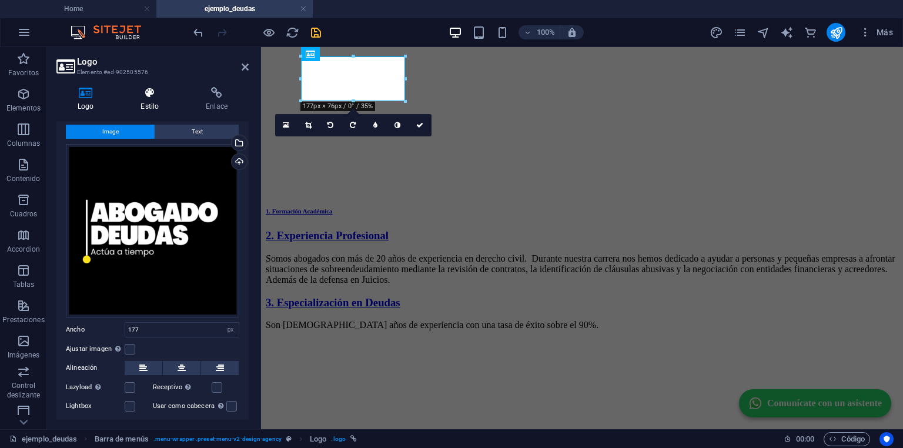
click at [156, 99] on h4 "Estilo" at bounding box center [151, 99] width 65 height 25
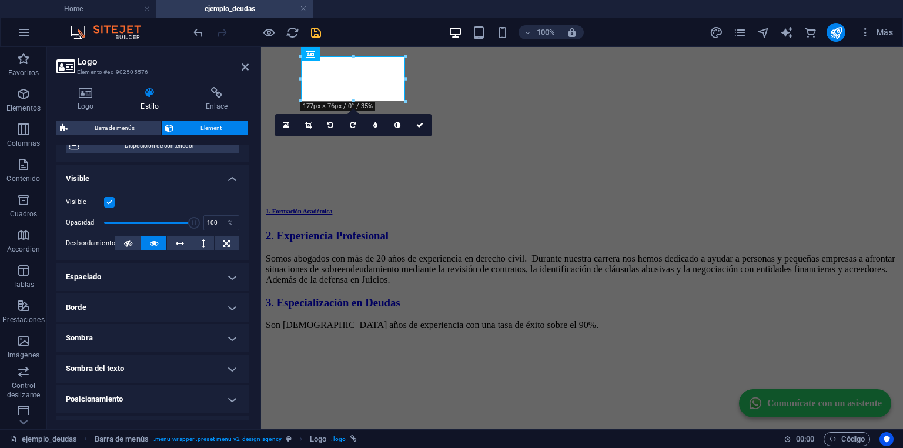
scroll to position [141, 0]
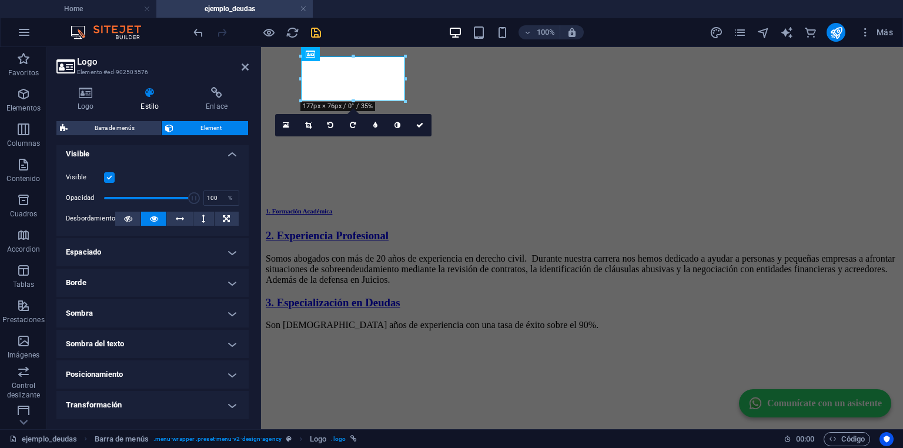
click at [135, 284] on h4 "Borde" at bounding box center [152, 283] width 192 height 28
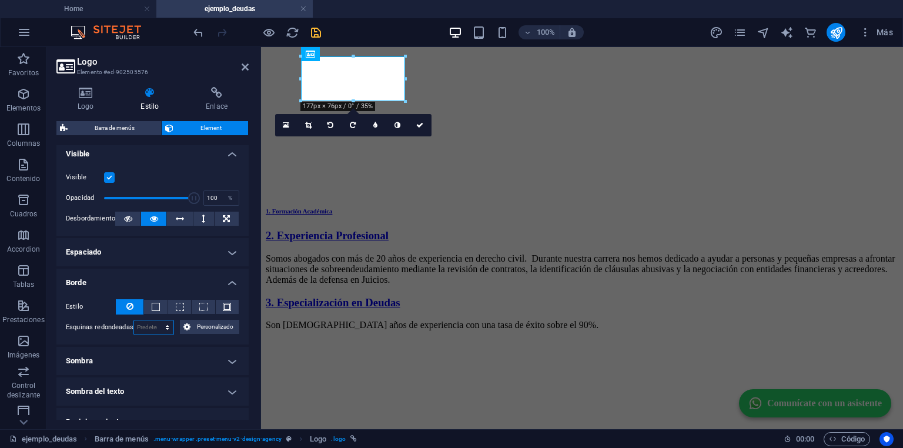
click at [151, 326] on select "Predeterminado px rem % vh vw Personalizado" at bounding box center [154, 328] width 40 height 14
select select "px"
click at [155, 321] on select "Predeterminado px rem % vh vw Personalizado" at bounding box center [154, 328] width 40 height 14
click at [136, 325] on input "30" at bounding box center [154, 328] width 40 height 14
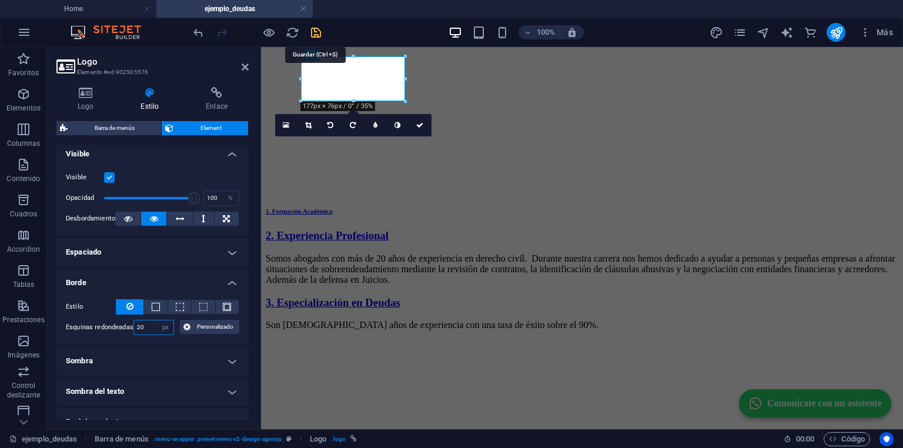
type input "20"
click at [318, 29] on icon "save" at bounding box center [316, 33] width 14 height 14
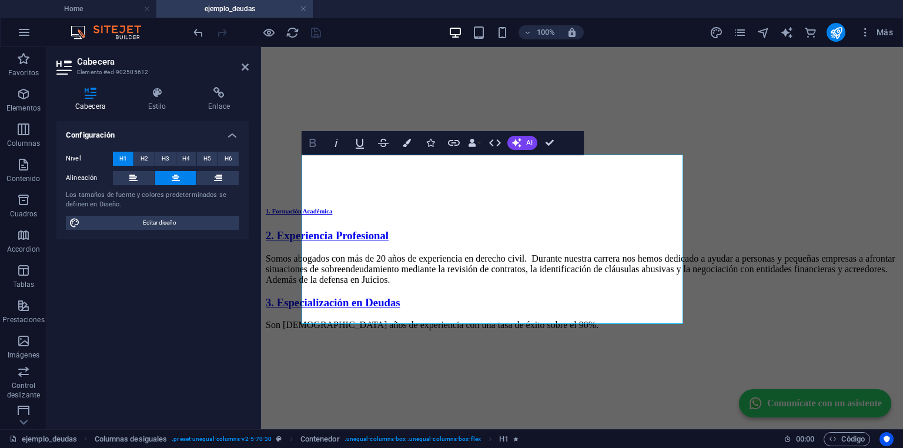
click at [310, 143] on icon "button" at bounding box center [312, 143] width 6 height 8
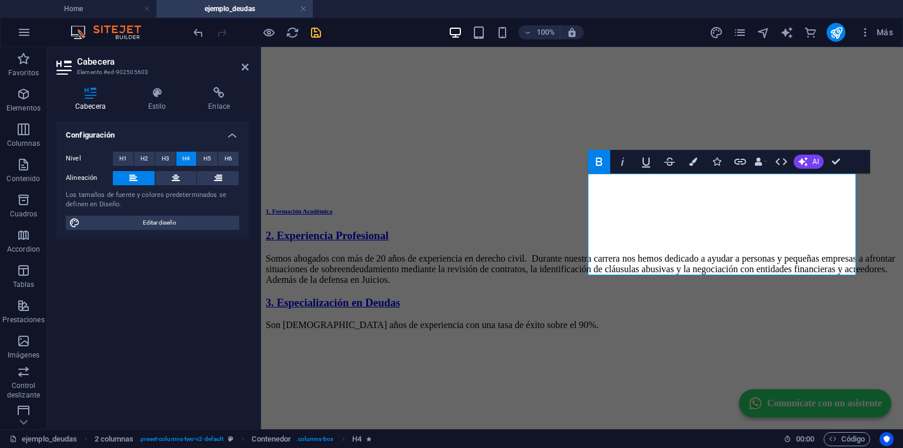
click at [601, 158] on icon "button" at bounding box center [599, 162] width 14 height 14
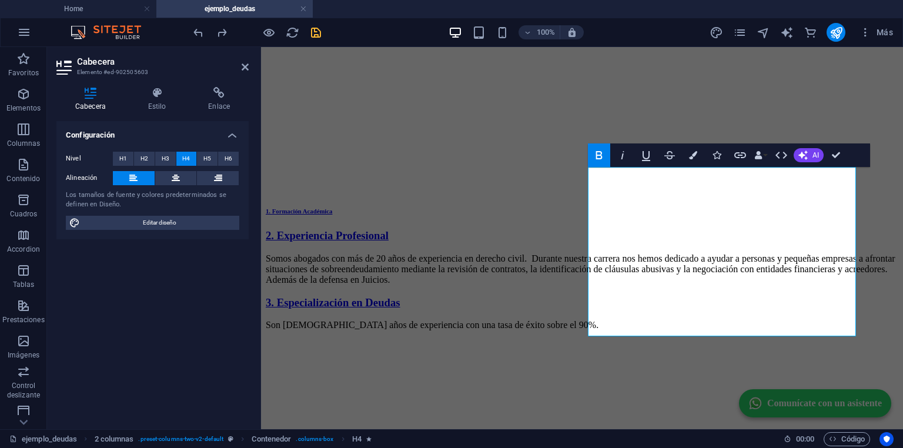
click at [602, 155] on icon "button" at bounding box center [599, 155] width 14 height 14
click at [209, 158] on span "H5" at bounding box center [208, 159] width 8 height 14
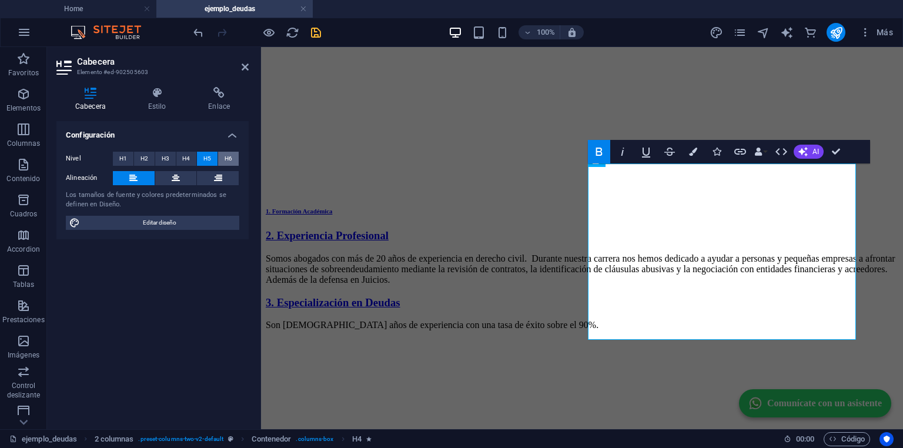
click at [234, 156] on button "H6" at bounding box center [228, 159] width 21 height 14
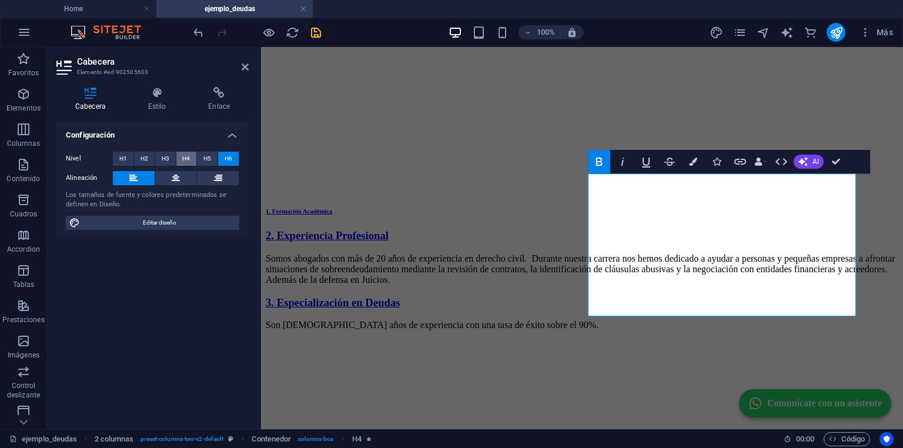
click at [193, 160] on button "H4" at bounding box center [186, 159] width 21 height 14
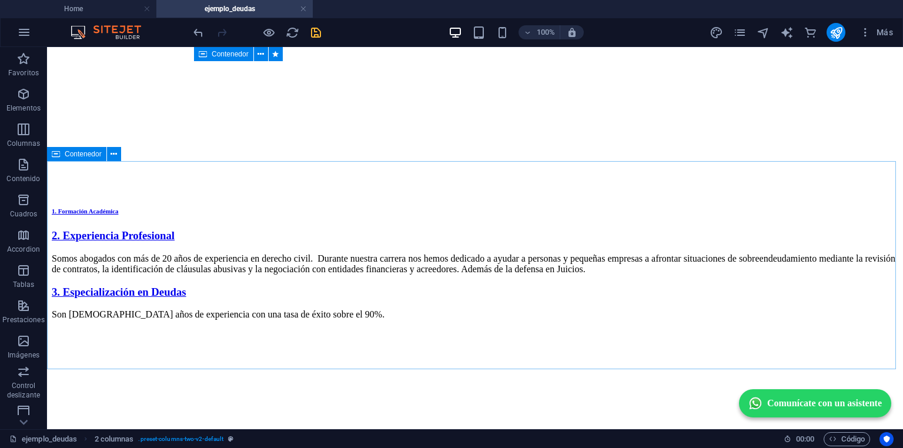
click at [73, 157] on span "Contenedor" at bounding box center [83, 154] width 37 height 7
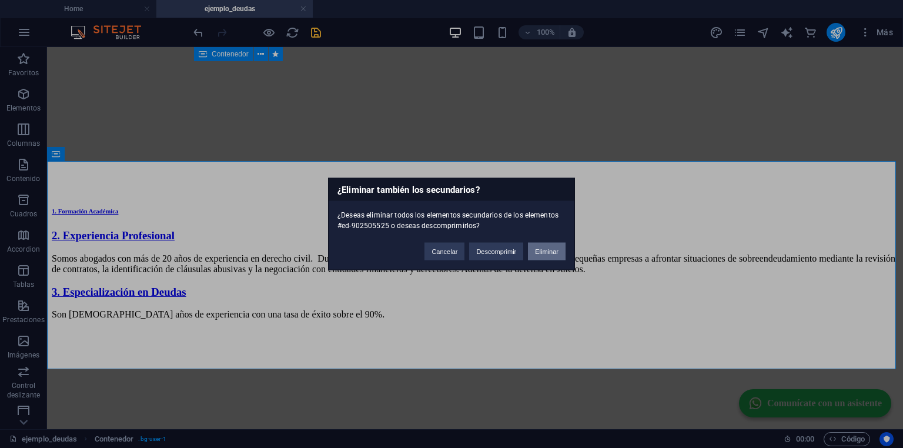
click at [562, 252] on button "Eliminar" at bounding box center [547, 252] width 38 height 18
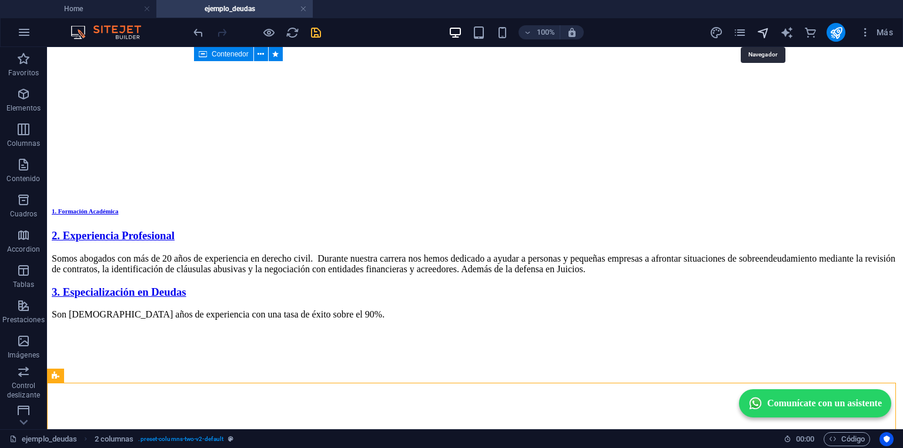
click at [763, 29] on icon "navigator" at bounding box center [764, 33] width 14 height 14
select select "16951803-es"
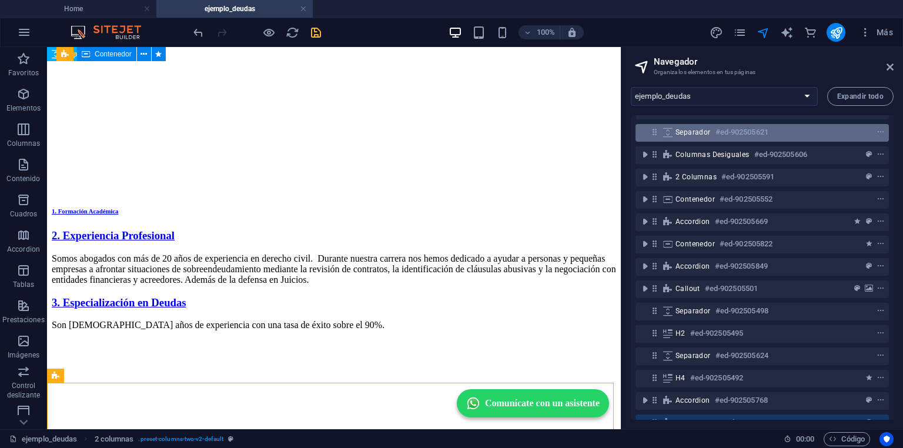
scroll to position [0, 0]
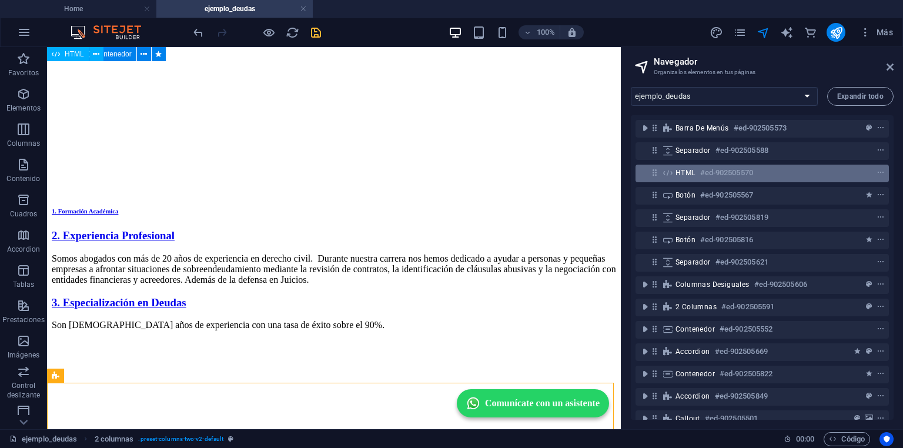
click at [689, 169] on span "HTML" at bounding box center [686, 172] width 20 height 9
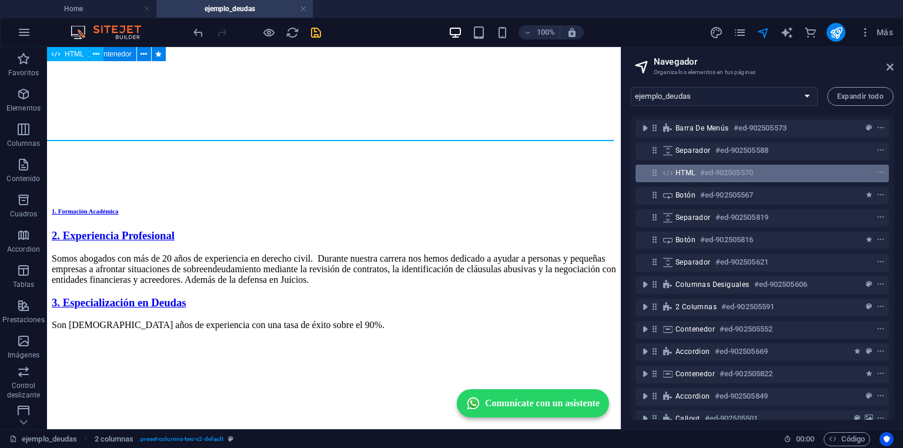
click at [689, 169] on span "HTML" at bounding box center [686, 172] width 20 height 9
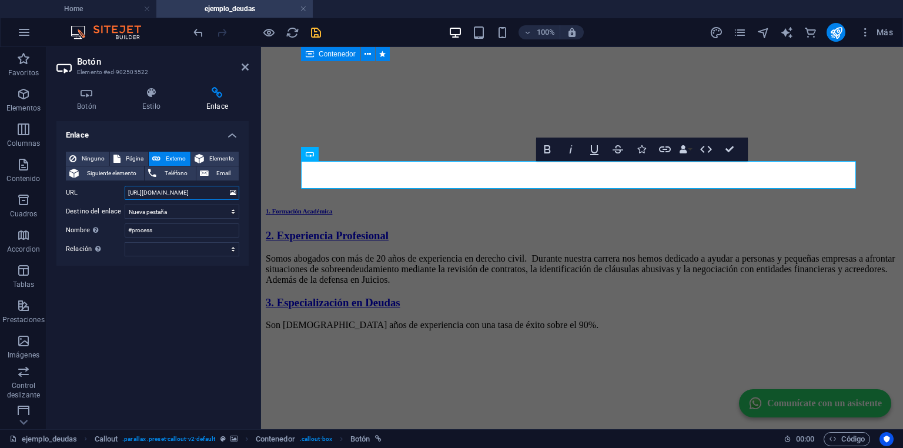
click at [200, 191] on input "https://wa.me/56956971551?text=Necesito%20ayuda" at bounding box center [182, 193] width 115 height 14
click at [313, 31] on icon "save" at bounding box center [316, 33] width 14 height 14
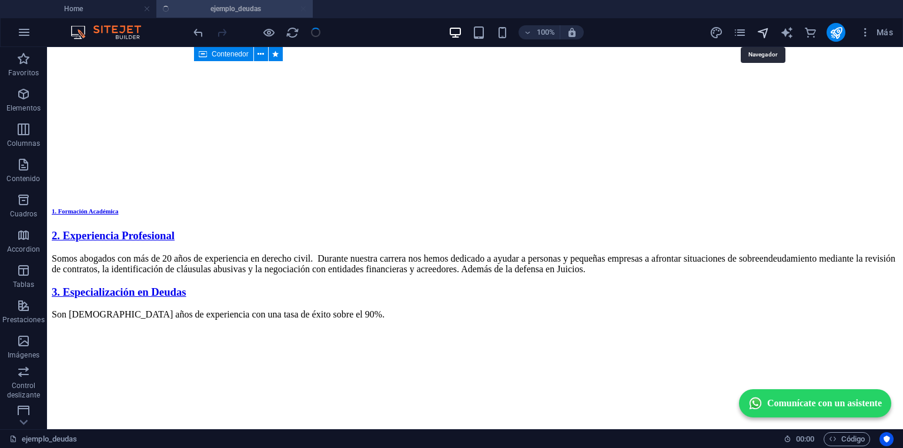
click at [760, 34] on icon "navigator" at bounding box center [764, 33] width 14 height 14
select select "16951803-es"
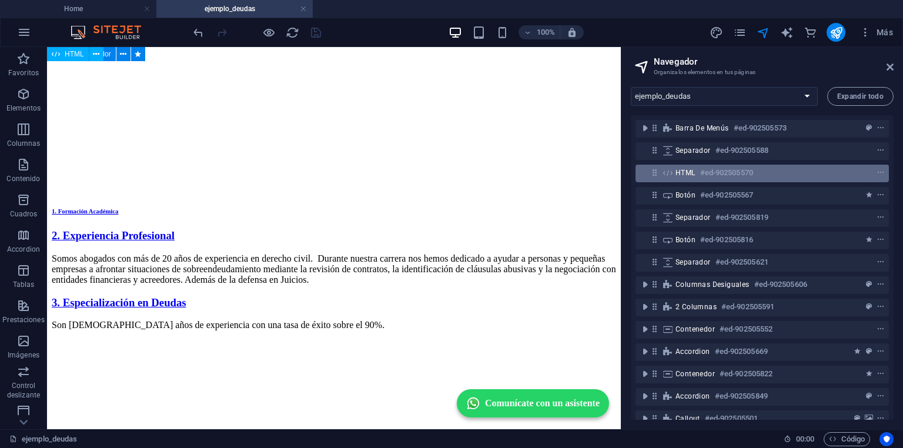
click at [713, 171] on h6 "#ed-902505570" at bounding box center [727, 173] width 53 height 14
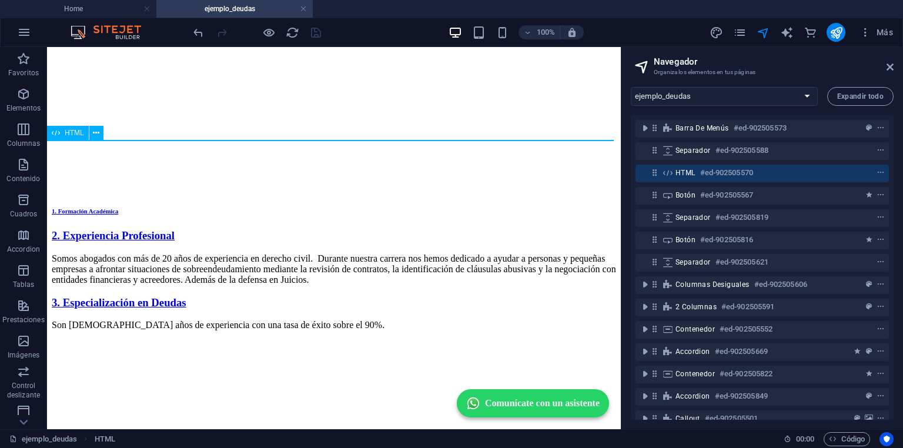
click at [713, 171] on h6 "#ed-902505570" at bounding box center [727, 173] width 53 height 14
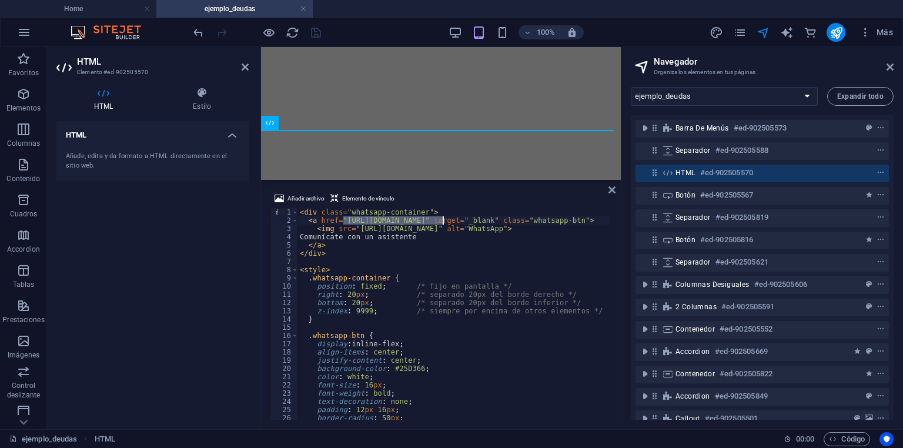
select select "16951803-es"
click at [433, 218] on div "< div class = "whatsapp-container" > < a href = "https://wa.me/56973887242" tar…" at bounding box center [488, 321] width 381 height 226
type textarea "<a href="https://wa.me/56956971551?text=Necesito%20ayuda" target="_blank" class…"
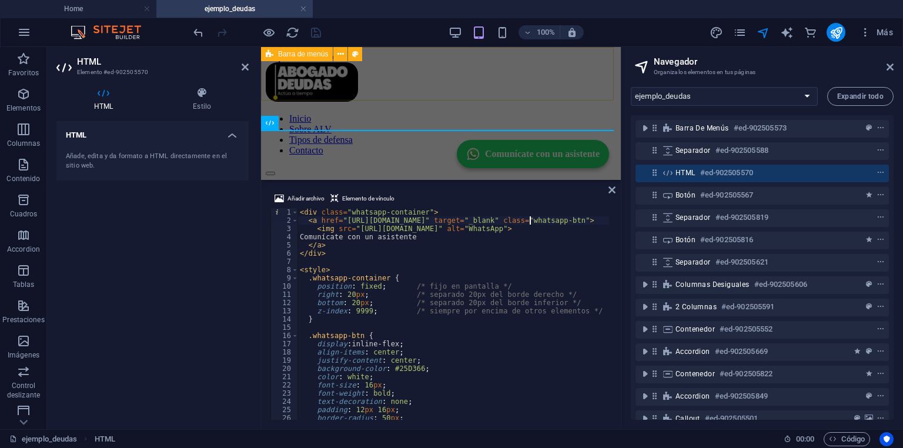
click at [407, 87] on div "Inicio Sobre ALV Tipos de defensa Contacto" at bounding box center [441, 119] width 351 height 114
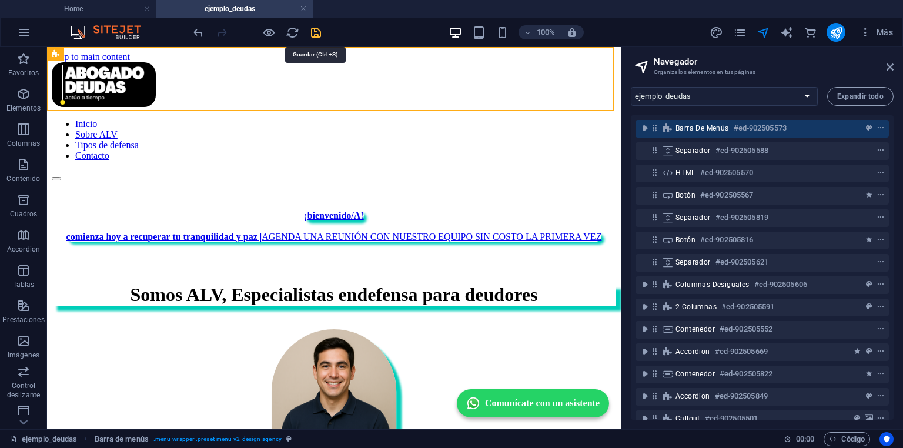
click at [313, 32] on icon "save" at bounding box center [316, 33] width 14 height 14
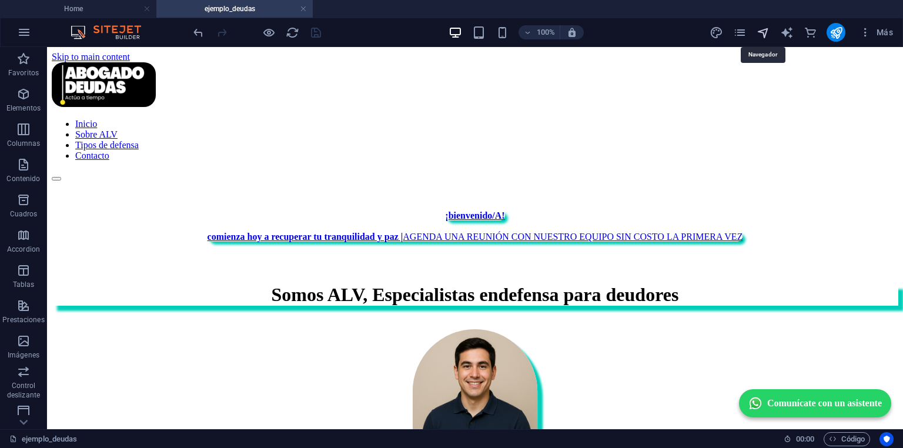
click at [762, 31] on icon "navigator" at bounding box center [764, 33] width 14 height 14
select select "16951803-es"
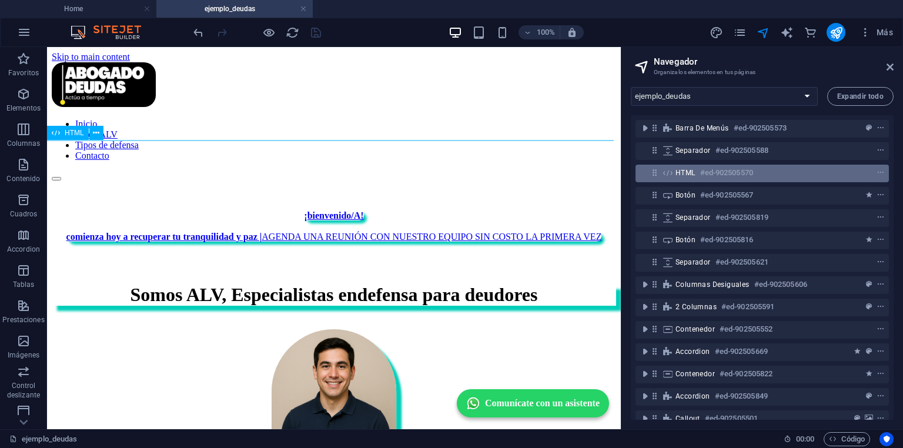
click at [718, 171] on h6 "#ed-902505570" at bounding box center [727, 173] width 53 height 14
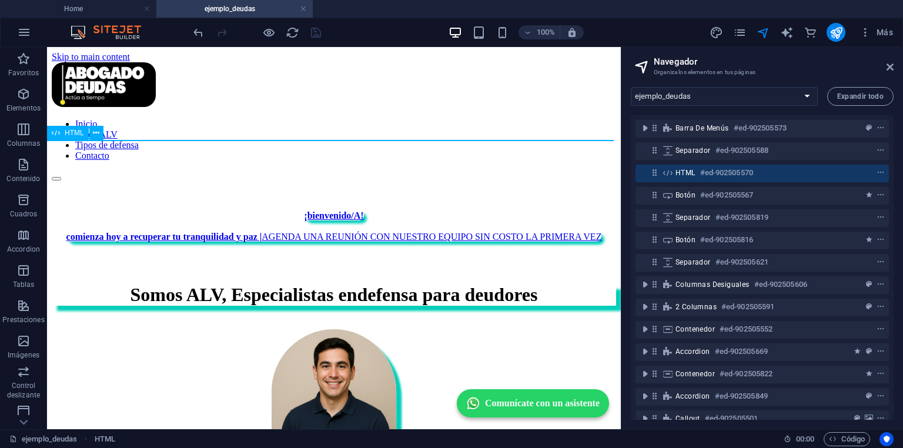
click at [718, 171] on h6 "#ed-902505570" at bounding box center [727, 173] width 53 height 14
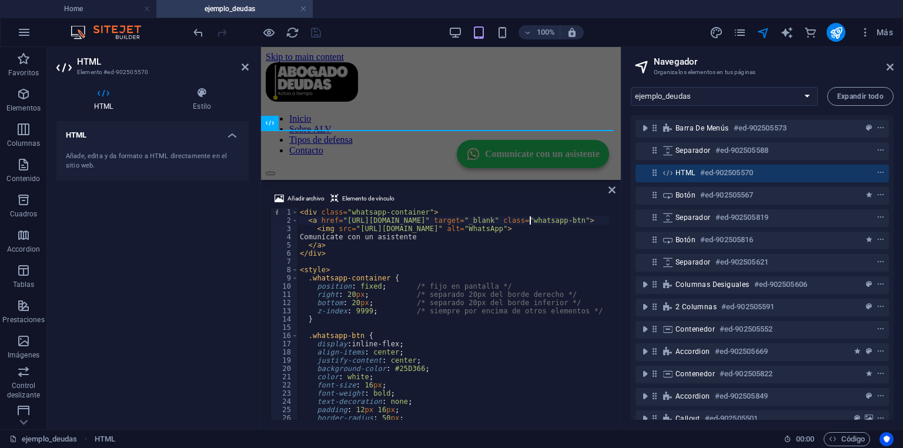
click at [329, 235] on div "< div class = "whatsapp-container" > < a href = "https://wa.me/56956971551?text…" at bounding box center [492, 321] width 389 height 226
drag, startPoint x: 329, startPoint y: 235, endPoint x: 411, endPoint y: 238, distance: 82.4
click at [411, 238] on div "< div class = "whatsapp-container" > < a href = "https://wa.me/56956971551?text…" at bounding box center [492, 321] width 389 height 226
click at [346, 239] on div "< div class = "whatsapp-container" > < a href = "https://wa.me/56956971551?text…" at bounding box center [492, 321] width 389 height 226
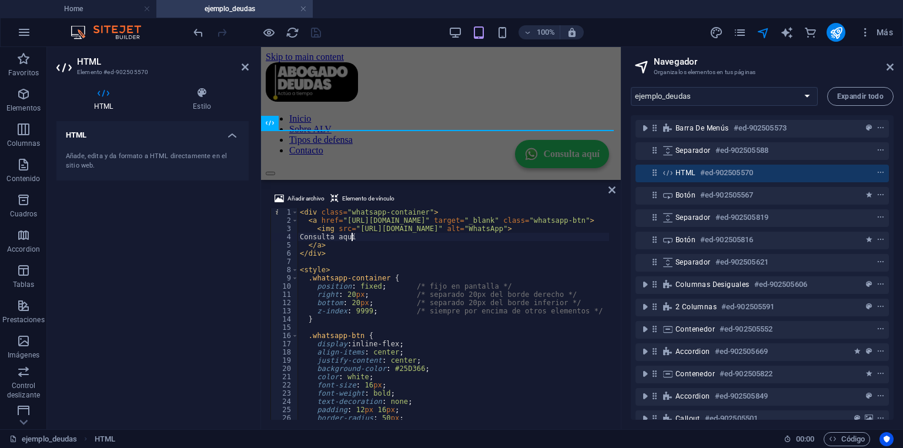
click at [366, 238] on div "< div class = "whatsapp-container" > < a href = "https://wa.me/56956971551?text…" at bounding box center [492, 321] width 389 height 226
type textarea "Consulta aquí"
click at [400, 176] on div at bounding box center [441, 190] width 351 height 29
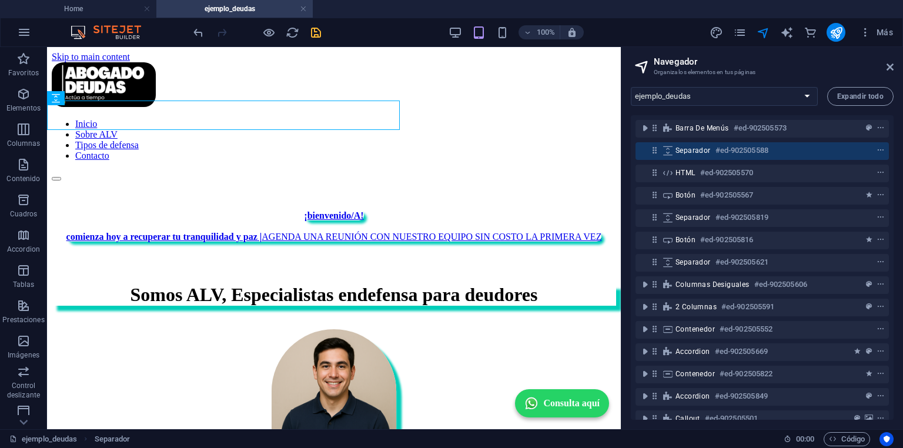
click at [322, 32] on icon "save" at bounding box center [316, 33] width 14 height 14
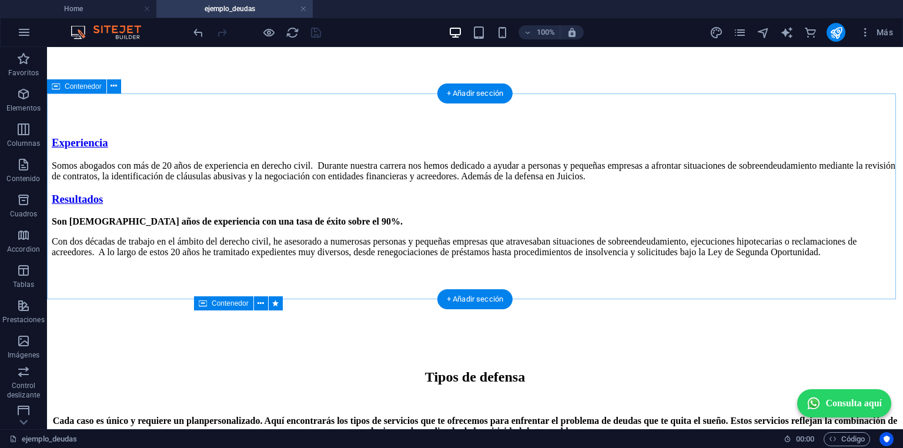
scroll to position [612, 0]
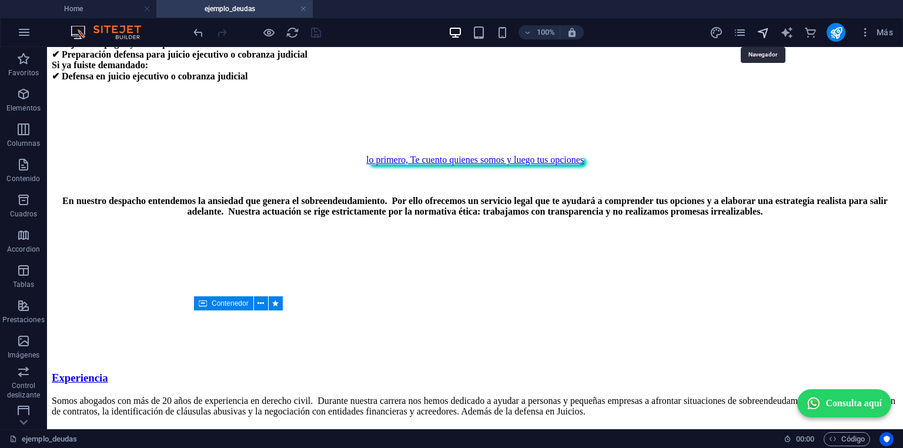
click at [761, 29] on icon "navigator" at bounding box center [764, 33] width 14 height 14
select select "16951803-es"
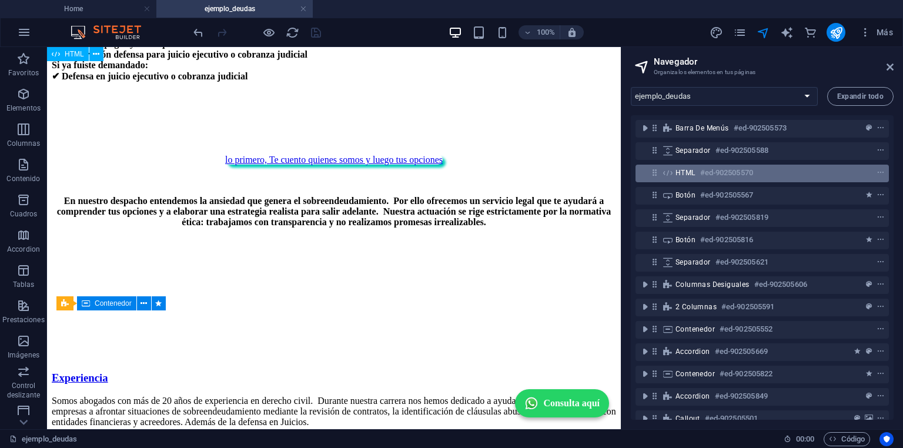
click at [720, 179] on h6 "#ed-902505570" at bounding box center [727, 173] width 53 height 14
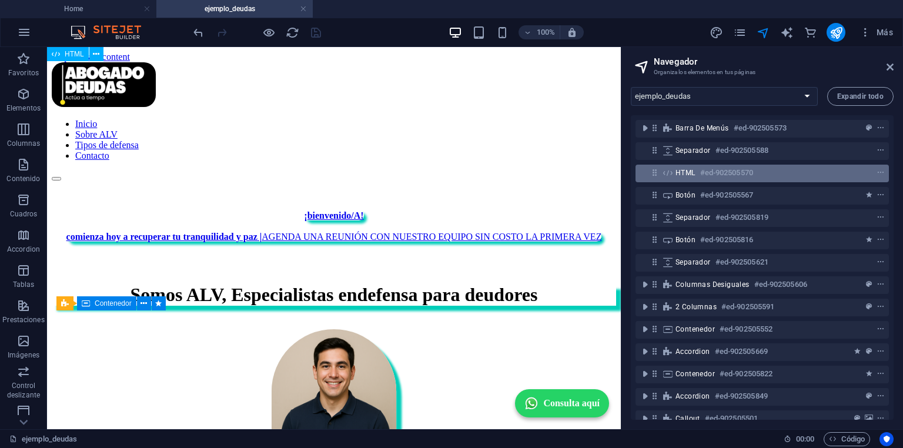
click at [720, 179] on h6 "#ed-902505570" at bounding box center [727, 173] width 53 height 14
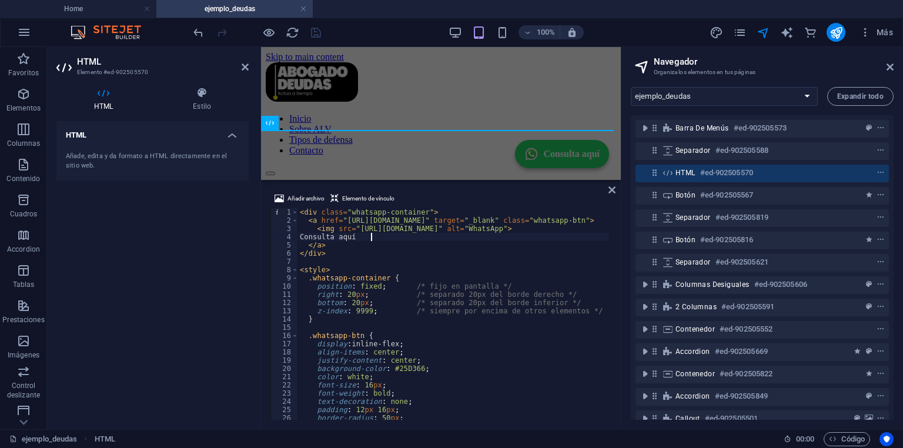
click at [312, 234] on div "< div class = "whatsapp-container" > < a href = "https://wa.me/56956971551?text…" at bounding box center [492, 321] width 389 height 226
click at [321, 235] on div "< div class = "whatsapp-container" > < a href = "https://wa.me/56956971551?text…" at bounding box center [492, 321] width 389 height 226
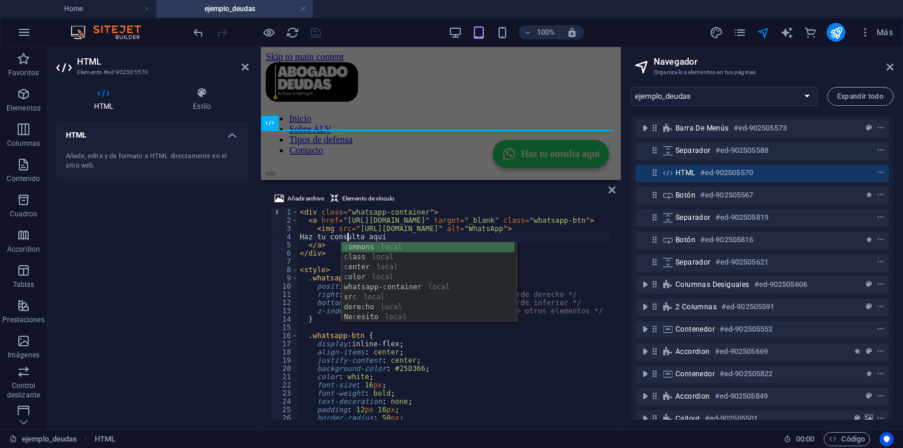
scroll to position [0, 4]
type textarea "Haz tu consulta aquí"
click at [420, 86] on div "Inicio Sobre ALV Tipos de defensa Contacto" at bounding box center [441, 119] width 351 height 114
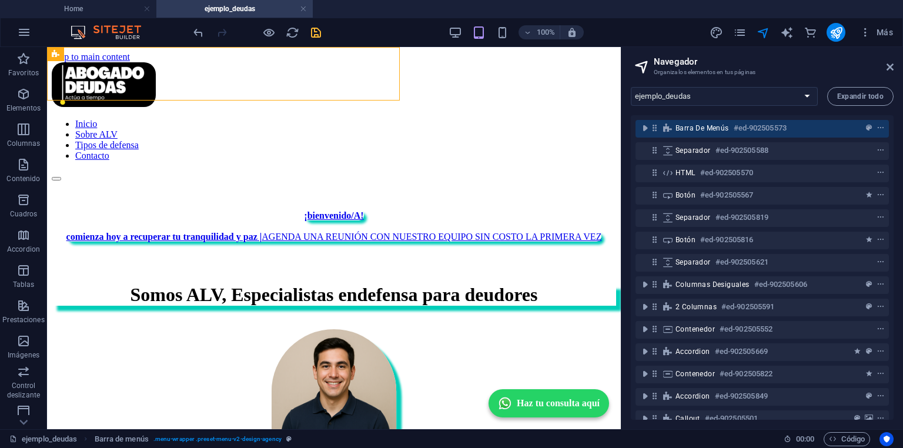
click at [312, 32] on icon "save" at bounding box center [316, 33] width 14 height 14
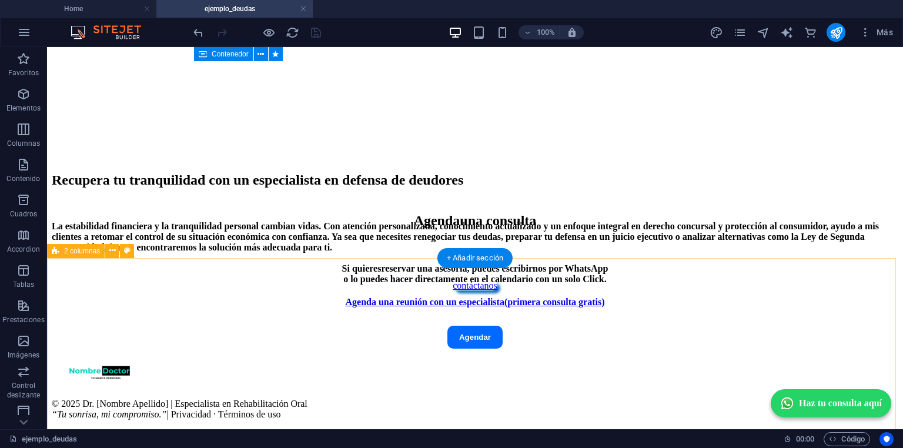
scroll to position [2360, 0]
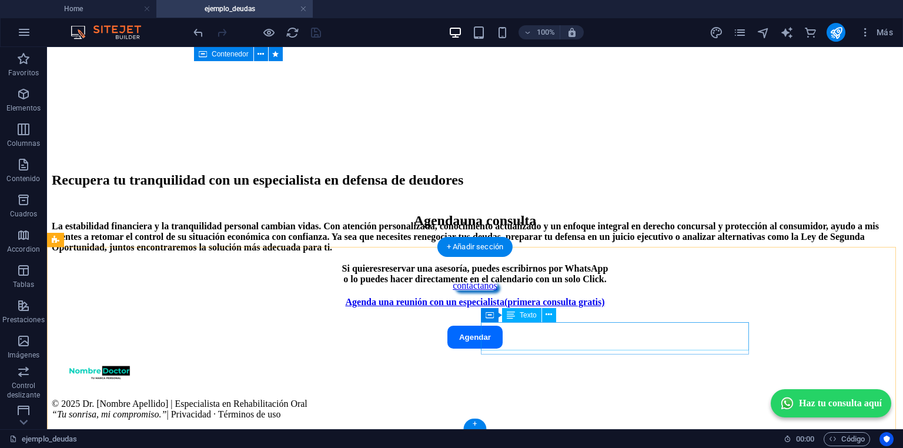
click at [562, 399] on div "© 2025 Dr. [Nombre Apellido] | Especialista en Rehabilitación Oral “Tu sonrisa,…" at bounding box center [475, 409] width 847 height 21
drag, startPoint x: 562, startPoint y: 328, endPoint x: 349, endPoint y: 328, distance: 212.9
click at [563, 399] on div "© 2025 Dr. [Nombre Apellido] | Especialista en Rehabilitación Oral “Tu sonrisa,…" at bounding box center [475, 409] width 847 height 21
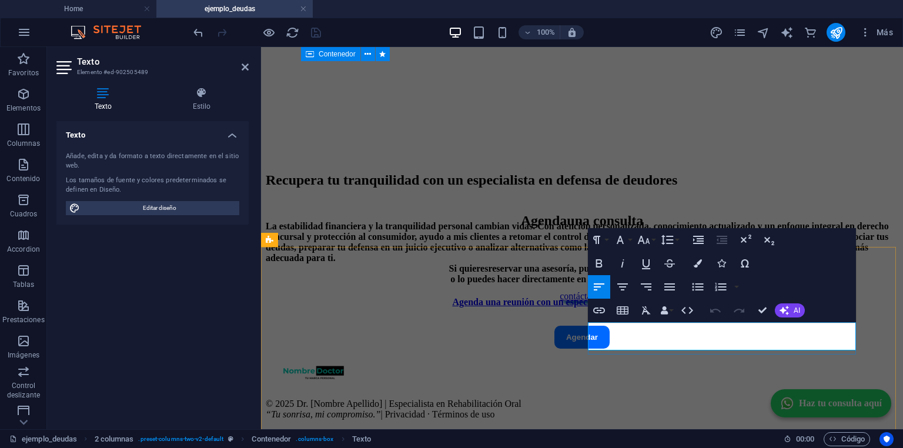
click at [522, 399] on span "© 2025 Dr. [Nombre Apellido] | Especialista en Rehabilitación Oral “Tu sonrisa,…" at bounding box center [394, 409] width 256 height 21
drag, startPoint x: 619, startPoint y: 326, endPoint x: 1110, endPoint y: 366, distance: 493.3
click at [849, 355] on div "© 2025 Dr. [Nombre Apellido] | Especialista en Rehabilitación Oral “Tu sonrisa,…" at bounding box center [582, 387] width 633 height 65
click at [381, 399] on span "© 2025ALV Consultora “Tu sonrisa, mi compromiso.”" at bounding box center [323, 409] width 115 height 21
click at [381, 409] on em "“Tu sonrisa, mi compromiso.”" at bounding box center [323, 414] width 115 height 10
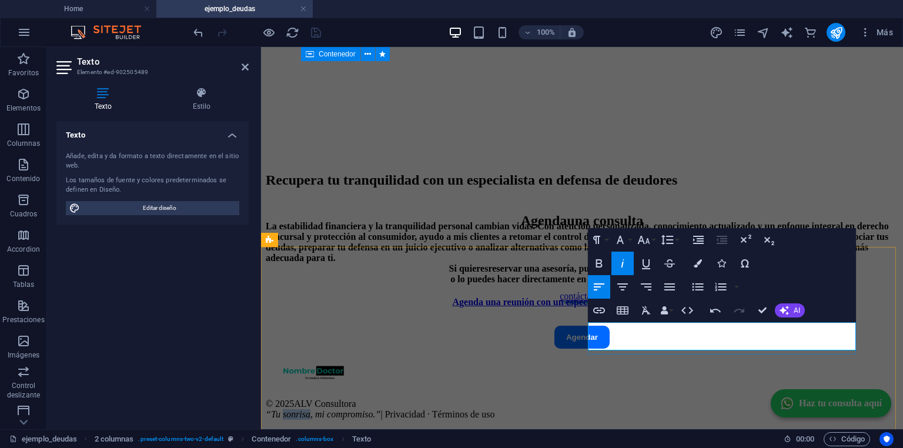
click at [381, 409] on em "“Tu sonrisa, mi compromiso.”" at bounding box center [323, 414] width 115 height 10
drag, startPoint x: 589, startPoint y: 343, endPoint x: 696, endPoint y: 341, distance: 107.1
click at [381, 409] on em "“Tu sonrisa, mi compromiso.”" at bounding box center [323, 414] width 115 height 10
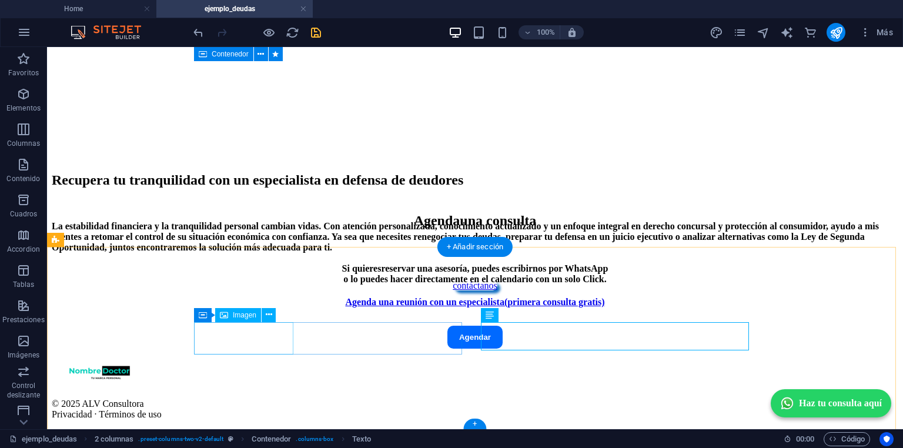
click at [252, 355] on figure at bounding box center [475, 372] width 847 height 35
select select "px"
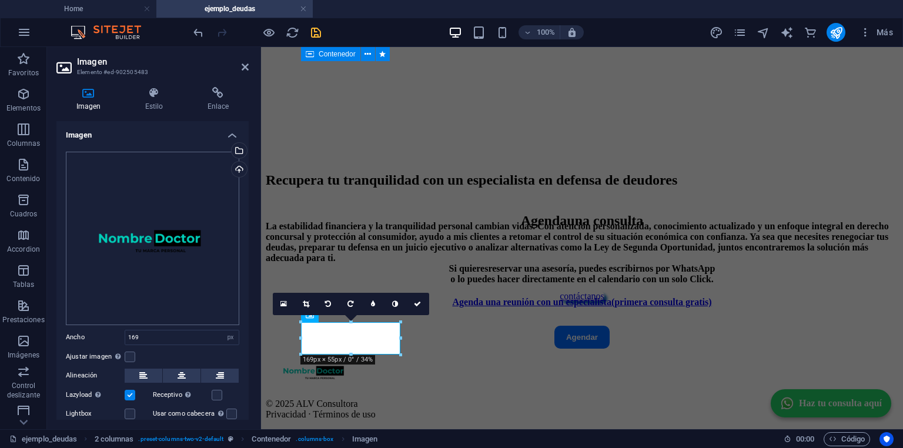
click at [134, 242] on div "Arrastra archivos aquí, haz clic para escoger archivos o selecciona archivos de…" at bounding box center [153, 239] width 174 height 174
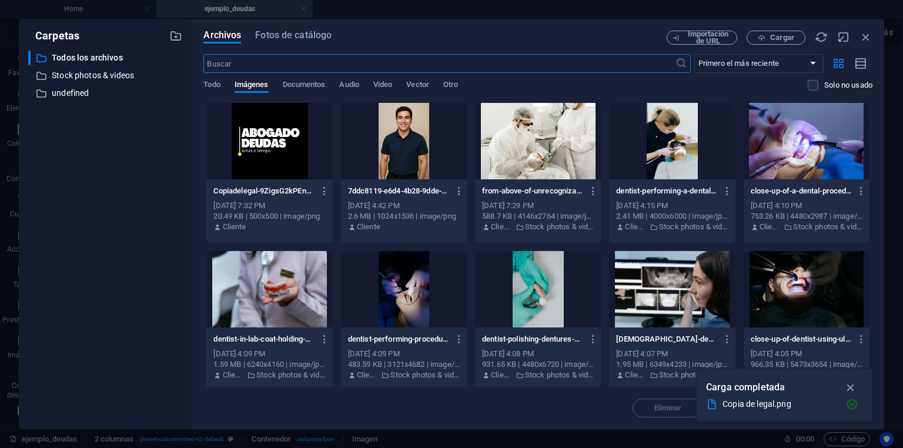
scroll to position [2560, 0]
click at [299, 135] on div at bounding box center [269, 141] width 126 height 76
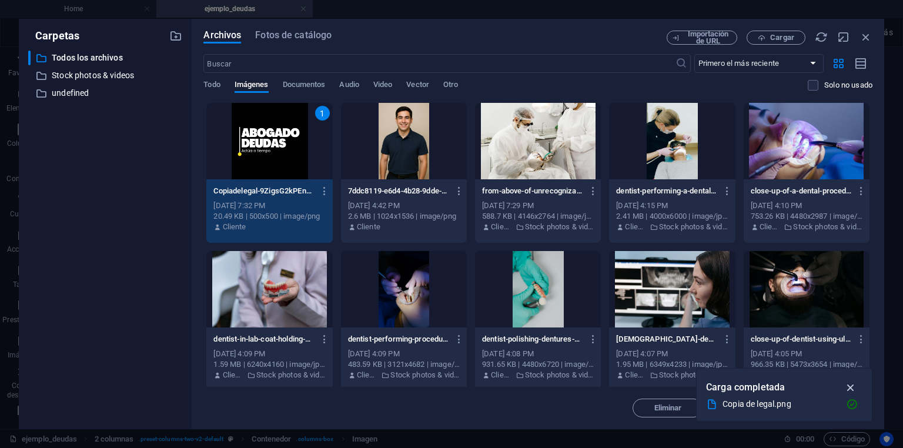
click at [856, 385] on icon "button" at bounding box center [852, 387] width 14 height 13
click at [842, 409] on span "Insertar" at bounding box center [838, 408] width 28 height 7
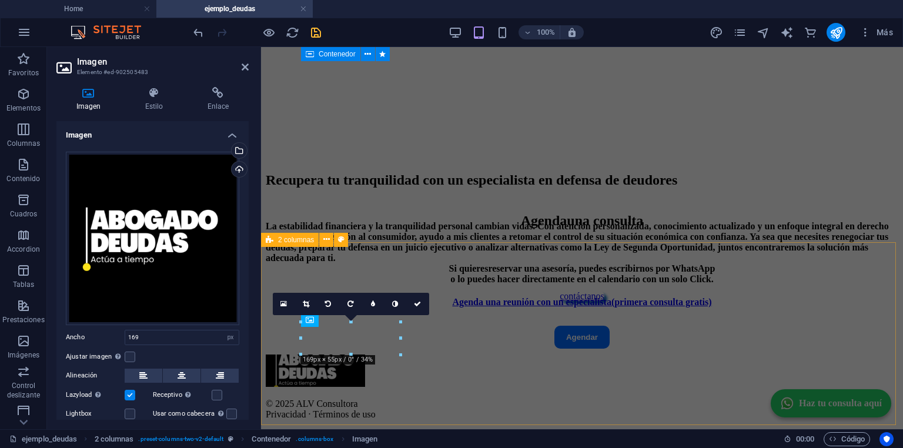
scroll to position [2360, 0]
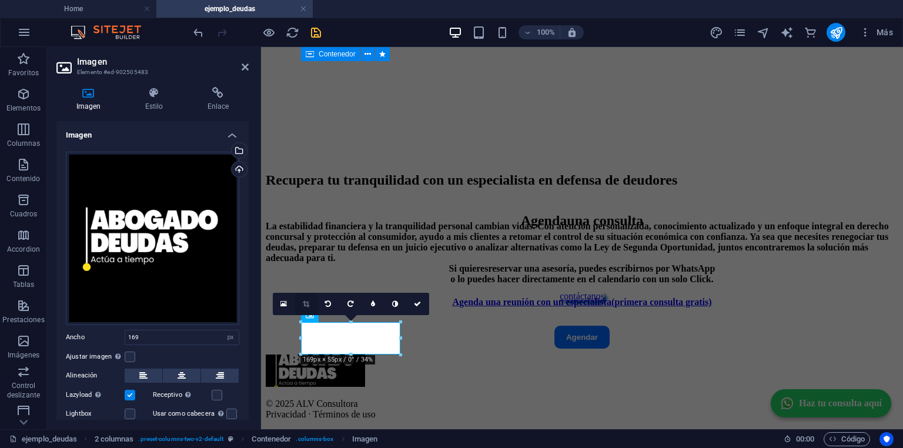
click at [308, 303] on icon at bounding box center [306, 304] width 6 height 7
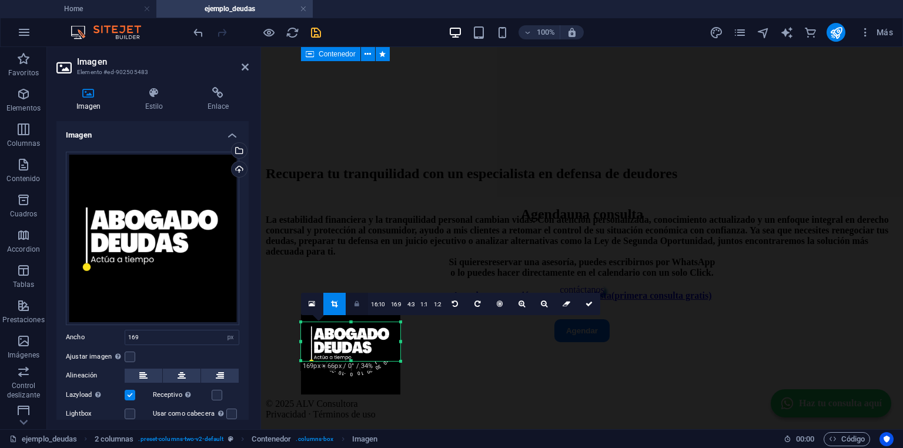
drag, startPoint x: 351, startPoint y: 319, endPoint x: 352, endPoint y: 313, distance: 6.6
click at [352, 322] on div "180 170 160 150 140 130 120 110 100 90 80 70 60 50 40 30 20 10 0 -10 -20 -30 -4…" at bounding box center [350, 341] width 99 height 39
drag, startPoint x: 350, startPoint y: 360, endPoint x: 349, endPoint y: 367, distance: 7.1
click at [349, 367] on div at bounding box center [350, 368] width 99 height 4
drag, startPoint x: 586, startPoint y: 302, endPoint x: 325, endPoint y: 256, distance: 265.1
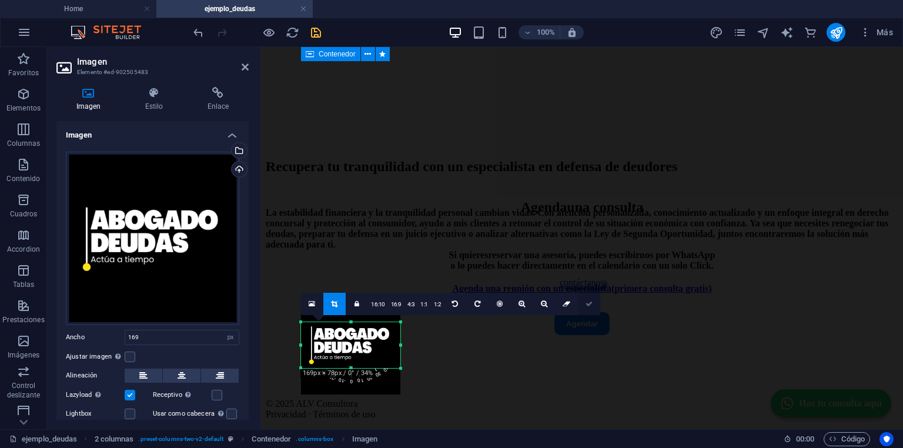
click at [586, 302] on icon at bounding box center [589, 304] width 7 height 7
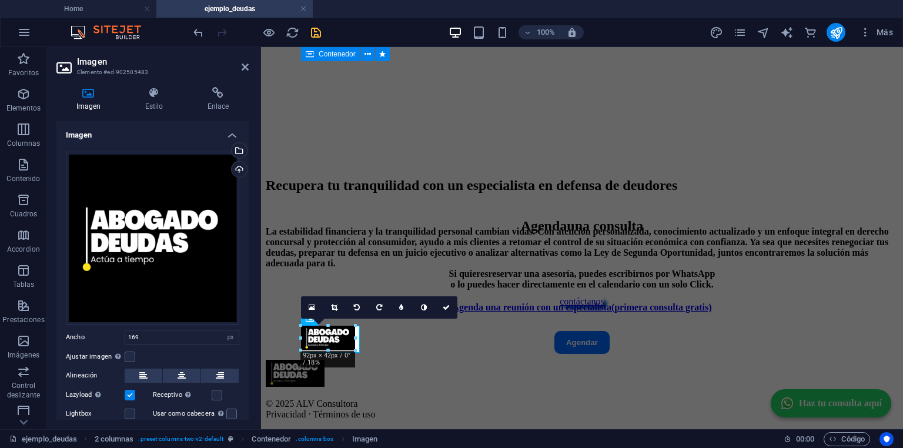
scroll to position [2356, 0]
drag, startPoint x: 401, startPoint y: 367, endPoint x: 355, endPoint y: 333, distance: 56.7
type input "92"
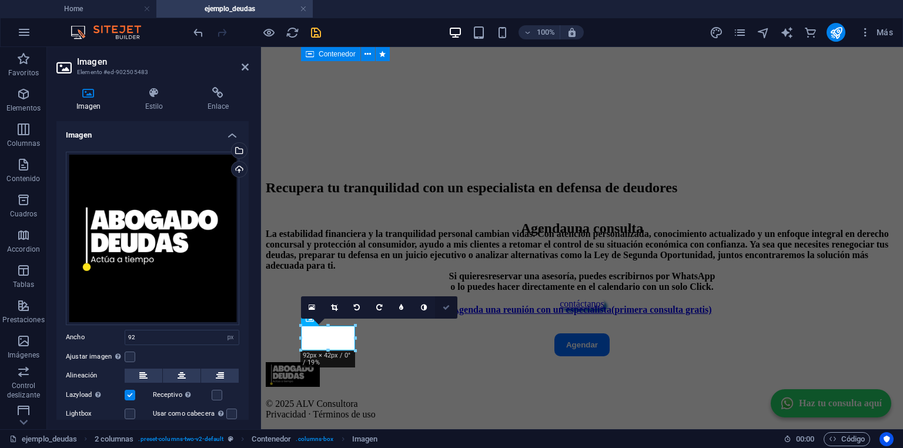
click at [446, 306] on icon at bounding box center [446, 307] width 7 height 7
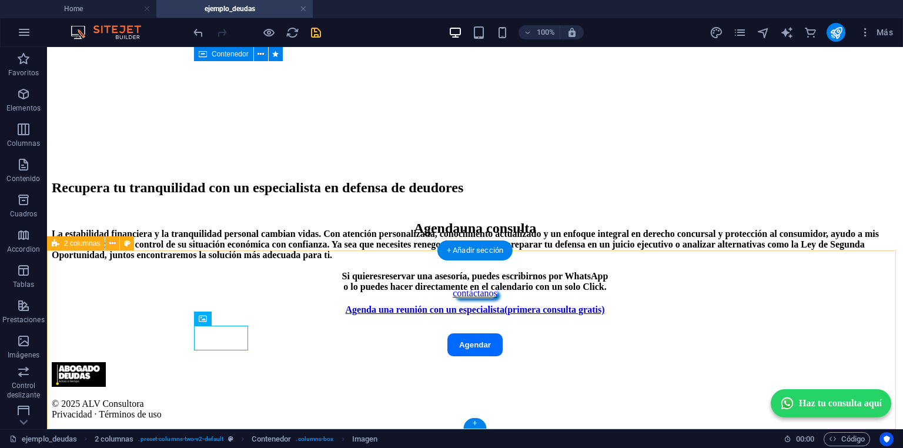
click at [819, 362] on div "© 2025 ALV Consultora Privacidad · Términos de uso" at bounding box center [475, 391] width 847 height 58
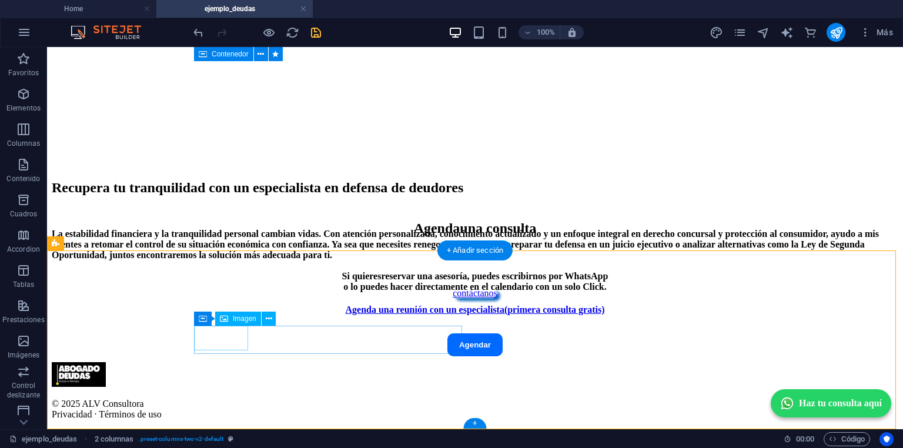
click at [228, 362] on figure at bounding box center [475, 375] width 847 height 27
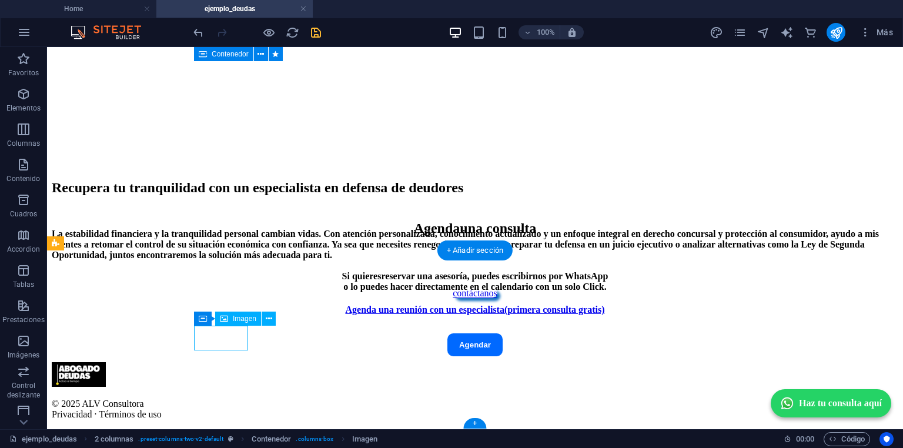
click at [228, 362] on figure at bounding box center [475, 375] width 847 height 27
select select "px"
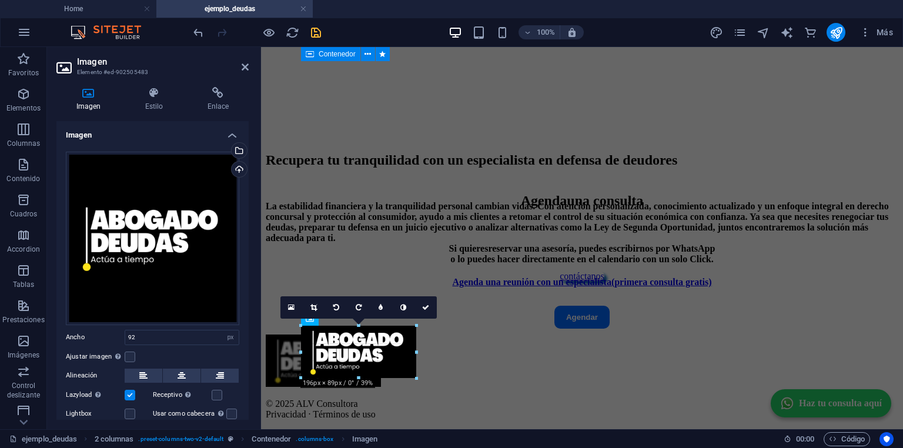
drag, startPoint x: 355, startPoint y: 351, endPoint x: 394, endPoint y: 379, distance: 47.7
type input "195"
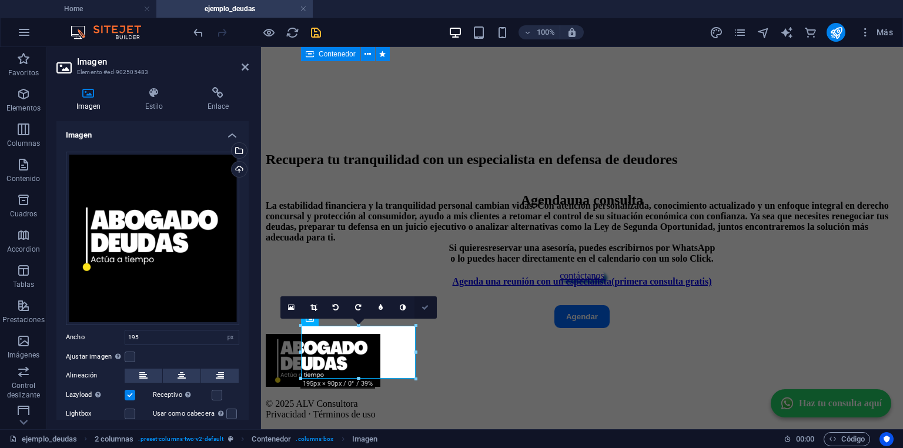
click at [426, 310] on icon at bounding box center [425, 307] width 7 height 7
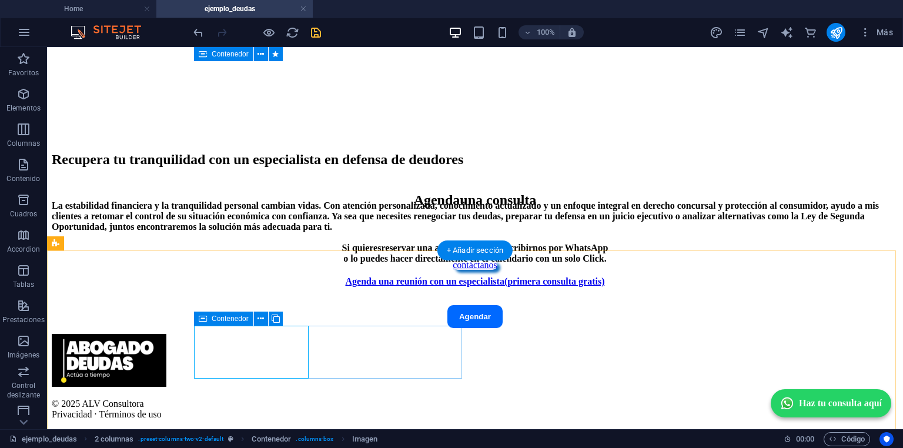
click at [434, 343] on div at bounding box center [475, 361] width 847 height 55
click at [735, 399] on div "© 2025 ALV Consultora Privacidad · Términos de uso" at bounding box center [475, 409] width 847 height 21
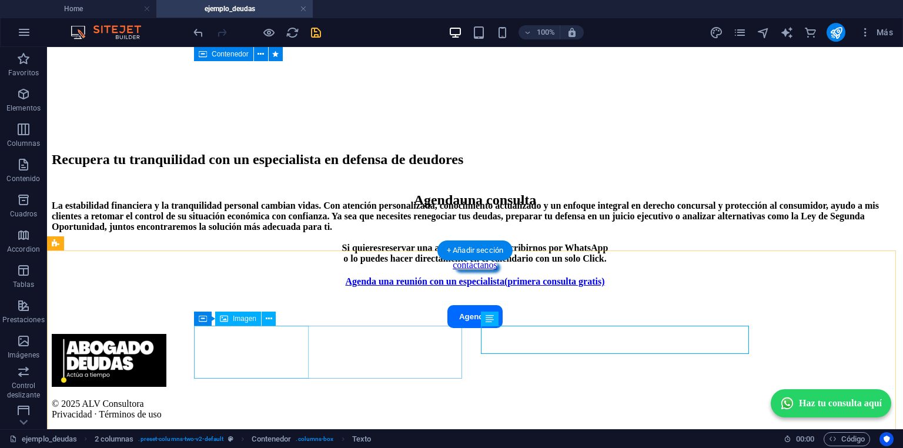
click at [299, 358] on figure at bounding box center [475, 361] width 847 height 55
select select "px"
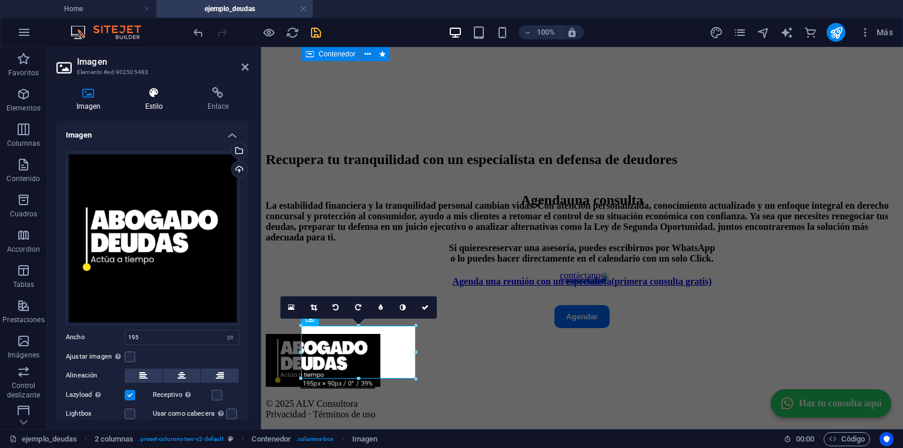
click at [158, 95] on icon at bounding box center [154, 93] width 58 height 12
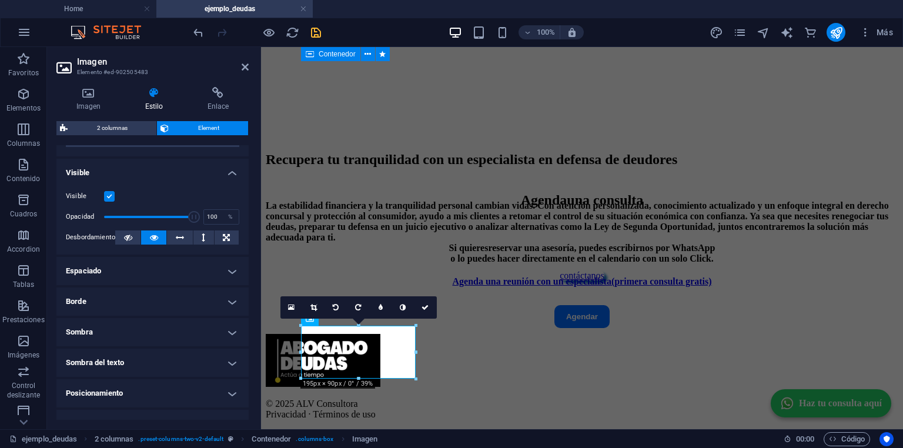
scroll to position [231, 0]
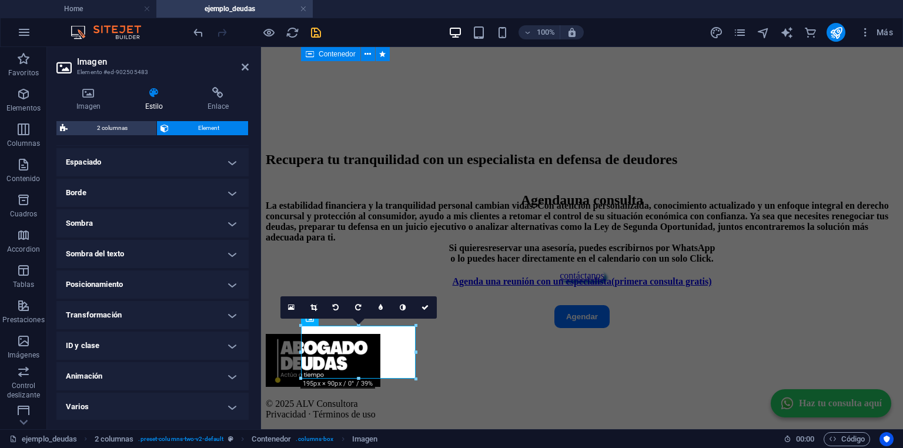
click at [106, 191] on h4 "Borde" at bounding box center [152, 193] width 192 height 28
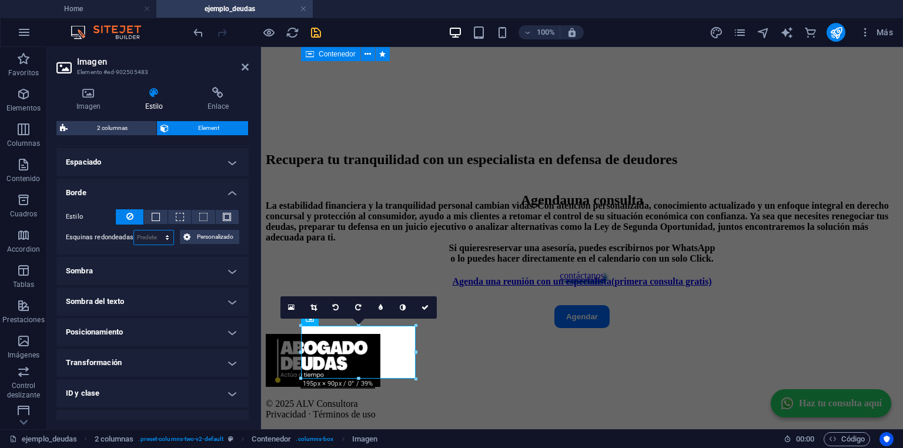
click at [146, 238] on select "Predeterminado px rem % vh vw Personalizado" at bounding box center [154, 238] width 40 height 14
select select "px"
click at [155, 231] on select "Predeterminado px rem % vh vw Personalizado" at bounding box center [154, 238] width 40 height 14
type input "25"
click at [426, 308] on icon at bounding box center [425, 307] width 7 height 7
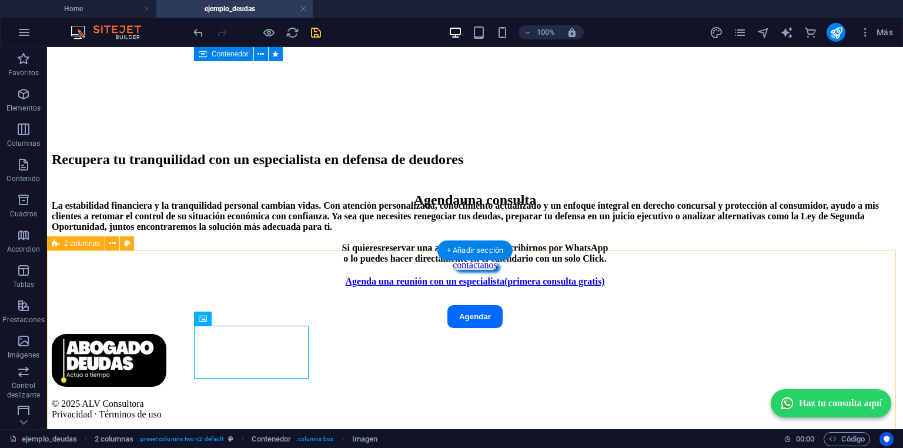
click at [148, 334] on div "© 2025 ALV Consultora Privacidad · Términos de uso" at bounding box center [475, 377] width 847 height 86
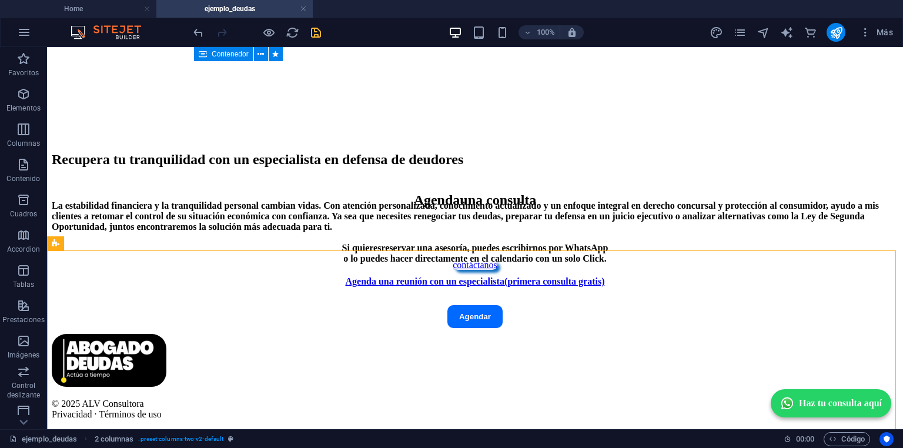
click at [326, 31] on div "100% Más" at bounding box center [544, 32] width 707 height 19
click at [319, 30] on icon "save" at bounding box center [316, 33] width 14 height 14
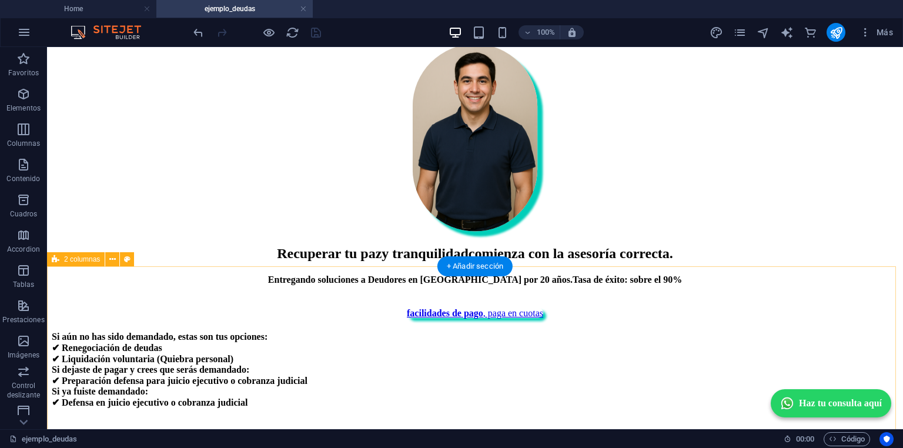
scroll to position [0, 0]
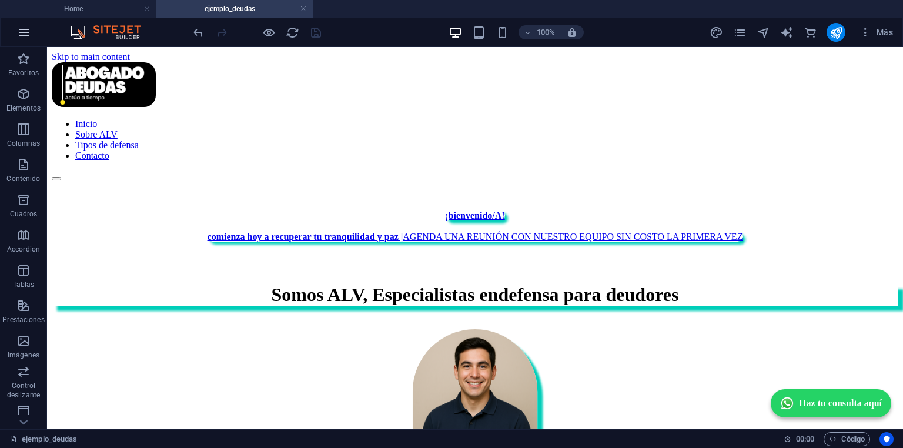
click at [27, 35] on icon "button" at bounding box center [24, 32] width 14 height 14
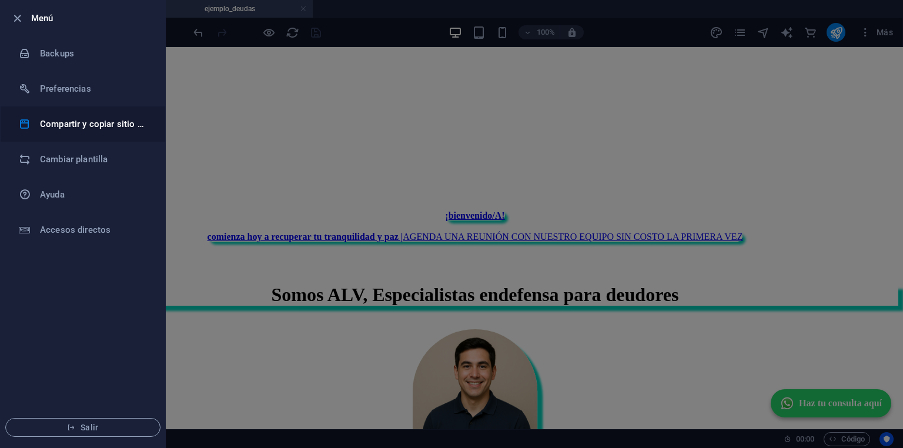
click at [73, 127] on h6 "Compartir y copiar sitio web" at bounding box center [94, 124] width 109 height 14
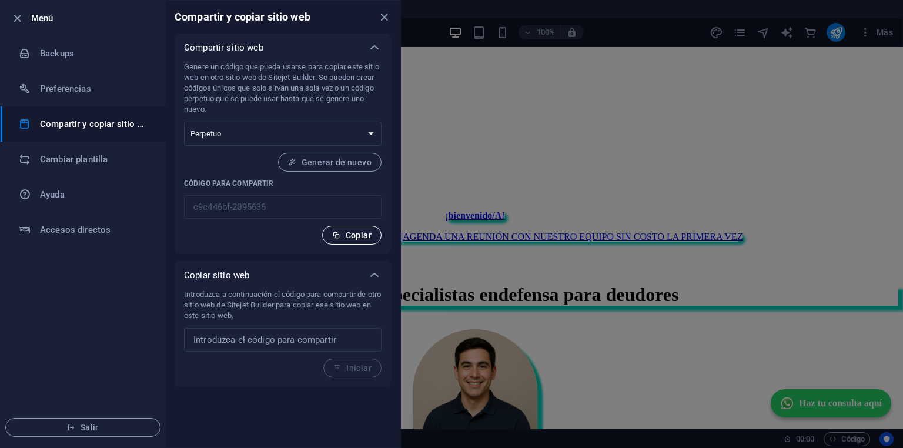
click at [359, 233] on span "Copiar" at bounding box center [351, 235] width 39 height 9
click at [385, 15] on icon "close" at bounding box center [385, 18] width 14 height 14
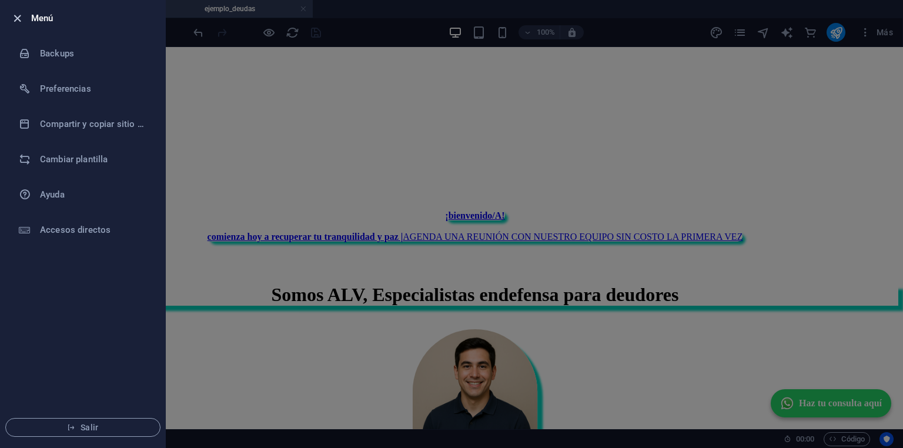
click at [19, 17] on icon "button" at bounding box center [18, 19] width 14 height 14
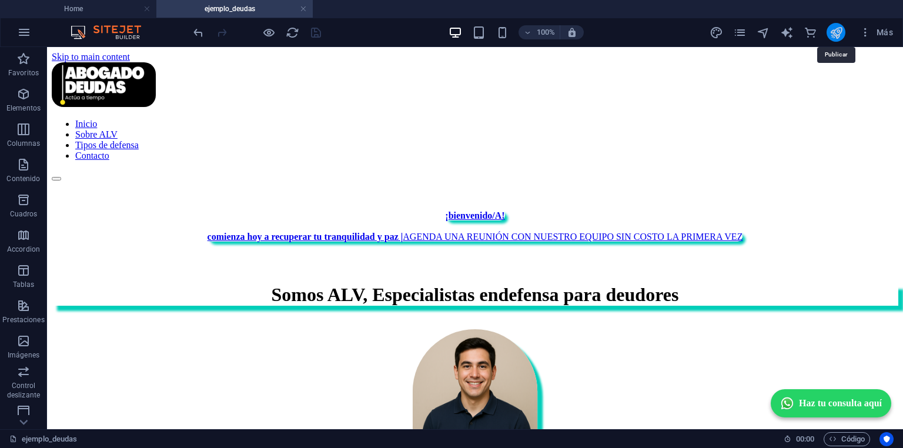
click at [835, 32] on icon "publish" at bounding box center [837, 33] width 14 height 14
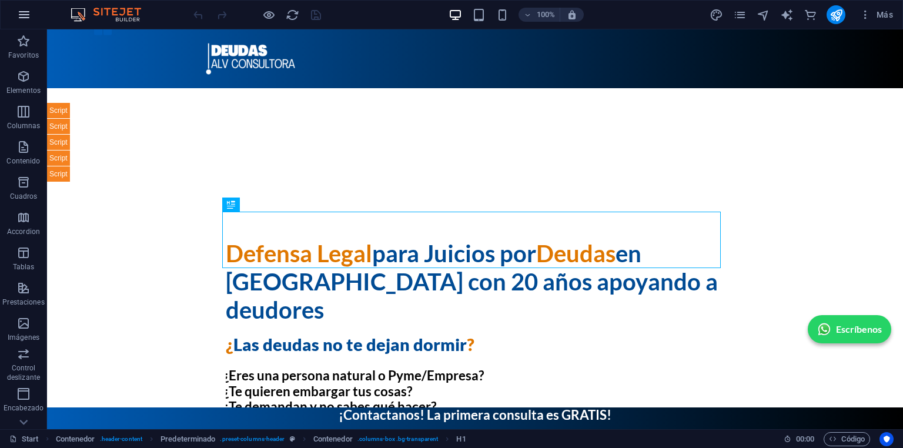
click at [24, 17] on icon "button" at bounding box center [24, 15] width 14 height 14
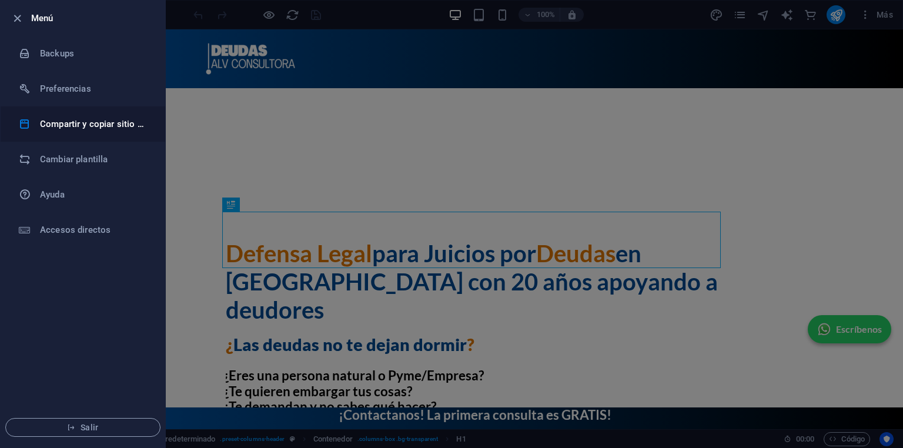
click at [78, 125] on h6 "Compartir y copiar sitio web" at bounding box center [94, 124] width 109 height 14
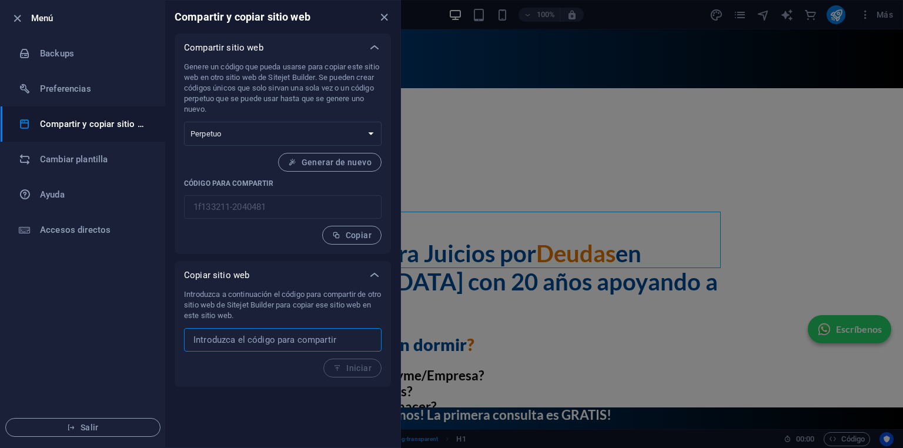
click at [242, 334] on input "text" at bounding box center [283, 340] width 198 height 24
drag, startPoint x: 241, startPoint y: 334, endPoint x: 226, endPoint y: 343, distance: 18.0
click at [226, 343] on input "text" at bounding box center [283, 340] width 198 height 24
paste input "c9c446bf-2095636"
type input "c9c446bf-2095636"
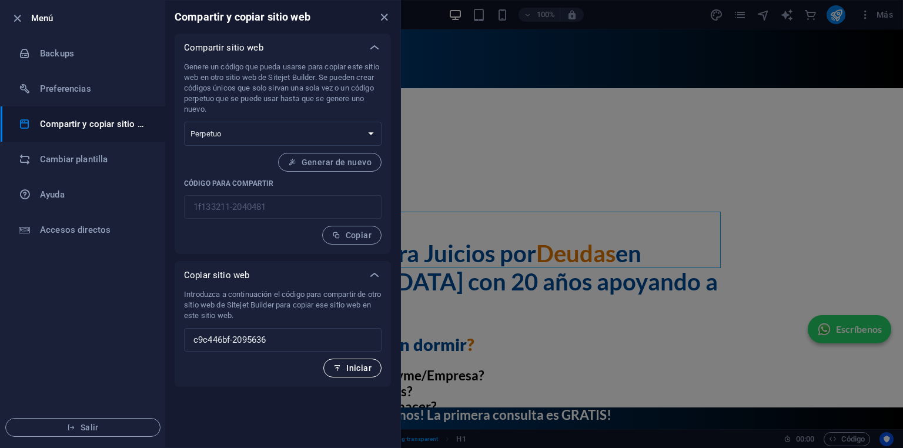
click at [341, 364] on icon "button" at bounding box center [337, 368] width 8 height 8
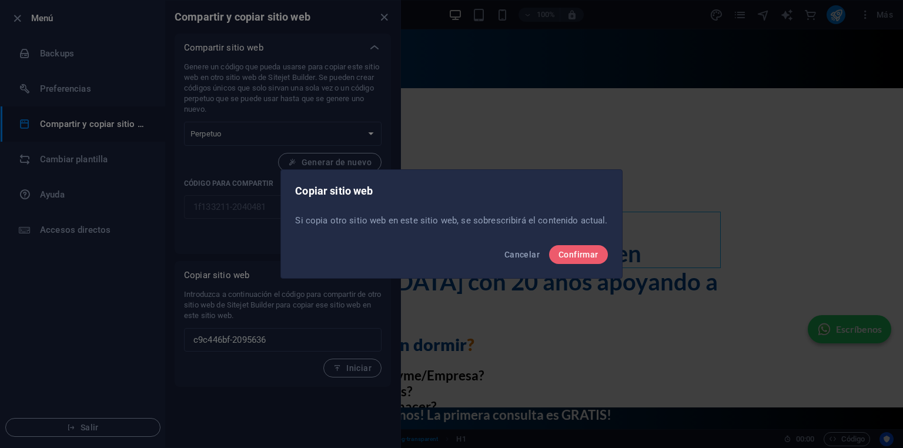
click at [572, 244] on div "Cancelar Confirmar" at bounding box center [451, 258] width 341 height 40
click at [572, 251] on span "Confirmar" at bounding box center [579, 254] width 40 height 9
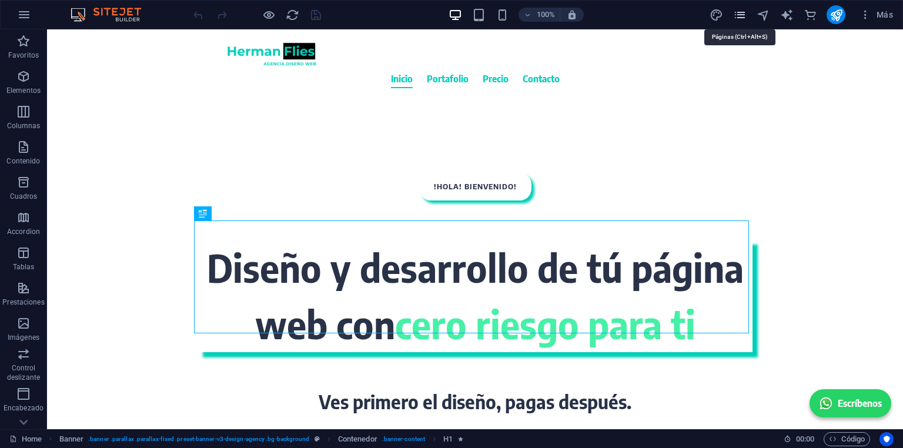
click at [741, 14] on icon "pages" at bounding box center [740, 15] width 14 height 14
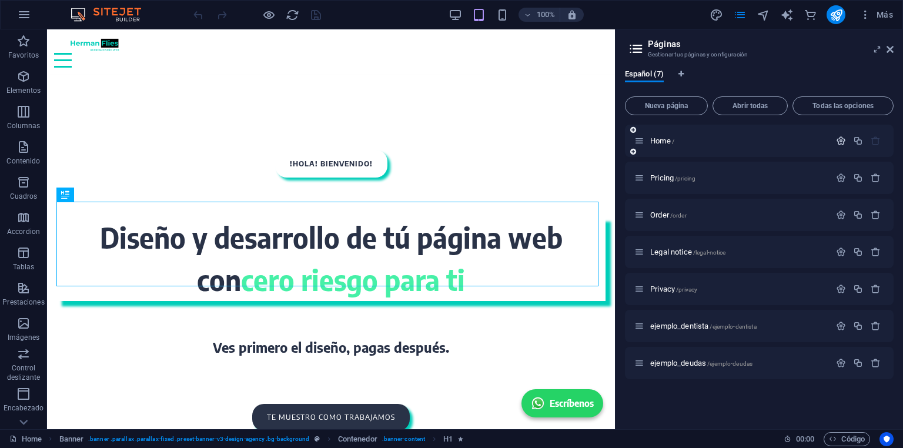
click at [835, 141] on button "button" at bounding box center [841, 141] width 17 height 10
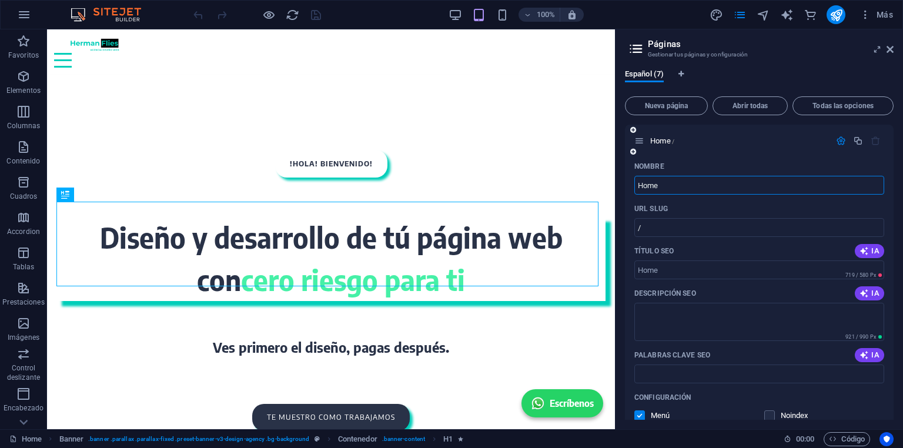
click at [679, 186] on input "Home" at bounding box center [760, 185] width 250 height 19
type input "Home2"
click at [743, 145] on div "Home2 /" at bounding box center [733, 141] width 196 height 14
click at [642, 141] on icon at bounding box center [640, 141] width 10 height 10
click at [837, 139] on icon "button" at bounding box center [841, 141] width 10 height 10
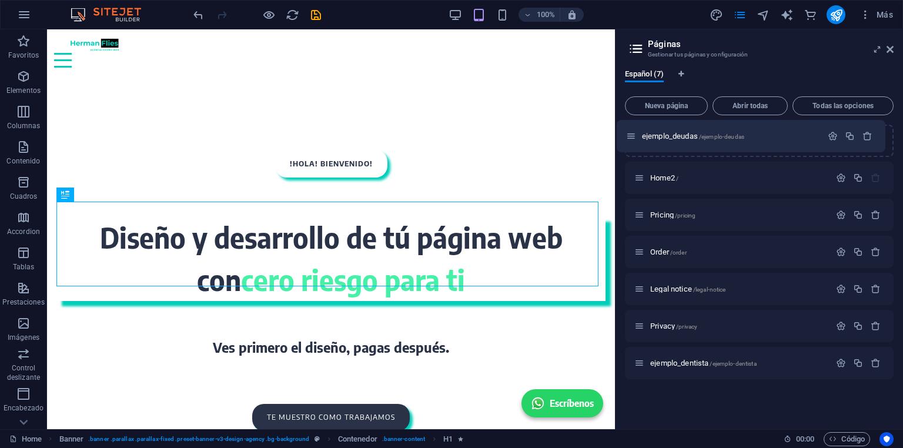
drag, startPoint x: 635, startPoint y: 362, endPoint x: 627, endPoint y: 128, distance: 233.7
click at [627, 128] on div "Home2 / Pricing /pricing Order /order Legal notice /legal-notice Privacy /priva…" at bounding box center [759, 252] width 269 height 255
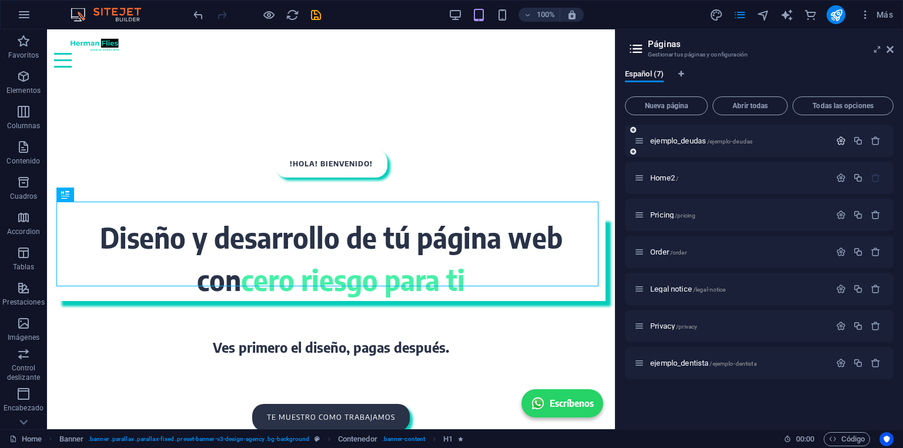
click at [840, 139] on icon "button" at bounding box center [841, 141] width 10 height 10
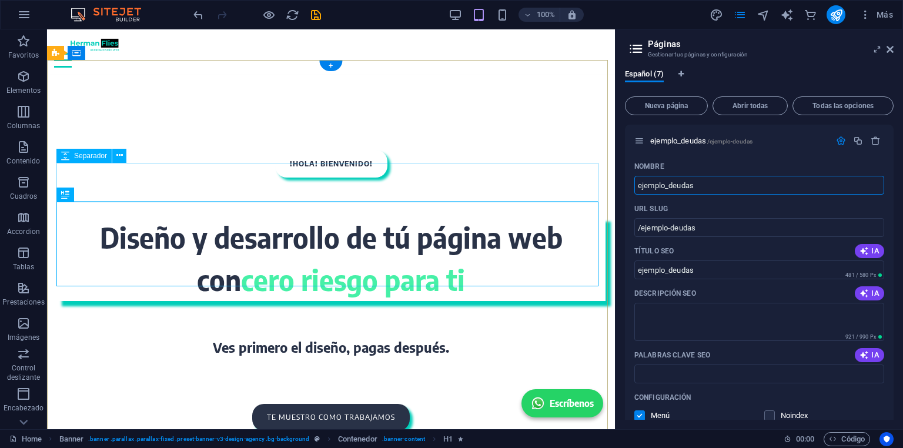
drag, startPoint x: 752, startPoint y: 217, endPoint x: 593, endPoint y: 192, distance: 161.4
click at [703, 138] on span "ejemplo_deudas /ejemplo-deudas" at bounding box center [702, 140] width 102 height 9
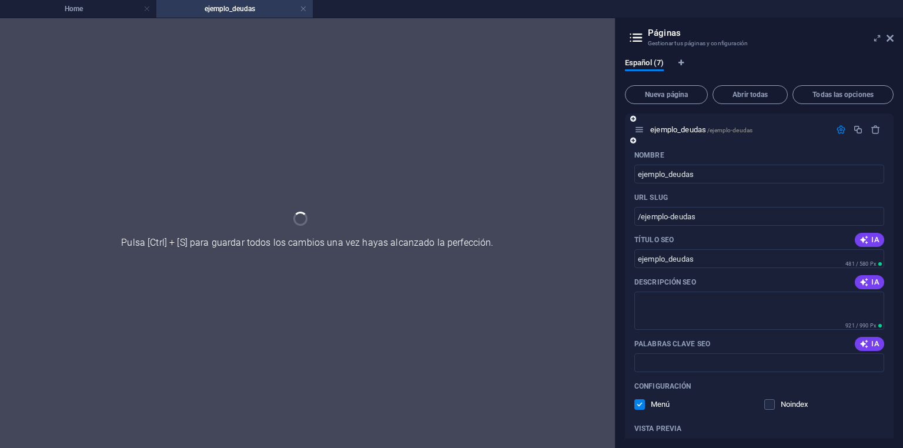
click at [704, 146] on div "ejemplo_deudas /ejemplo-deudas" at bounding box center [759, 130] width 269 height 32
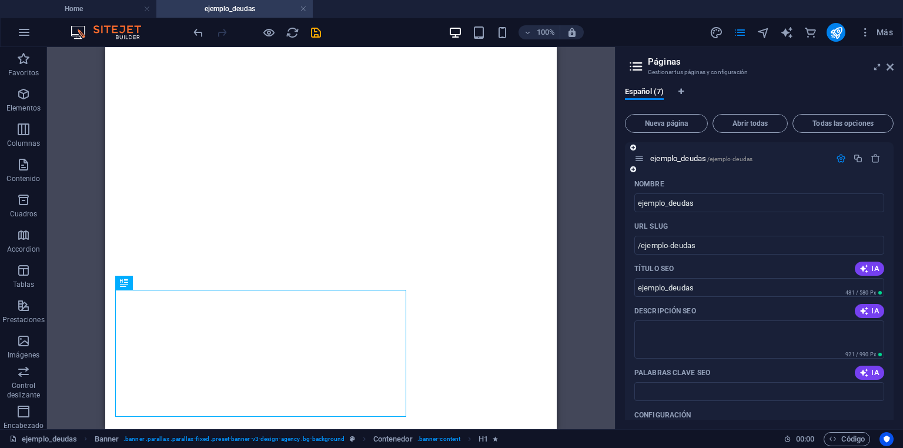
click at [704, 174] on div "ejemplo_deudas /ejemplo-deudas" at bounding box center [759, 158] width 269 height 32
drag, startPoint x: 704, startPoint y: 174, endPoint x: 708, endPoint y: 180, distance: 7.2
click at [705, 175] on div "ejemplo_deudas /ejemplo-deudas Nombre ejemplo_deudas ​ URL SLUG /ejemplo-deudas…" at bounding box center [759, 403] width 269 height 522
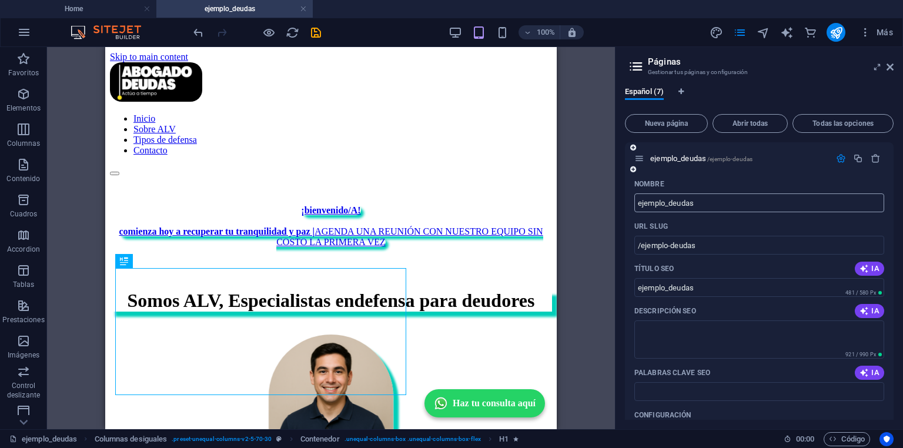
click at [721, 205] on input "ejemplo_deudas" at bounding box center [760, 203] width 250 height 19
click at [722, 205] on input "ejemplo_deudas" at bounding box center [760, 203] width 250 height 19
type input "Home"
type input "/home"
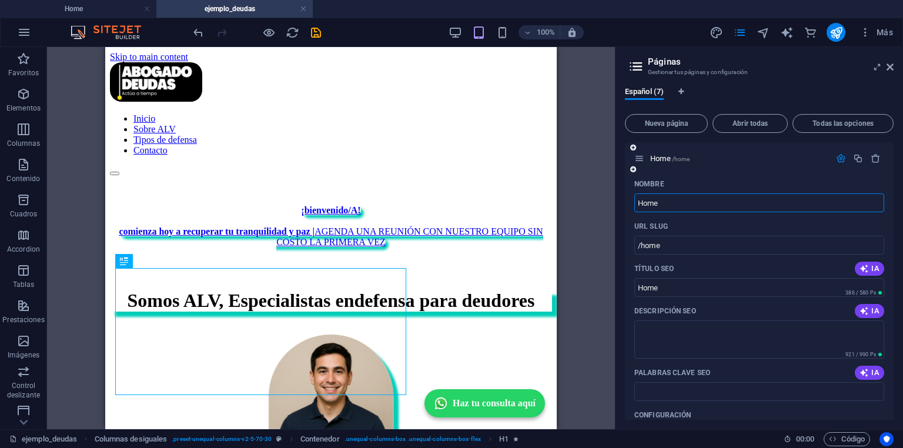
type input "Home"
click at [663, 225] on p "URL SLUG" at bounding box center [652, 226] width 34 height 9
click at [663, 236] on input "/home" at bounding box center [760, 245] width 250 height 19
click at [629, 221] on div "Nombre Home ​ URL SLUG /home ​ Título SEO IA Home ​ 386 / 580 Px Descripción SE…" at bounding box center [759, 420] width 269 height 490
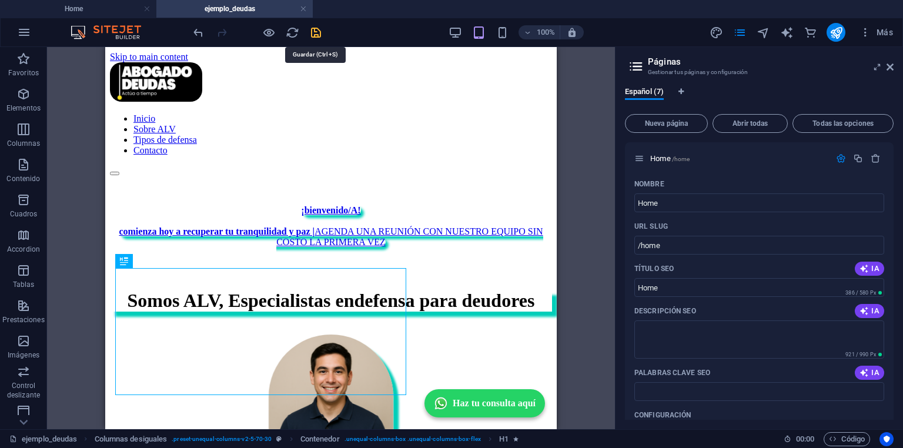
click at [318, 35] on icon "save" at bounding box center [316, 33] width 14 height 14
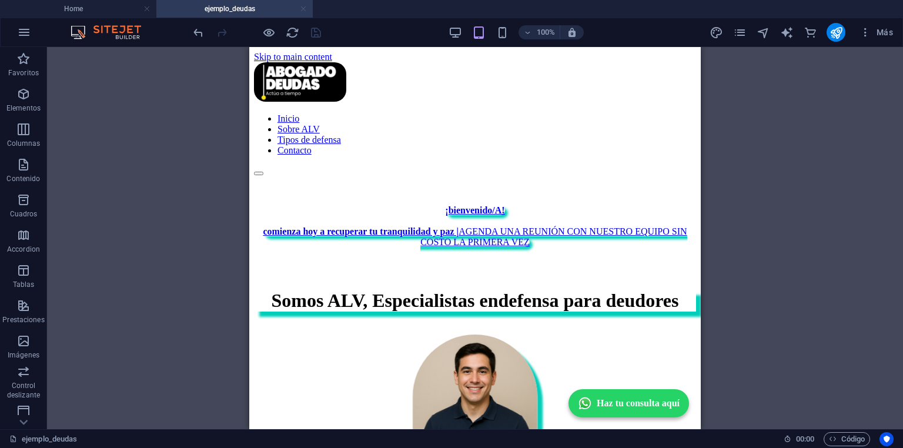
click at [303, 5] on link at bounding box center [303, 9] width 7 height 11
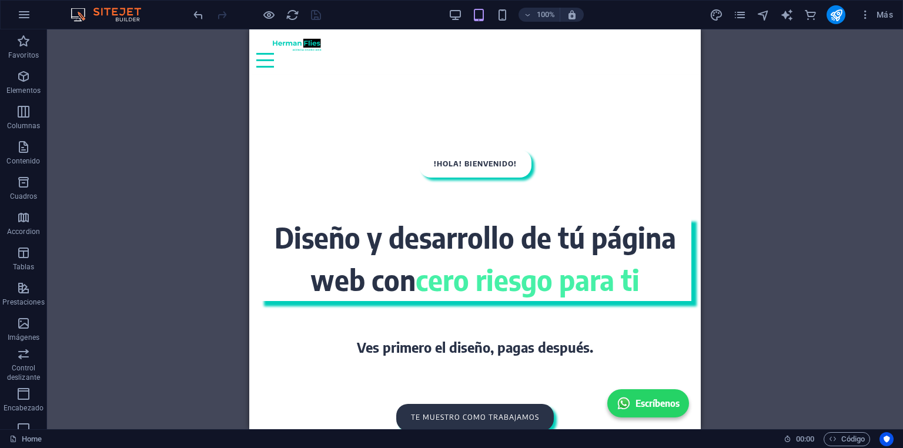
click at [163, 189] on div "Arrastra aquí para reemplazar el contenido existente. Si quieres crear un eleme…" at bounding box center [475, 229] width 856 height 400
click at [744, 11] on icon "pages" at bounding box center [740, 15] width 14 height 14
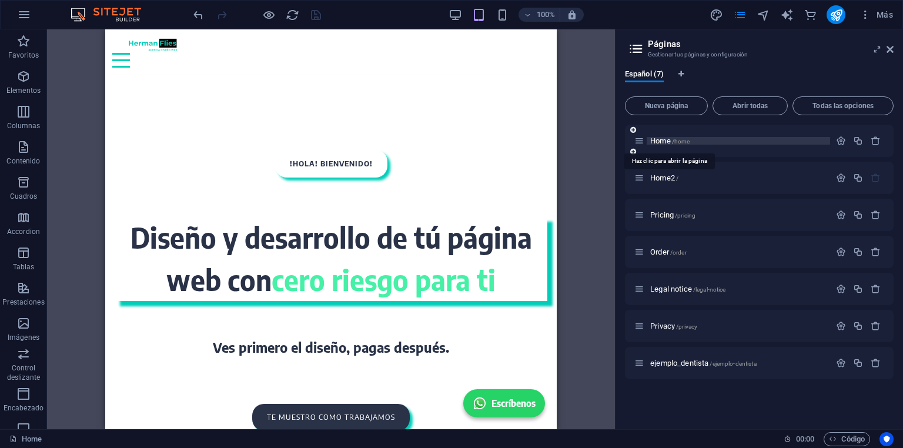
click at [670, 141] on span "Home /home" at bounding box center [670, 140] width 39 height 9
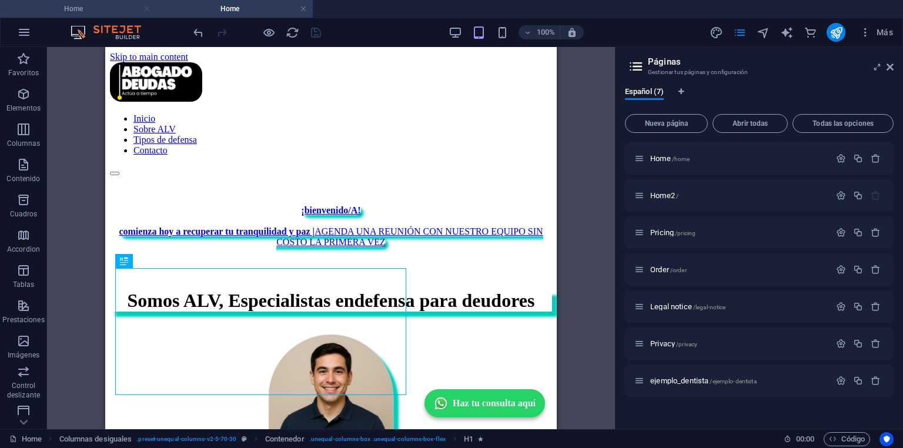
drag, startPoint x: 146, startPoint y: 7, endPoint x: 44, endPoint y: 10, distance: 102.4
click at [146, 7] on link at bounding box center [147, 9] width 7 height 11
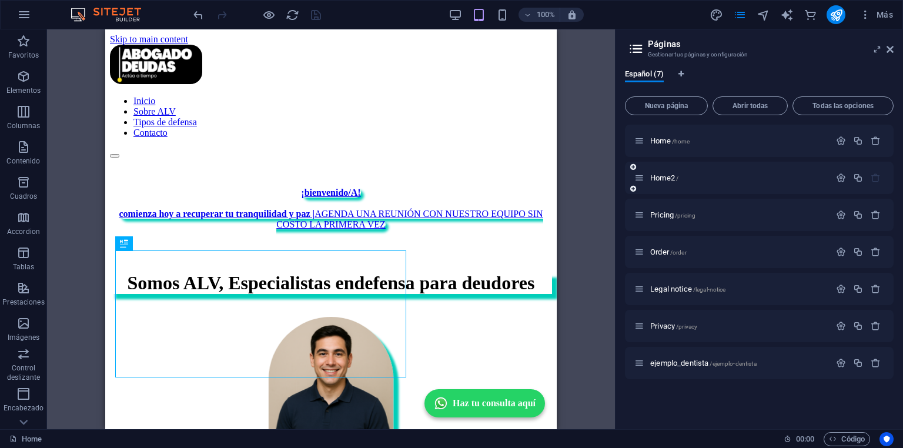
click at [692, 188] on div "Home2 /" at bounding box center [759, 178] width 269 height 32
click at [846, 139] on icon "button" at bounding box center [841, 141] width 10 height 10
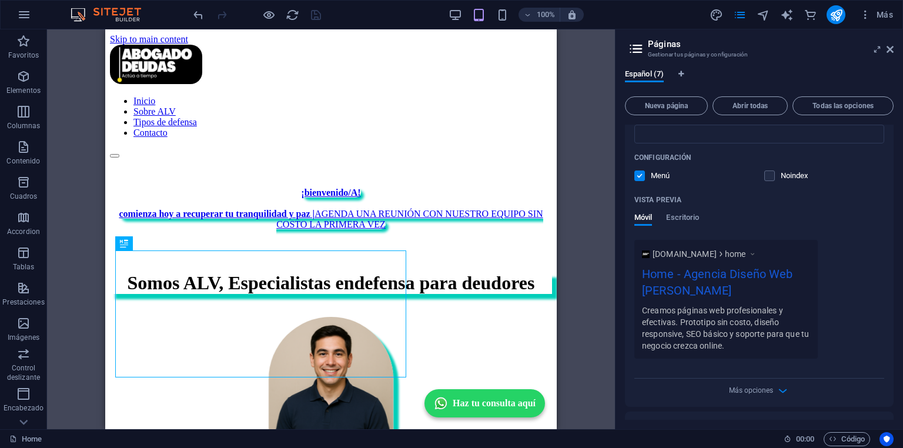
scroll to position [282, 0]
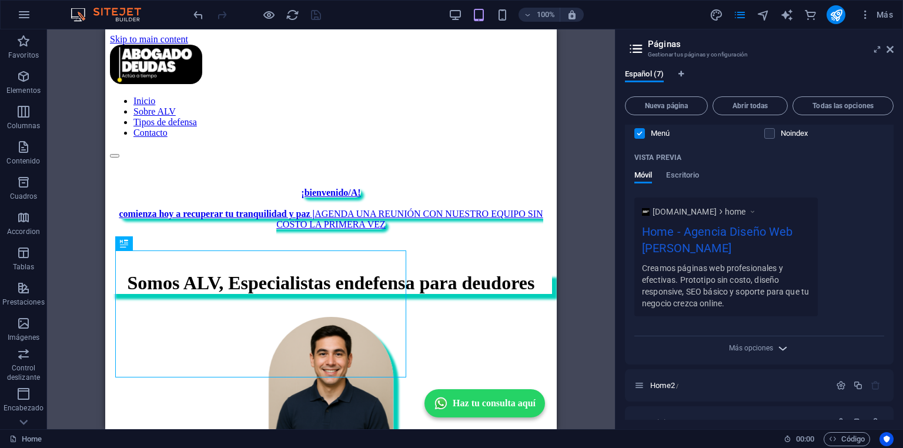
click at [781, 348] on icon "button" at bounding box center [783, 349] width 14 height 14
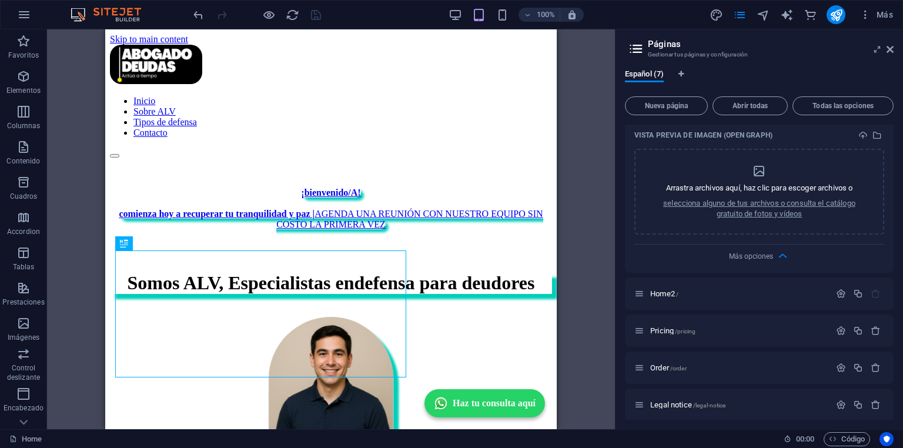
scroll to position [565, 0]
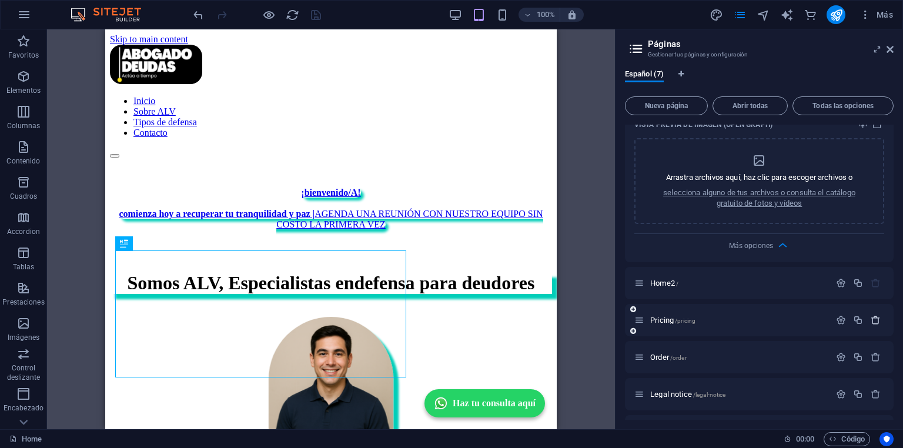
click at [875, 320] on icon "button" at bounding box center [876, 320] width 10 height 10
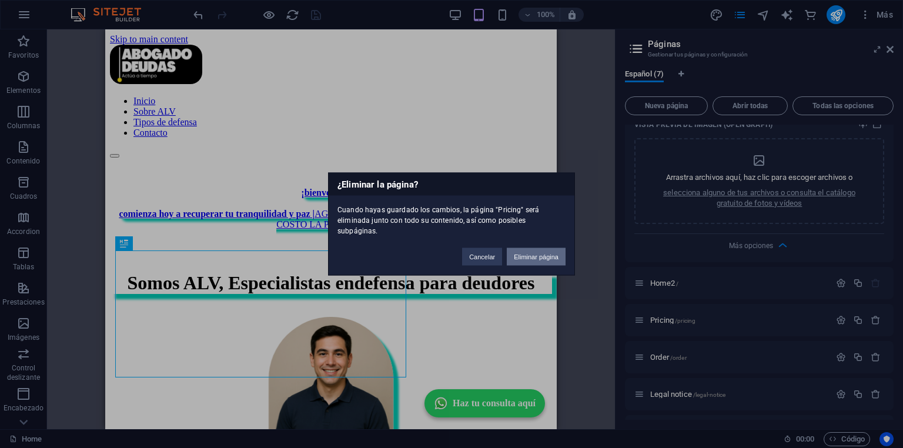
click at [542, 251] on button "Eliminar página" at bounding box center [536, 257] width 59 height 18
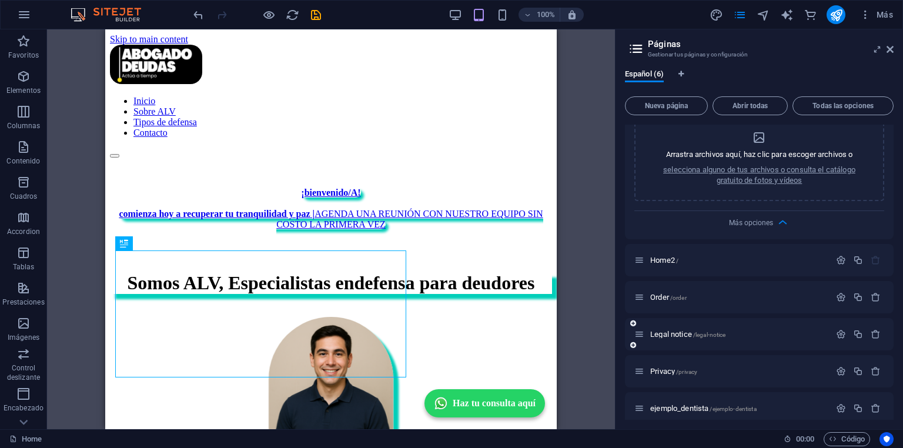
scroll to position [596, 0]
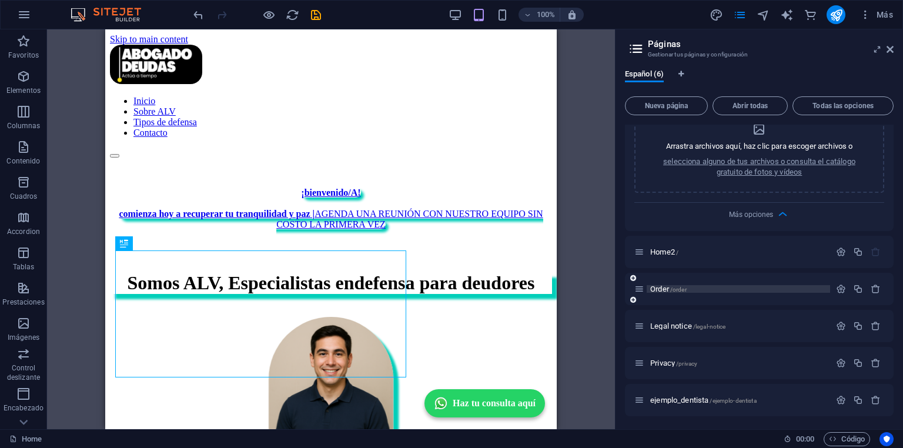
click at [660, 287] on span "Order /order" at bounding box center [669, 289] width 36 height 9
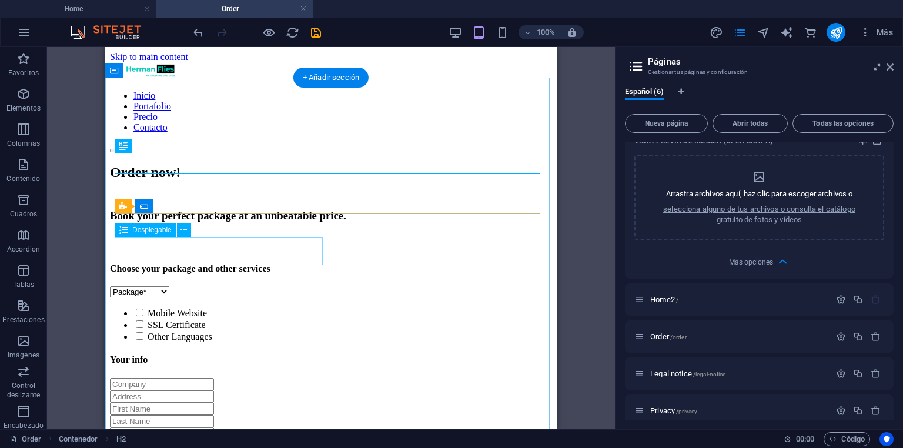
scroll to position [0, 0]
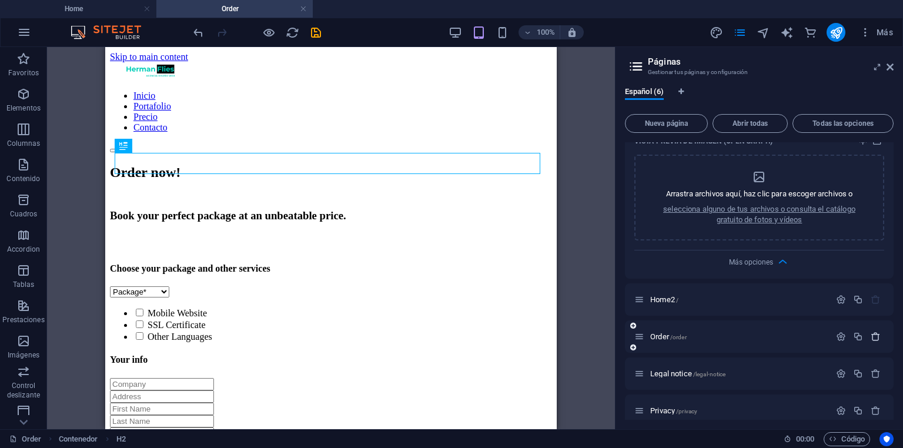
click at [873, 339] on icon "button" at bounding box center [876, 337] width 10 height 10
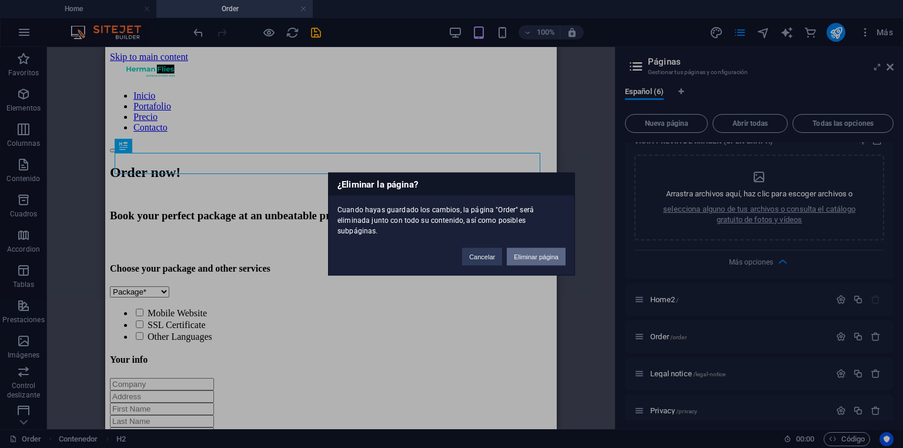
click at [548, 251] on button "Eliminar página" at bounding box center [536, 257] width 59 height 18
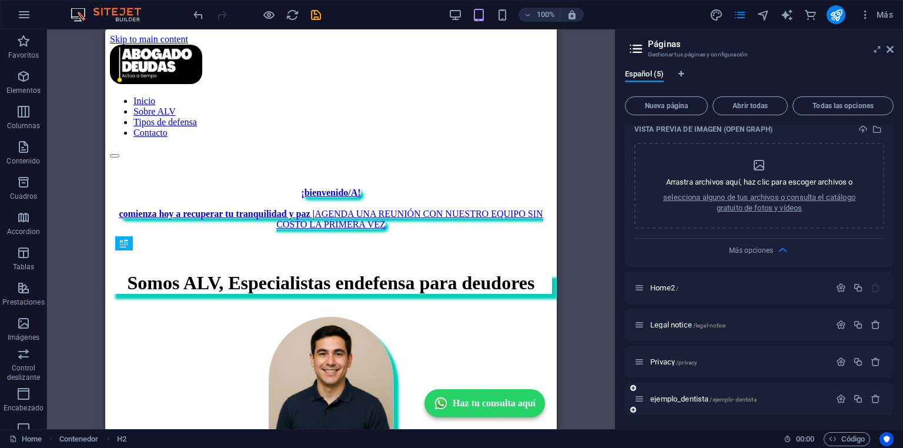
scroll to position [559, 0]
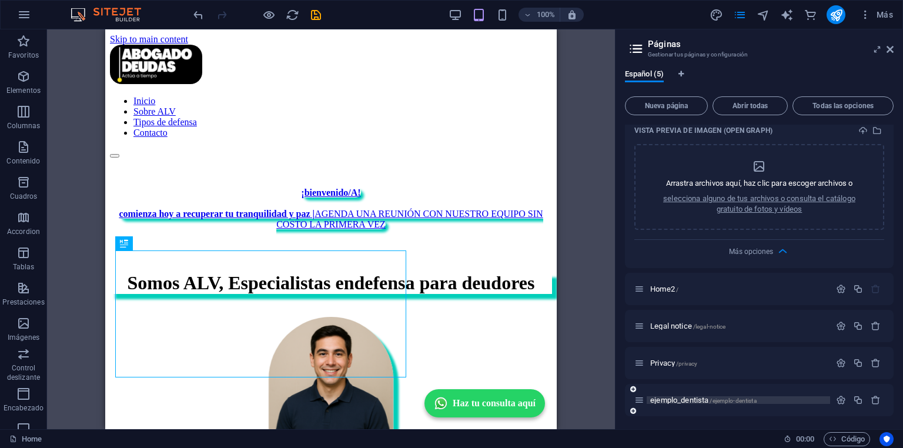
click at [772, 402] on p "ejemplo_dentista /ejemplo-dentista" at bounding box center [739, 400] width 176 height 8
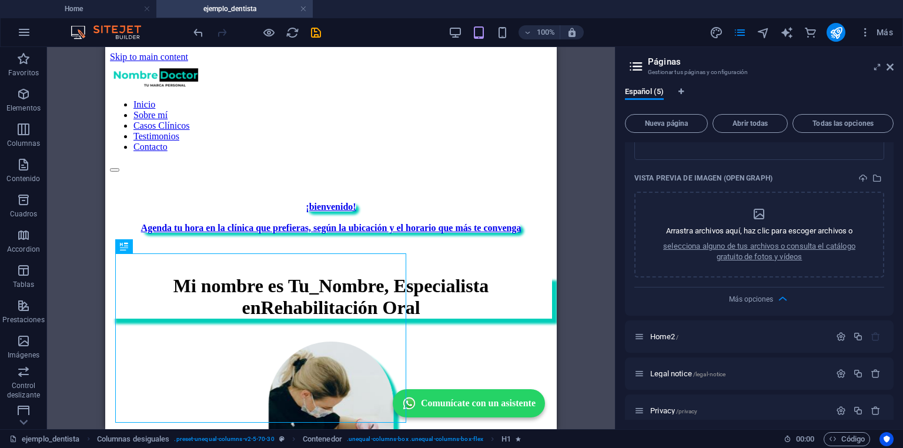
scroll to position [0, 0]
click at [875, 418] on div "Privacy /privacy" at bounding box center [759, 411] width 269 height 32
click at [872, 407] on icon "button" at bounding box center [876, 411] width 10 height 10
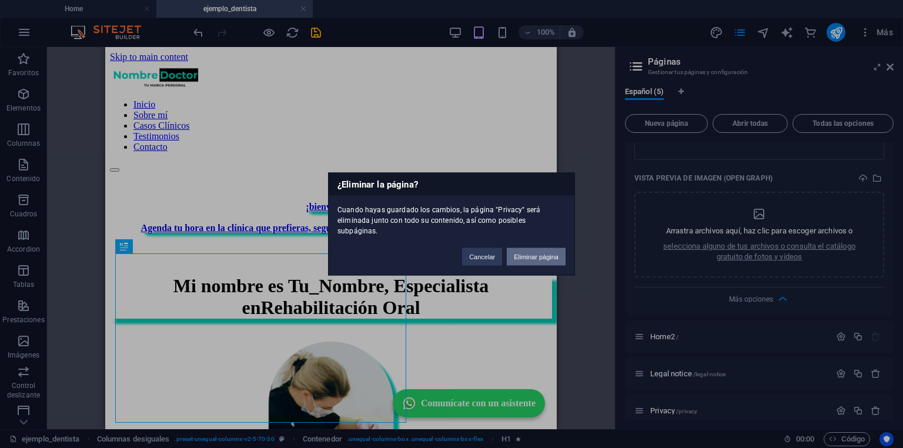
click at [536, 255] on button "Eliminar página" at bounding box center [536, 257] width 59 height 18
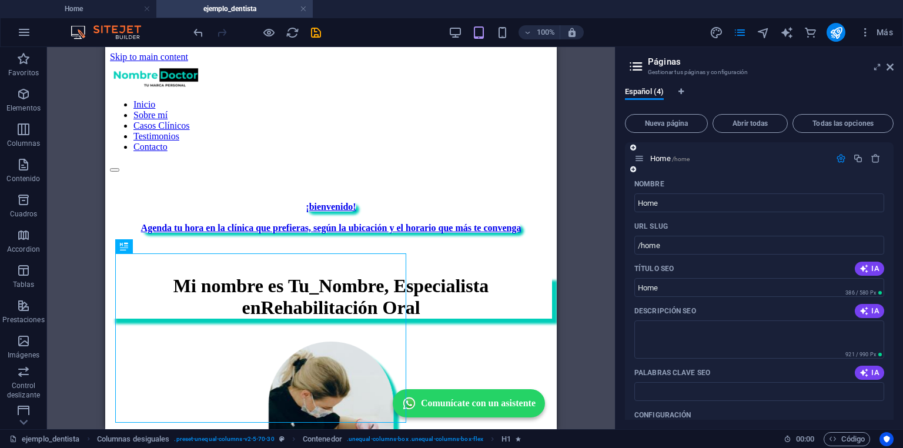
click at [836, 158] on icon "button" at bounding box center [841, 159] width 10 height 10
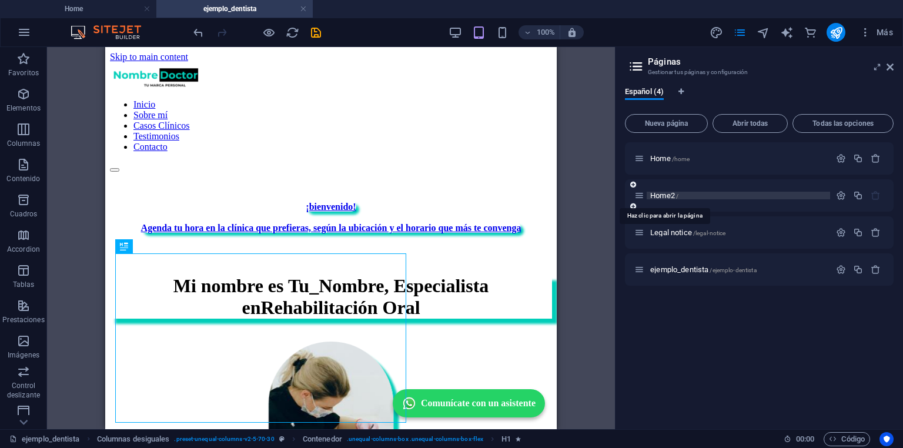
click at [666, 194] on span "Home2 /" at bounding box center [665, 195] width 28 height 9
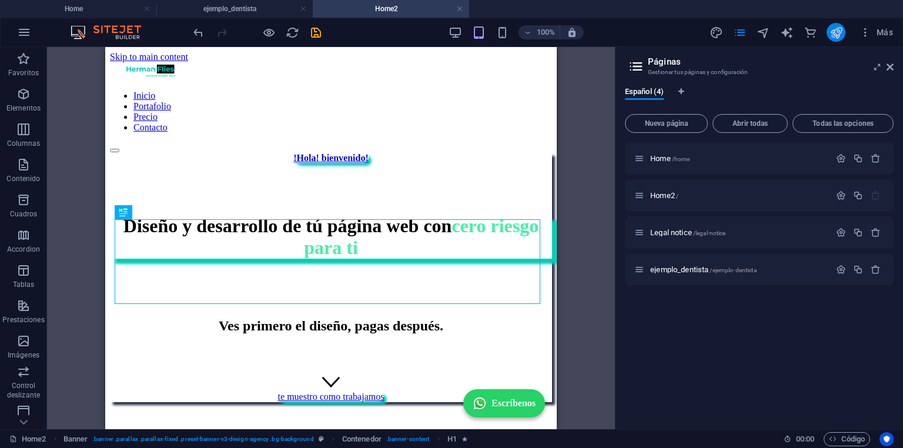
click at [842, 32] on icon "publish" at bounding box center [837, 33] width 14 height 14
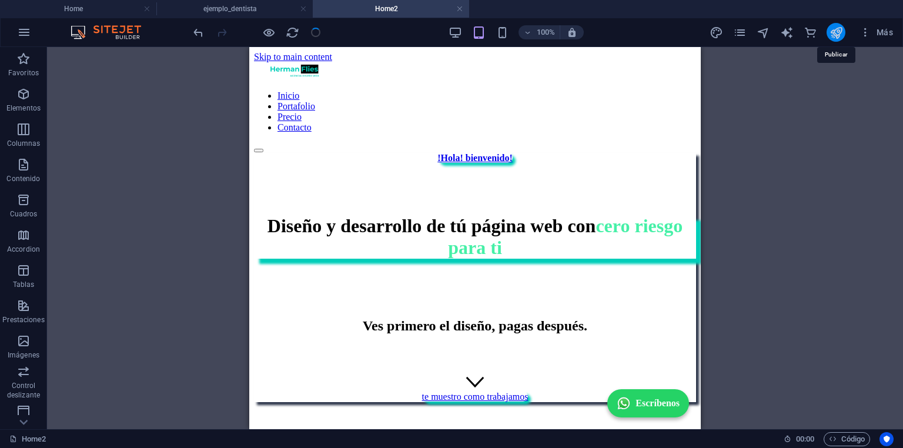
click at [839, 36] on icon "publish" at bounding box center [837, 33] width 14 height 14
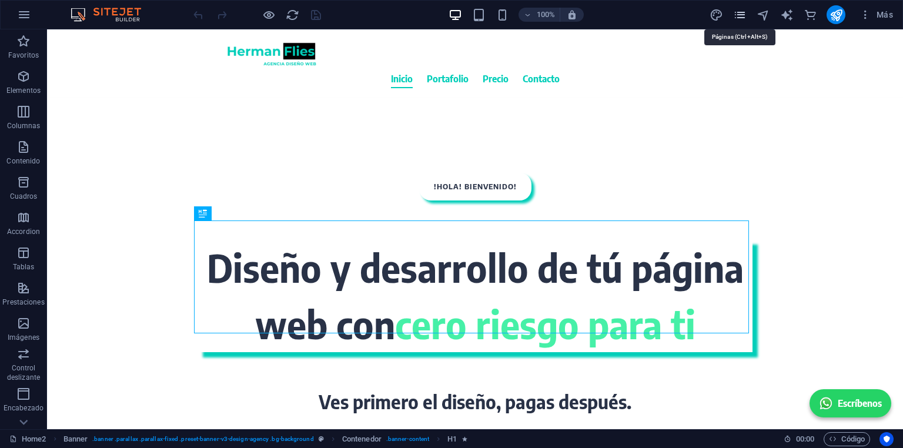
click at [743, 17] on icon "pages" at bounding box center [740, 15] width 14 height 14
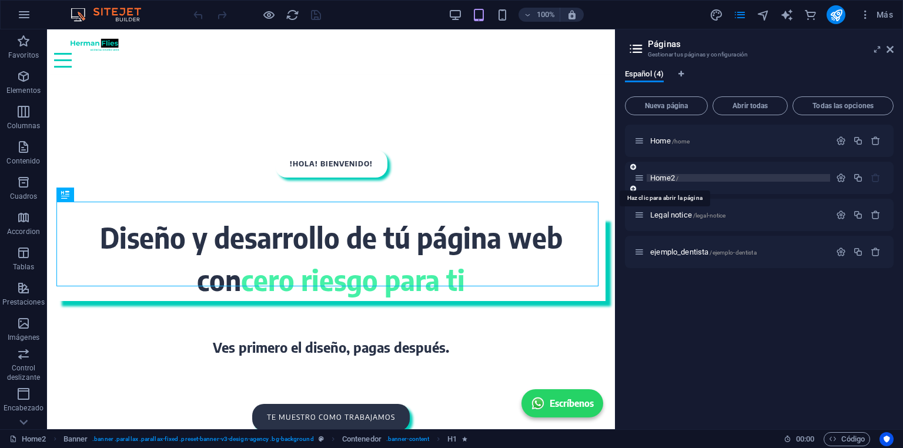
click at [662, 180] on span "Home2 /" at bounding box center [665, 178] width 28 height 9
click at [845, 176] on icon "button" at bounding box center [841, 178] width 10 height 10
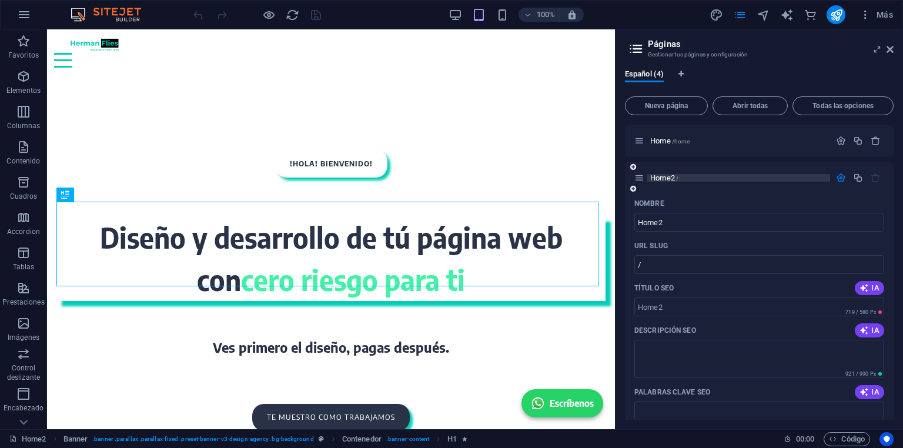
click at [655, 175] on span "Home2 /" at bounding box center [665, 178] width 28 height 9
click at [659, 177] on span "Home2 /" at bounding box center [665, 178] width 28 height 9
click at [673, 178] on span "Home2 /" at bounding box center [665, 178] width 28 height 9
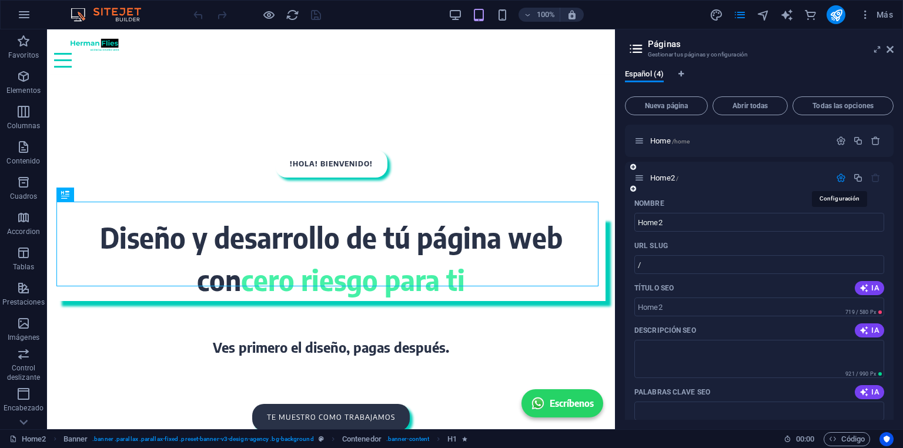
click at [836, 176] on icon "button" at bounding box center [841, 178] width 10 height 10
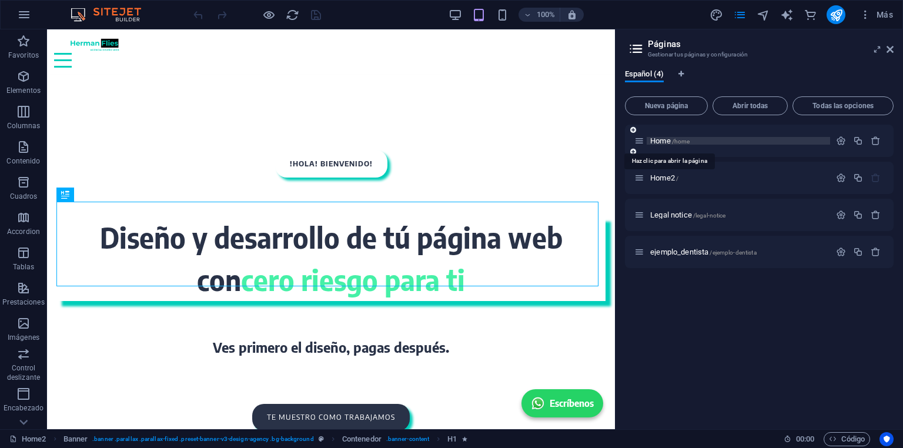
click at [669, 141] on span "Home /home" at bounding box center [670, 140] width 39 height 9
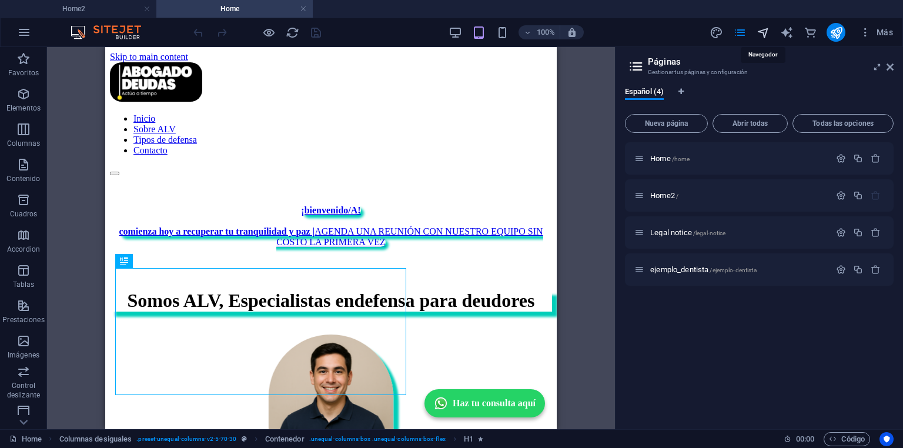
click at [765, 32] on icon "navigator" at bounding box center [764, 33] width 14 height 14
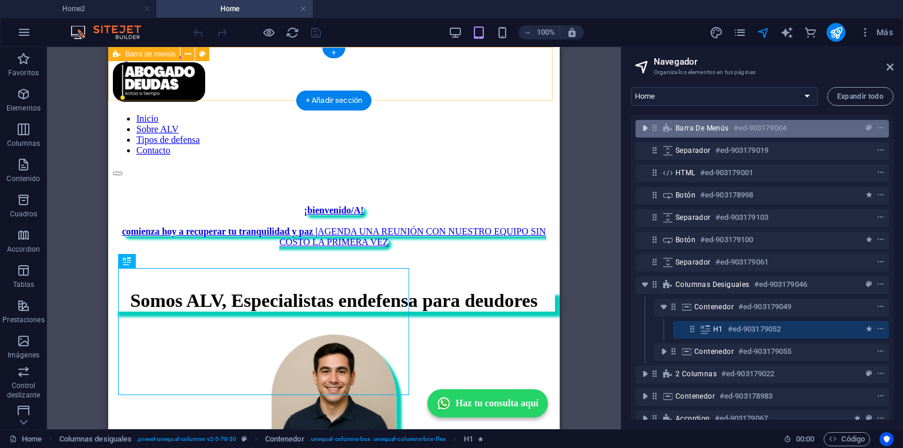
click at [645, 128] on icon "toggle-expand" at bounding box center [645, 128] width 12 height 12
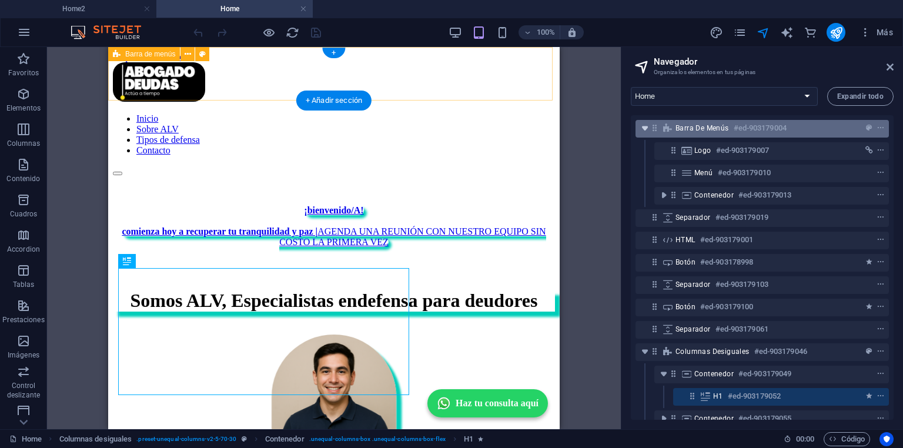
click at [645, 128] on icon "toggle-expand" at bounding box center [645, 128] width 12 height 12
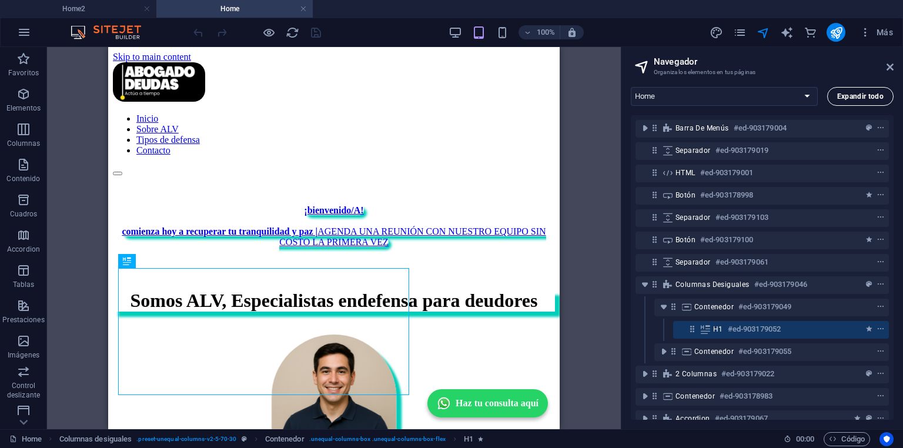
click at [860, 98] on span "Expandir todo" at bounding box center [861, 96] width 46 height 7
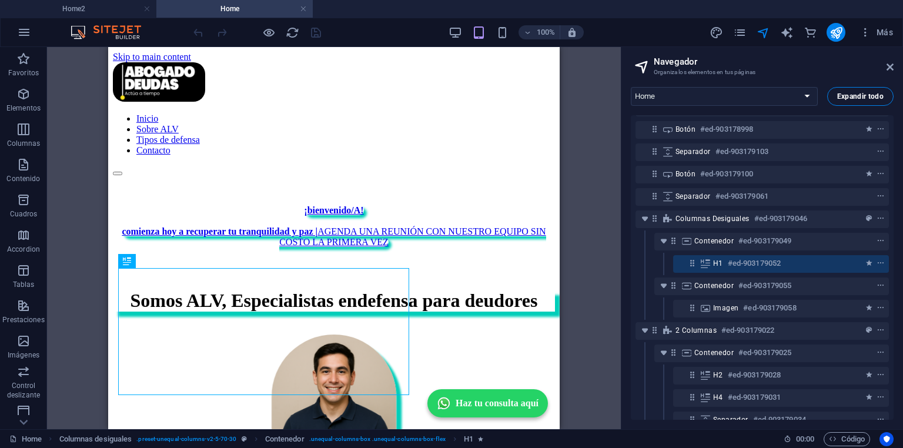
click at [860, 98] on span "Expandir todo" at bounding box center [861, 96] width 46 height 7
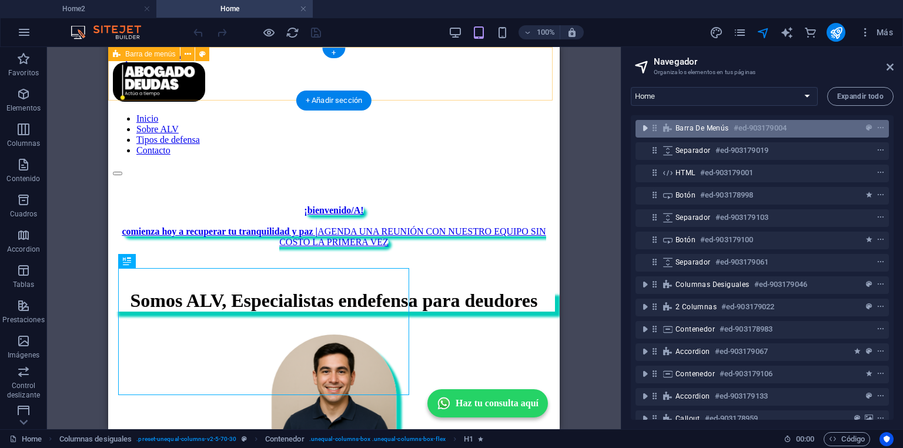
click at [645, 131] on icon "toggle-expand" at bounding box center [645, 128] width 12 height 12
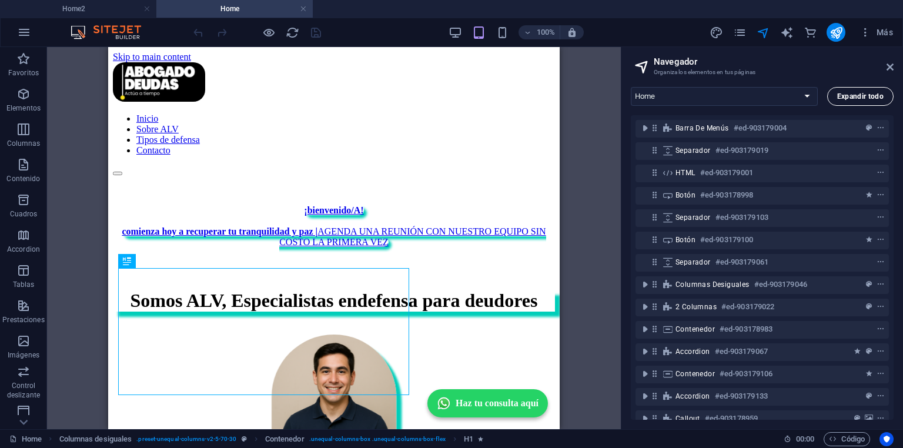
click at [863, 96] on span "Expandir todo" at bounding box center [861, 96] width 46 height 7
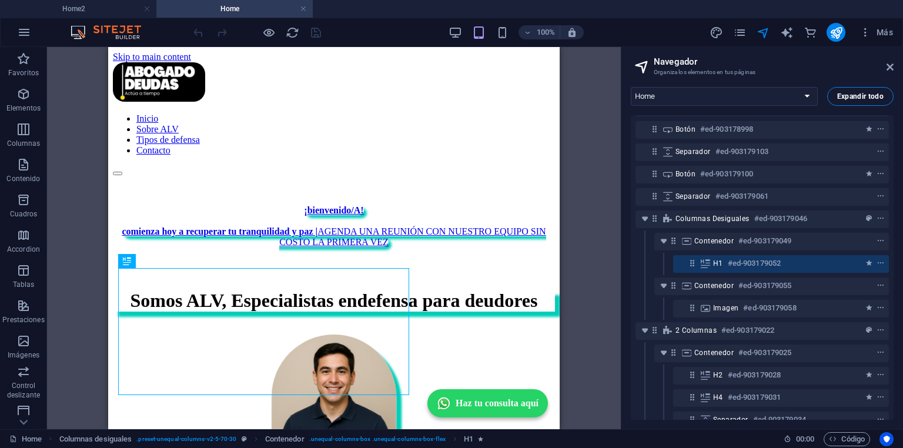
click at [864, 94] on span "Expandir todo" at bounding box center [861, 96] width 46 height 7
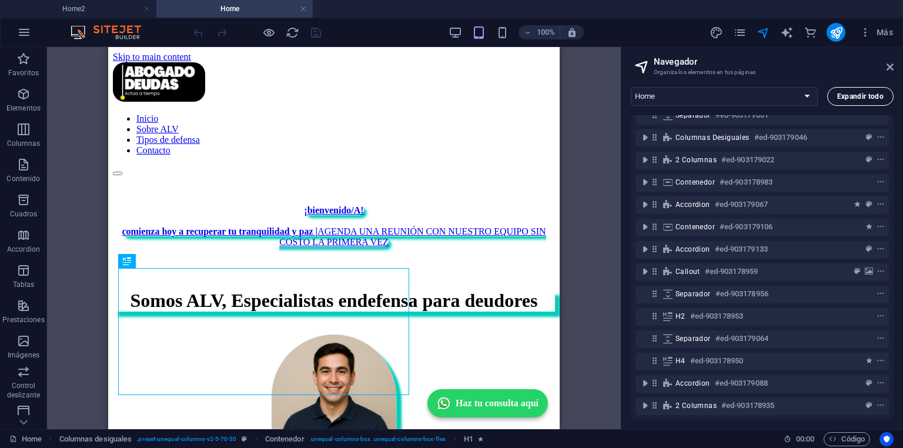
scroll to position [154, 0]
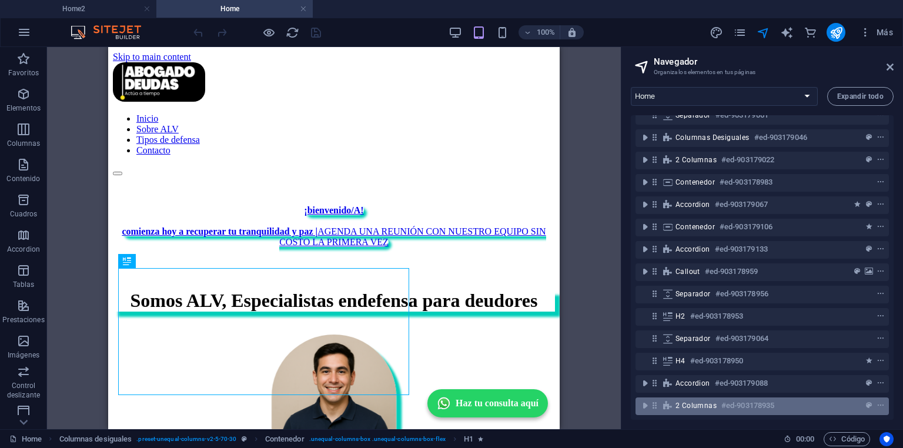
click at [703, 401] on span "2 columnas" at bounding box center [696, 405] width 41 height 9
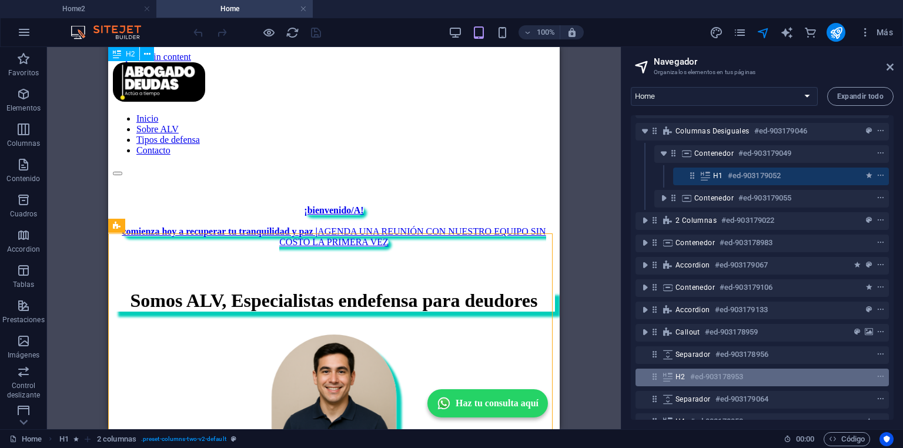
scroll to position [2447, 0]
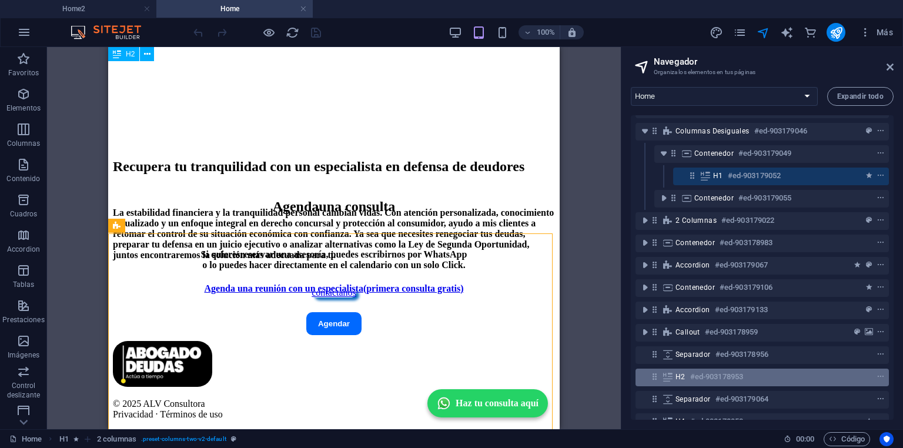
click at [698, 378] on div "Barra de menús #ed-903179004 Separador #ed-903179019 HTML #ed-903179001 Botón #…" at bounding box center [762, 267] width 263 height 305
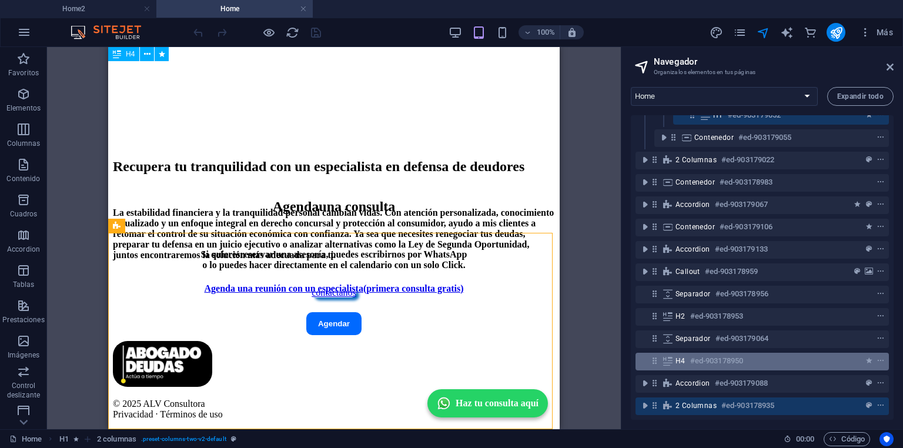
click at [642, 356] on div "H4 #ed-903178950" at bounding box center [763, 362] width 254 height 18
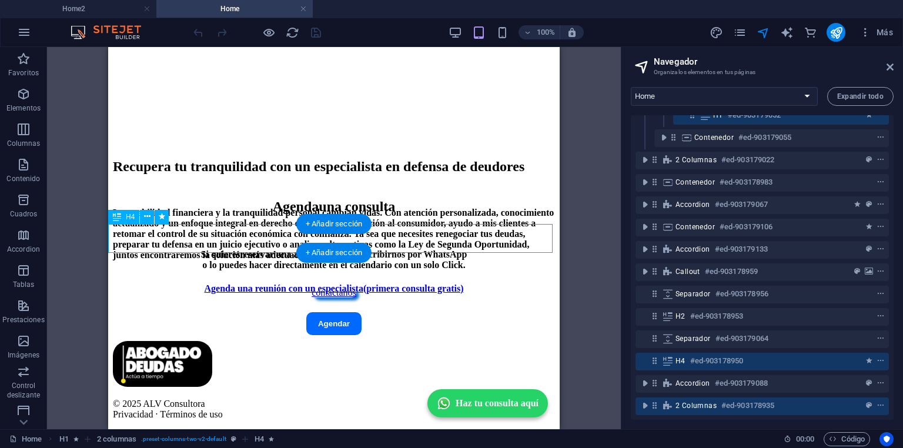
scroll to position [2160, 0]
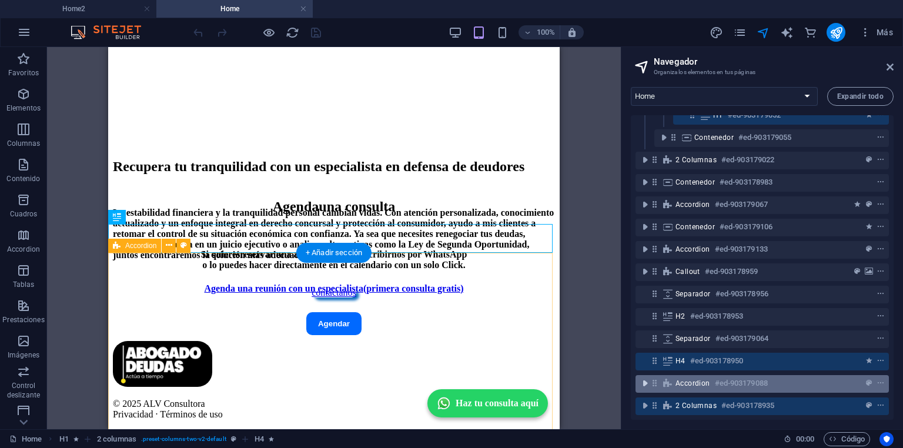
click at [644, 379] on icon "toggle-expand" at bounding box center [645, 384] width 12 height 12
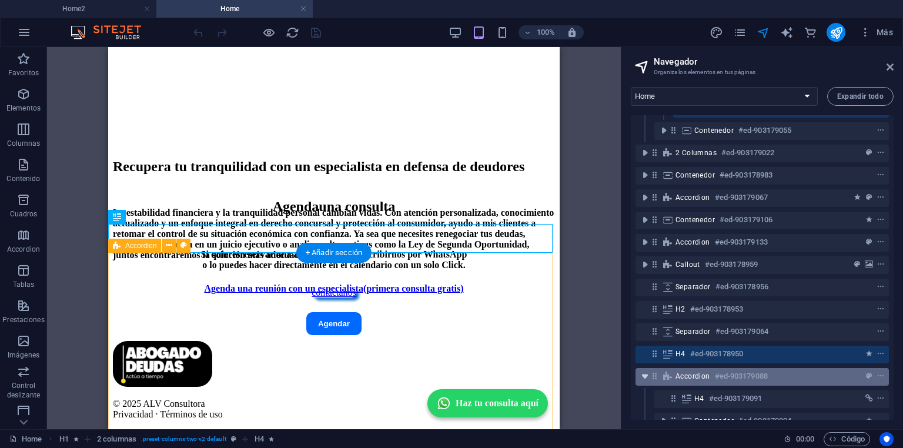
click at [646, 373] on icon "toggle-expand" at bounding box center [645, 377] width 12 height 12
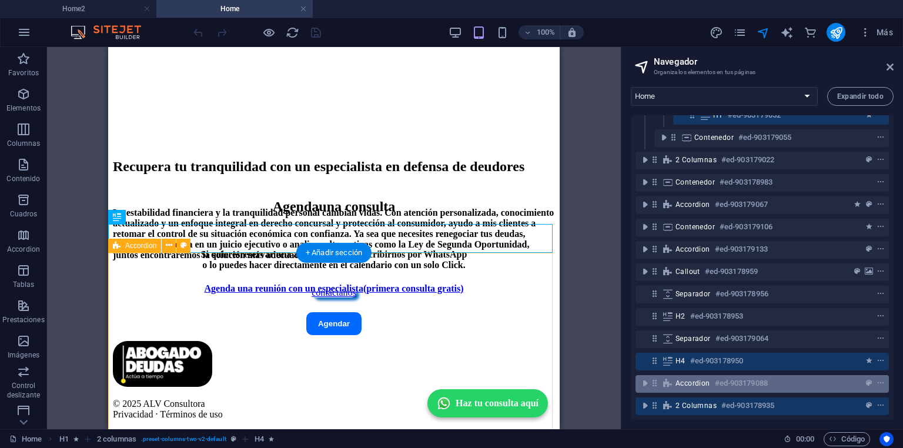
click at [699, 379] on span "Accordion" at bounding box center [693, 383] width 35 height 9
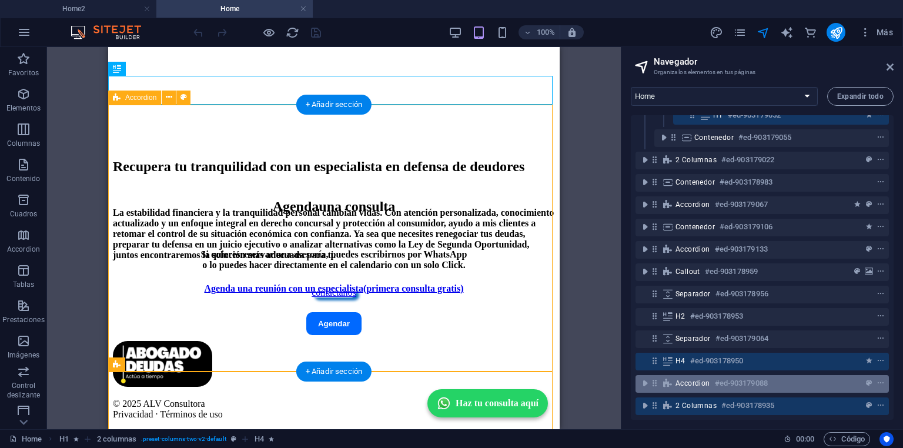
scroll to position [2308, 0]
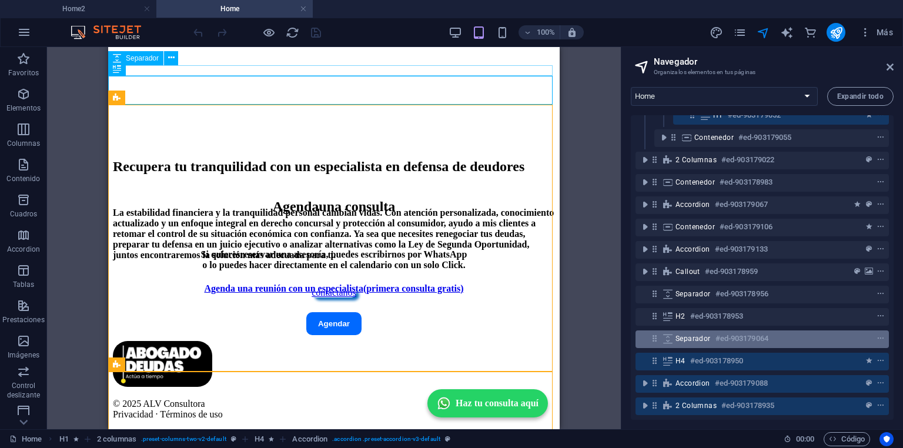
click at [709, 334] on span "Separador" at bounding box center [693, 338] width 35 height 9
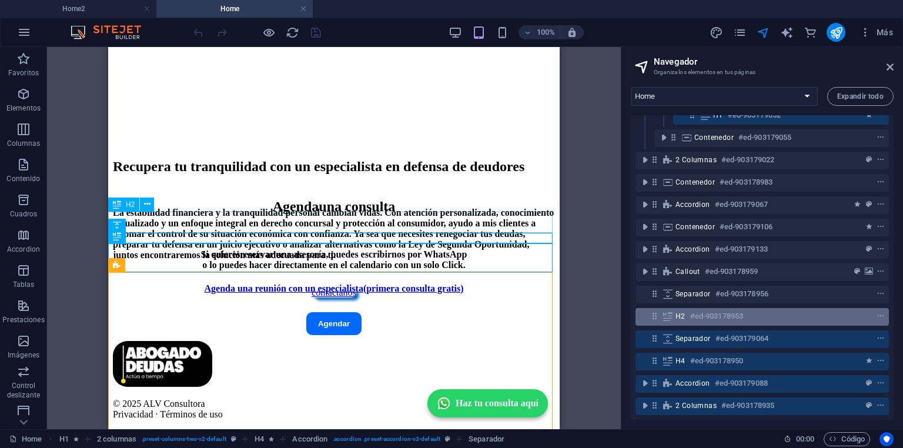
click at [709, 311] on h6 "#ed-903178953" at bounding box center [717, 316] width 53 height 14
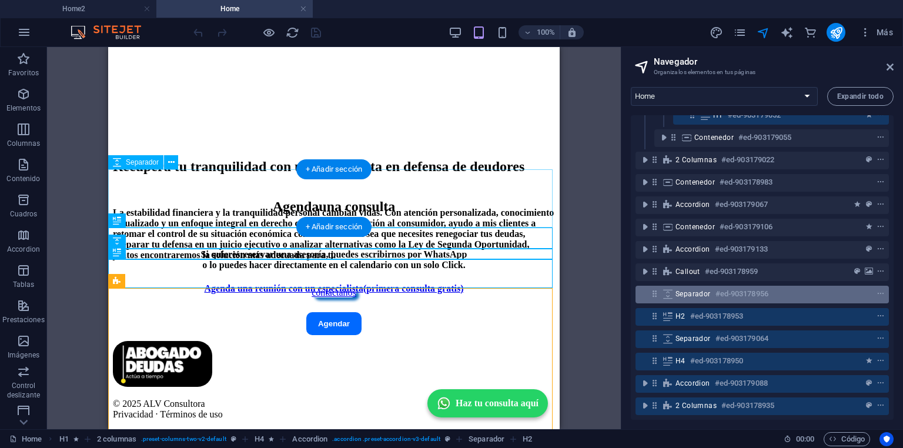
click at [711, 289] on div "Separador #ed-903178956" at bounding box center [753, 294] width 155 height 14
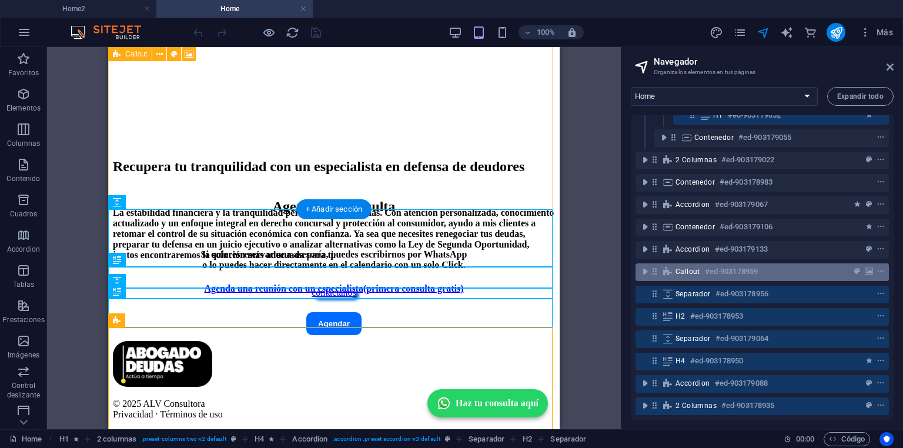
click at [711, 267] on h6 "#ed-903178959" at bounding box center [731, 272] width 53 height 14
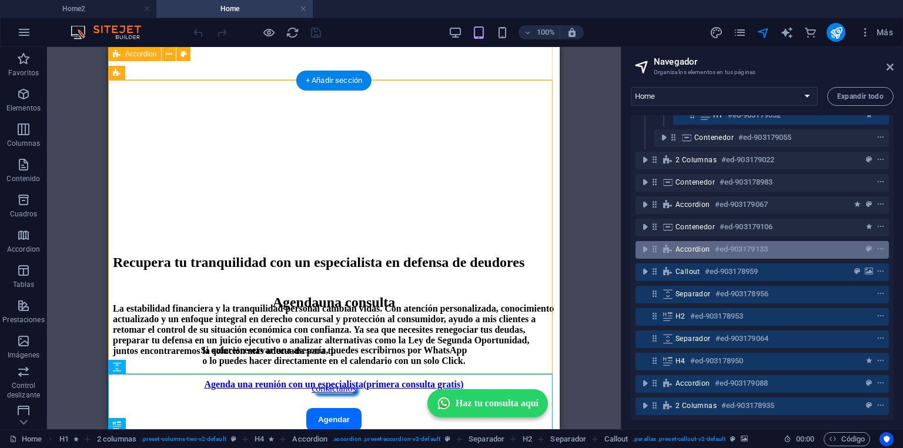
click at [711, 242] on div "Accordion #ed-903179133" at bounding box center [753, 249] width 155 height 14
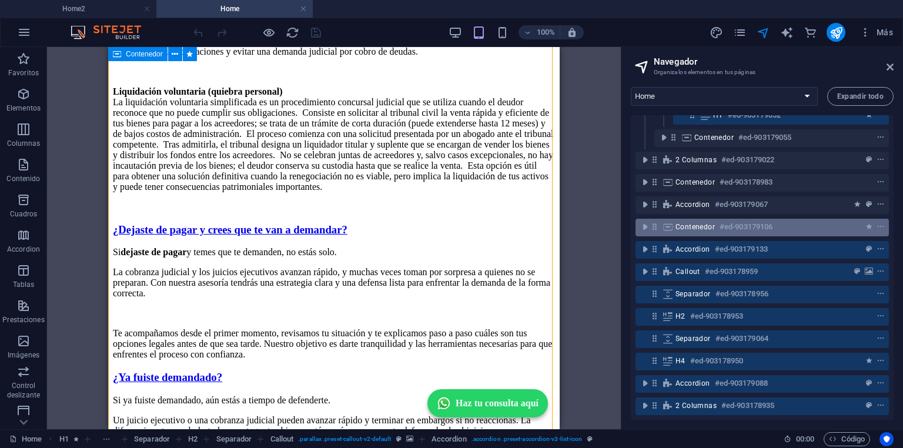
click at [713, 223] on span "Contenedor" at bounding box center [695, 226] width 39 height 9
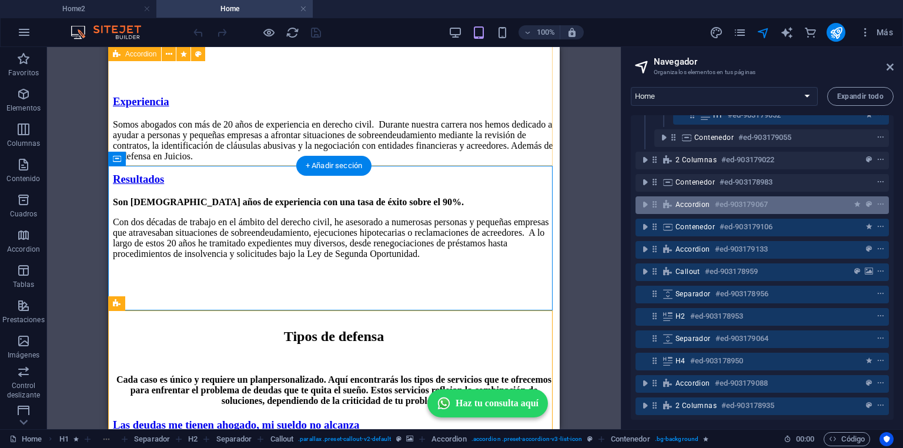
click at [712, 198] on div "Accordion #ed-903179067" at bounding box center [753, 205] width 155 height 14
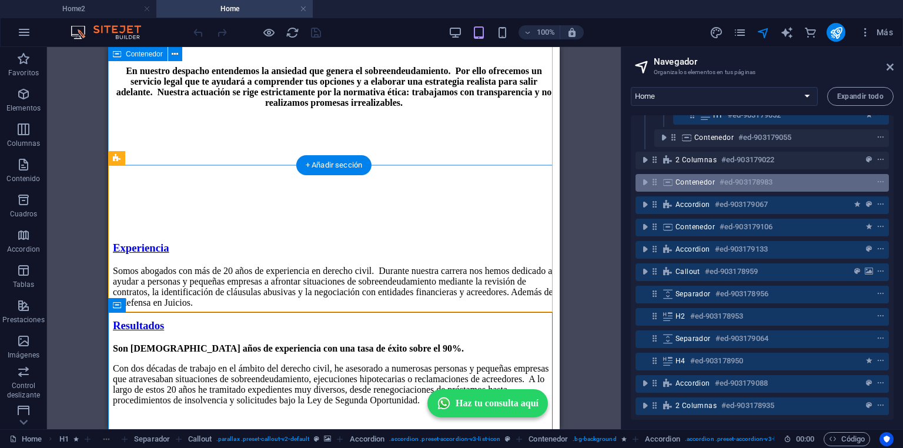
click at [711, 178] on span "Contenedor" at bounding box center [695, 182] width 39 height 9
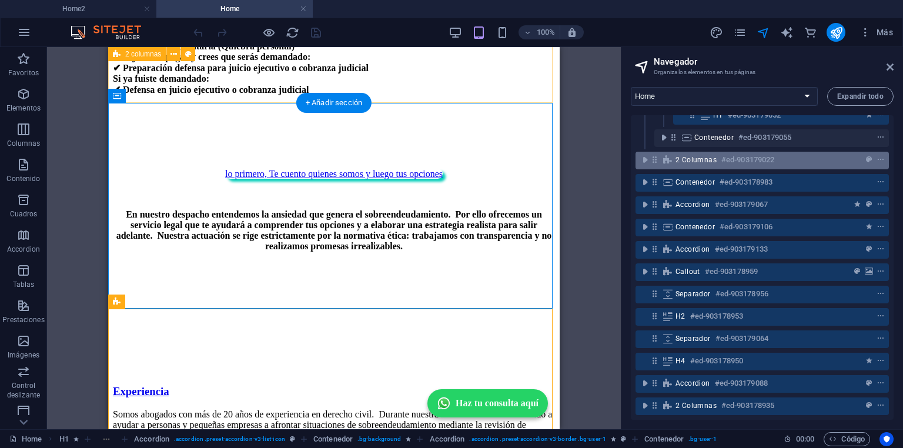
drag, startPoint x: 711, startPoint y: 153, endPoint x: 711, endPoint y: 144, distance: 8.8
click at [711, 155] on span "2 columnas" at bounding box center [696, 159] width 41 height 9
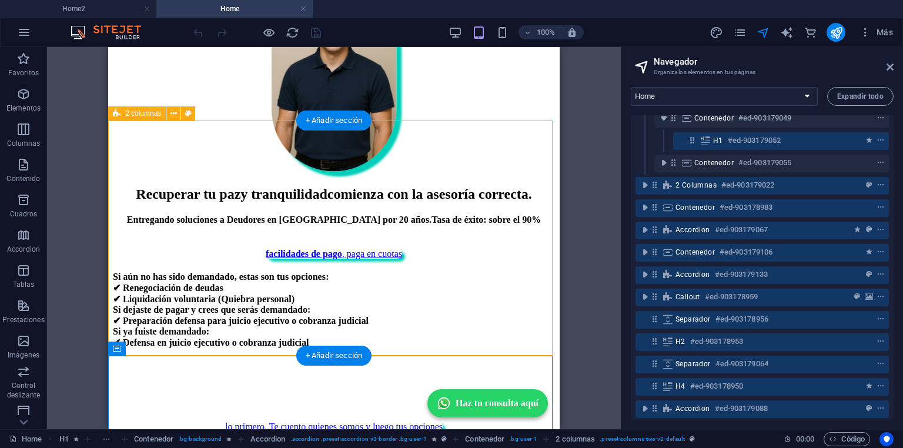
scroll to position [174, 0]
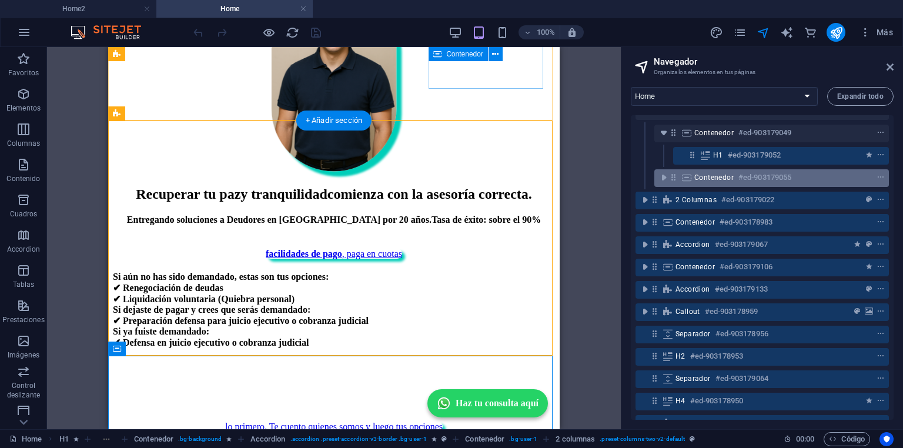
click at [716, 179] on span "Contenedor" at bounding box center [714, 177] width 39 height 9
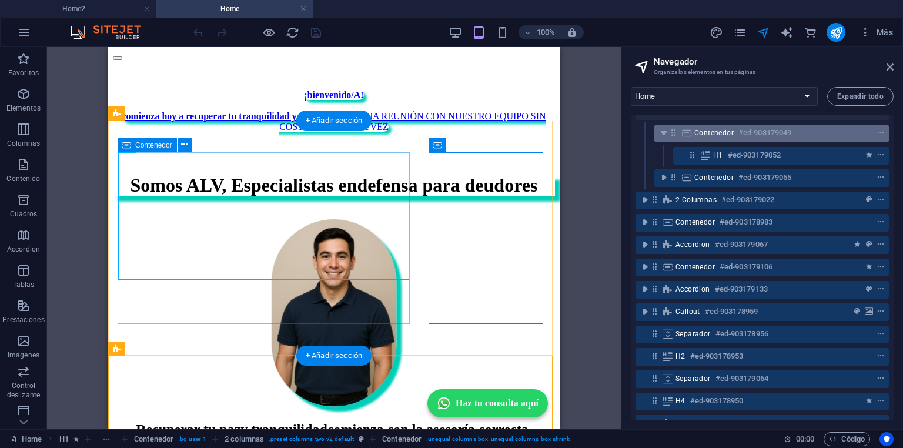
click at [723, 136] on span "Contenedor" at bounding box center [714, 132] width 39 height 9
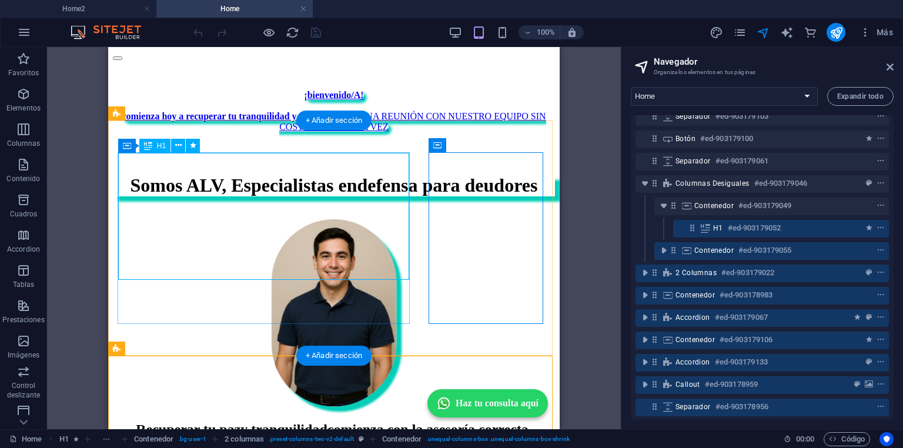
scroll to position [80, 0]
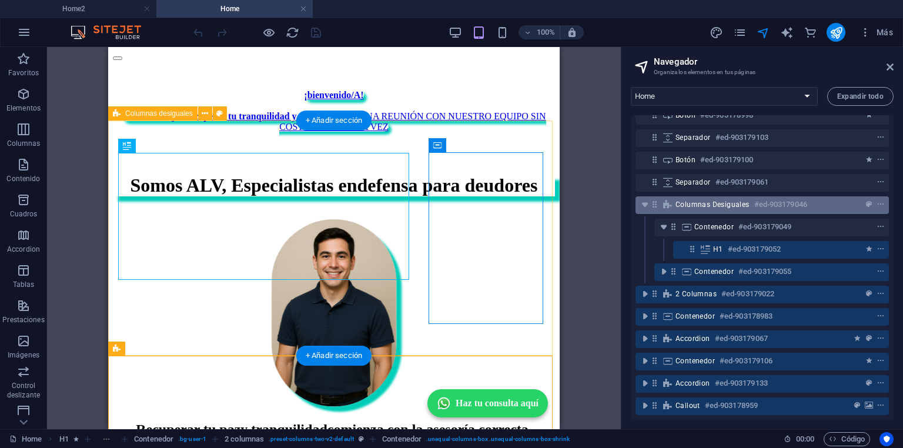
click at [703, 205] on span "Columnas desiguales" at bounding box center [713, 204] width 74 height 9
click at [715, 199] on div "Columnas desiguales #ed-903179046" at bounding box center [753, 205] width 155 height 14
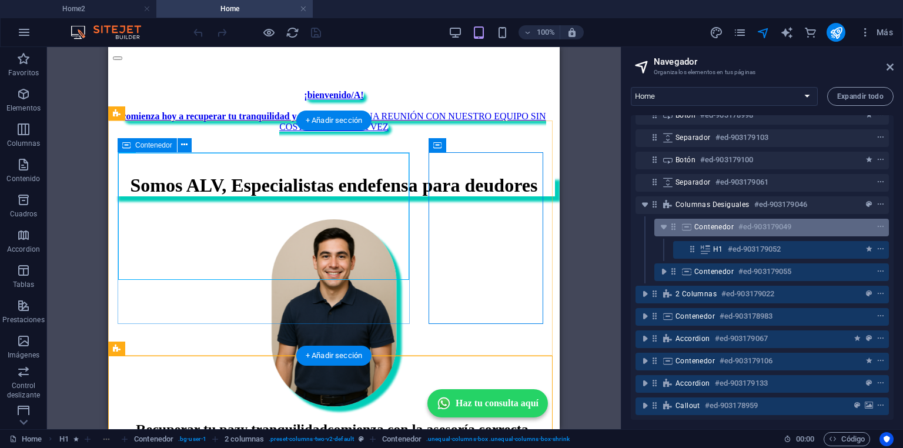
click at [713, 226] on span "Contenedor" at bounding box center [714, 226] width 39 height 9
click at [667, 230] on icon "toggle-expand" at bounding box center [664, 227] width 12 height 12
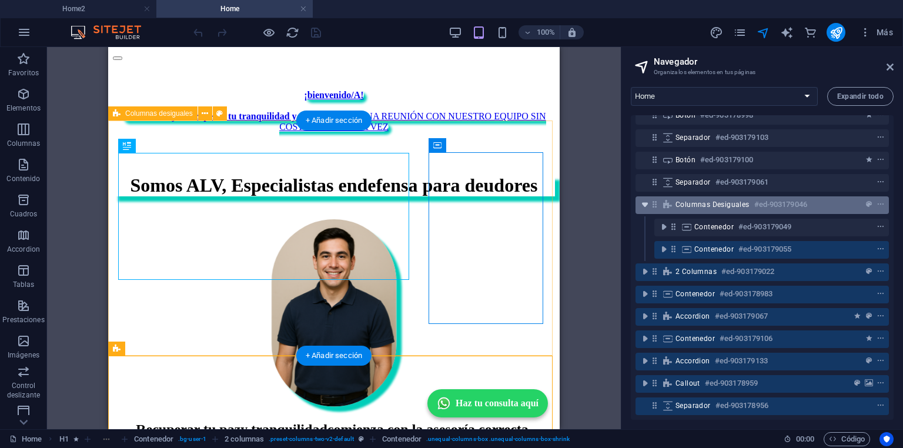
click at [649, 205] on icon "toggle-expand" at bounding box center [645, 205] width 12 height 12
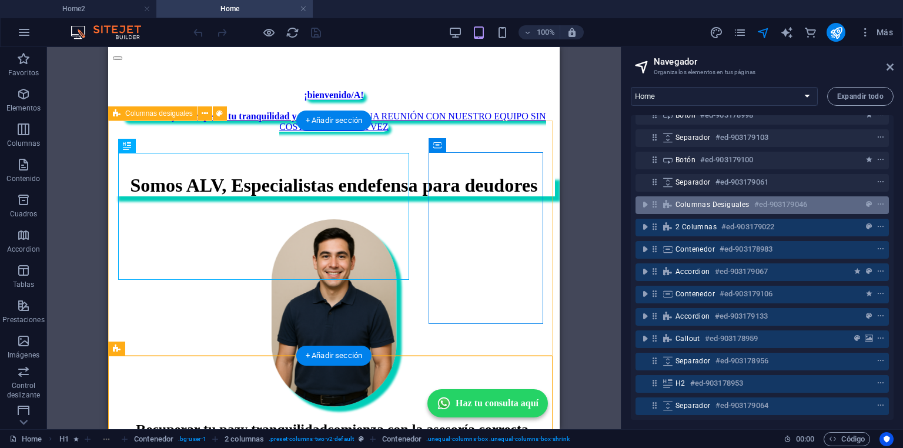
click at [704, 199] on div "Columnas desiguales #ed-903179046" at bounding box center [753, 205] width 155 height 14
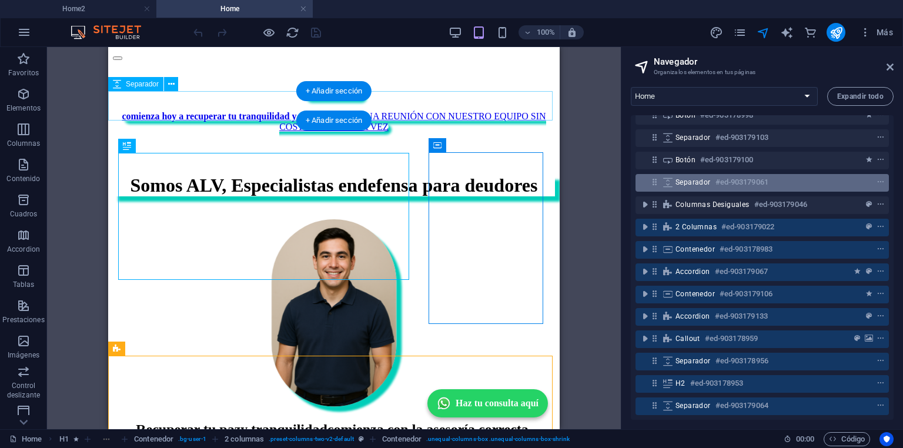
click at [707, 176] on div "Separador #ed-903179061" at bounding box center [753, 182] width 155 height 14
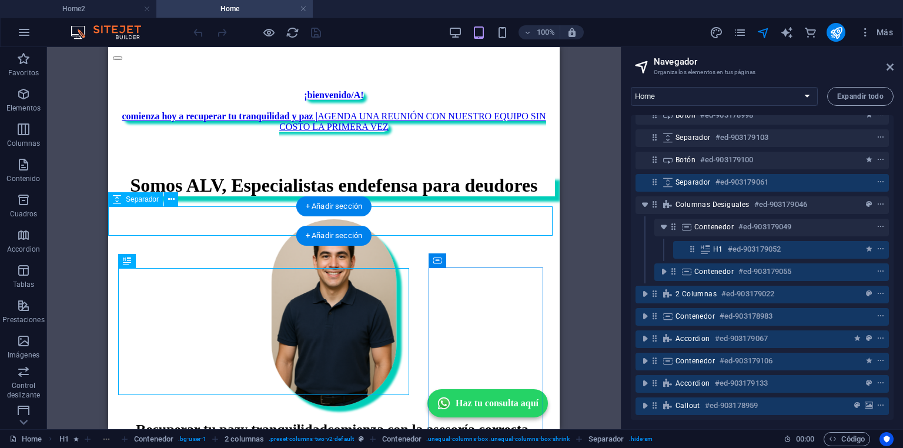
scroll to position [0, 0]
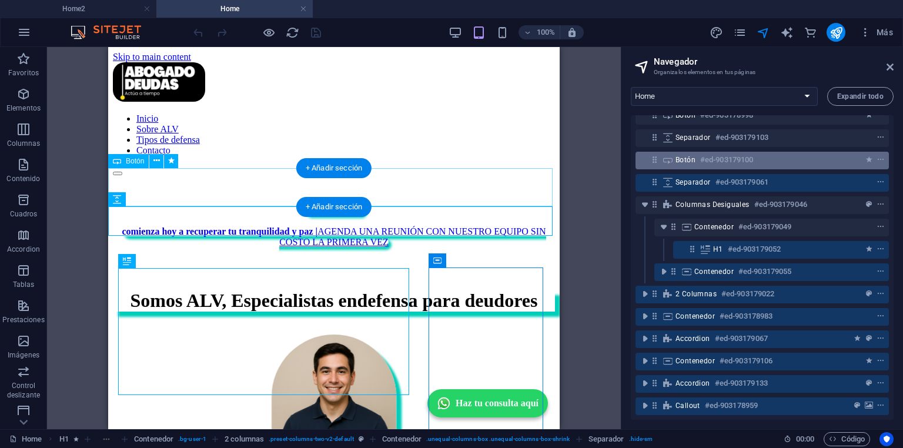
click at [715, 165] on h6 "#ed-903179100" at bounding box center [727, 160] width 53 height 14
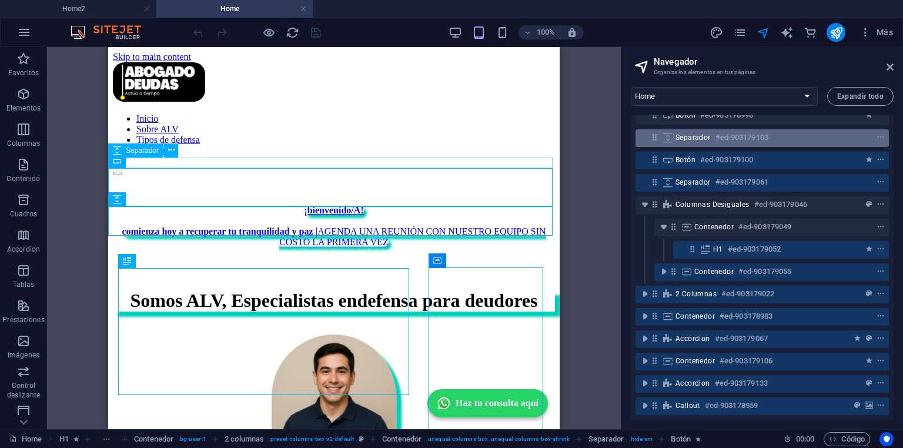
click at [711, 144] on div "Separador #ed-903179103" at bounding box center [753, 138] width 155 height 14
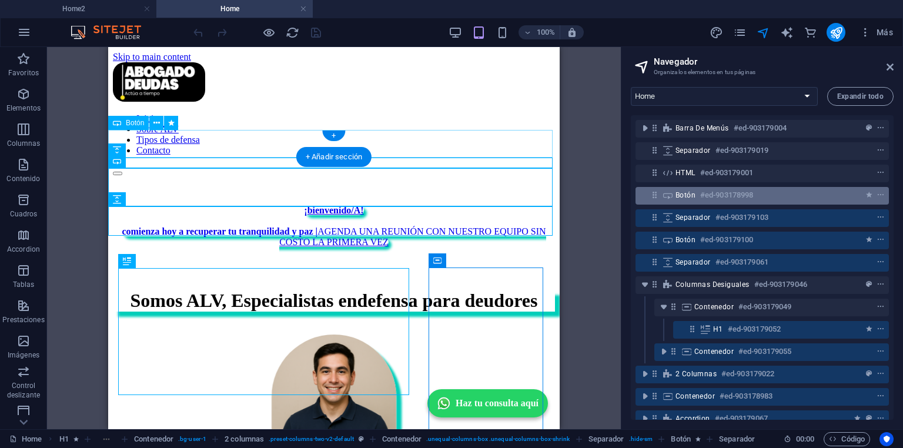
click at [697, 196] on div "Botón #ed-903178998" at bounding box center [753, 195] width 155 height 14
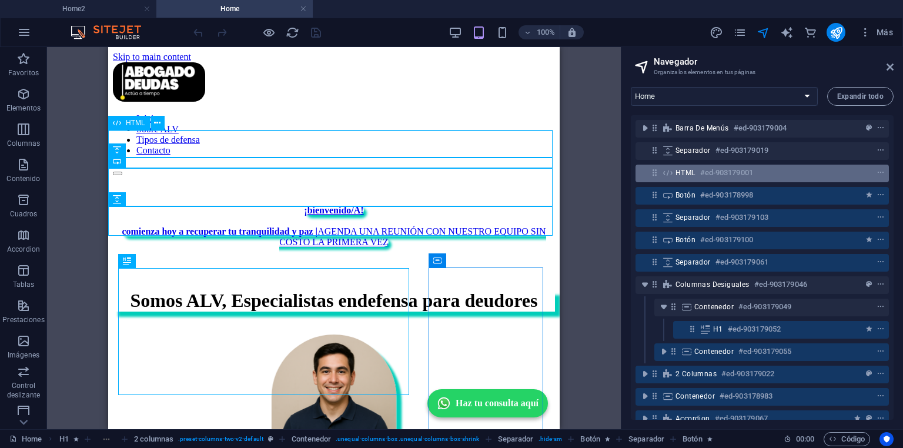
click at [701, 174] on h6 "#ed-903179001" at bounding box center [727, 173] width 53 height 14
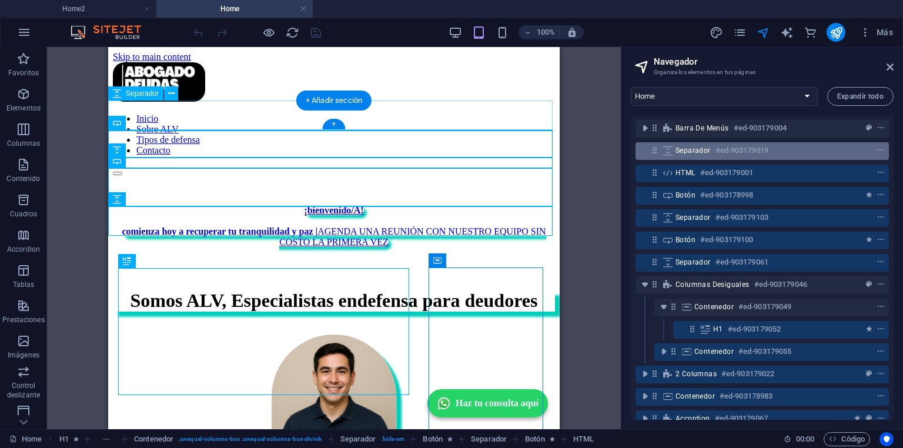
click at [700, 149] on span "Separador" at bounding box center [693, 150] width 35 height 9
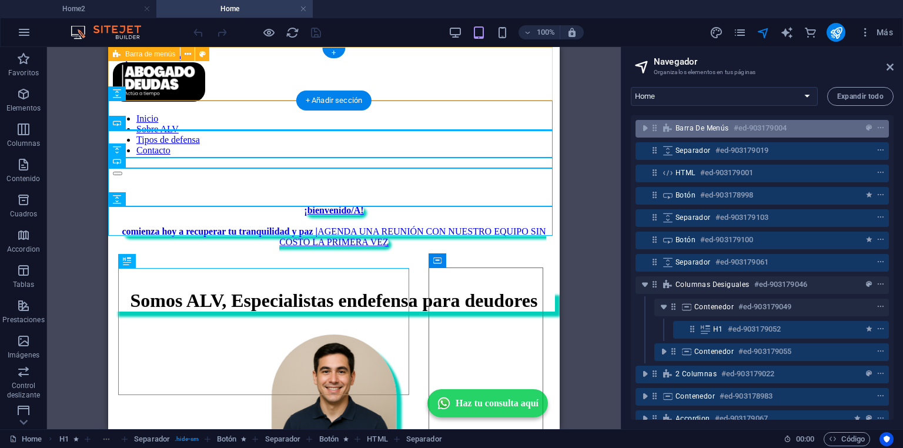
click at [700, 131] on span "Barra de menús" at bounding box center [703, 128] width 54 height 9
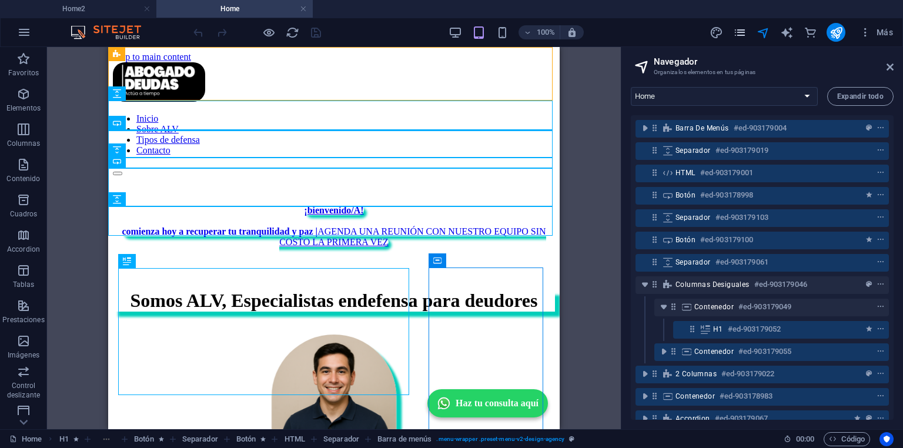
click at [743, 33] on icon "pages" at bounding box center [740, 33] width 14 height 14
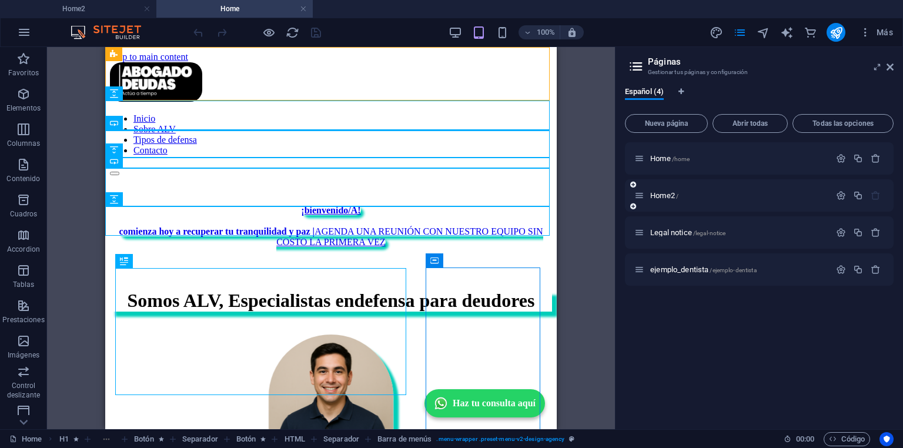
click at [640, 195] on icon at bounding box center [640, 196] width 10 height 10
click at [845, 121] on span "Todas las opciones" at bounding box center [843, 123] width 91 height 7
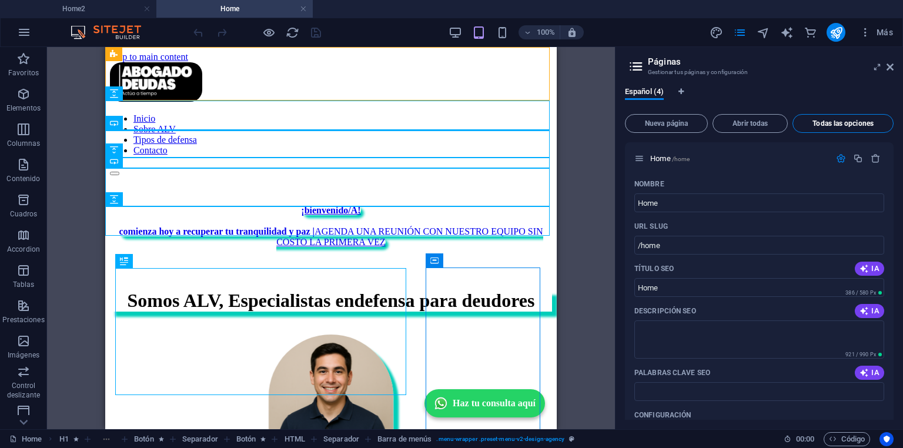
scroll to position [1519, 0]
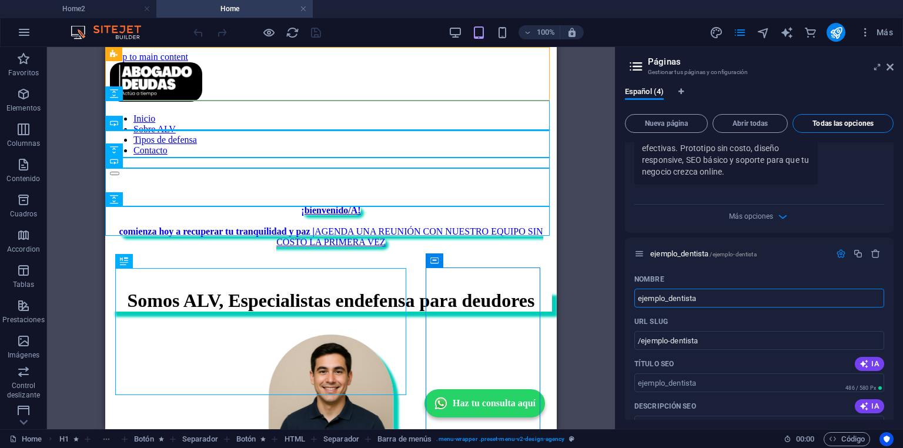
click at [828, 122] on span "Todas las opciones" at bounding box center [843, 123] width 91 height 7
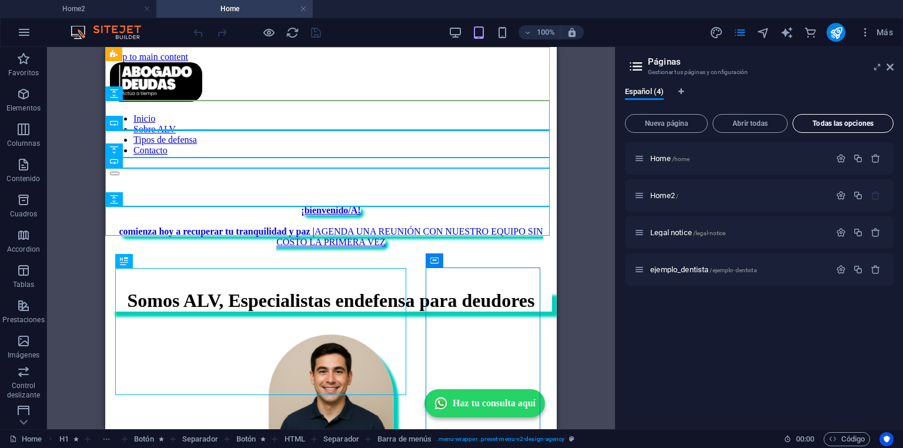
scroll to position [0, 0]
drag, startPoint x: 842, startPoint y: 159, endPoint x: 833, endPoint y: 202, distance: 44.5
click at [833, 202] on div "Home /home Home2 / Legal notice /legal-notice ejemplo_dentista /ejemplo-dentista" at bounding box center [759, 214] width 269 height 144
click at [842, 194] on icon "button" at bounding box center [841, 196] width 10 height 10
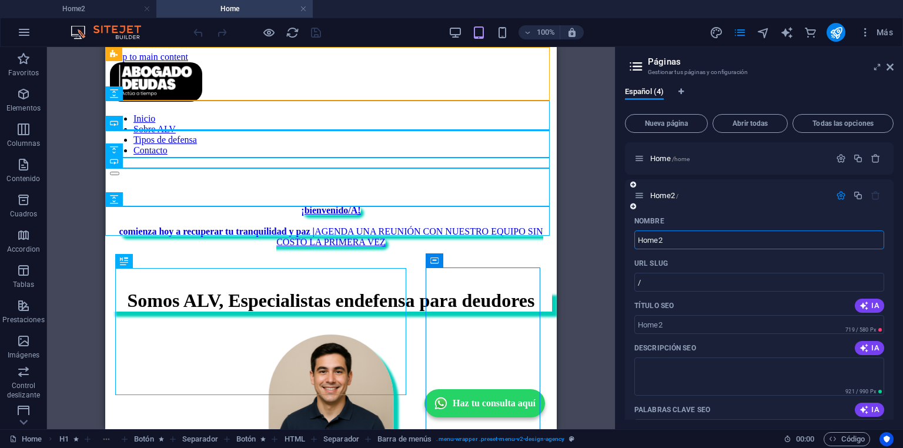
scroll to position [47, 0]
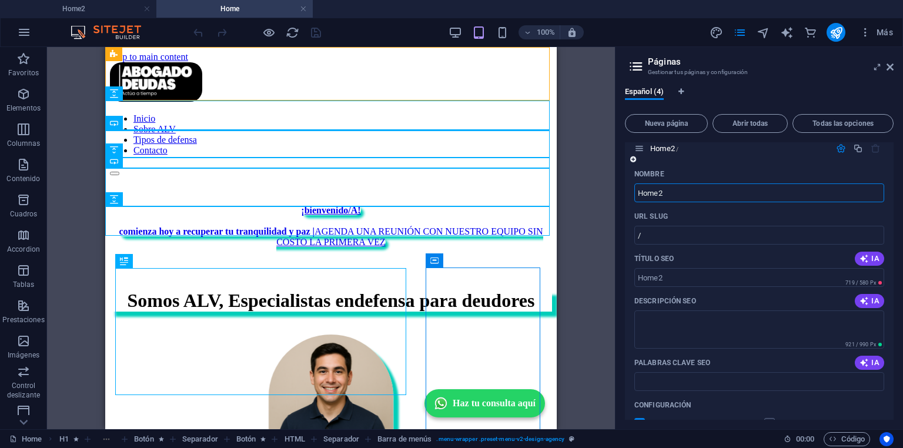
click at [839, 147] on icon "button" at bounding box center [841, 149] width 10 height 10
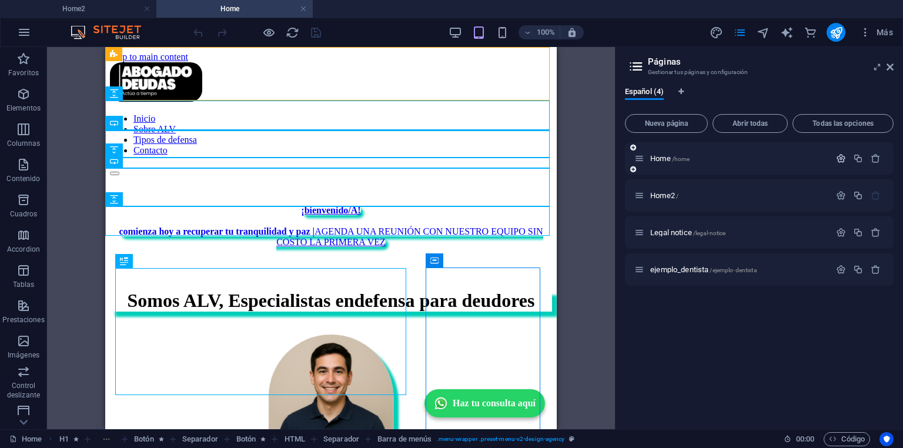
click at [845, 155] on icon "button" at bounding box center [841, 159] width 10 height 10
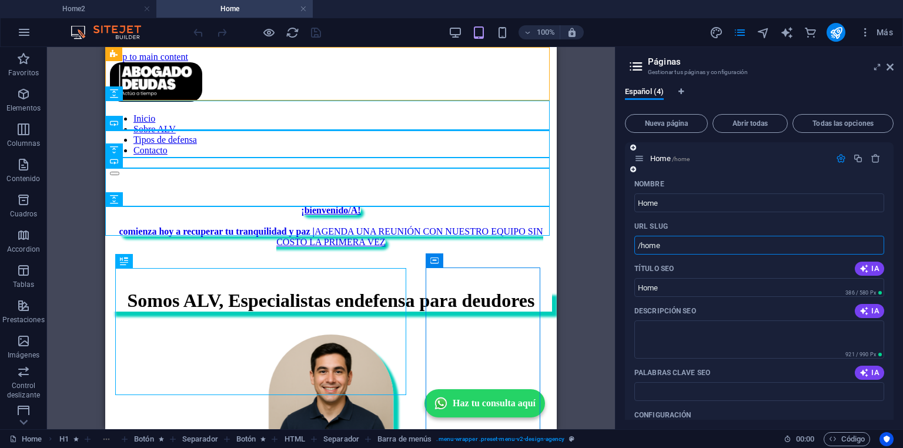
click at [679, 247] on input "/home" at bounding box center [760, 245] width 250 height 19
type input "/"
click at [722, 226] on div "URL SLUG" at bounding box center [760, 226] width 250 height 19
click at [840, 158] on icon "button" at bounding box center [841, 159] width 10 height 10
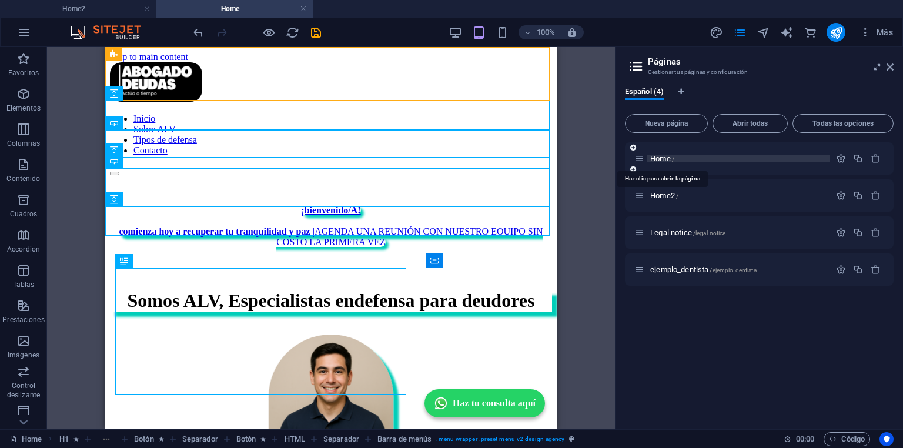
click at [664, 160] on span "Home /" at bounding box center [663, 158] width 24 height 9
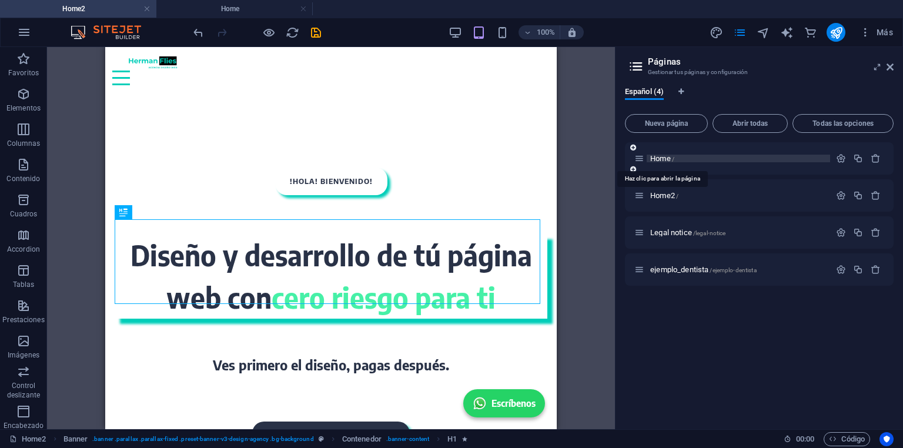
click at [664, 160] on span "Home /" at bounding box center [663, 158] width 24 height 9
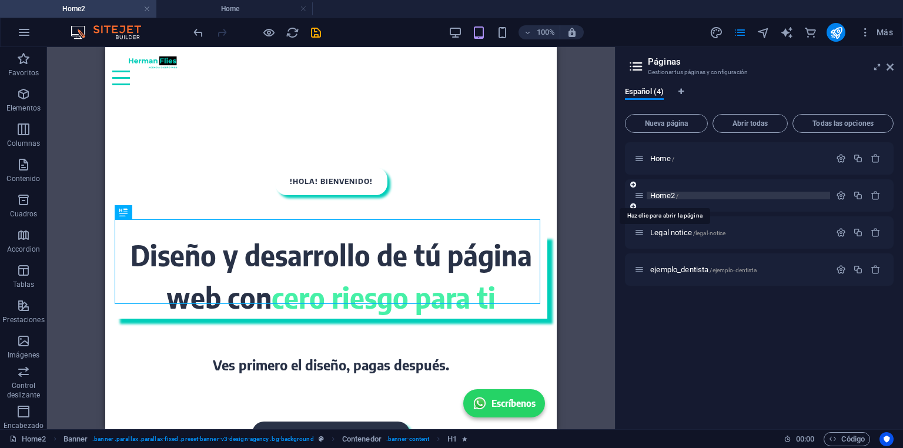
click at [668, 196] on span "Home2 /" at bounding box center [665, 195] width 28 height 9
click at [668, 195] on span "Home2 /" at bounding box center [665, 195] width 28 height 9
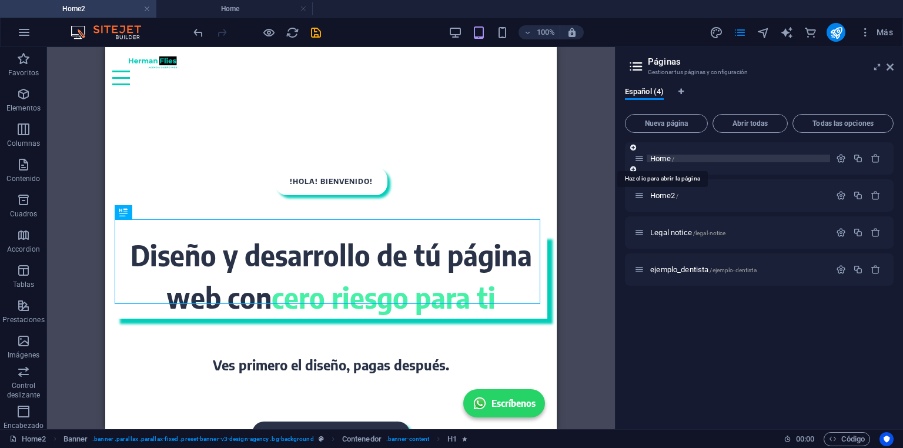
click at [659, 159] on span "Home /" at bounding box center [663, 158] width 24 height 9
click at [661, 159] on span "Home /" at bounding box center [663, 158] width 24 height 9
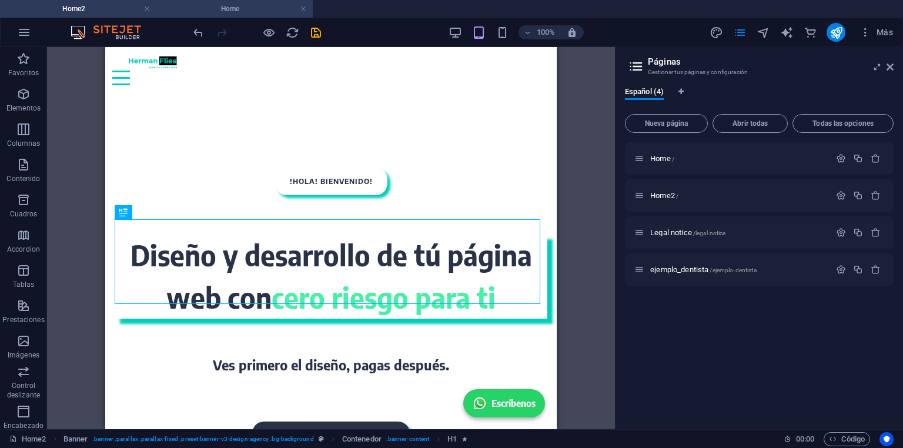
click at [219, 9] on h4 "Home" at bounding box center [234, 8] width 156 height 13
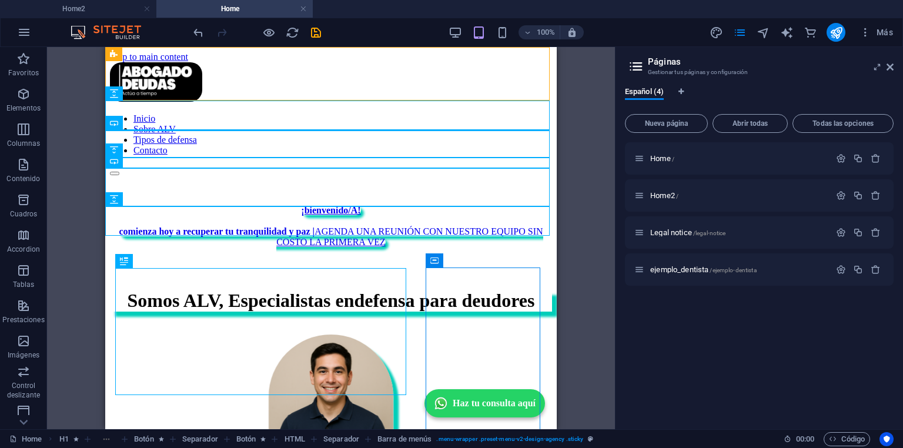
click at [216, 9] on h4 "Home" at bounding box center [234, 8] width 156 height 13
click at [655, 159] on span "Home /" at bounding box center [663, 158] width 24 height 9
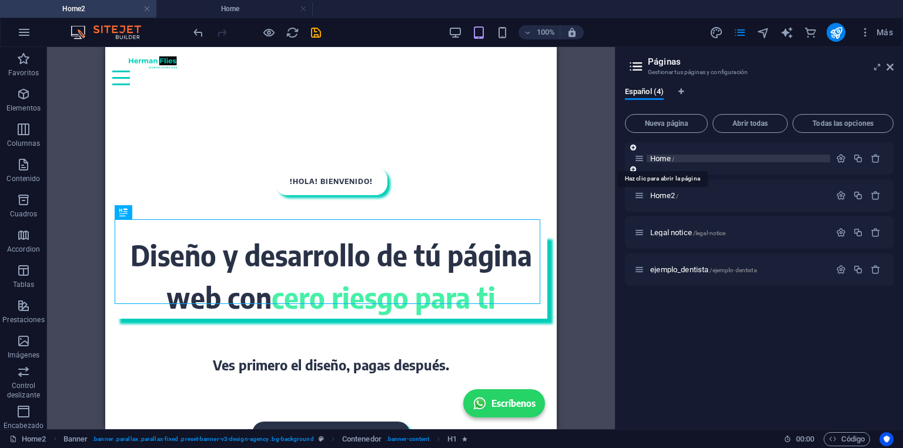
click at [653, 161] on span "Home /" at bounding box center [663, 158] width 24 height 9
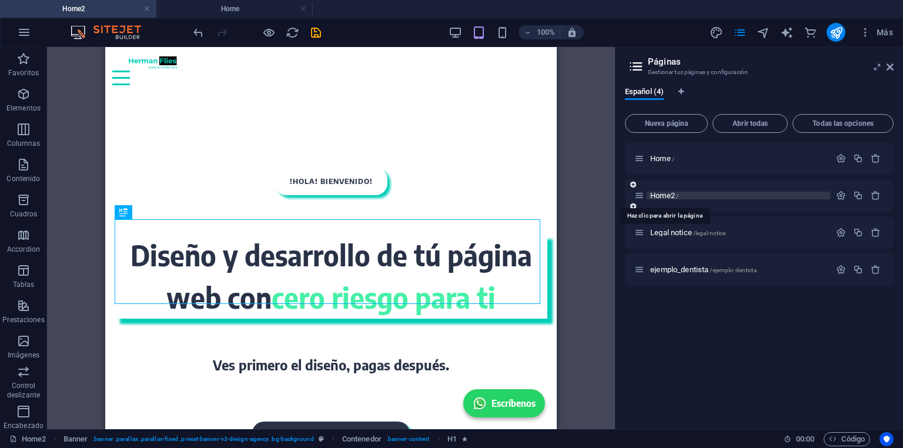
click at [661, 192] on span "Home2 /" at bounding box center [665, 195] width 28 height 9
click at [878, 196] on icon "button" at bounding box center [876, 196] width 10 height 10
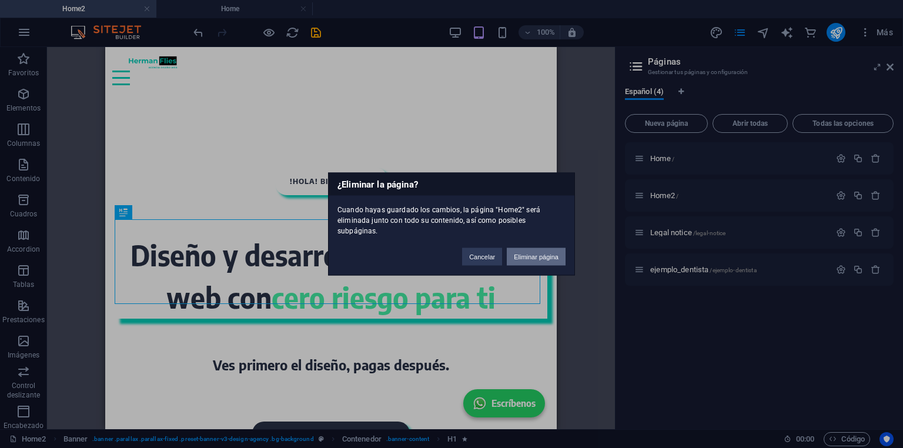
click at [549, 255] on button "Eliminar página" at bounding box center [536, 257] width 59 height 18
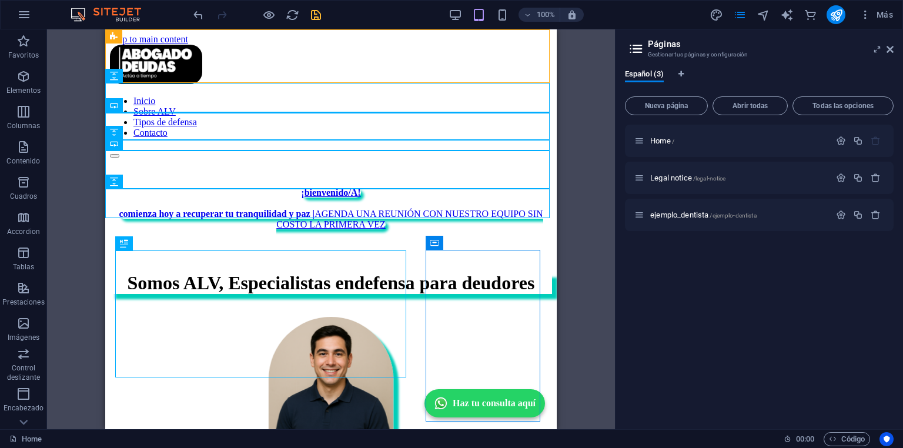
click at [319, 12] on icon "save" at bounding box center [316, 15] width 14 height 14
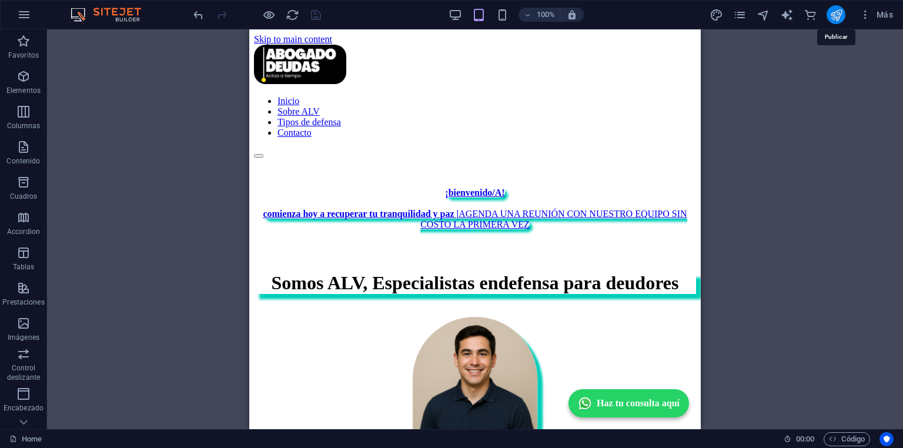
click at [832, 15] on icon "publish" at bounding box center [837, 15] width 14 height 14
